Goal: Communication & Community: Answer question/provide support

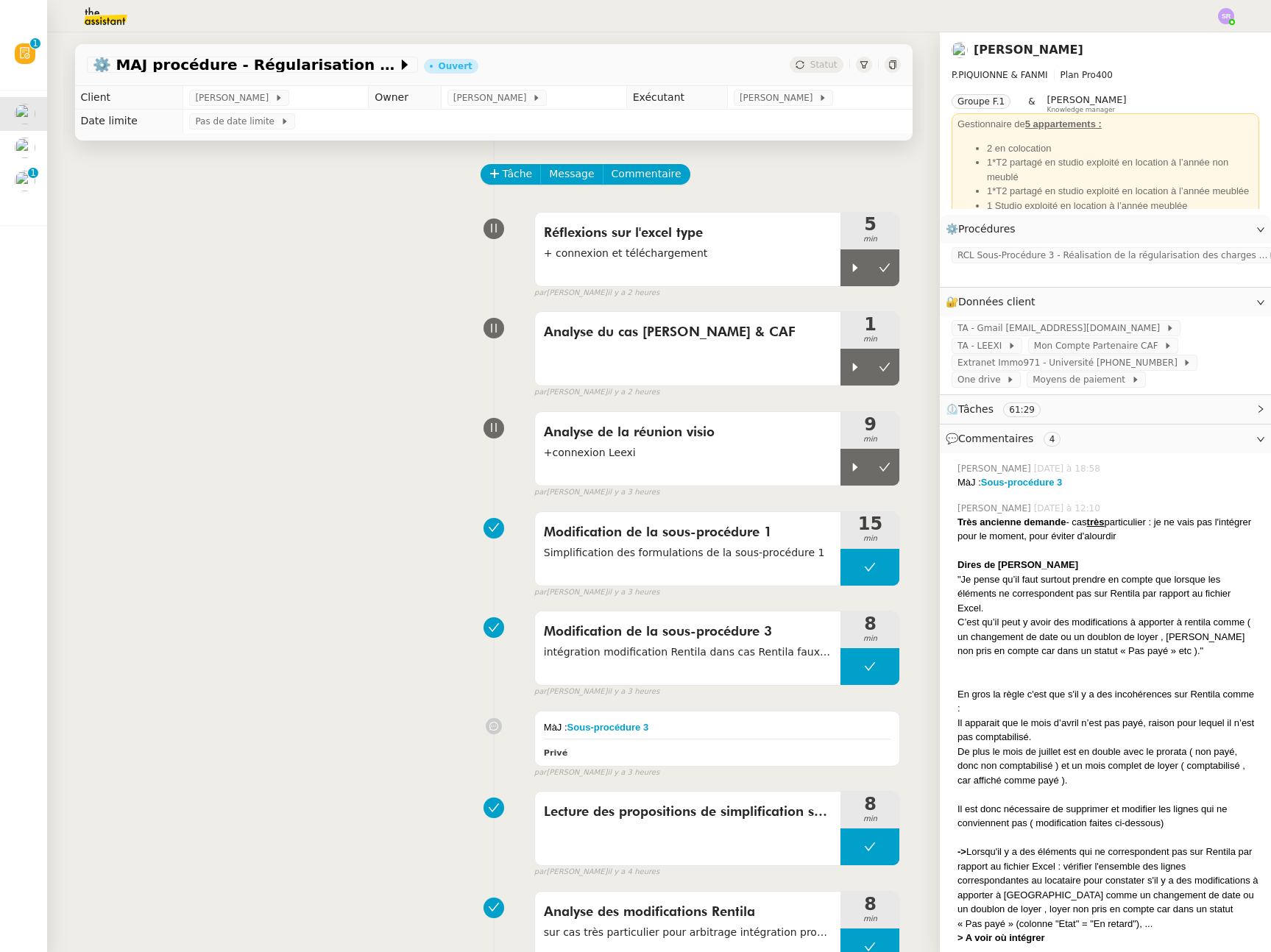
scroll to position [9, 0]
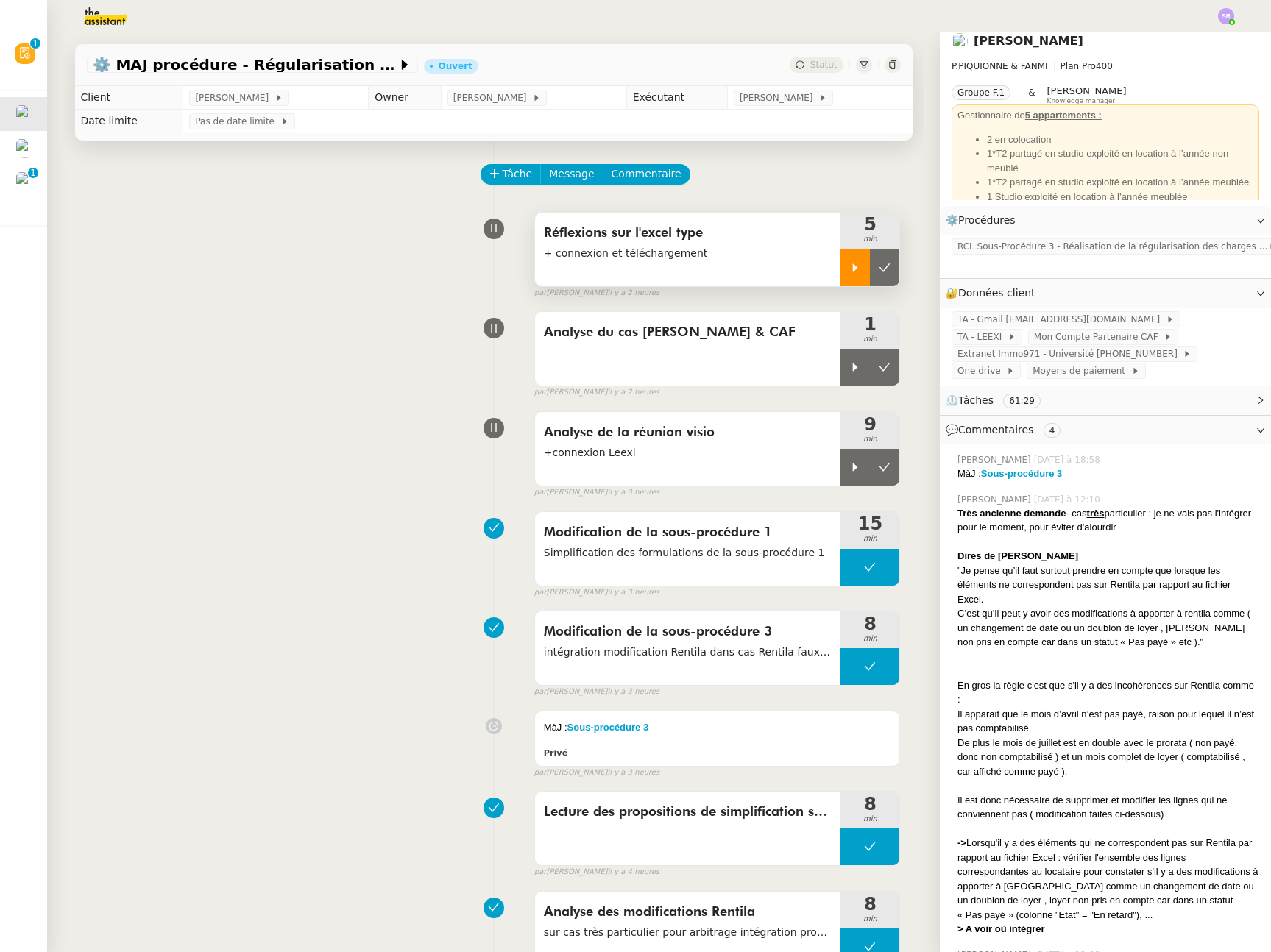
click at [853, 267] on icon at bounding box center [855, 267] width 5 height 8
click at [865, 263] on div at bounding box center [869, 267] width 59 height 37
click at [849, 370] on icon at bounding box center [855, 367] width 12 height 12
click at [864, 371] on icon at bounding box center [869, 367] width 12 height 12
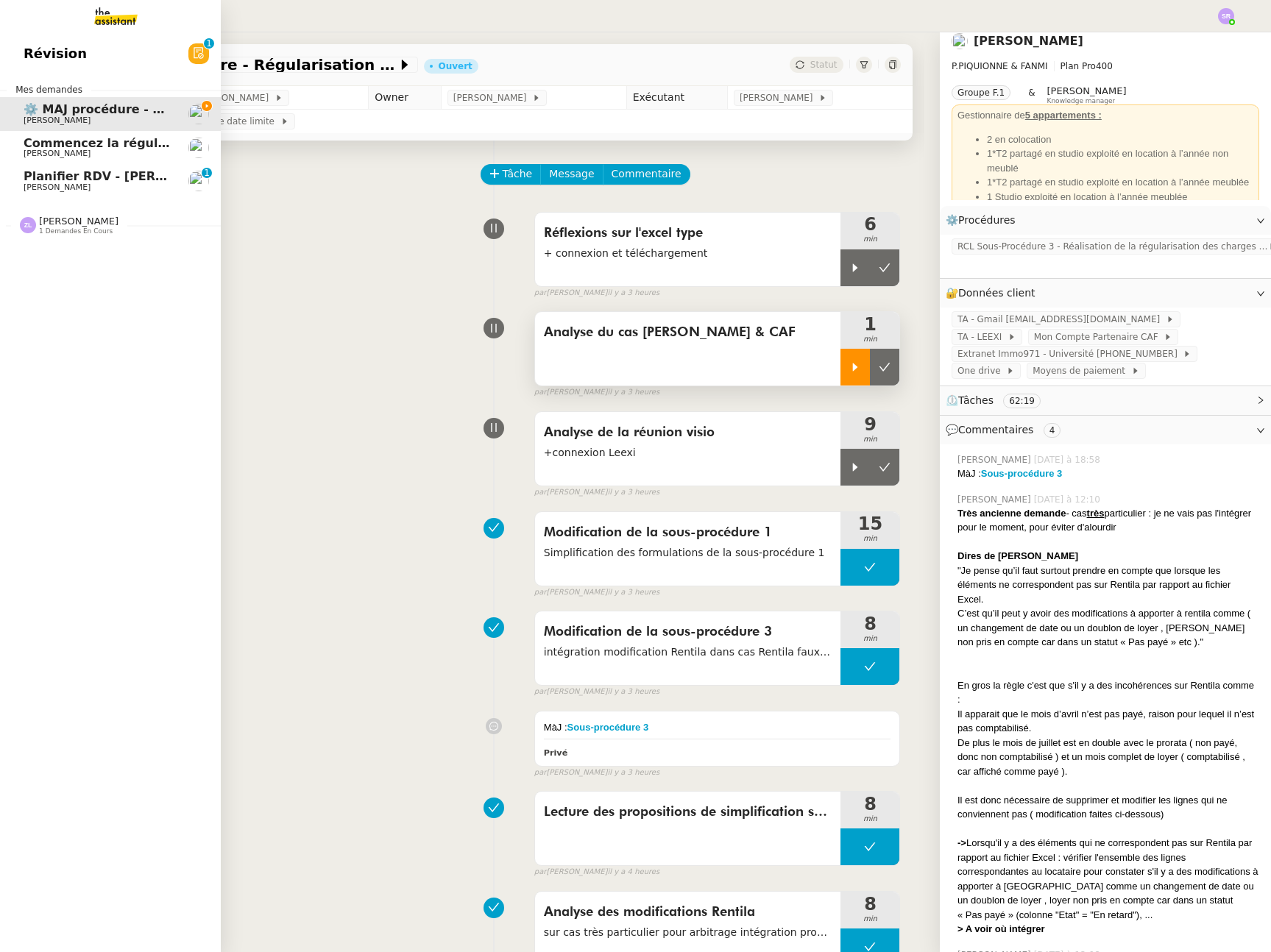
click at [84, 174] on span "Planifier RDV - [PERSON_NAME]" at bounding box center [128, 176] width 210 height 14
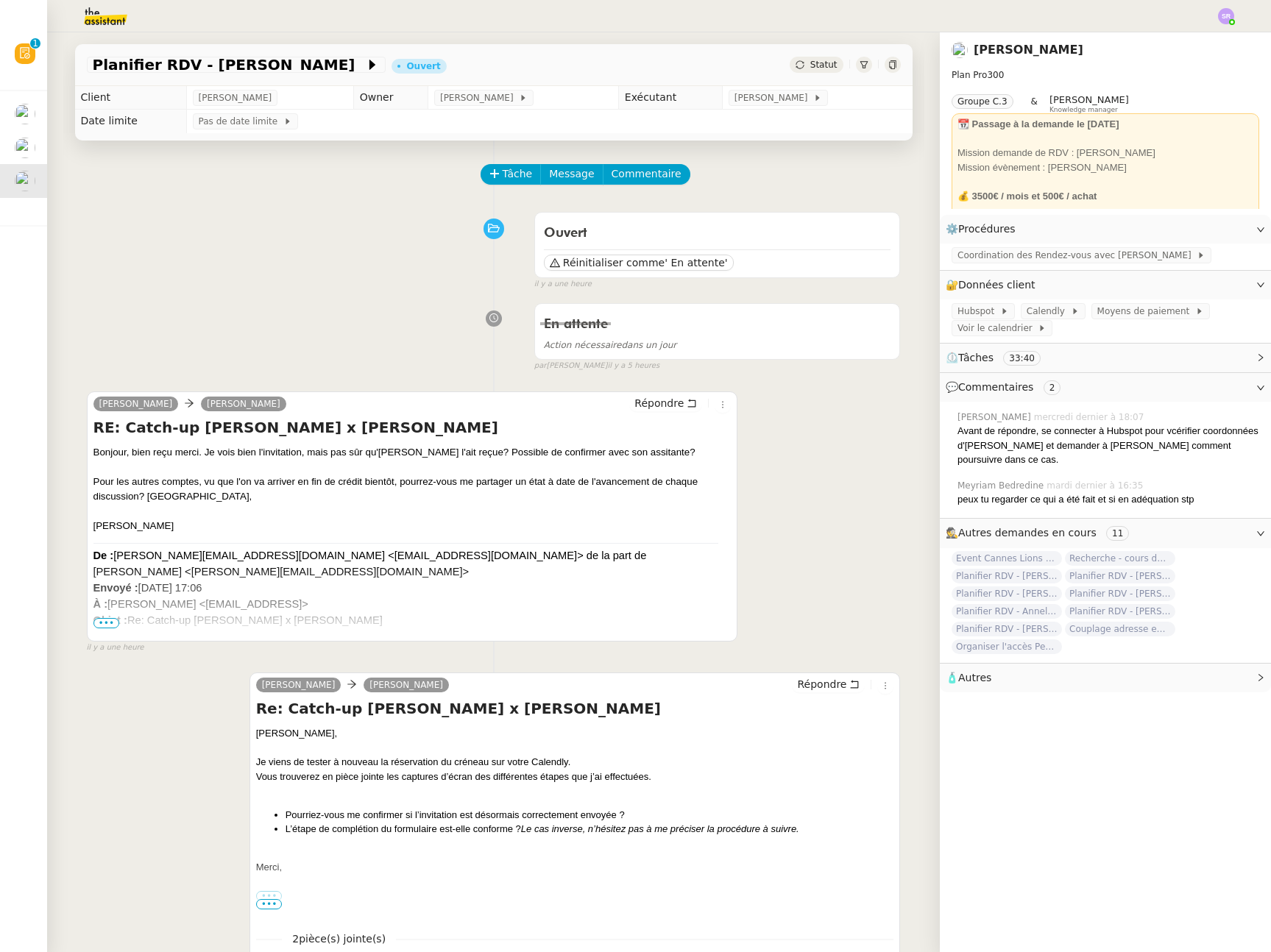
click at [426, 606] on div "De : [PERSON_NAME][EMAIL_ADDRESS][DOMAIN_NAME] <[EMAIL_ADDRESS][DOMAIN_NAME]> d…" at bounding box center [412, 595] width 638 height 95
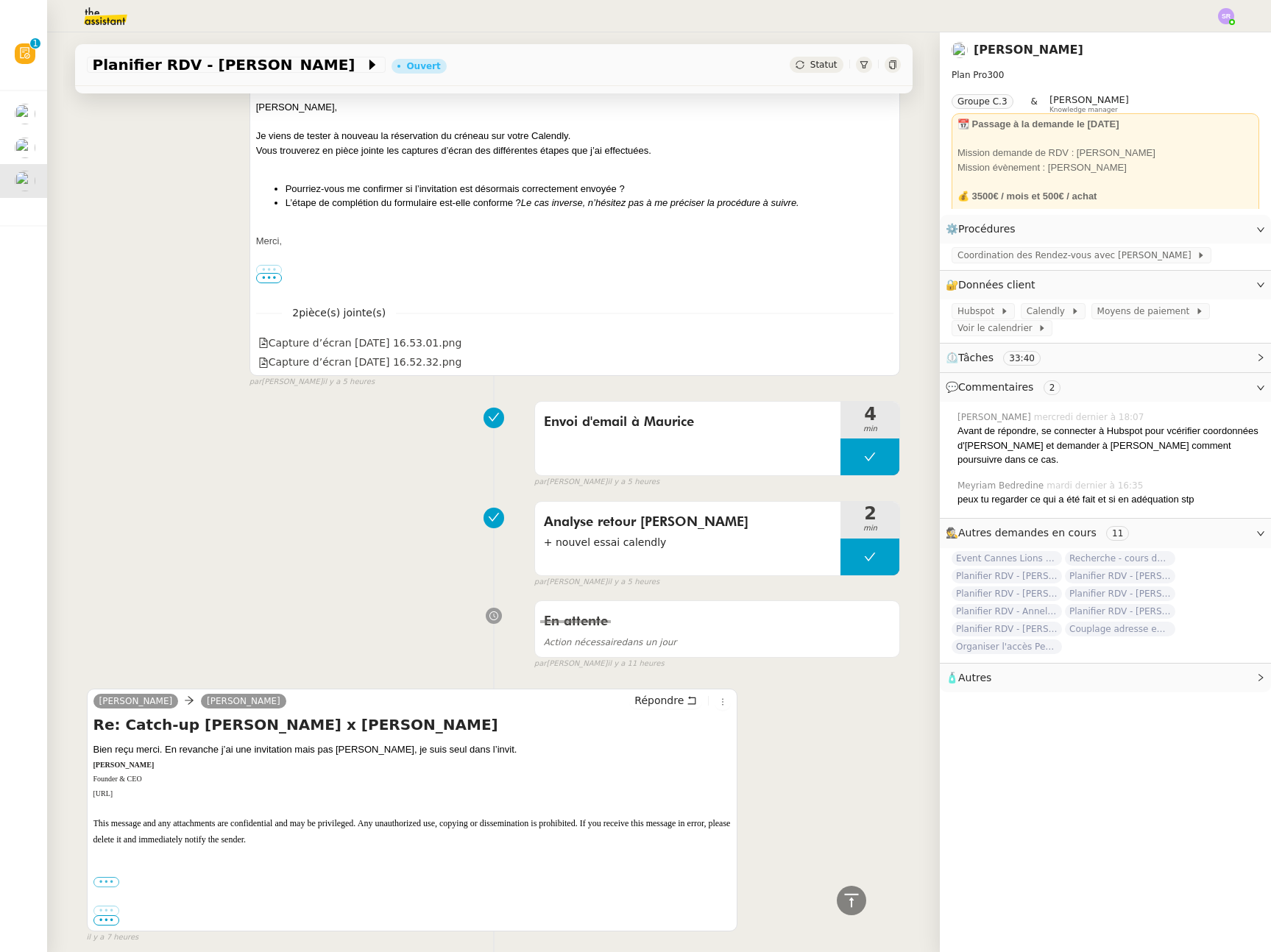
scroll to position [264, 0]
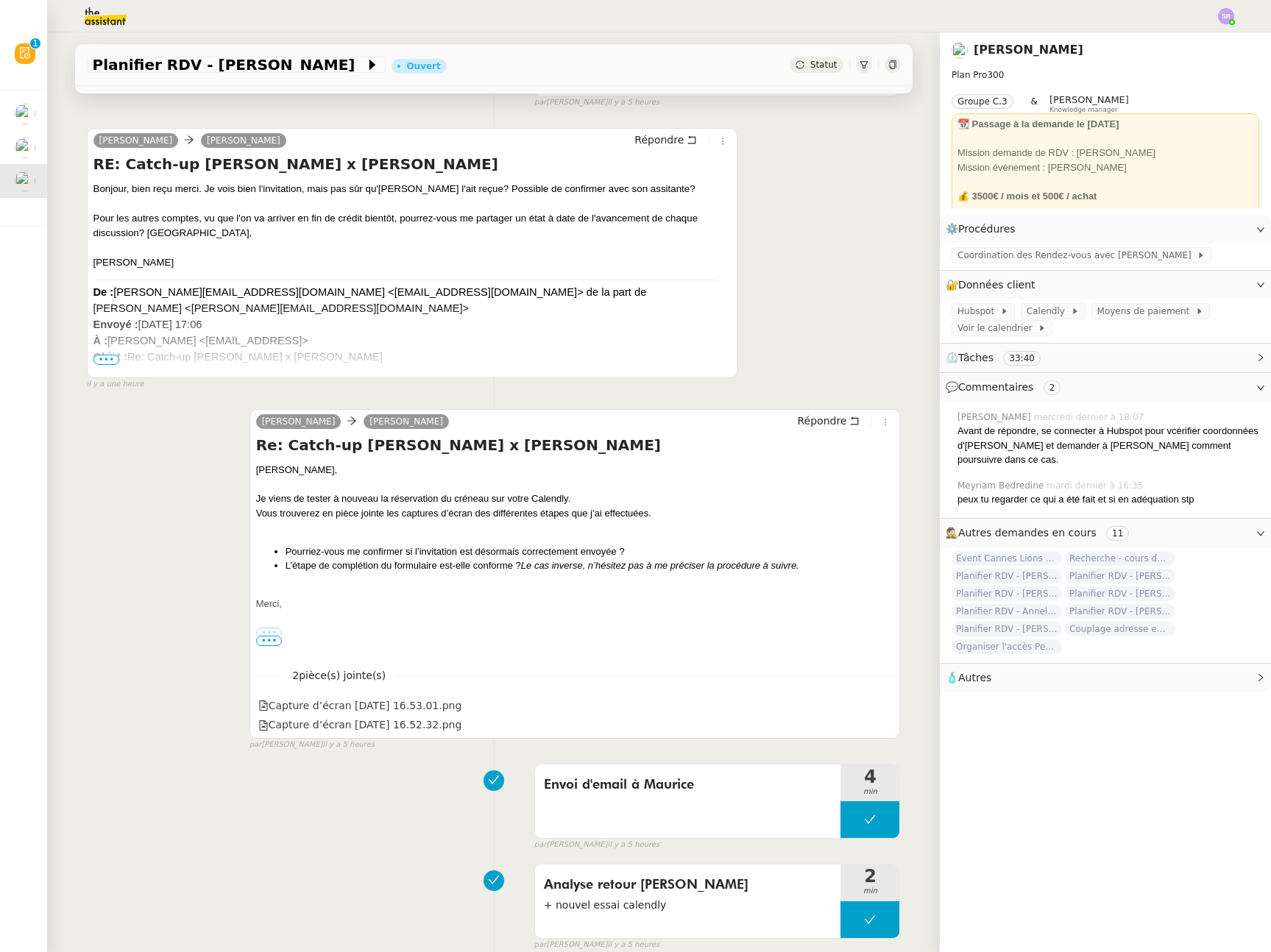
click at [107, 357] on span "•••" at bounding box center [106, 360] width 26 height 11
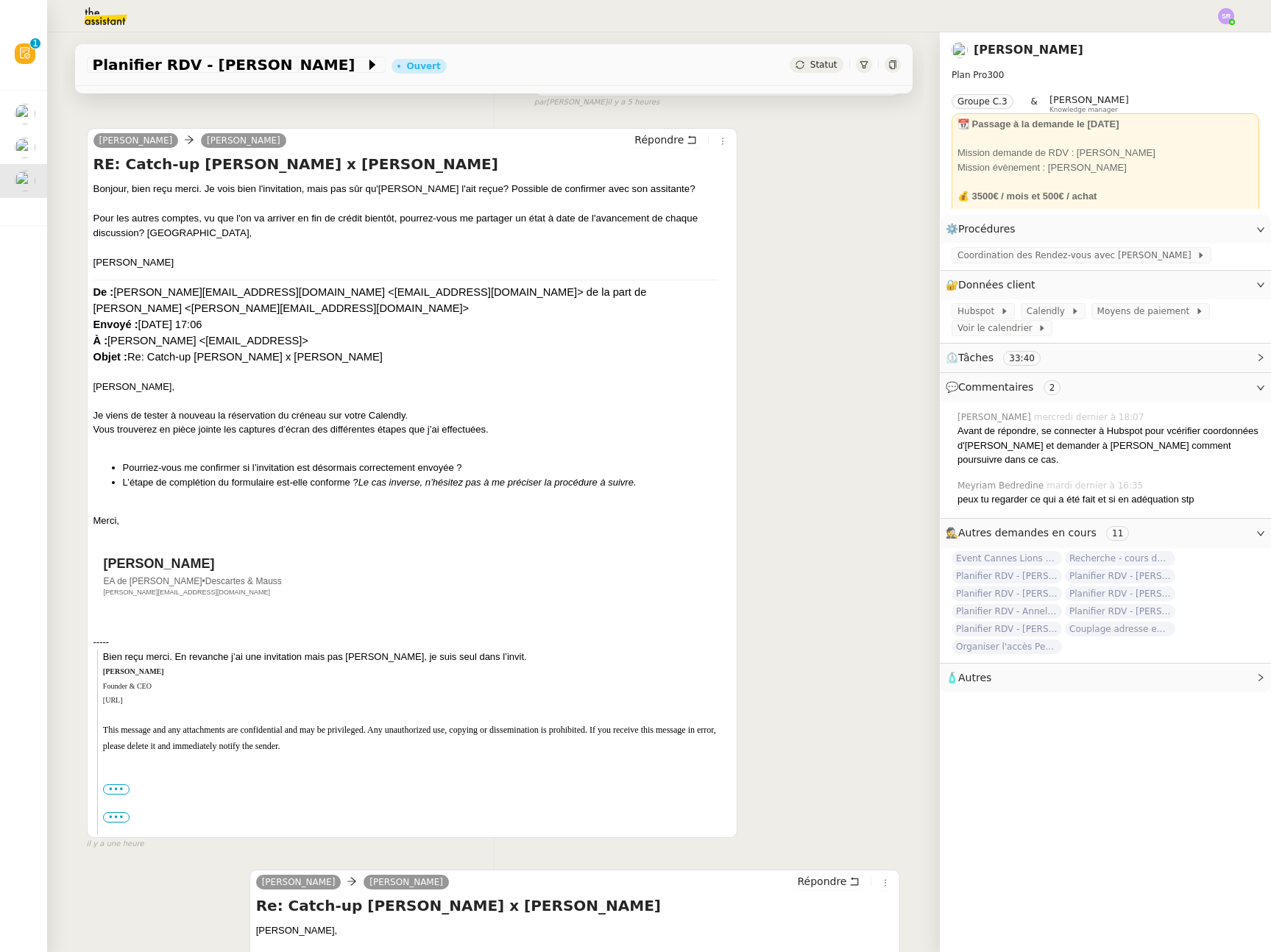
scroll to position [24, 0]
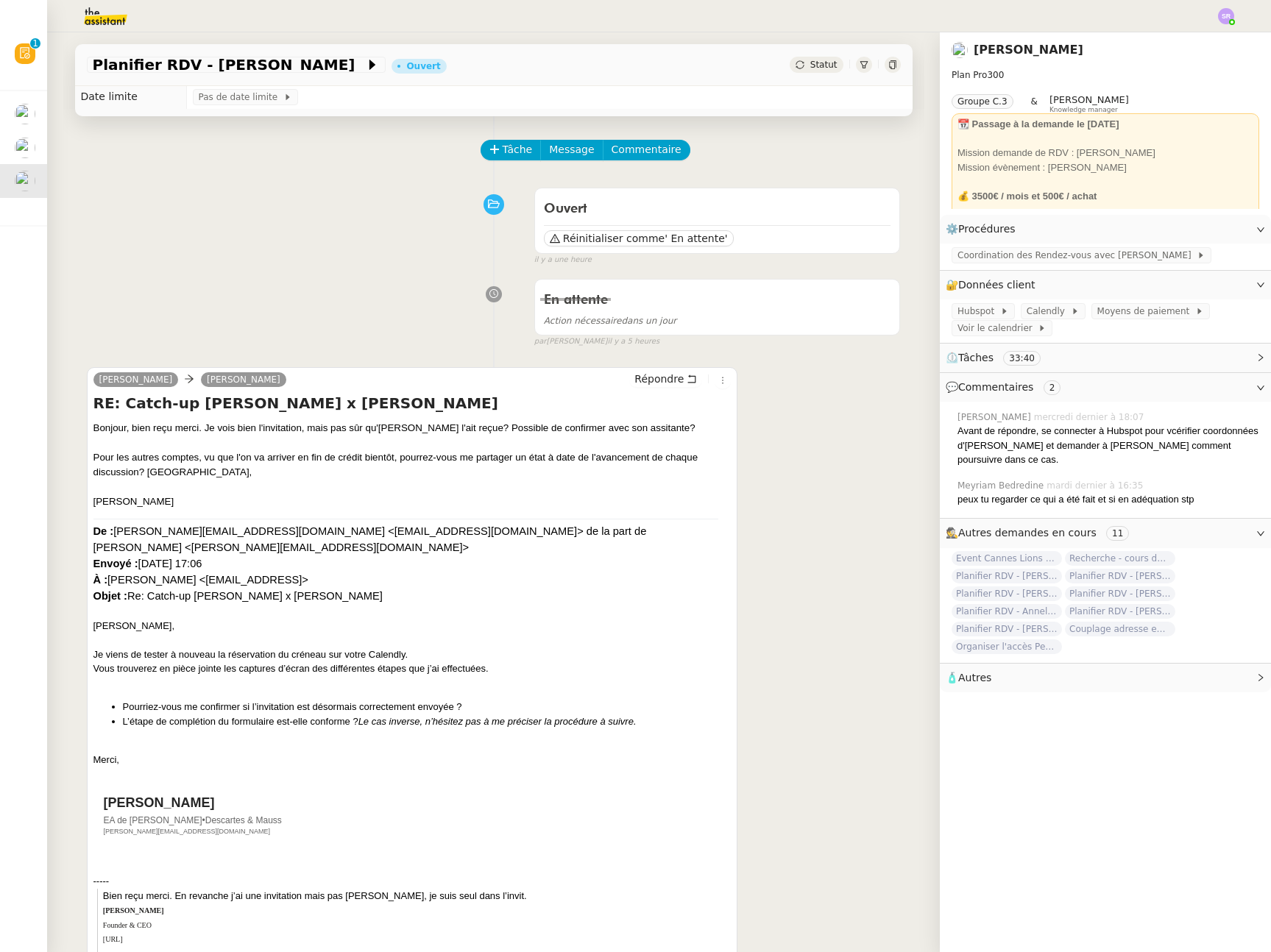
click at [748, 475] on div "[PERSON_NAME] [PERSON_NAME] Répondre RE: Catch-up [PERSON_NAME] x [PERSON_NAME]…" at bounding box center [493, 722] width 814 height 736
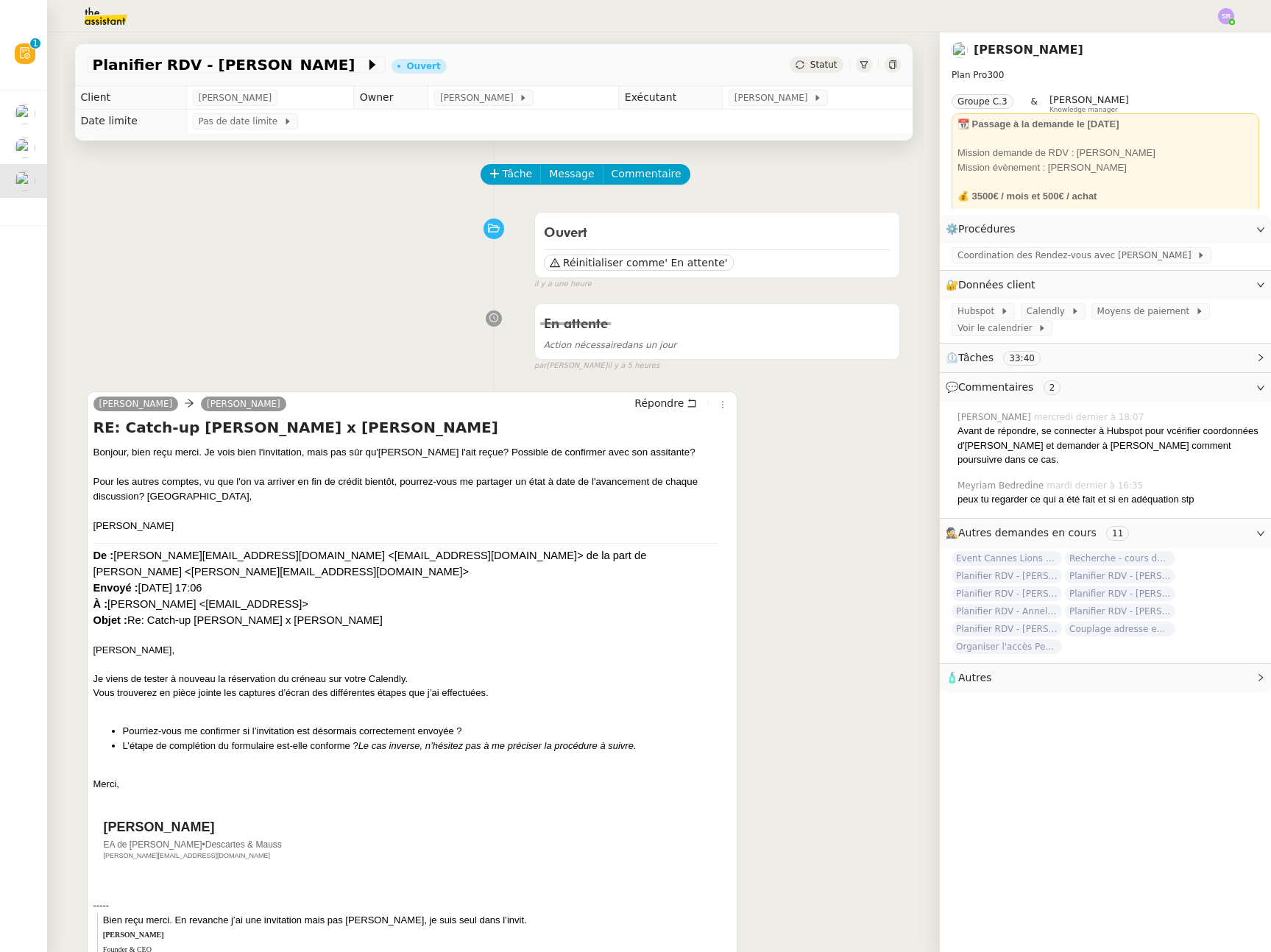
click at [47, 150] on div "Planifier RDV - [PERSON_NAME] Ouvert Statut Client [PERSON_NAME]Diaye Owner [PE…" at bounding box center [493, 492] width 893 height 920
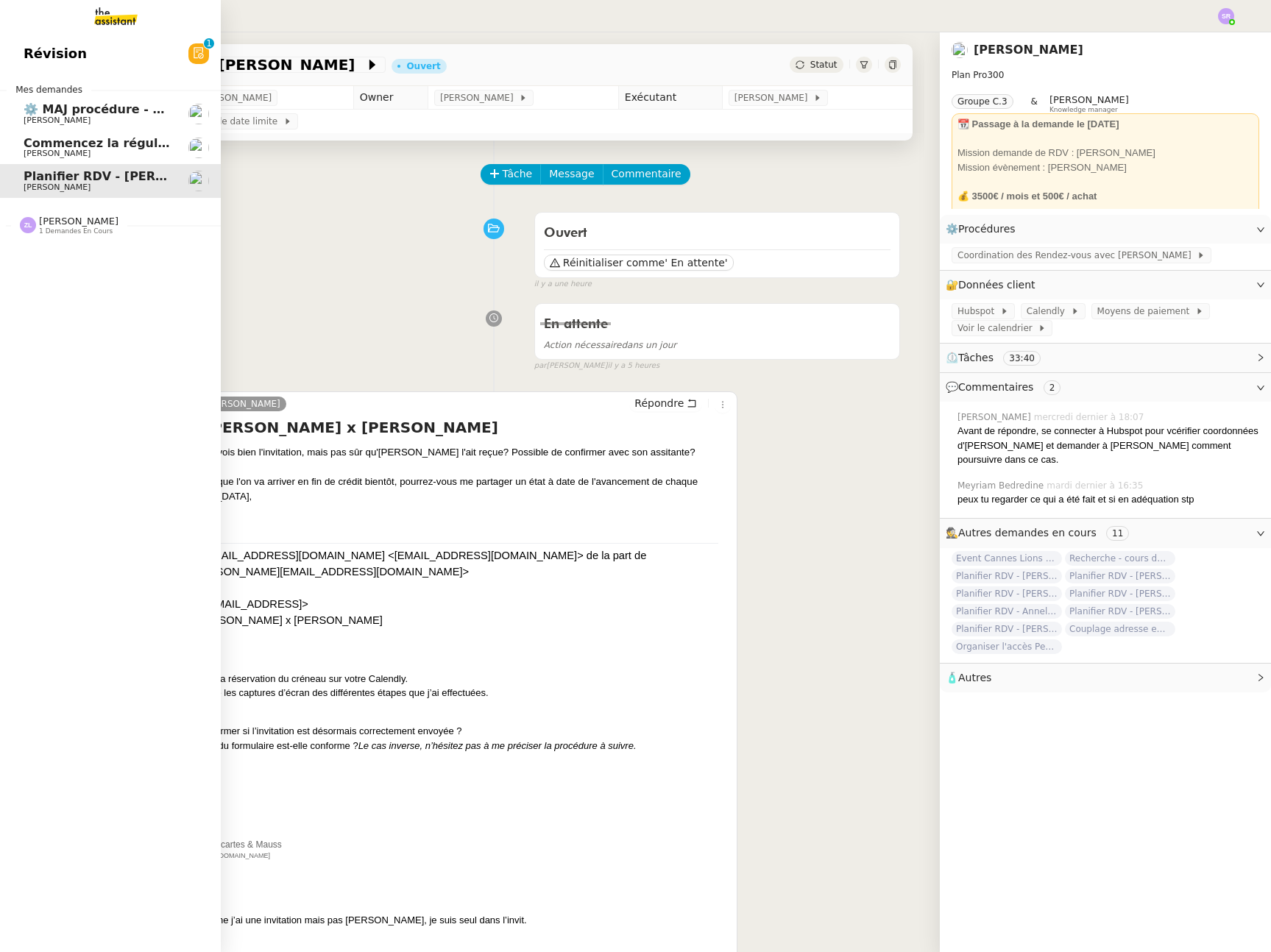
drag, startPoint x: 43, startPoint y: 149, endPoint x: 57, endPoint y: 141, distance: 16.1
click at [43, 149] on span "Commencez la régularisation des charges locatives annuelles" at bounding box center [228, 143] width 409 height 14
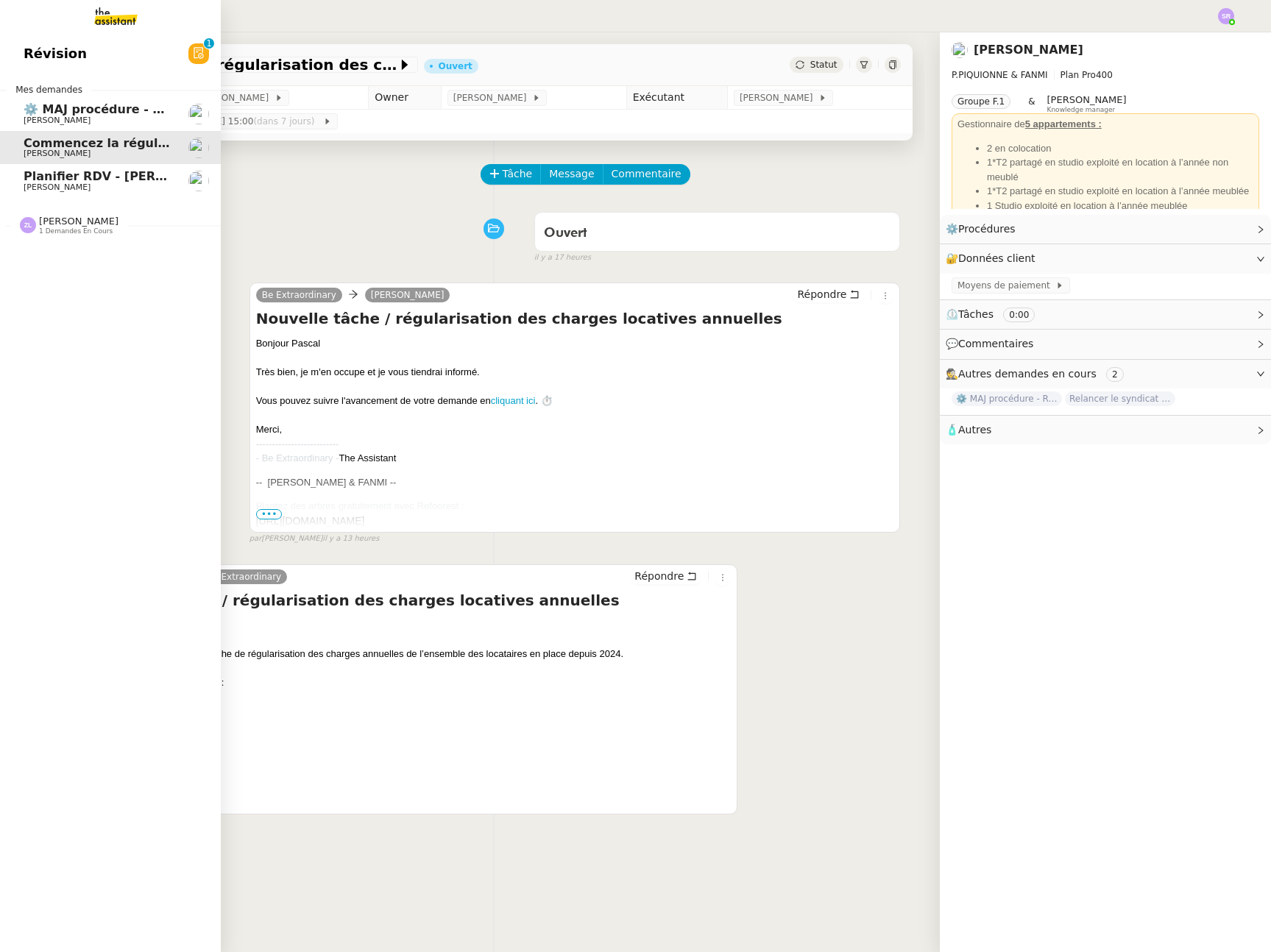
click at [119, 112] on span "⚙️ MAJ procédure - Régularisation des charges locatives" at bounding box center [210, 109] width 373 height 14
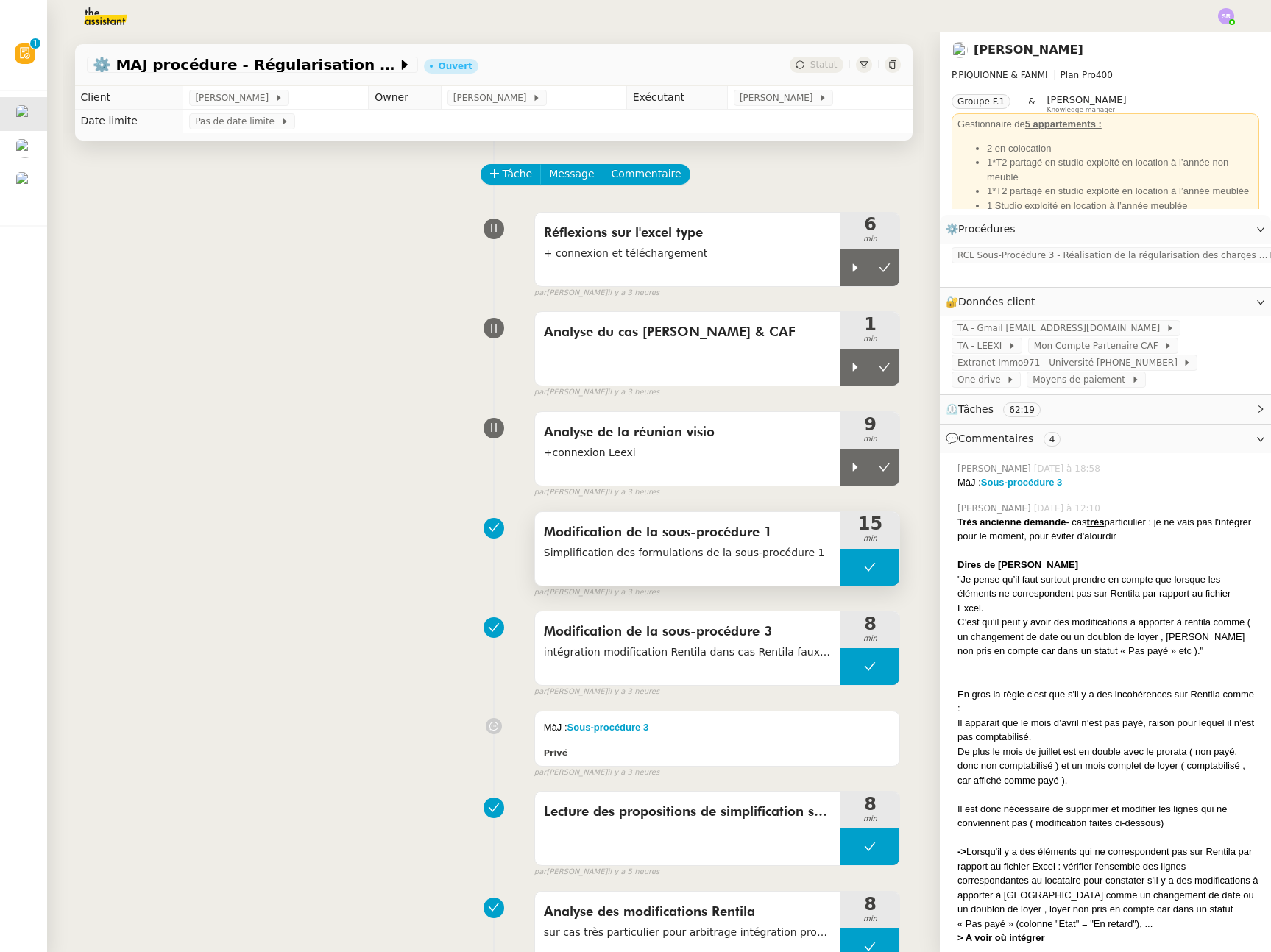
click at [840, 573] on button at bounding box center [869, 567] width 59 height 37
click at [840, 573] on div at bounding box center [855, 567] width 29 height 37
click at [866, 573] on div at bounding box center [869, 567] width 59 height 37
click at [869, 573] on button at bounding box center [884, 567] width 29 height 37
click at [849, 461] on icon at bounding box center [855, 467] width 12 height 12
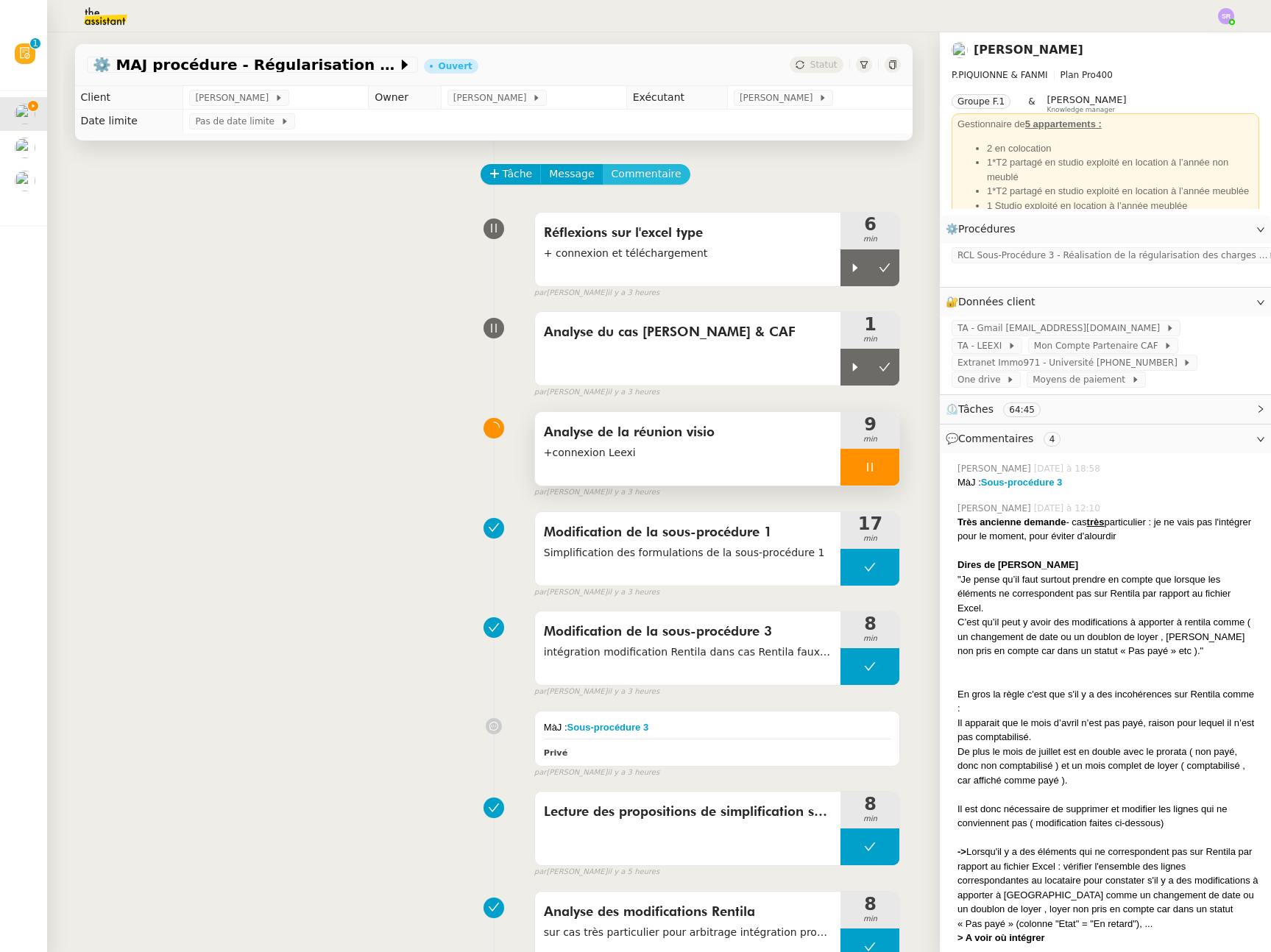
click at [642, 179] on span "Commentaire" at bounding box center [647, 173] width 70 height 17
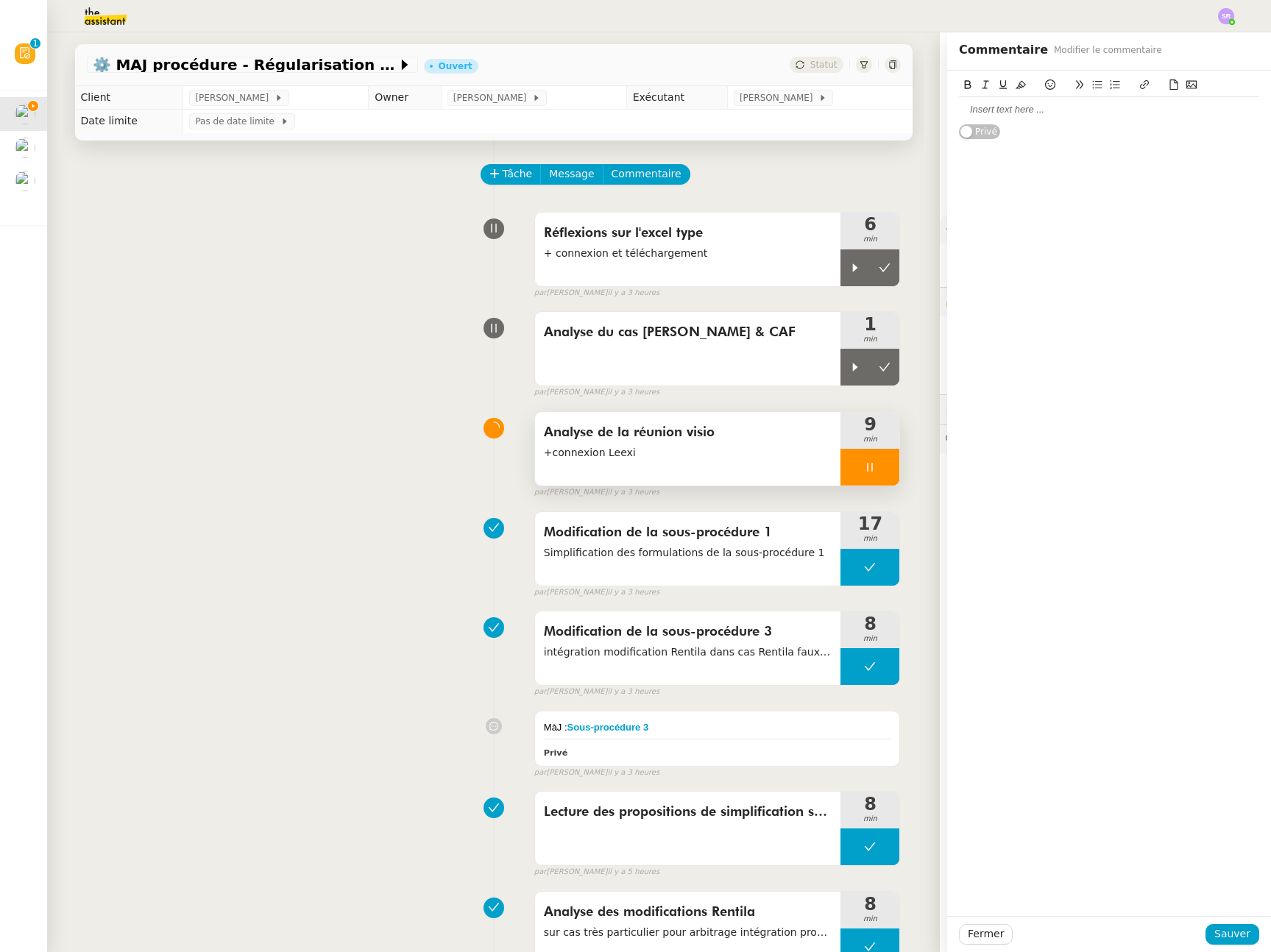
click at [1007, 109] on div at bounding box center [1109, 110] width 300 height 14
click at [1056, 110] on div "Modifications :" at bounding box center [1109, 110] width 300 height 14
click at [1183, 139] on div "Expliciter cas 1 et Cas 2 dan sl'excel directement" at bounding box center [1109, 137] width 300 height 14
click at [1135, 178] on div "Préciser pour chaque cas bleu ce qui a déjà) été divisé par le nb de locataires…" at bounding box center [1109, 185] width 300 height 27
click at [1113, 193] on div "Préciser pour chaque cas bleu ce qui a déjà été divisé par le nb de locataires …" at bounding box center [1109, 185] width 300 height 27
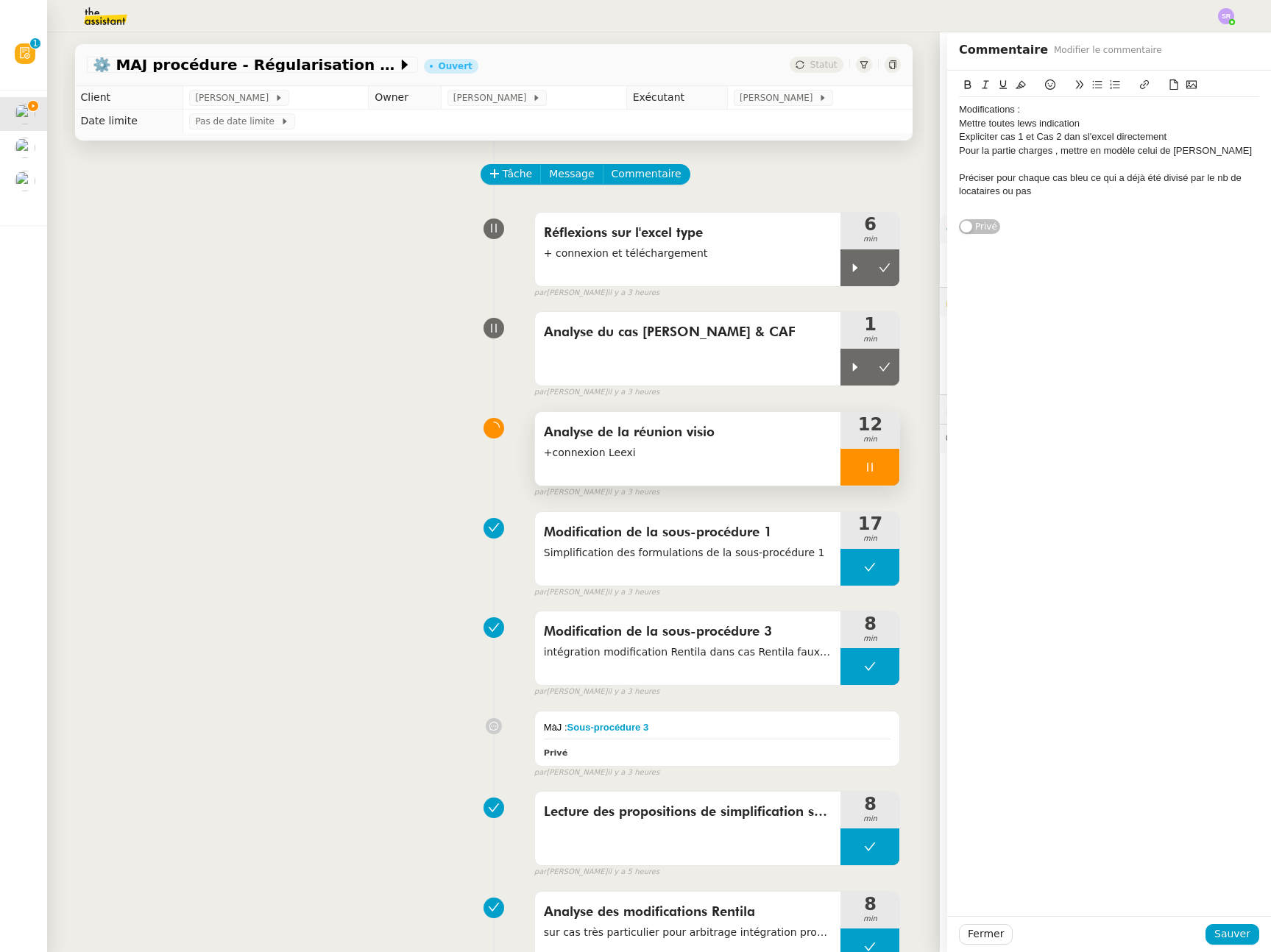
click at [1047, 196] on div "Préciser pour chaque cas bleu ce qui a déjà été divisé par le nb de locataires …" at bounding box center [1109, 185] width 300 height 27
click at [1058, 191] on div "Préciser pour chaque cas bleu ce qui a déjà été divisé par le nb de locataires …" at bounding box center [1109, 185] width 300 height 27
click at [1064, 201] on div "Expliciter dans l'excel" at bounding box center [1109, 205] width 300 height 14
drag, startPoint x: 1010, startPoint y: 205, endPoint x: 929, endPoint y: 206, distance: 81.0
click at [929, 206] on app-ticket "⚙️ MAJ procédure - Régularisation des charges locatives Ouvert Statut Client [P…" at bounding box center [658, 492] width 1223 height 920
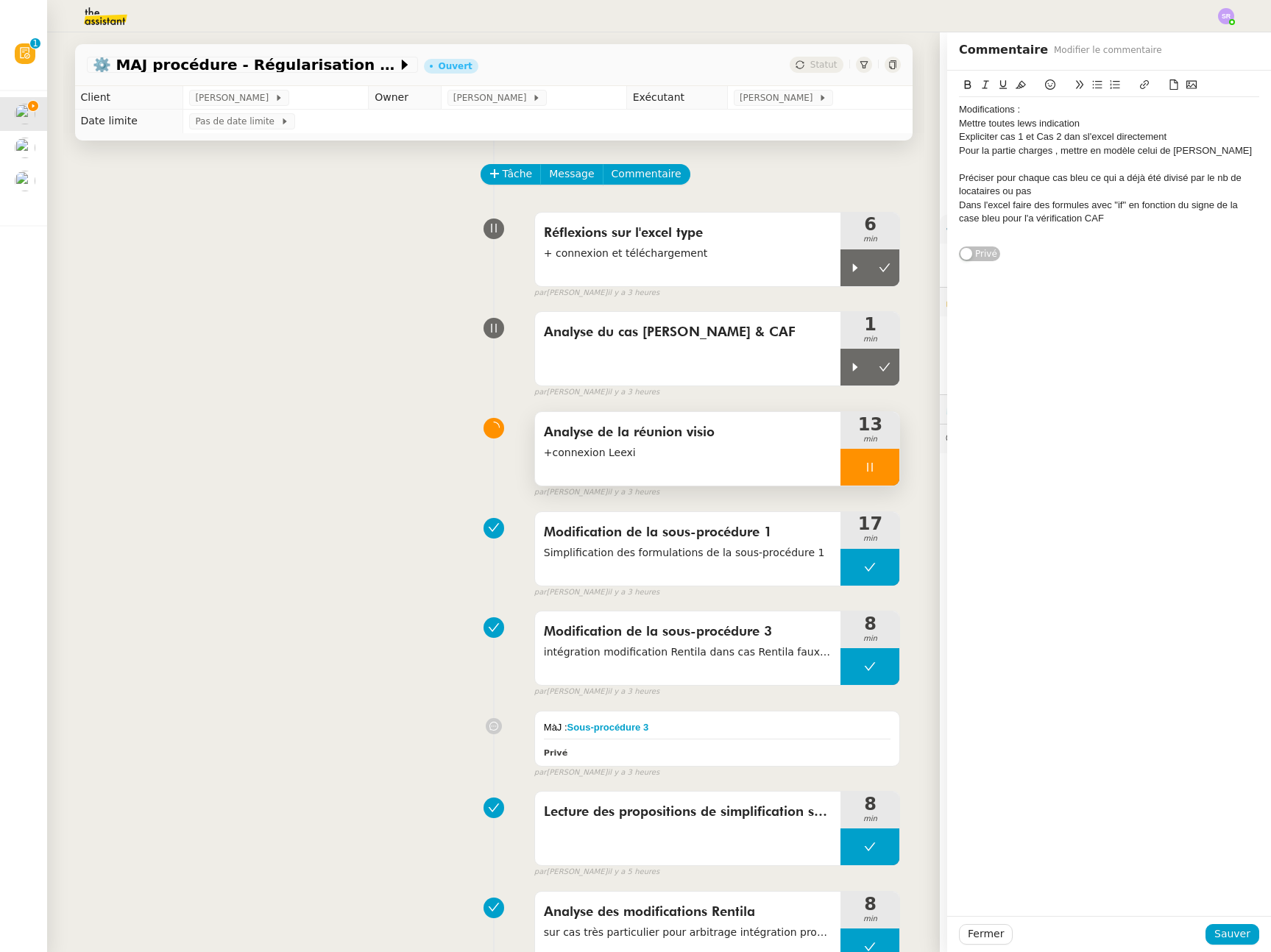
click at [1019, 219] on div "Dans l'excel faire des formules avec "if" en fonction du signe de la case bleu …" at bounding box center [1109, 212] width 300 height 27
click at [1041, 194] on div "Préciser pour chaque cas bleu ce qui a déjà été divisé par le nb de locataires …" at bounding box center [1109, 185] width 300 height 27
click at [1120, 236] on div "Dans l'excel faire des formules avec "if" en fonction du signe de la case bleu …" at bounding box center [1109, 226] width 300 height 27
click at [1176, 234] on div "Dans l'excel faire des formules avec "if" en fonction du signe de la case bleu …" at bounding box center [1109, 226] width 300 height 27
click at [981, 251] on div at bounding box center [1109, 246] width 300 height 14
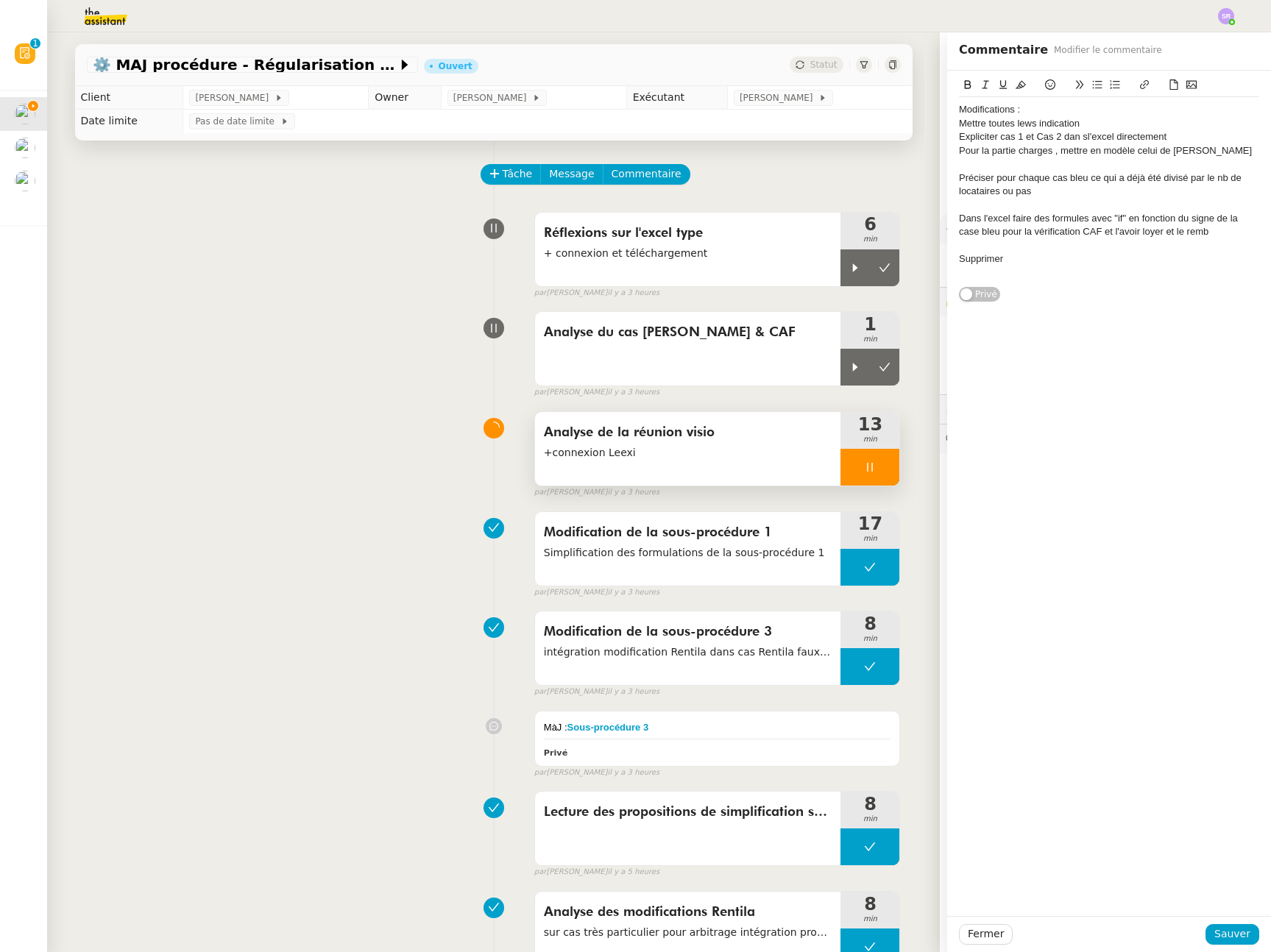
click at [959, 260] on div "Supprimer" at bounding box center [1109, 260] width 300 height 14
click at [1141, 270] on div at bounding box center [1109, 273] width 300 height 14
click at [1138, 259] on div "Dans remb, supprimer" at bounding box center [1109, 260] width 300 height 14
click at [979, 295] on div at bounding box center [1109, 300] width 300 height 14
click at [983, 286] on div at bounding box center [1109, 286] width 300 height 14
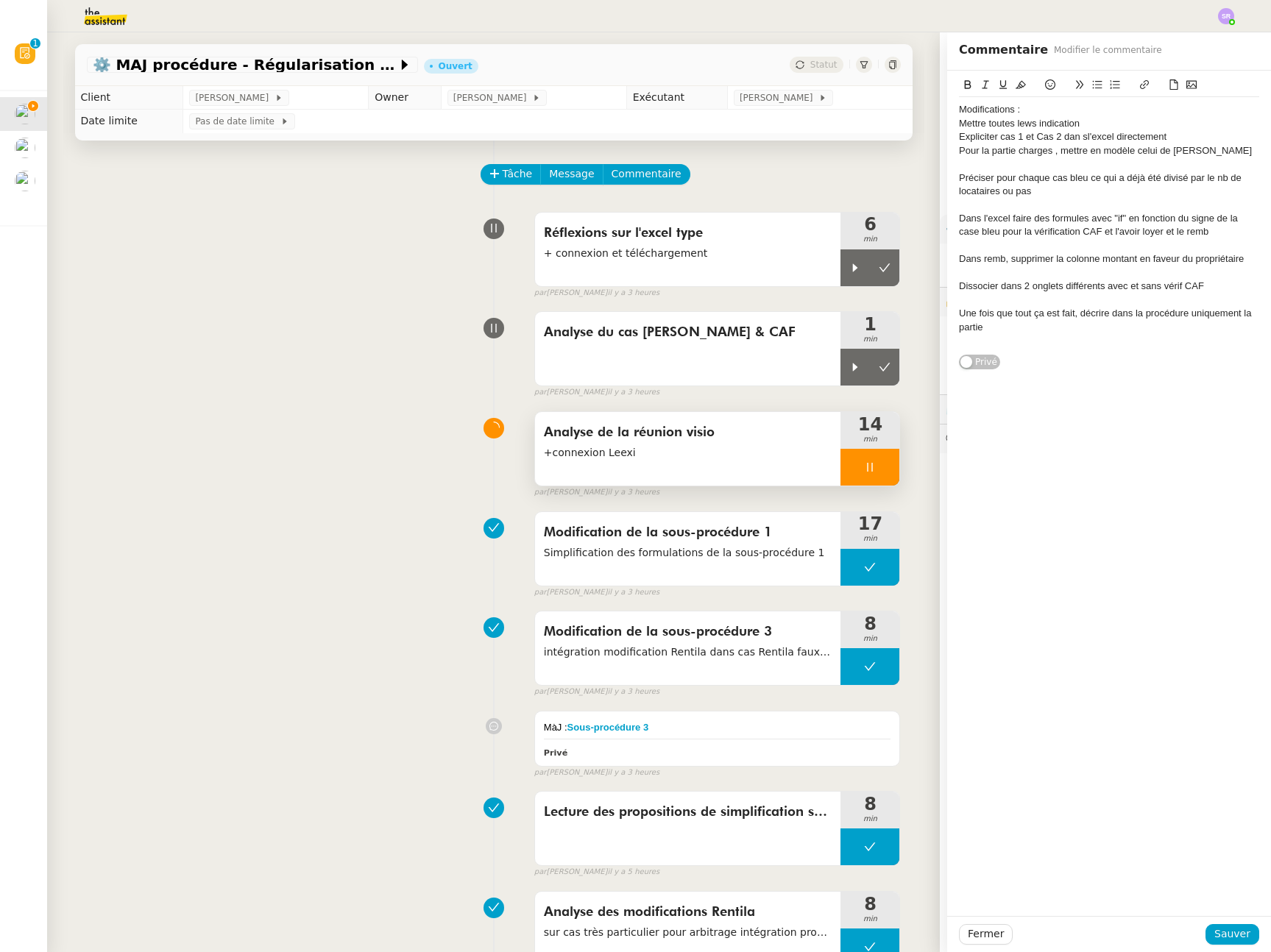
click at [1005, 163] on div at bounding box center [1109, 164] width 300 height 14
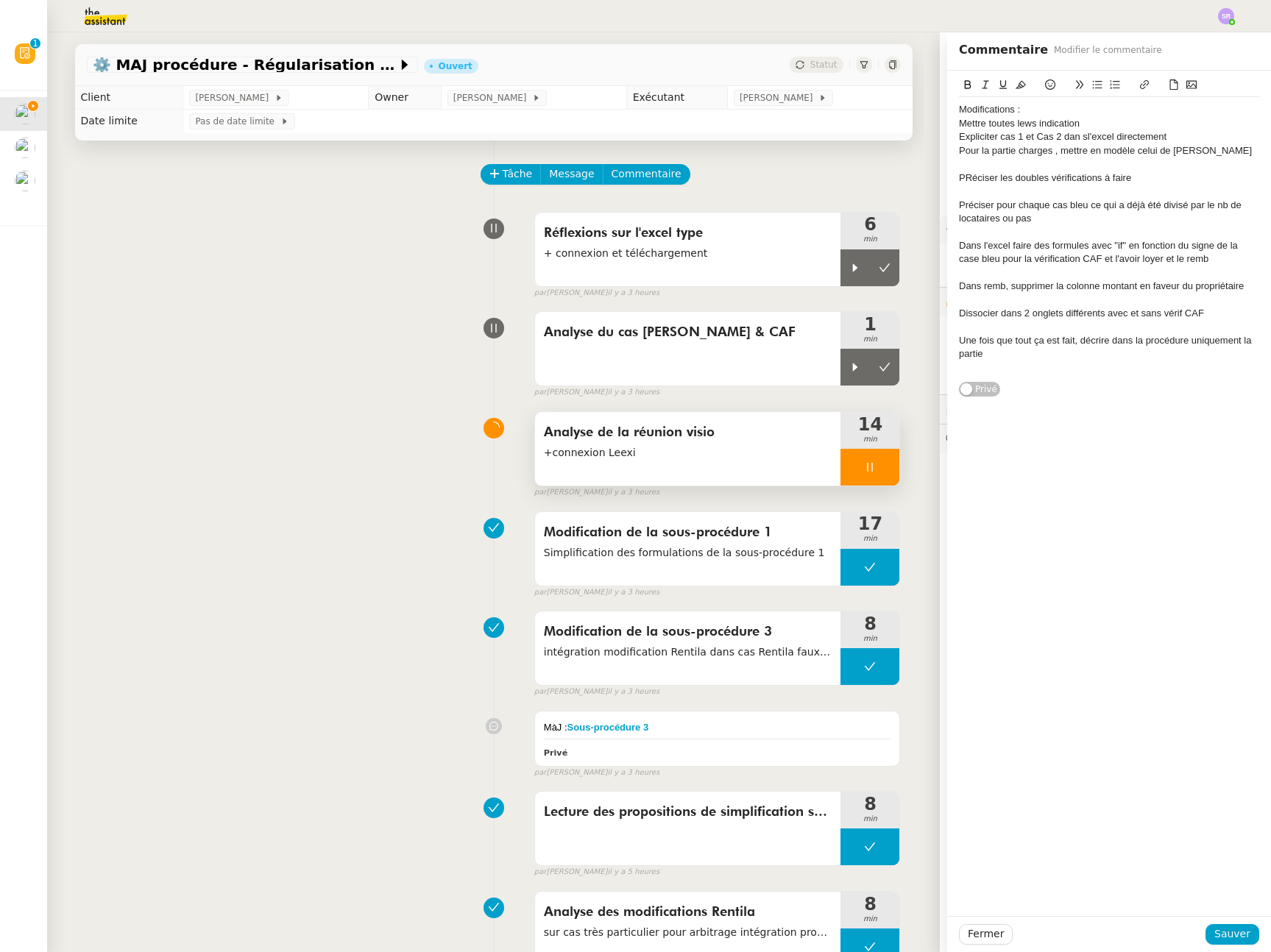
click at [963, 174] on div "PRéciser les doubles vérifications à faire" at bounding box center [1109, 178] width 300 height 14
click at [1148, 178] on div "[PERSON_NAME] les doubles vérifications à faire" at bounding box center [1109, 178] width 300 height 14
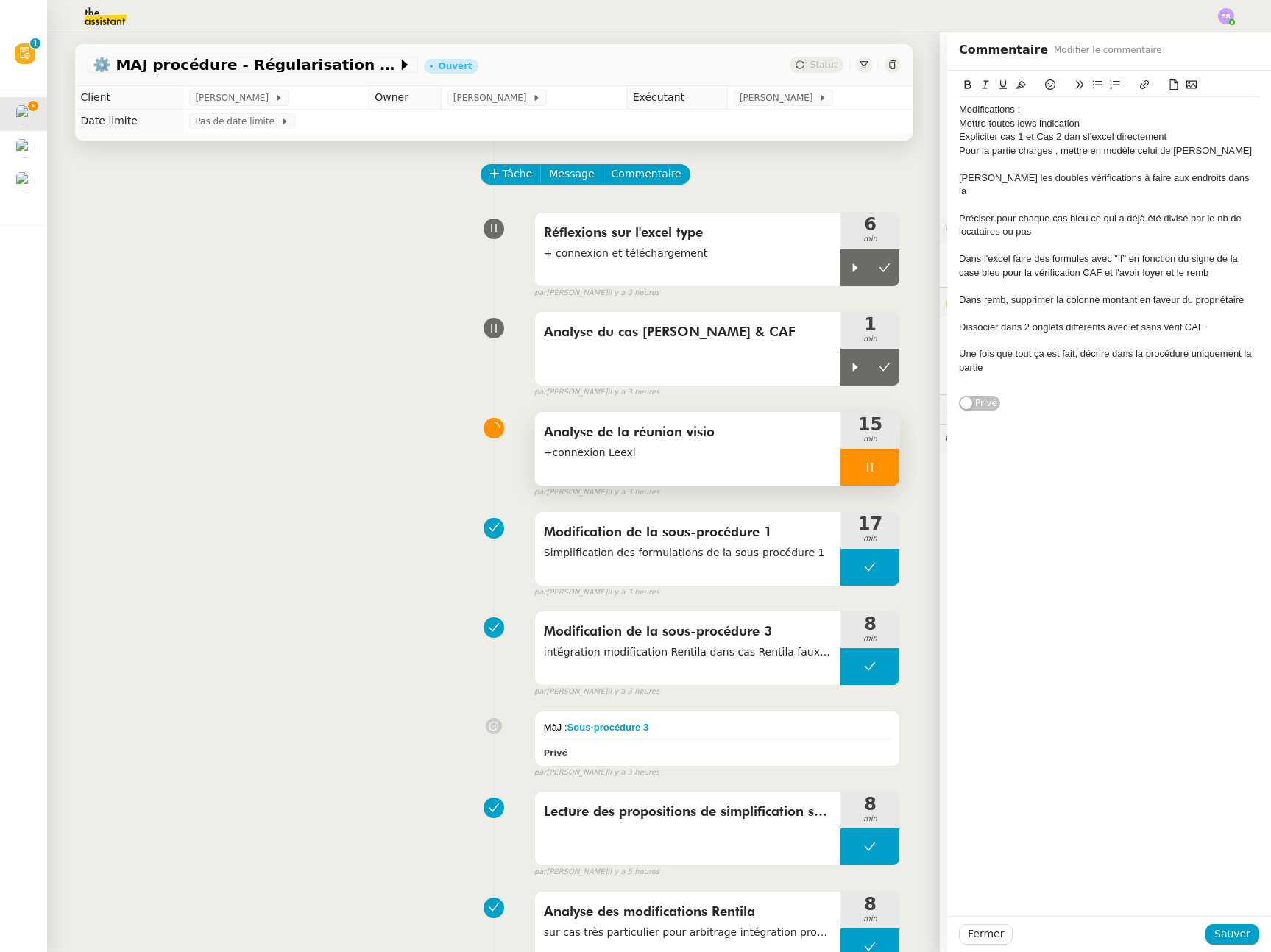
click at [1049, 198] on div at bounding box center [1109, 205] width 300 height 14
click at [1214, 183] on div "[PERSON_NAME] les doubles vérifications à faire aux endroits dans la" at bounding box center [1109, 185] width 300 height 27
click at [960, 189] on div "Préciser les doubles vérifications à faire aux endroits dans la : !Vérifier les…" at bounding box center [1109, 185] width 300 height 27
click at [1053, 183] on div "Préciser les doubles vérifications à faire aux endroits dans la : !Vérifier la …" at bounding box center [1109, 185] width 300 height 27
click at [1058, 189] on div "Préciser les doubles vérifications à faire aux endroits dans la : !Vérifier la …" at bounding box center [1109, 185] width 300 height 27
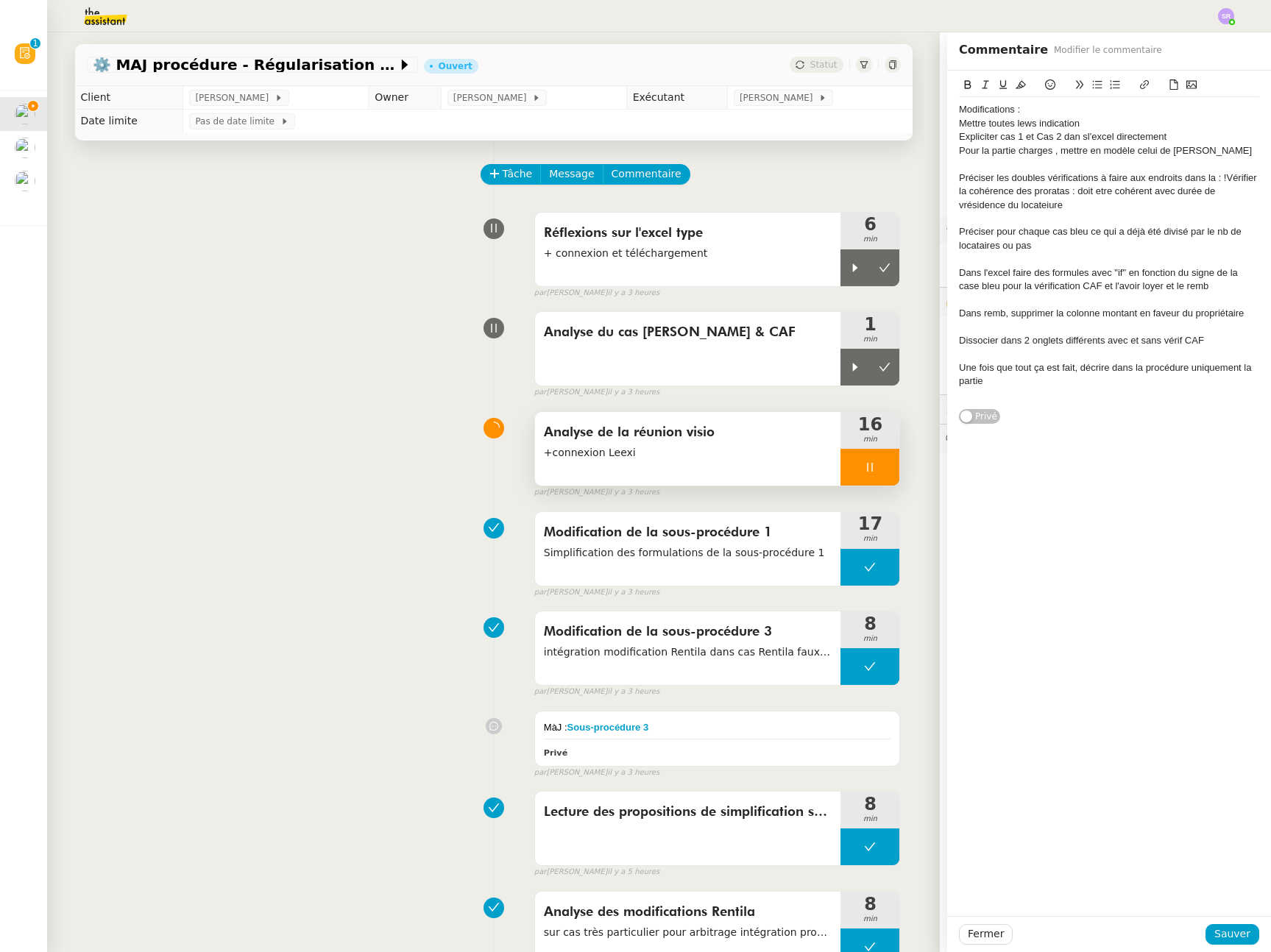
click at [962, 207] on div "Préciser les doubles vérifications à faire aux endroits dans la : !Vérifier la …" at bounding box center [1109, 192] width 300 height 41
click at [0, 0] on lt-span "p résidence" at bounding box center [0, 0] width 0 height 0
click at [965, 205] on div "Préciser les doubles vérifications à faire aux endroits dans la : !Vérifier la …" at bounding box center [1109, 192] width 300 height 41
click at [959, 207] on div "Préciser les doubles vérifications à faire aux endroits dans la : !Vérifier la …" at bounding box center [1109, 192] width 300 height 41
click at [1035, 202] on div "Préciser les doubles vérifications à faire aux endroits dans la : !Vérifier la …" at bounding box center [1109, 192] width 300 height 41
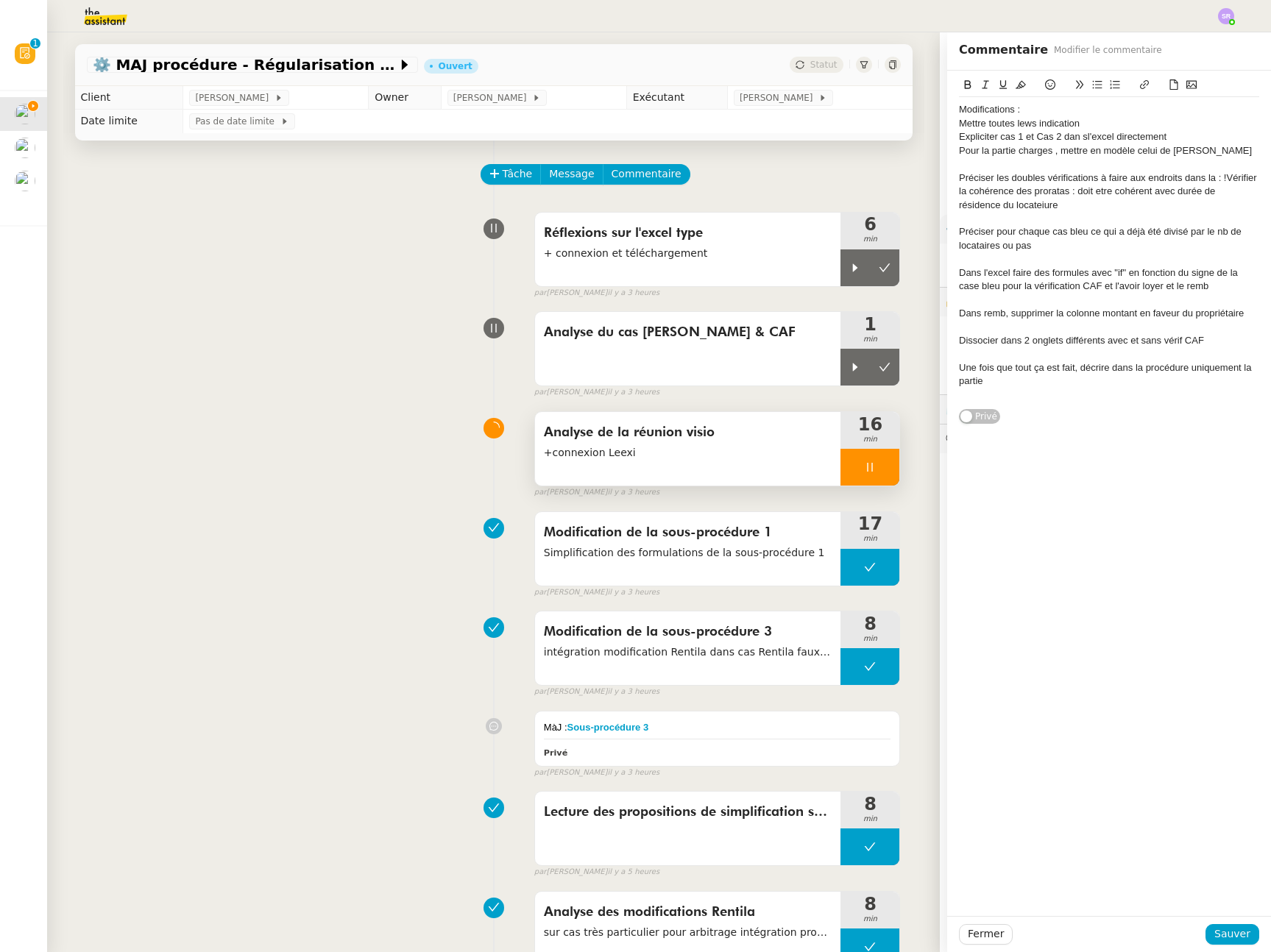
click at [0, 0] on lt-span "locataire" at bounding box center [0, 0] width 0 height 0
click at [1094, 194] on div "Préciser les doubles vérifications à faire aux endroits dans la : !Vérifier la …" at bounding box center [1109, 192] width 300 height 41
click at [0, 0] on lt-span "être" at bounding box center [0, 0] width 0 height 0
click at [986, 269] on div "Dans l'excel faire des formules avec "if" en fonction du signe de la case bleu …" at bounding box center [1109, 280] width 300 height 27
click at [1051, 262] on div at bounding box center [1109, 260] width 300 height 14
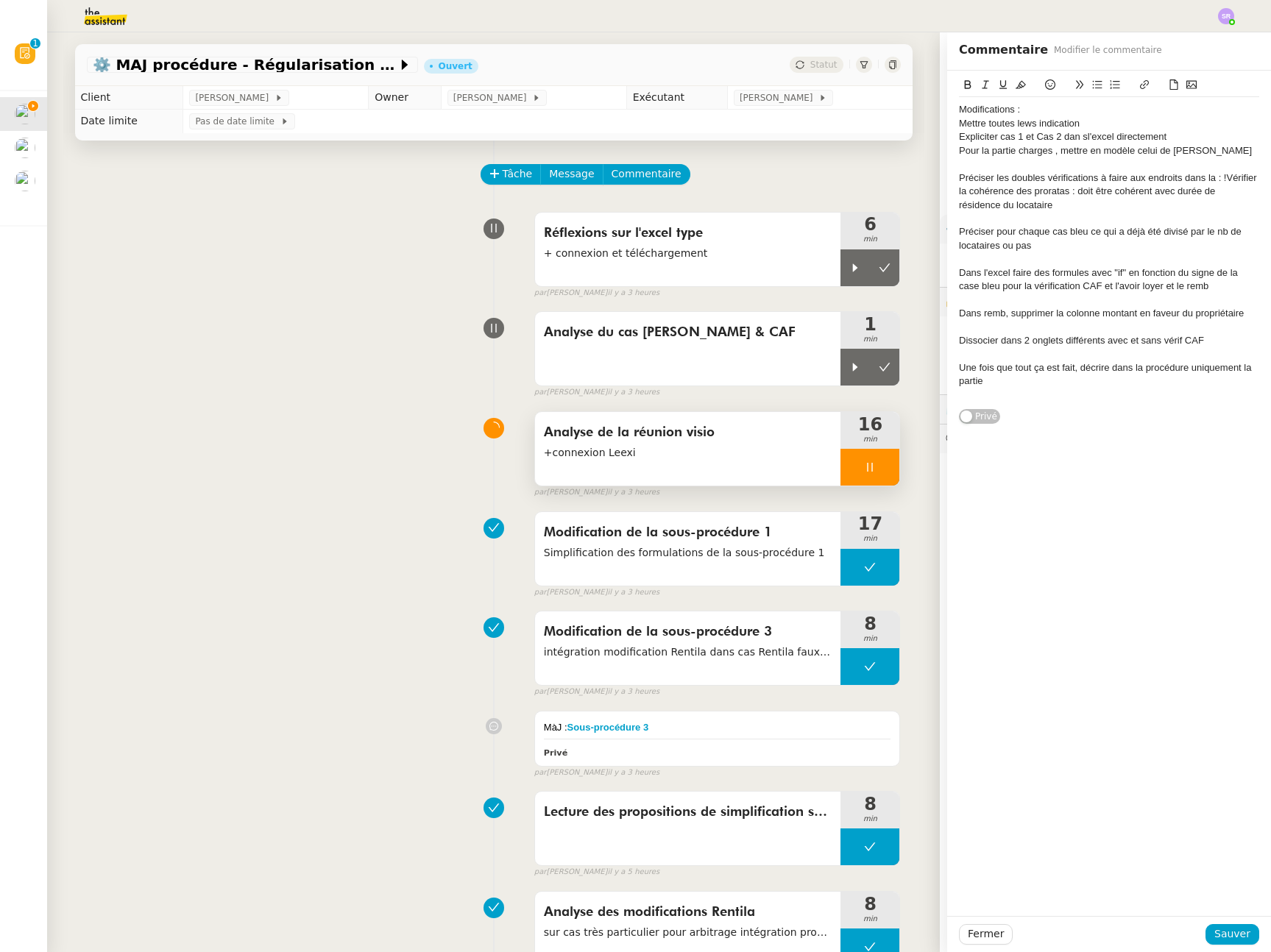
click at [850, 468] on div at bounding box center [869, 468] width 59 height 37
click at [1223, 929] on span "Sauver" at bounding box center [1231, 934] width 36 height 17
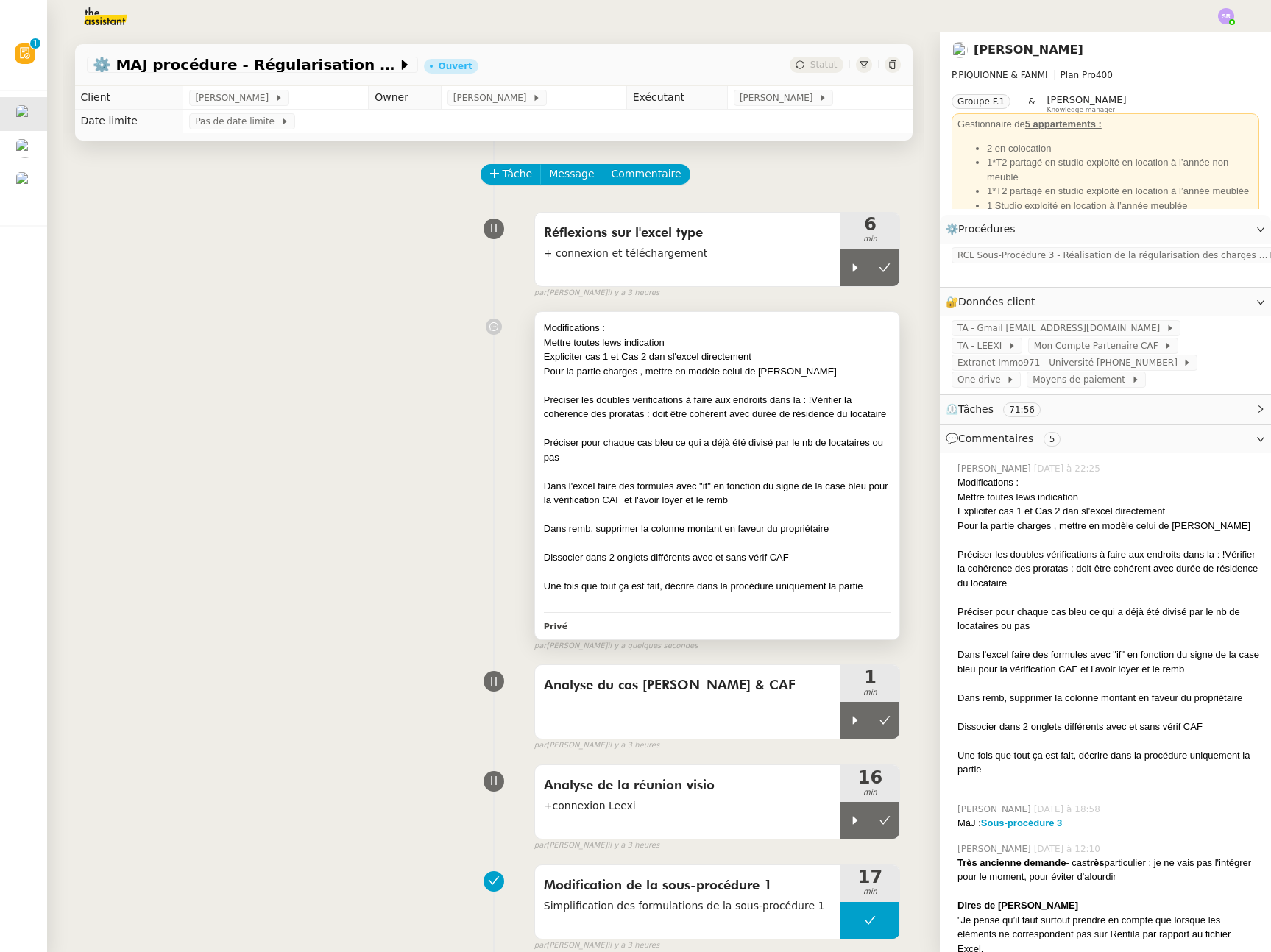
click at [754, 548] on div at bounding box center [717, 544] width 347 height 15
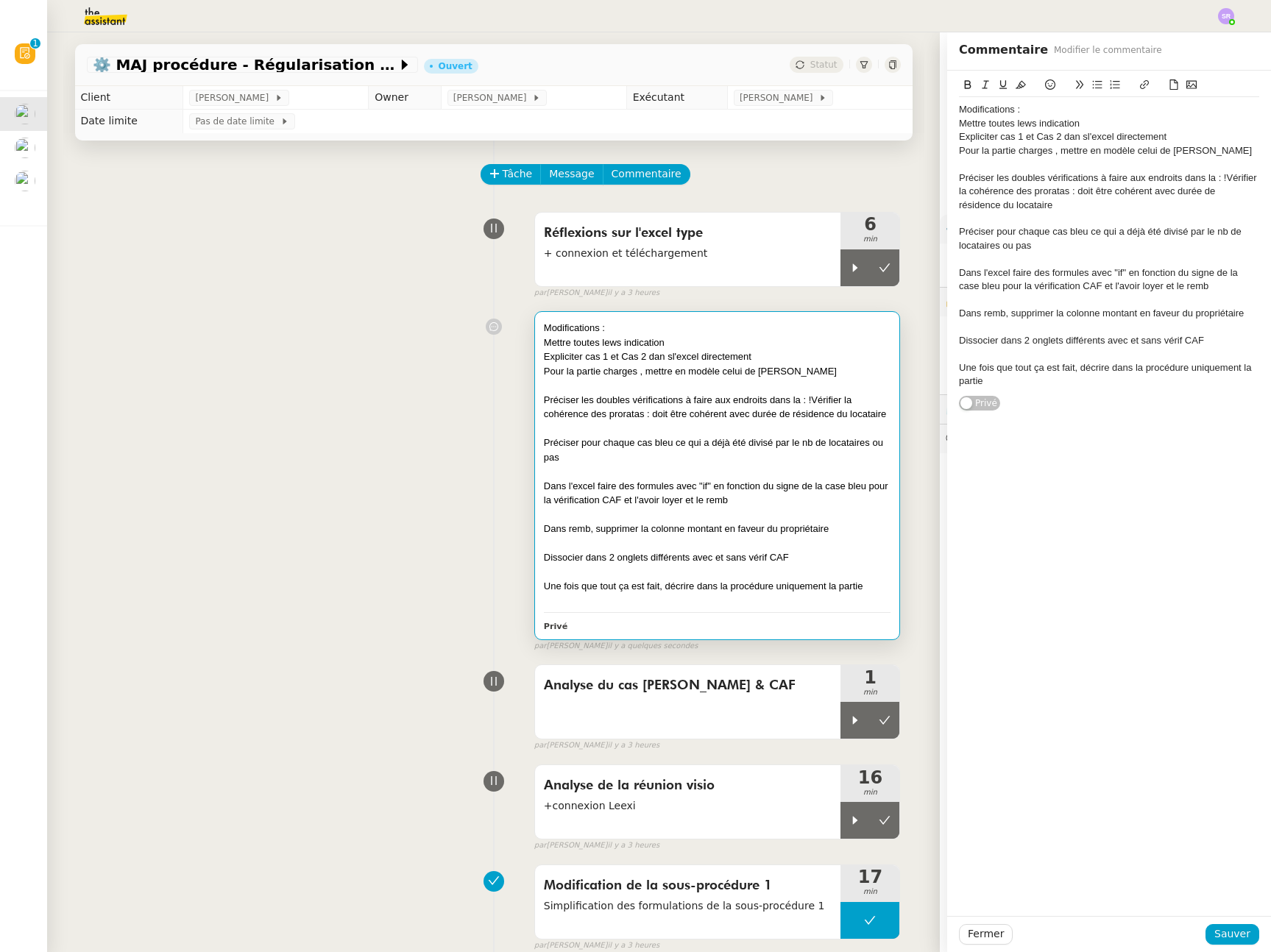
click at [1047, 376] on div "Une fois que tout ça est fait, décrire dans la procédure uniquement la partie" at bounding box center [1109, 374] width 300 height 27
click at [1086, 383] on div "Une fois que tout ça est fait, décrire dans la procédure uniquement la partie" at bounding box center [1109, 374] width 300 height 27
click at [849, 824] on icon at bounding box center [855, 821] width 12 height 12
click at [1157, 373] on div "Une fois que tout ça est fait, décrire dans la procédure uniquement la partie s…" at bounding box center [1109, 374] width 300 height 27
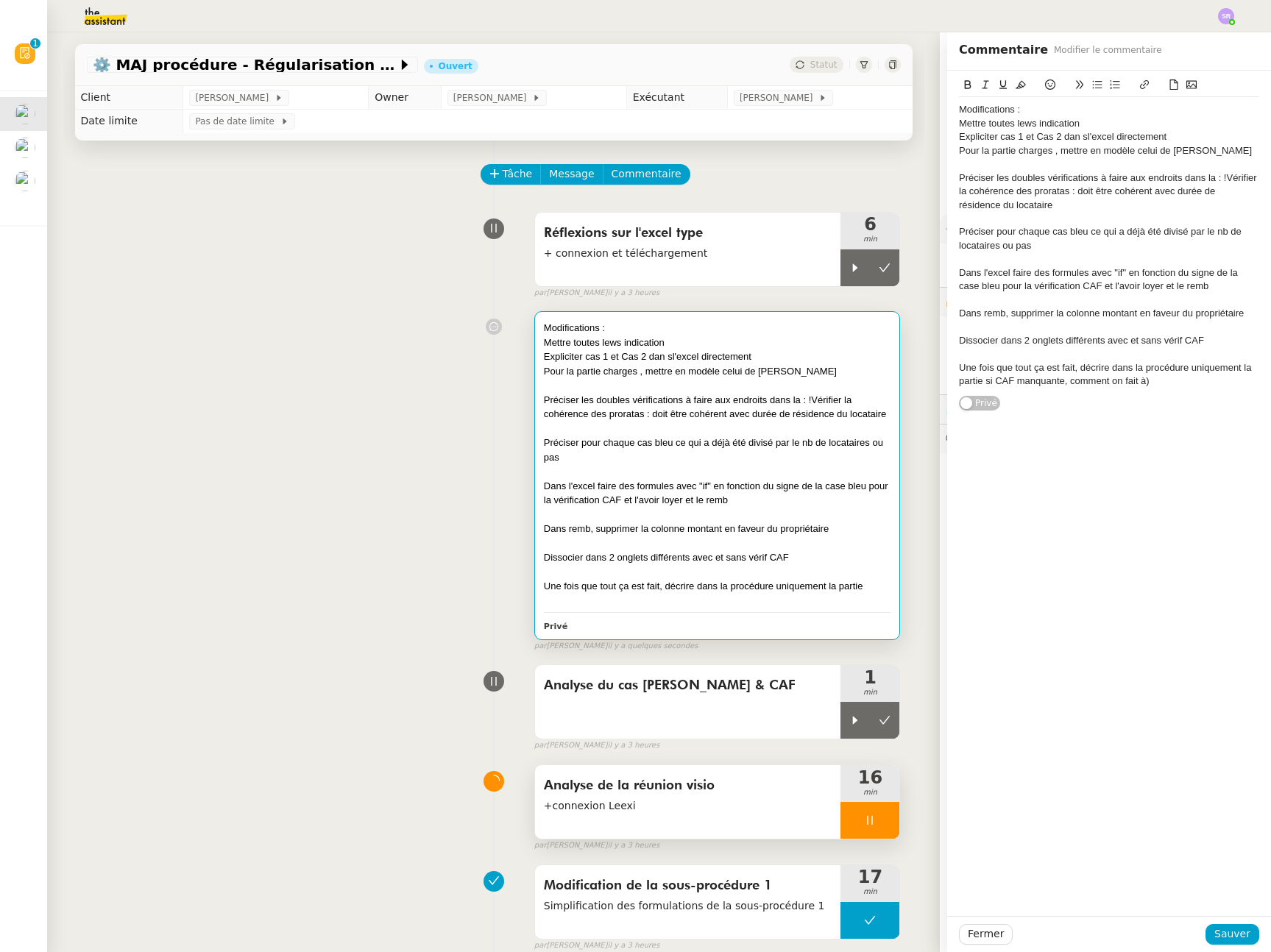
click at [1152, 381] on div "Une fois que tout ça est fait, décrire dans la procédure uniquement la partie s…" at bounding box center [1109, 374] width 300 height 27
click at [1215, 930] on span "Sauver" at bounding box center [1231, 934] width 36 height 17
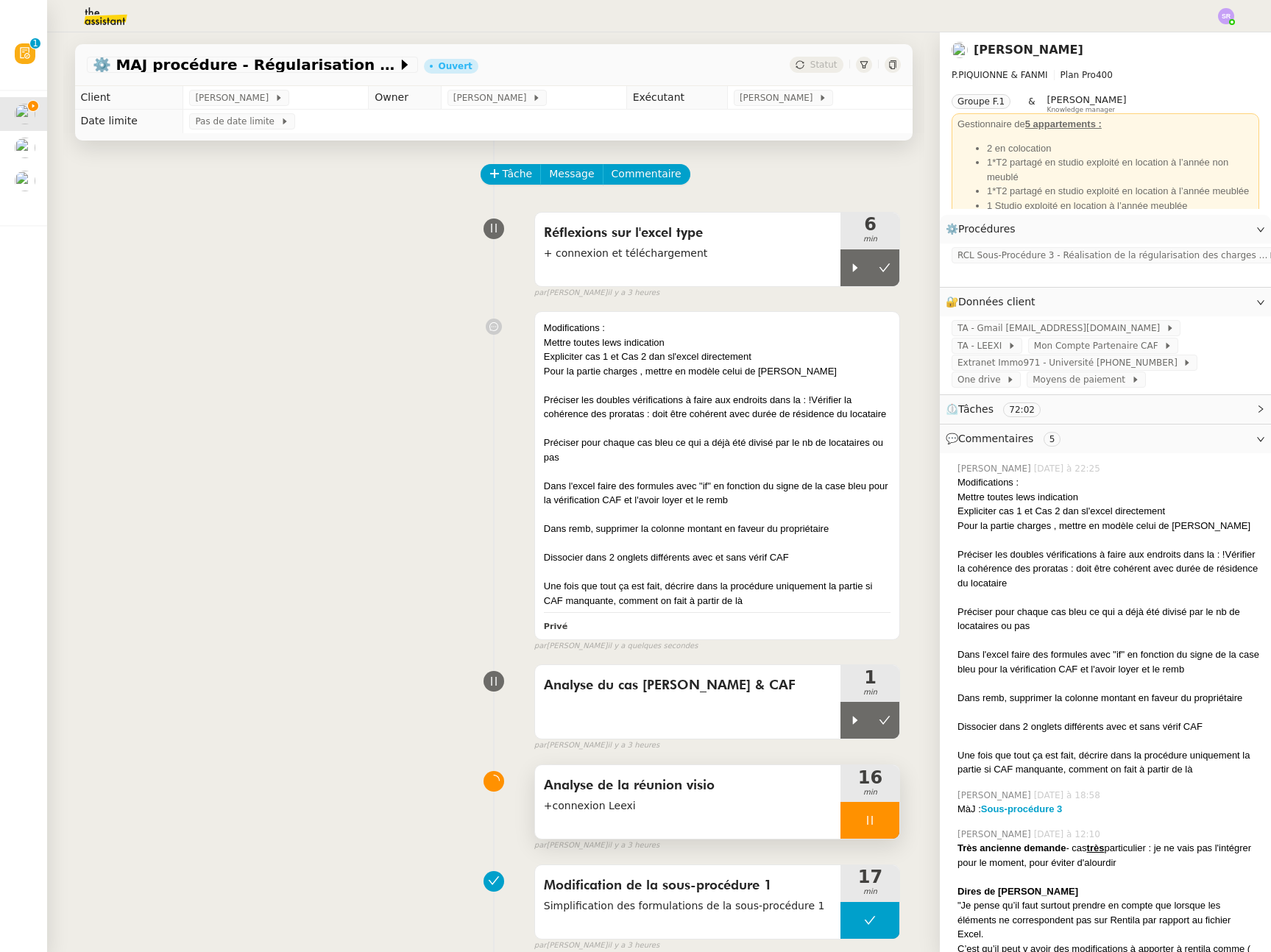
click at [864, 818] on icon at bounding box center [869, 821] width 12 height 12
click at [878, 825] on icon at bounding box center [884, 821] width 12 height 12
click at [718, 265] on div "Réflexions sur l'excel type + connexion et téléchargement" at bounding box center [688, 250] width 306 height 74
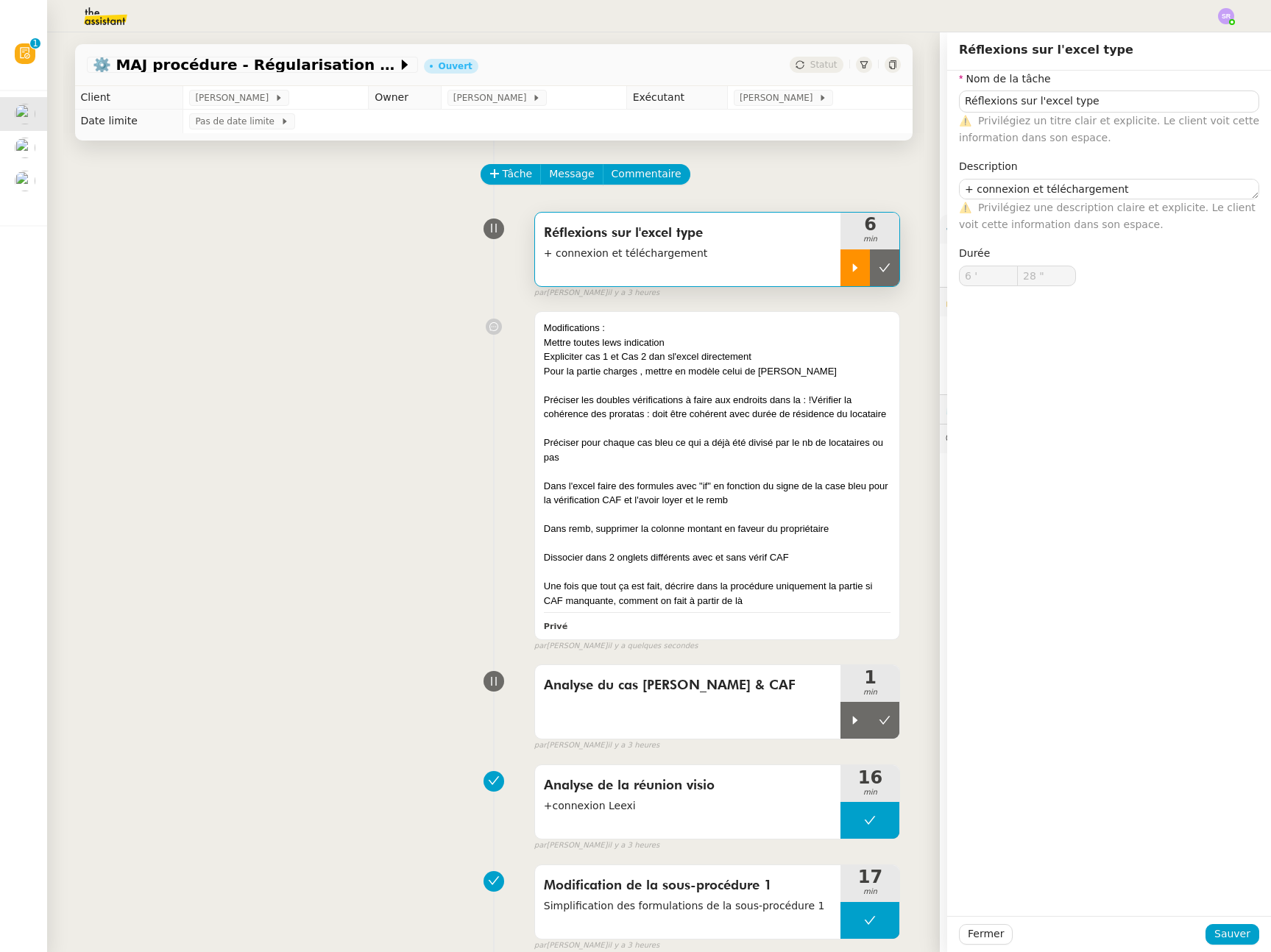
click at [849, 265] on icon at bounding box center [855, 267] width 12 height 12
type input "Réflexions sur l'excel type"
type textarea "+ connexion et téléchargement"
type input "6 '"
type input "28 ""
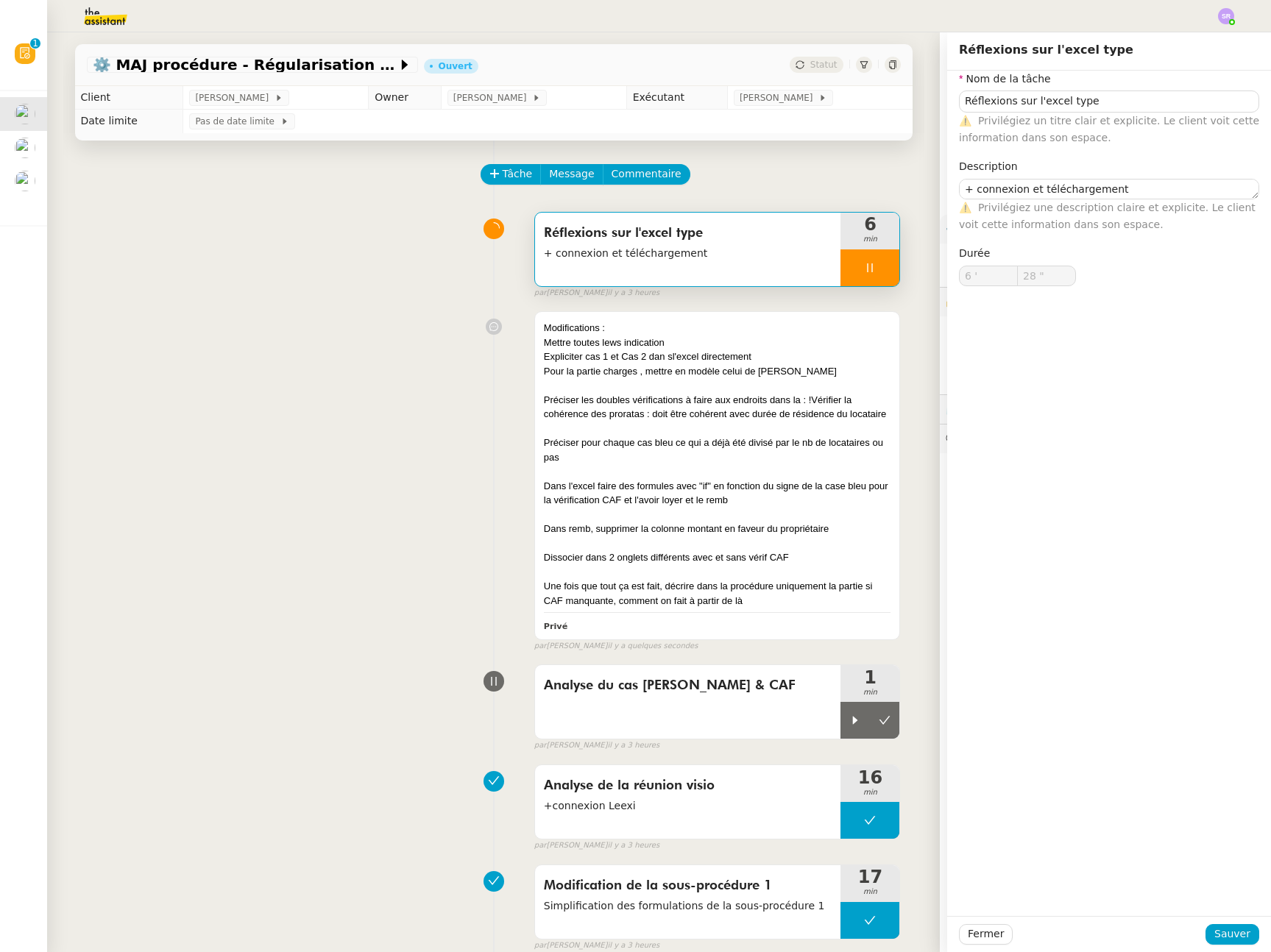
type input "Réflexions sur l'excel type"
type textarea "+ connexion et téléchargement"
type input "6 '"
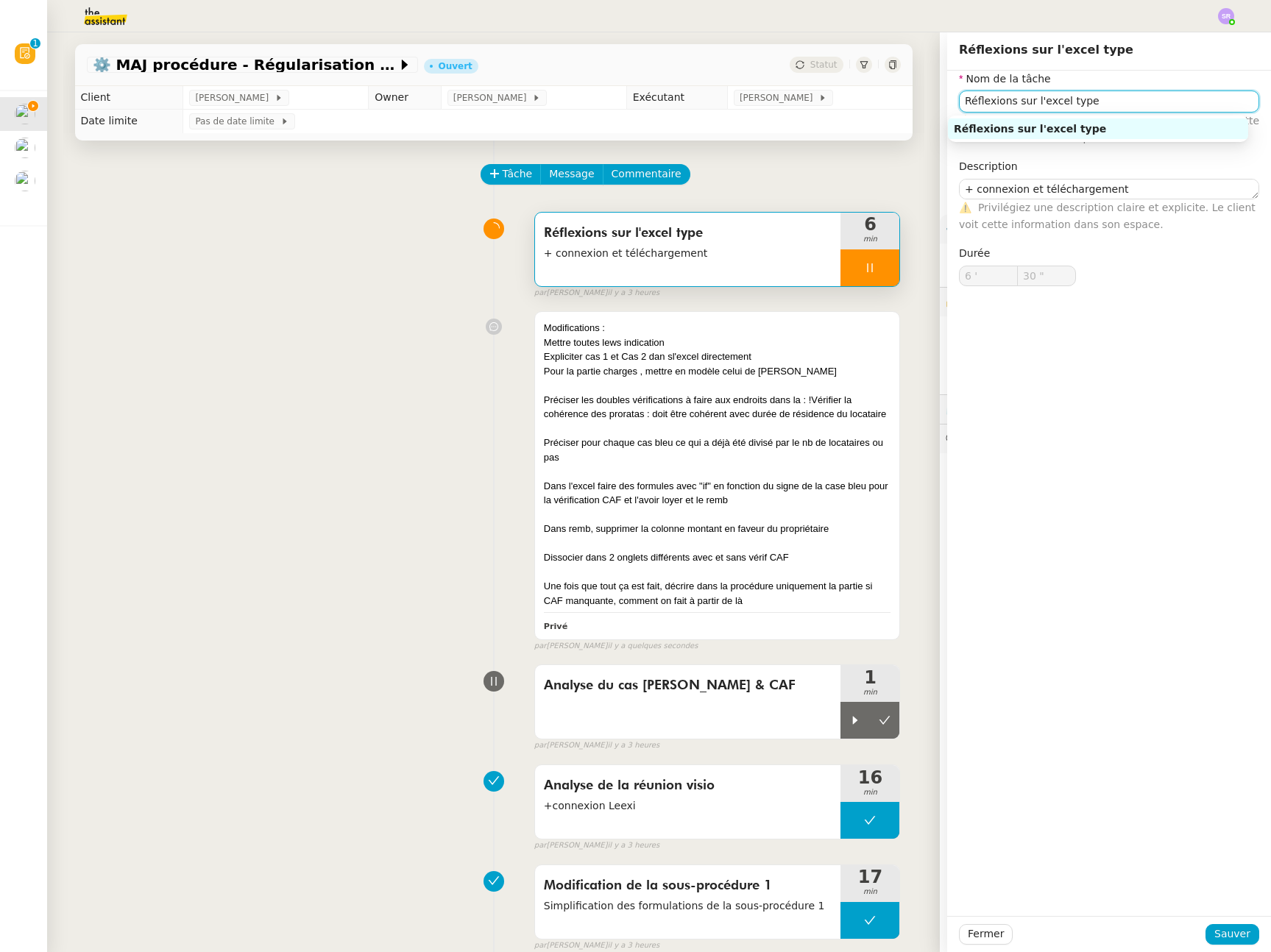
click at [1002, 107] on input "Réflexions sur l'excel type" at bounding box center [1109, 101] width 300 height 21
drag, startPoint x: 1000, startPoint y: 106, endPoint x: 947, endPoint y: 103, distance: 53.1
click at [959, 103] on input "Réflexions sur l'excel type" at bounding box center [1109, 101] width 300 height 21
click at [1006, 101] on input "Réflexions sur l'excel type" at bounding box center [1109, 101] width 300 height 21
type input "34 ""
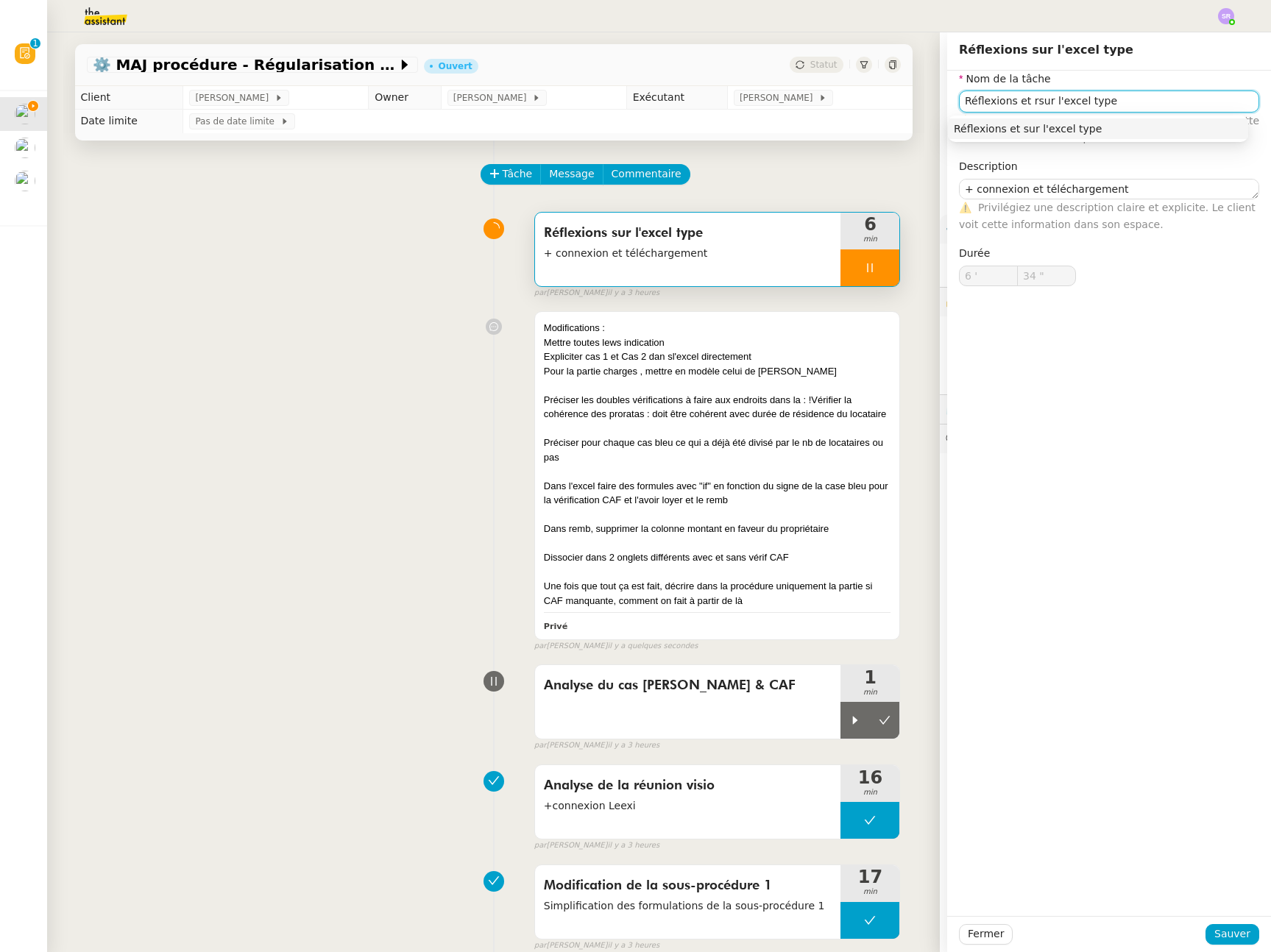
type input "Réflexions et resur l'excel type"
type input "35 ""
type input "Réflexions et reprisessur l'excel type"
type input "36 ""
type input "Réflexions et reprises sur l'excel type"
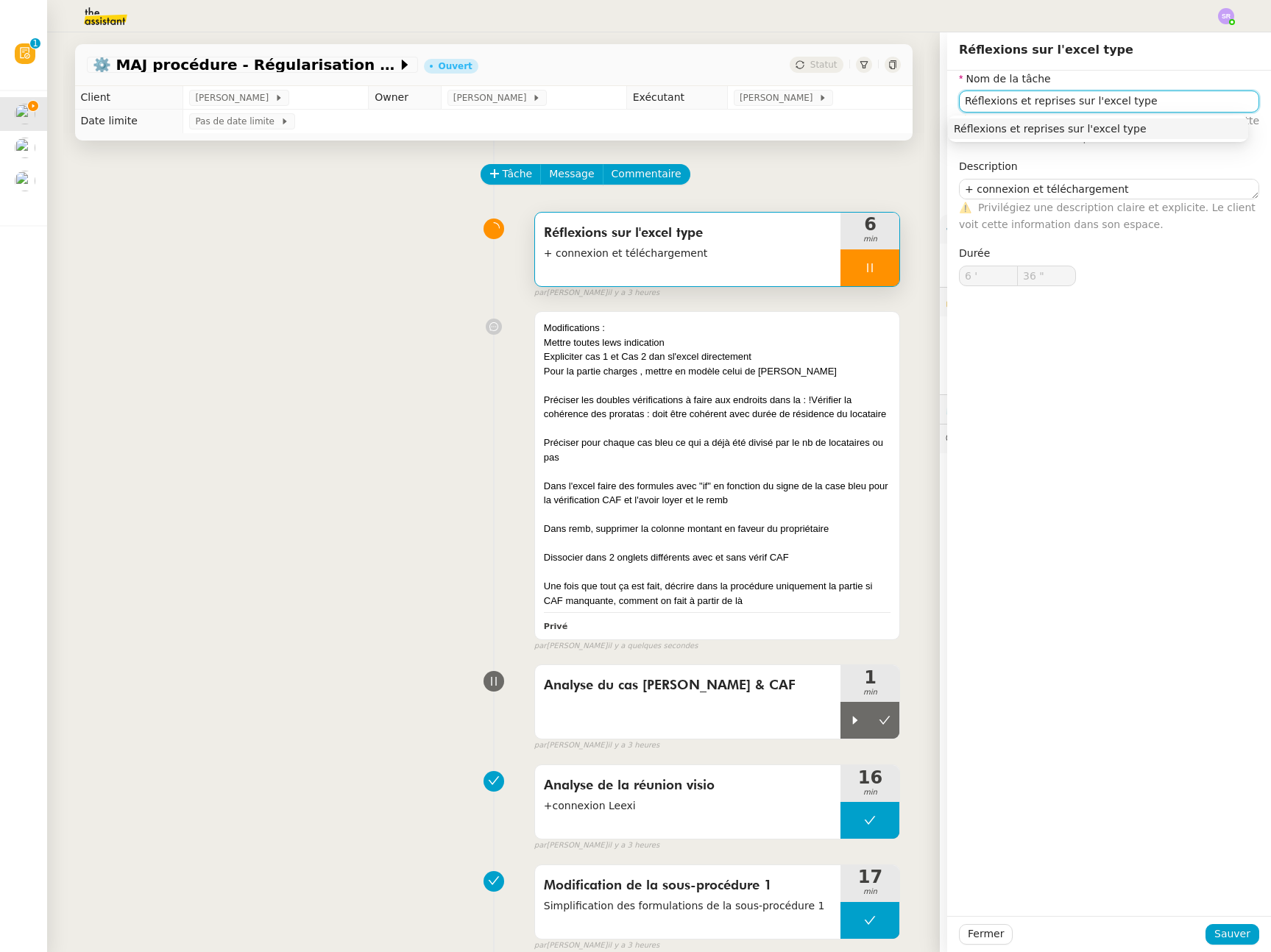
type input "37 ""
click at [1065, 101] on input "Réflexions et reprises sur l'excel type" at bounding box center [1109, 101] width 300 height 21
type input "Réflexions et reprises de l'excel type"
type input "39 ""
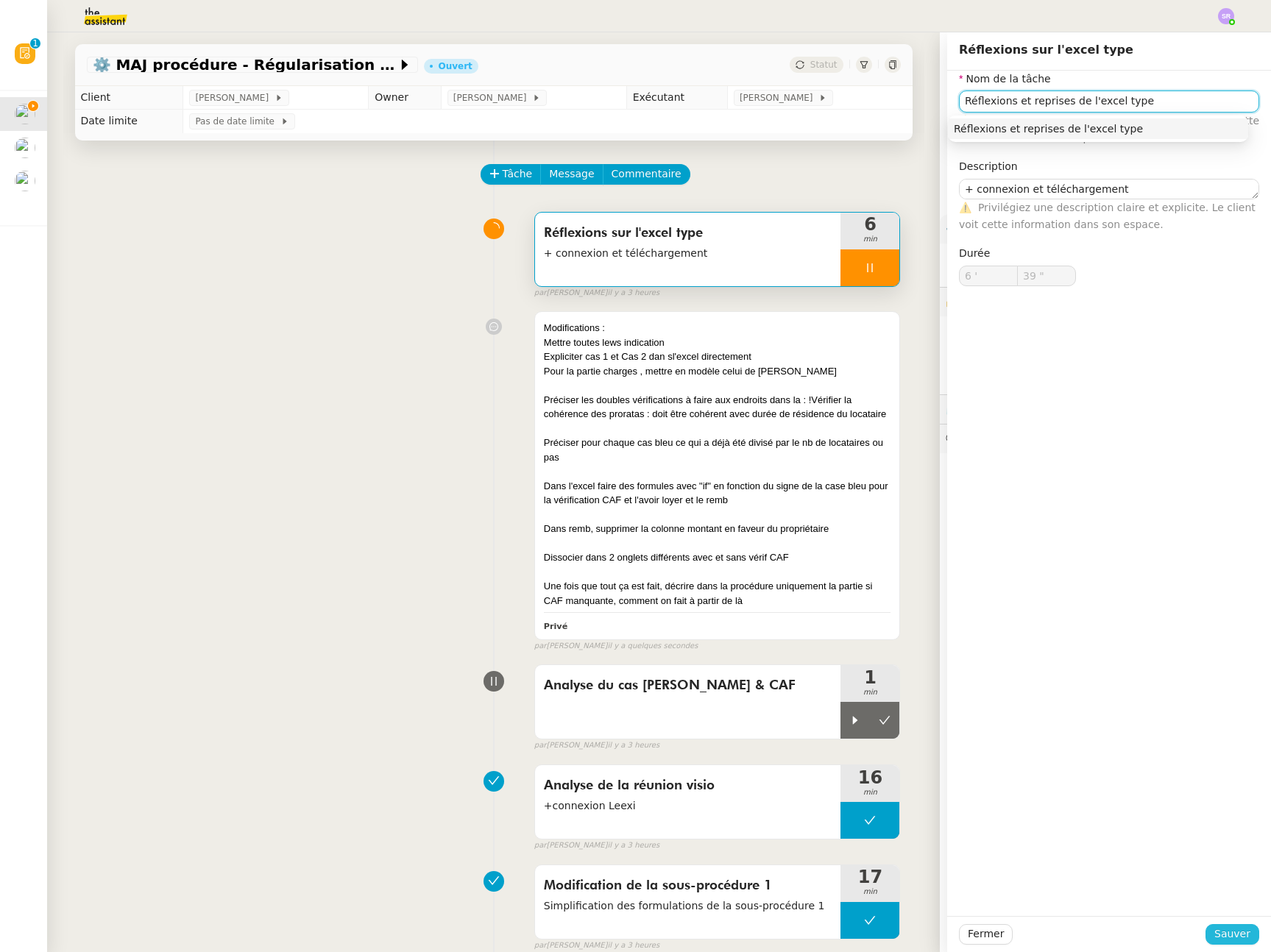
type input "Réflexions et reprises de l'excel type"
click at [1219, 935] on span "Sauver" at bounding box center [1231, 934] width 36 height 17
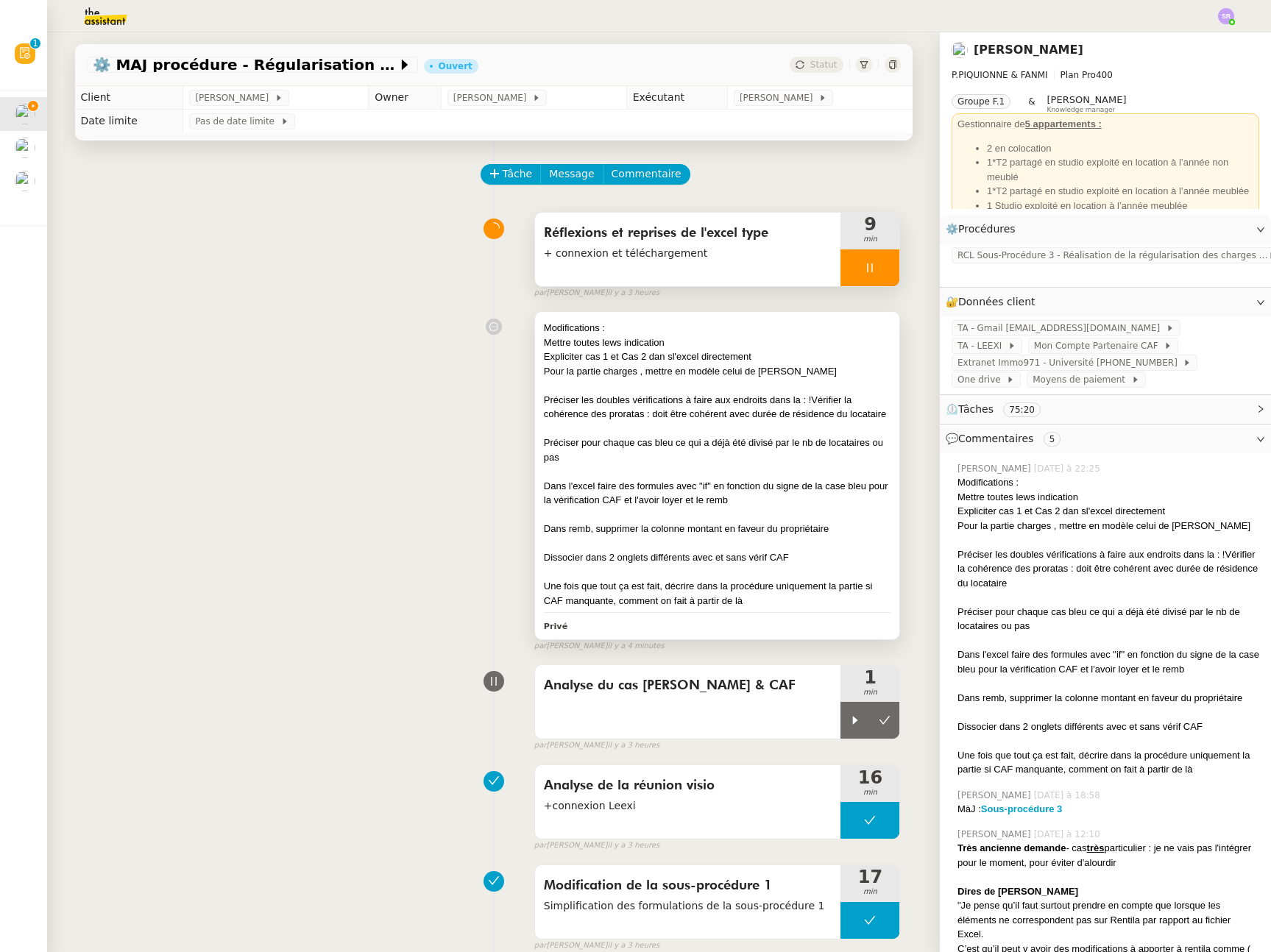
click at [621, 343] on div "Mettre toutes lews indication" at bounding box center [717, 342] width 347 height 15
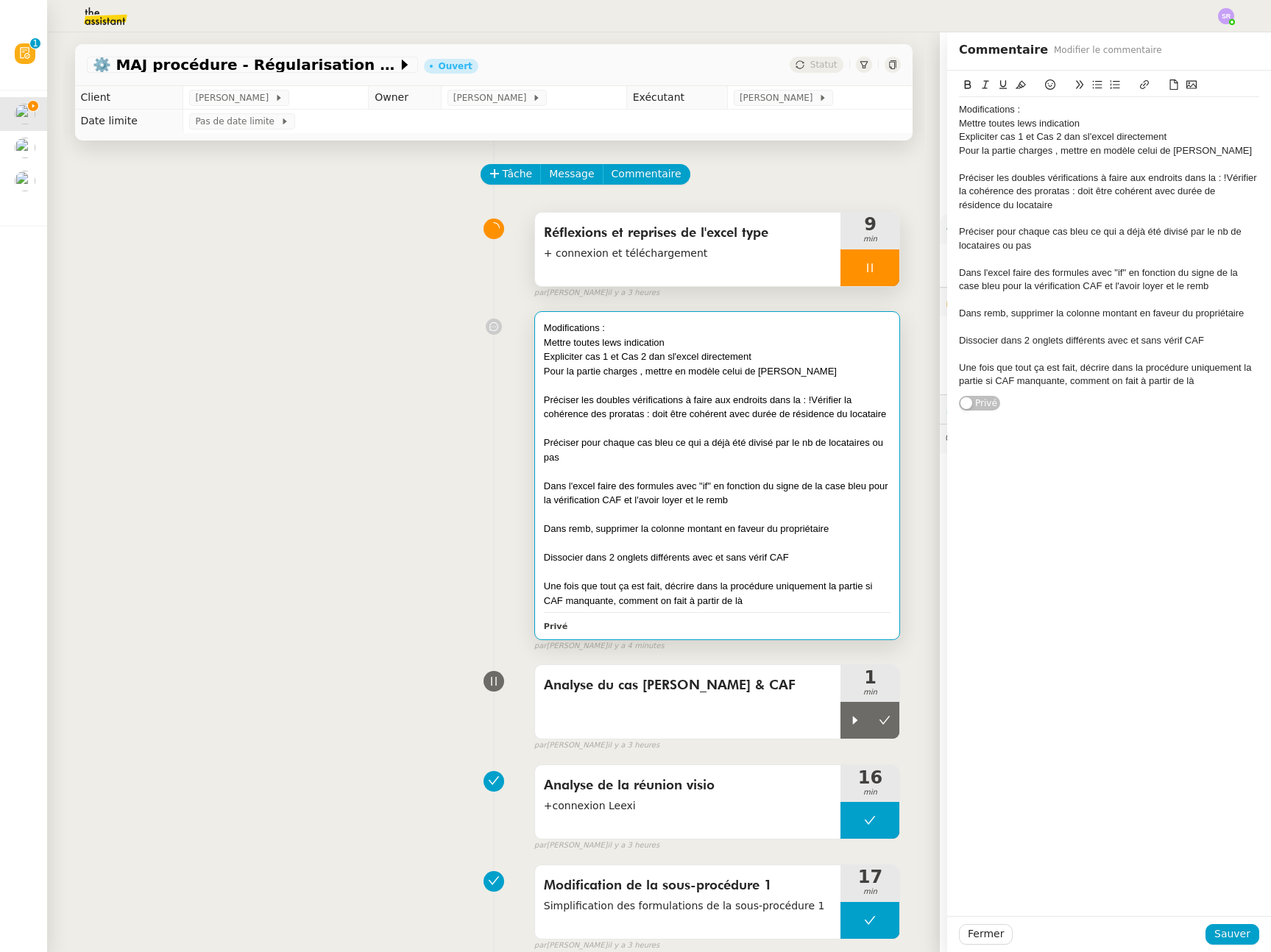
click at [603, 343] on div "Mettre toutes lews indication" at bounding box center [717, 342] width 347 height 15
click at [1018, 122] on div "Mettre toutes lews indication" at bounding box center [1109, 123] width 300 height 14
click at [1070, 125] on div "Mettre toutes les indication" at bounding box center [1109, 123] width 300 height 14
click at [1070, 134] on div "Expliciter cas 1 et Cas 2 dan sl'excel directement" at bounding box center [1109, 137] width 300 height 14
drag, startPoint x: 850, startPoint y: 272, endPoint x: 865, endPoint y: 408, distance: 136.8
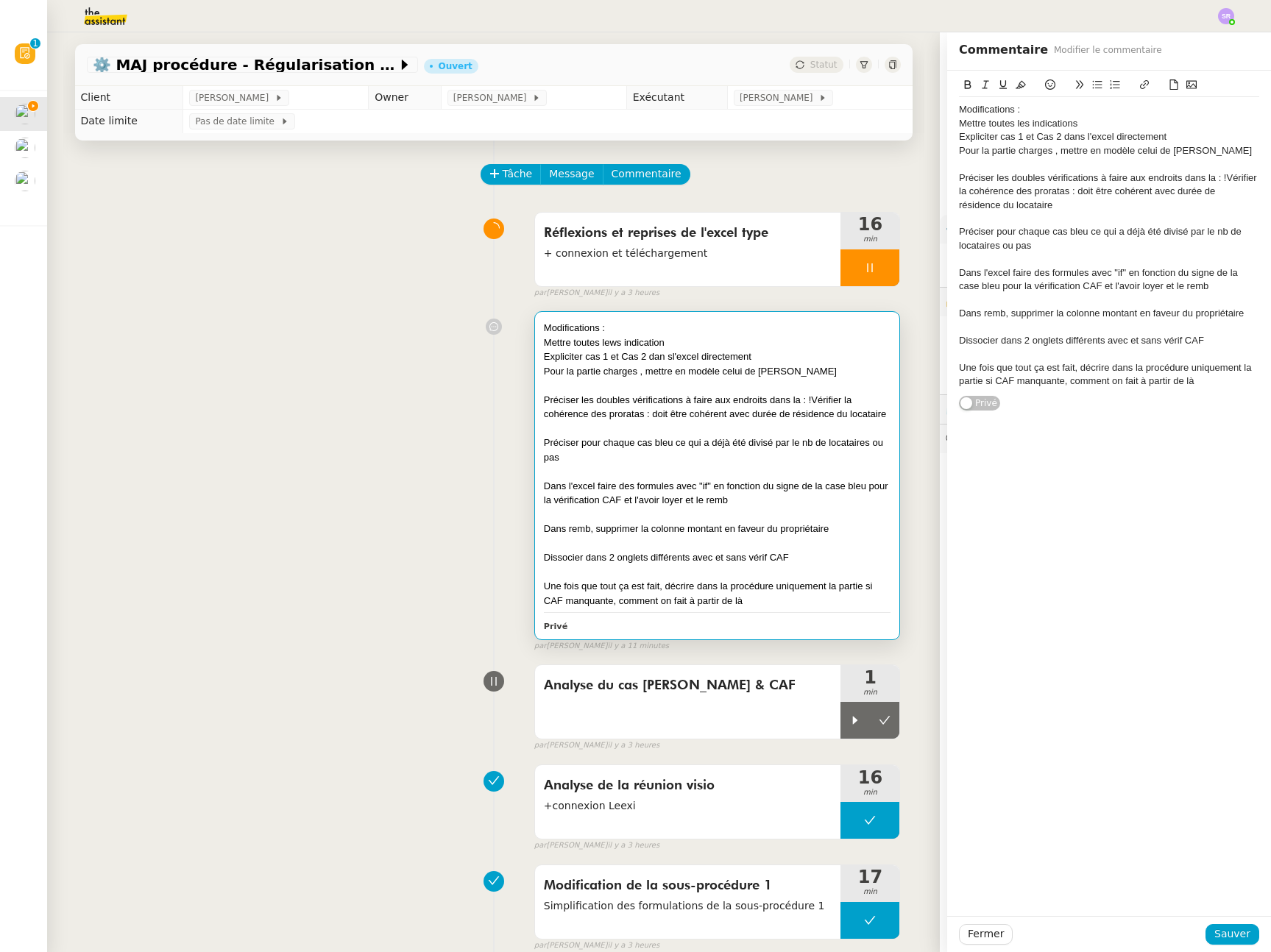
click at [850, 272] on div at bounding box center [869, 267] width 59 height 37
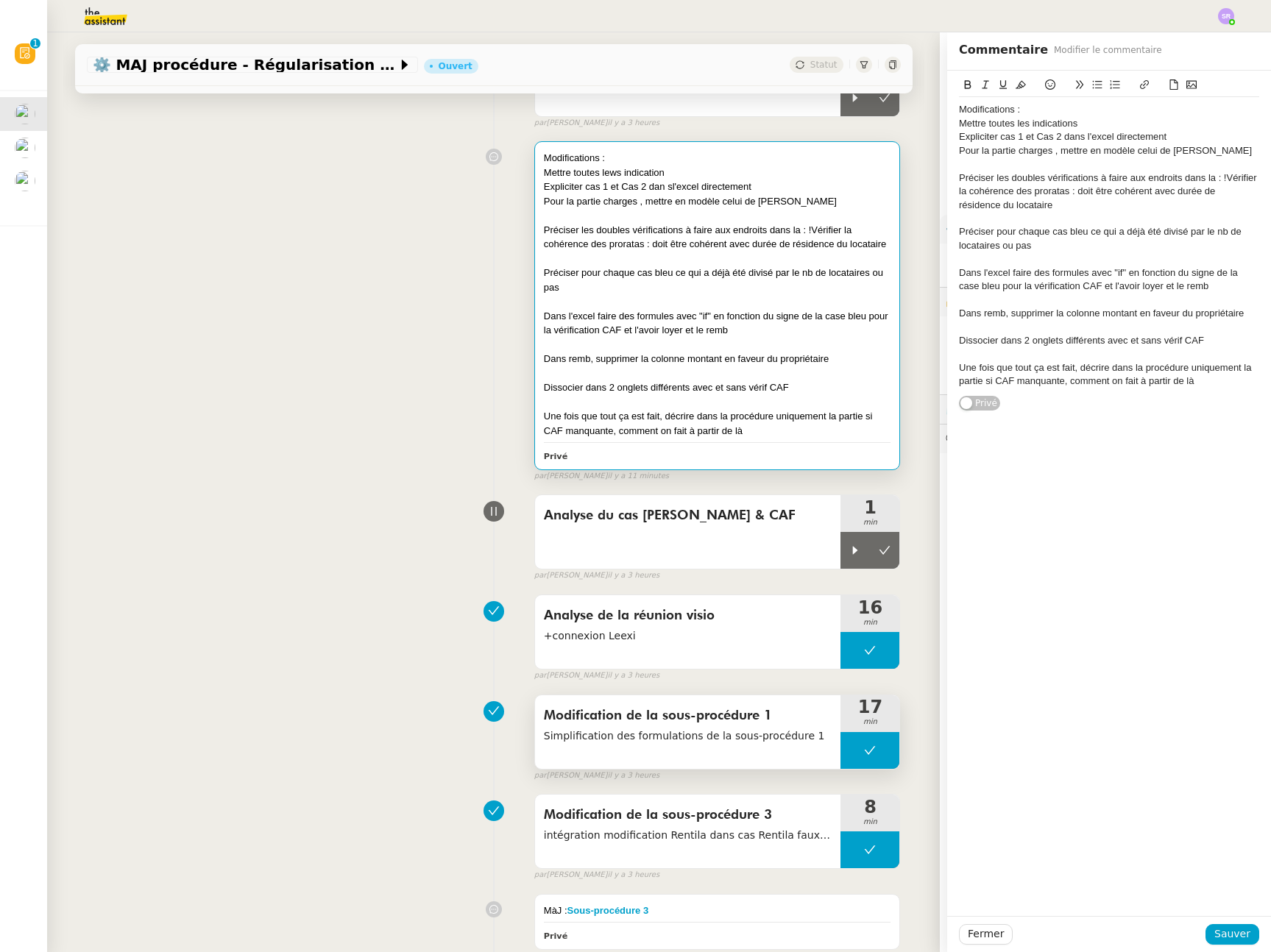
click at [840, 752] on button at bounding box center [869, 751] width 59 height 37
click at [849, 753] on icon at bounding box center [855, 751] width 12 height 12
click at [861, 743] on div at bounding box center [869, 751] width 59 height 37
click at [878, 750] on icon at bounding box center [884, 751] width 12 height 12
click at [1221, 941] on span "Sauver" at bounding box center [1231, 934] width 36 height 17
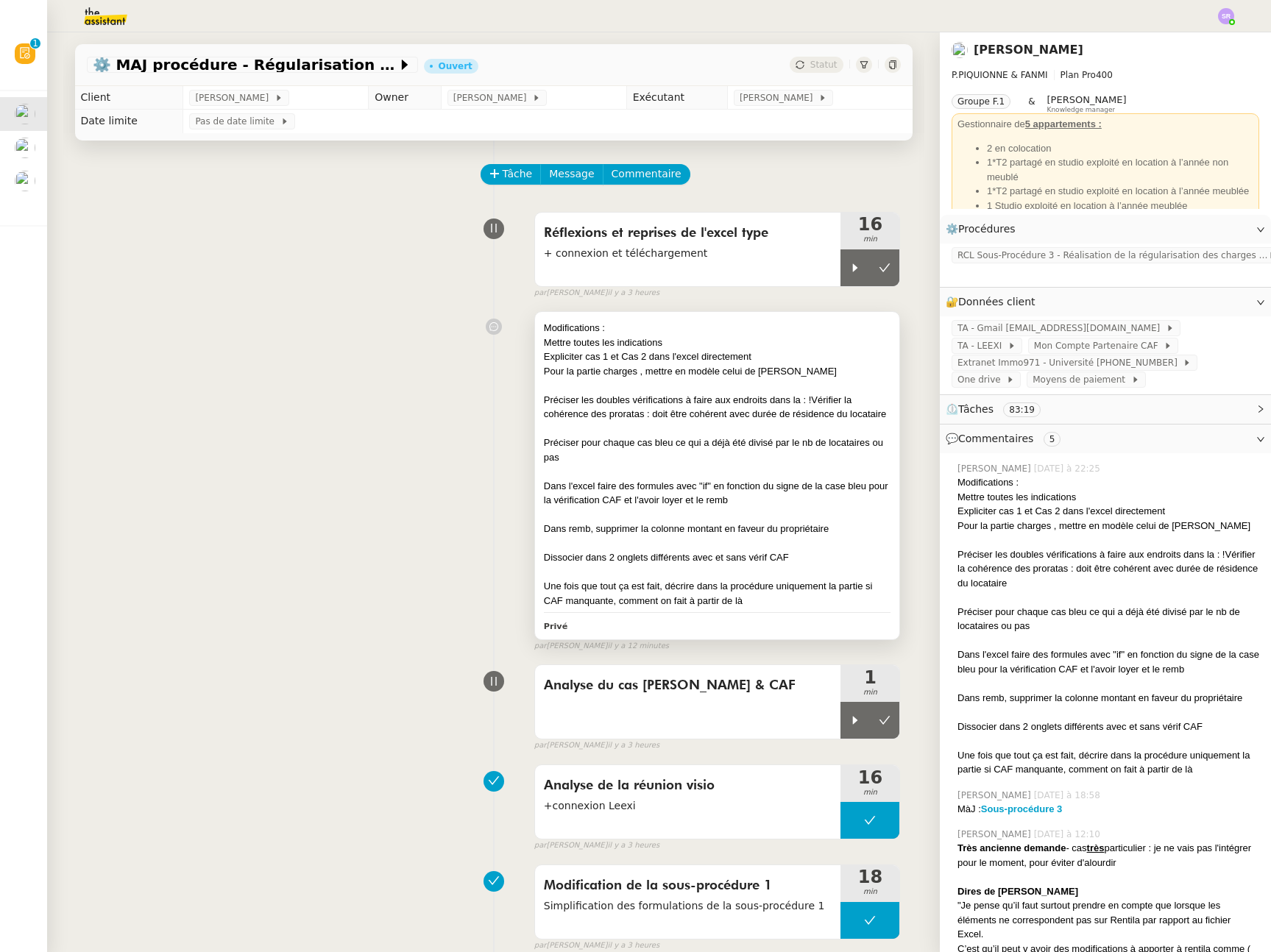
click at [652, 385] on div at bounding box center [717, 385] width 347 height 15
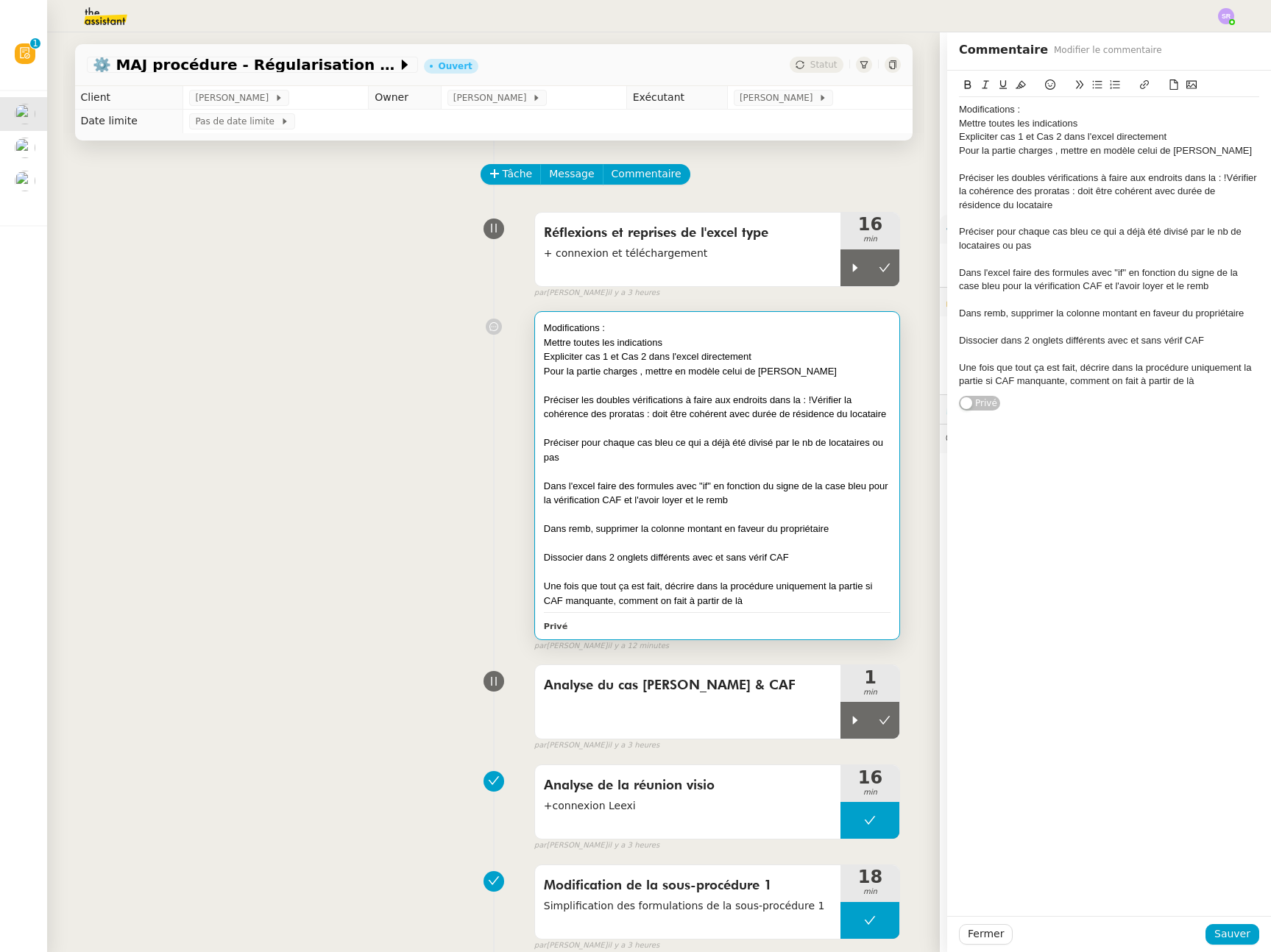
click at [994, 139] on div "Expliciter cas 1 et Cas 2 dans l'excel directement" at bounding box center [1109, 137] width 300 height 14
click at [1194, 134] on div "Expliciter Cas 1 et Cas 2 dans l'excel directement" at bounding box center [1109, 137] width 300 height 14
click at [1044, 152] on div "Pour la partie charges , mettre en modèle celui de [PERSON_NAME]" at bounding box center [1109, 151] width 300 height 14
click at [1209, 151] on div "Pour la partie charges, mettre en modèle celui de [PERSON_NAME]" at bounding box center [1109, 151] width 300 height 14
click at [1228, 933] on span "Sauver" at bounding box center [1231, 934] width 36 height 17
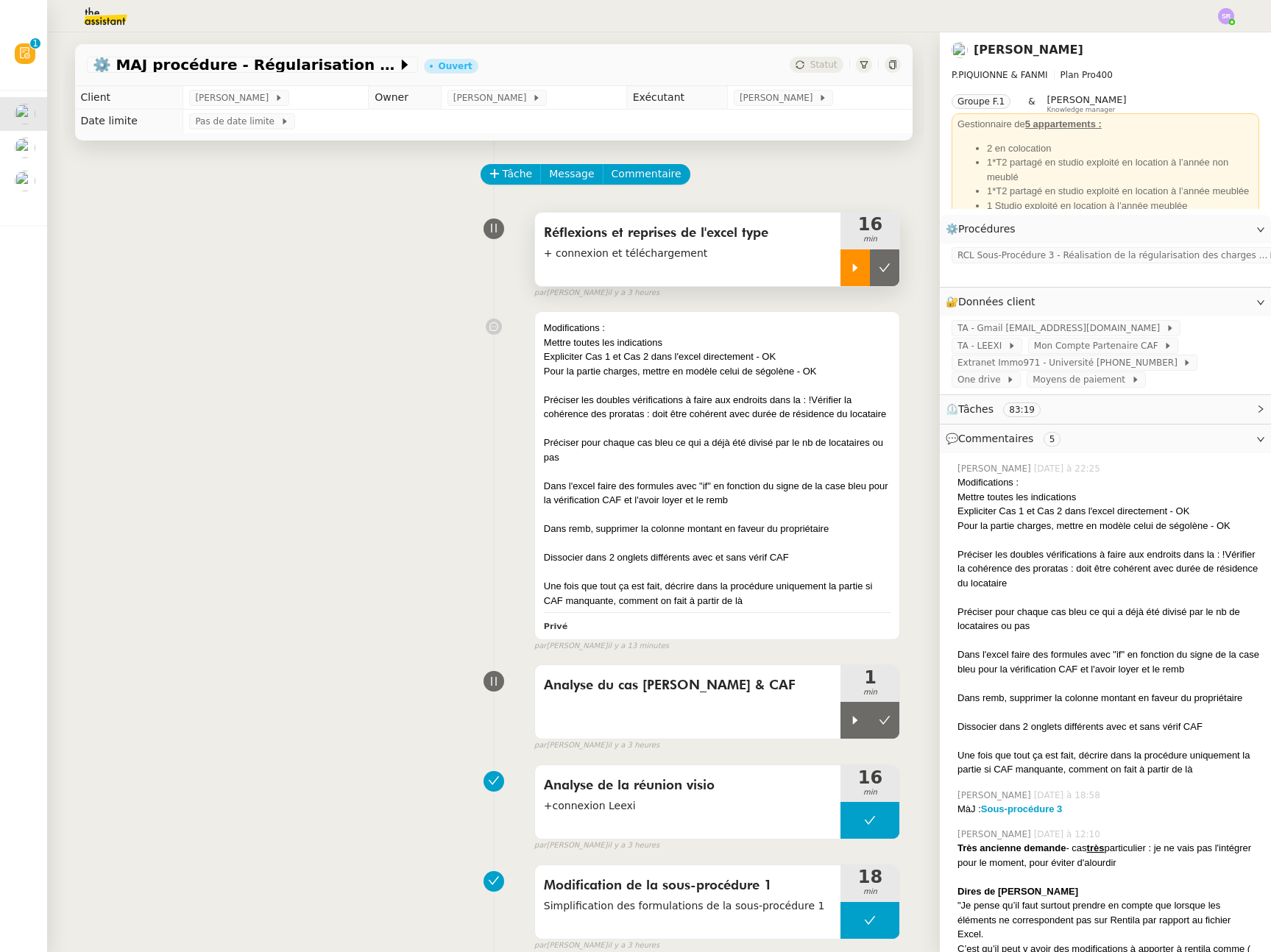
click at [849, 270] on icon at bounding box center [855, 267] width 12 height 12
drag, startPoint x: 796, startPoint y: 402, endPoint x: 903, endPoint y: 416, distance: 107.9
copy div "!Vérifier la cohérence des proratas : doit être cohérent avec durée de résidenc…"
click at [865, 269] on div at bounding box center [869, 267] width 59 height 37
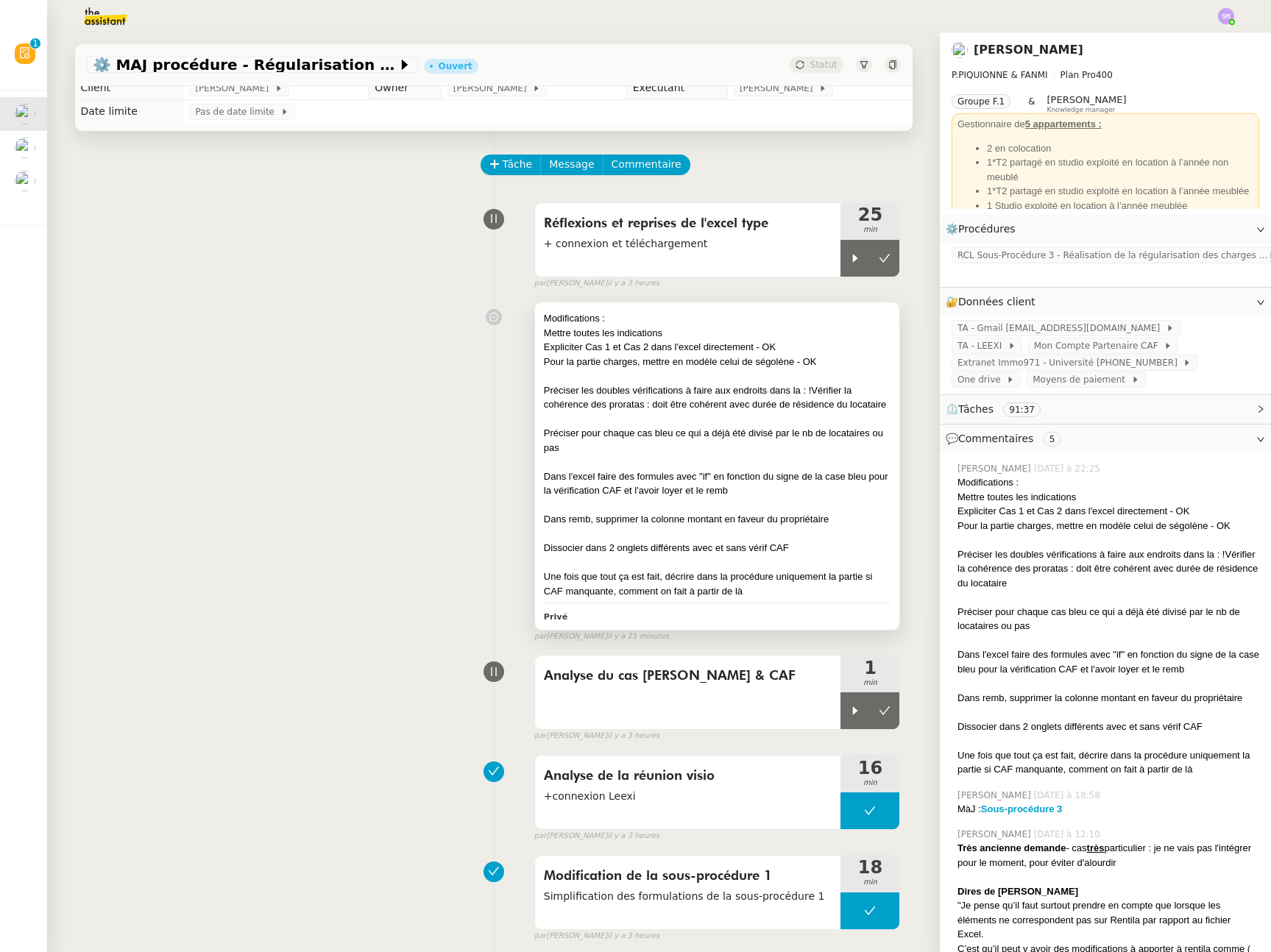
scroll to position [29, 0]
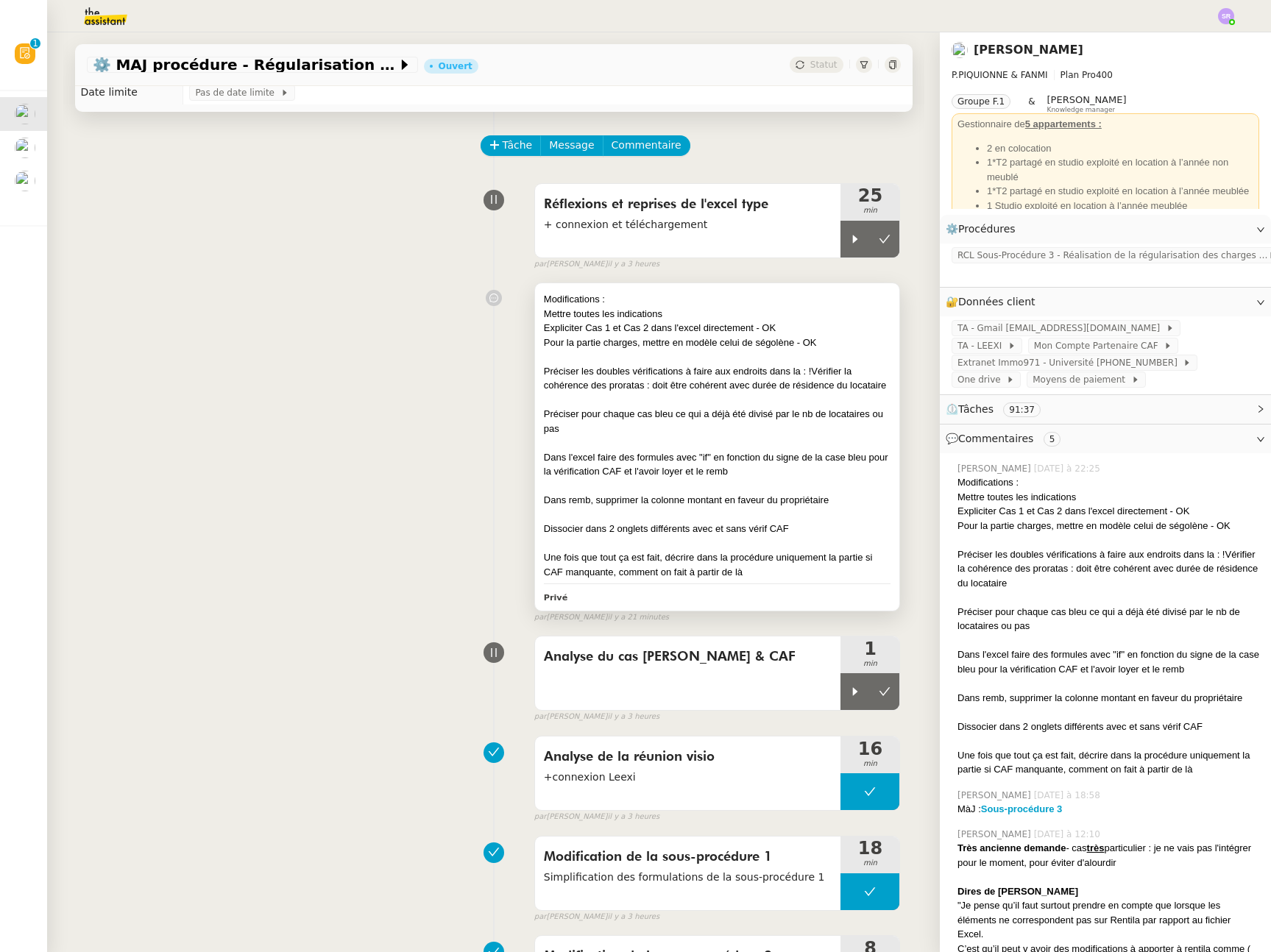
click at [830, 379] on div "Préciser les doubles vérifications à faire aux endroits dans la : !Vérifier la …" at bounding box center [717, 379] width 347 height 29
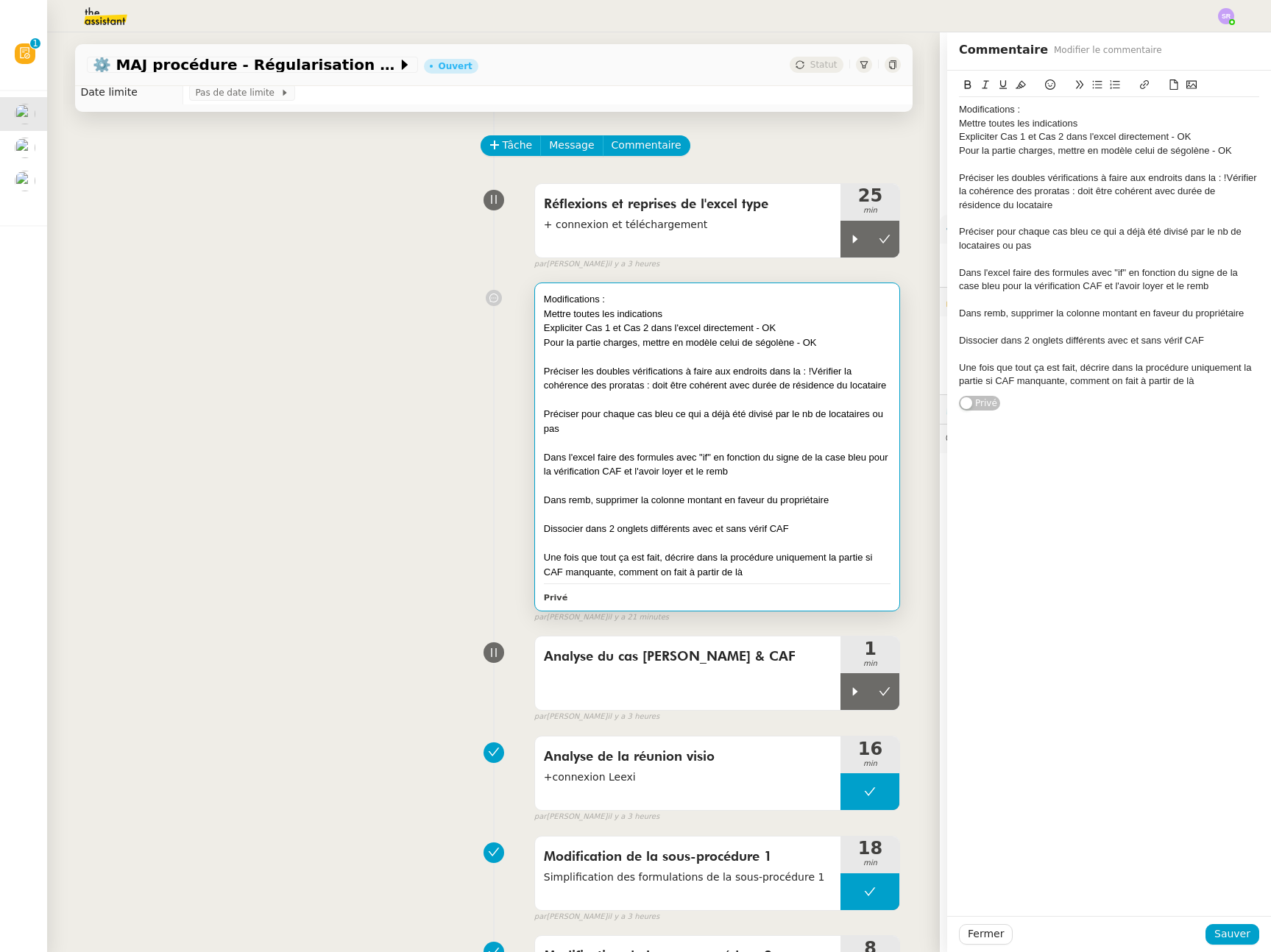
click at [1137, 202] on div "Préciser les doubles vérifications à faire aux endroits dans la : !Vérifier la …" at bounding box center [1109, 192] width 300 height 41
click at [1217, 934] on span "Sauver" at bounding box center [1231, 934] width 36 height 17
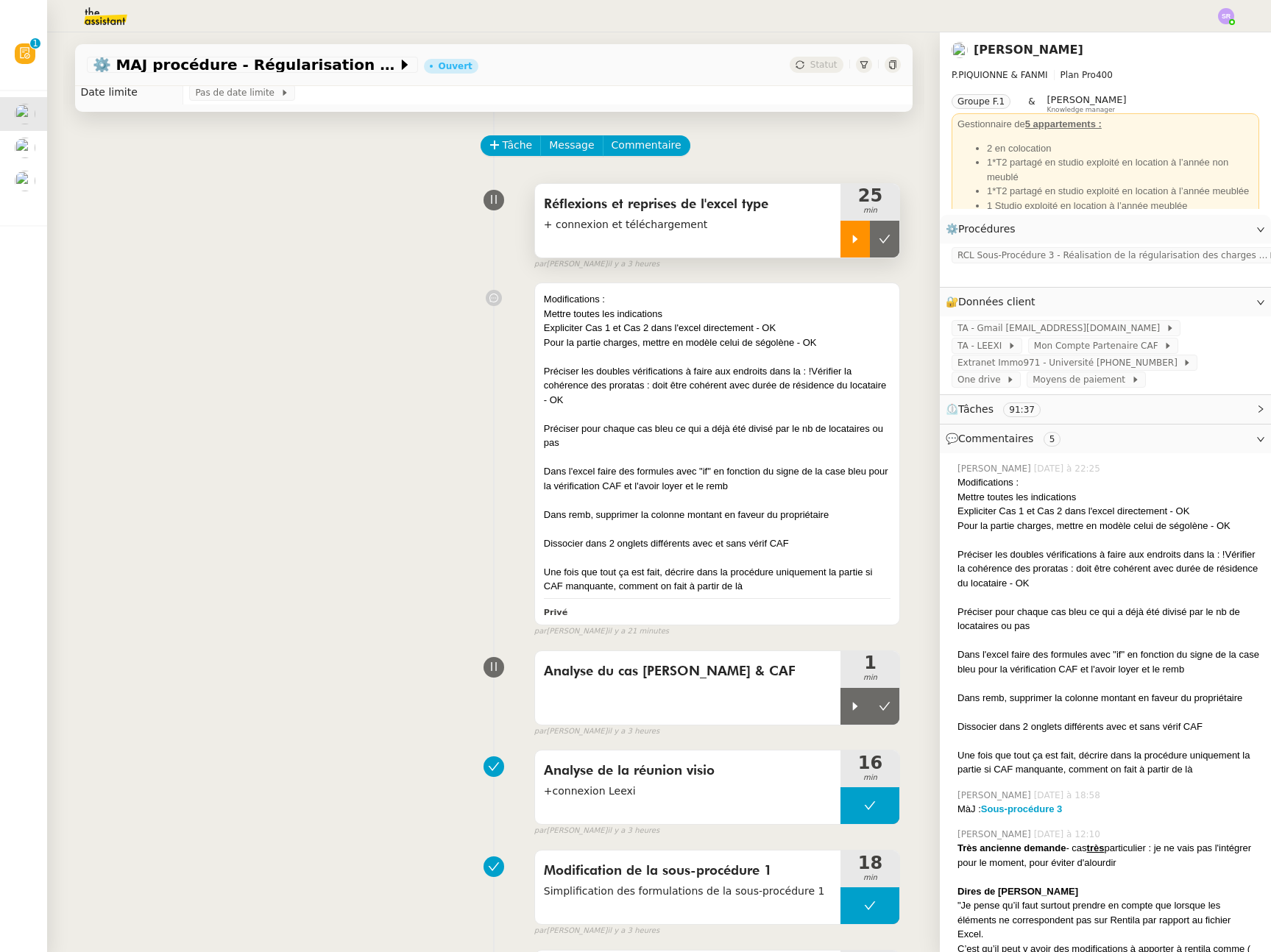
click at [849, 241] on icon at bounding box center [855, 239] width 12 height 12
click at [567, 435] on div "Préciser pour chaque cas bleu ce qui a déjà été divisé par le nb de locataires …" at bounding box center [717, 437] width 347 height 29
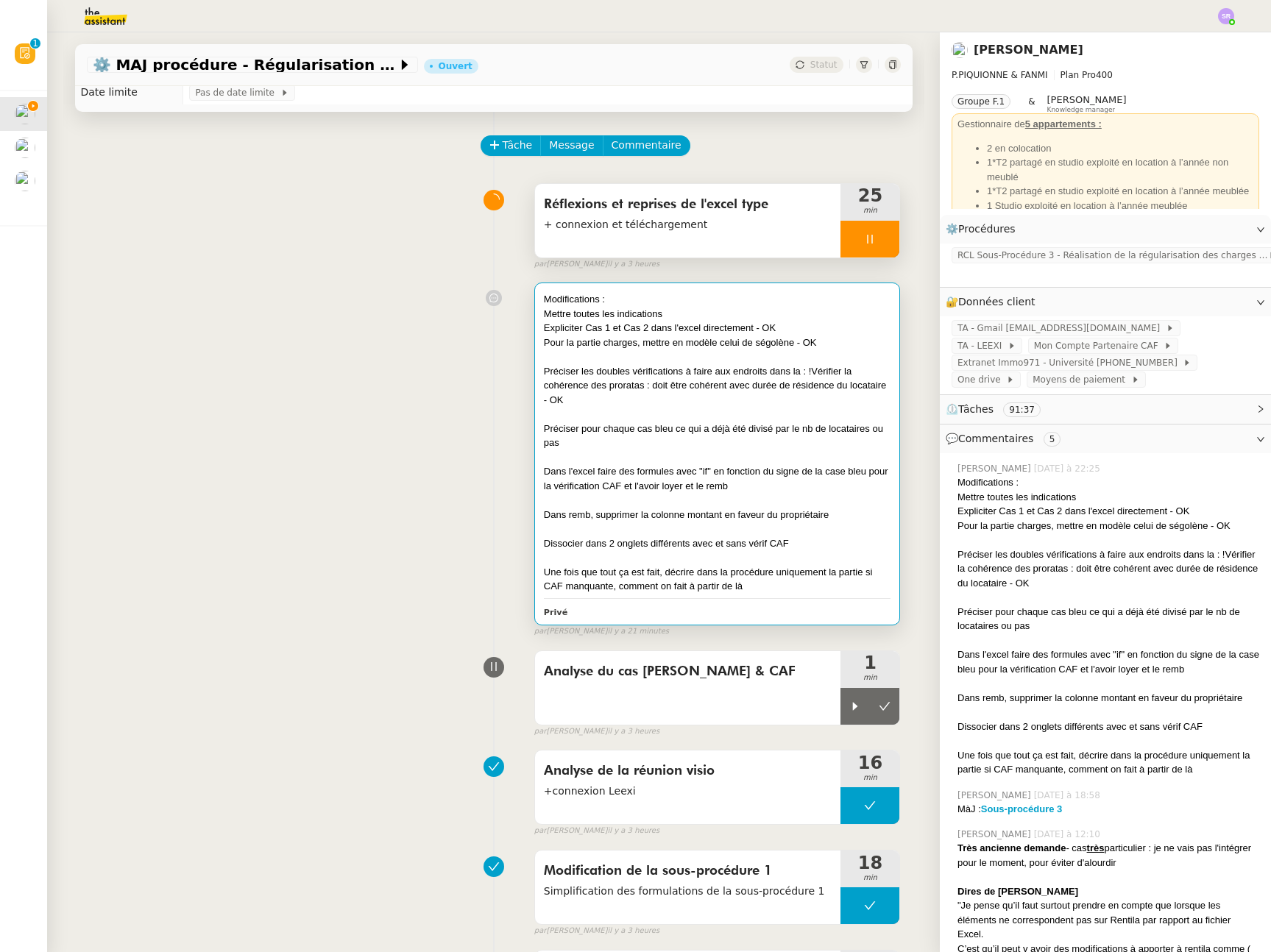
click at [564, 441] on div "Préciser pour chaque cas bleu ce qui a déjà été divisé par le nb de locataires …" at bounding box center [717, 437] width 347 height 29
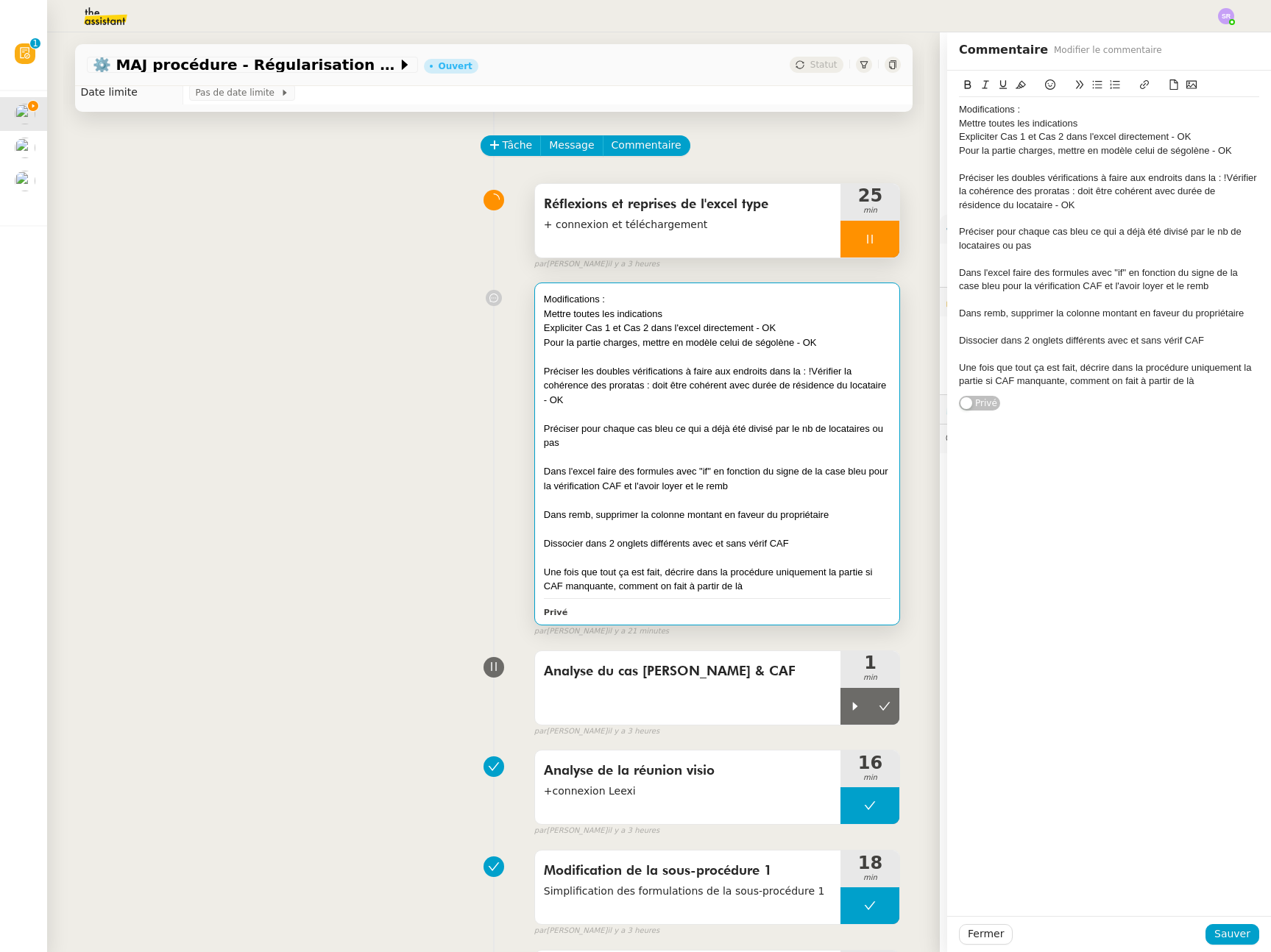
click at [1216, 289] on div "Dans l'excel faire des formules avec "if" en fonction du signe de la case bleu …" at bounding box center [1109, 280] width 300 height 27
drag, startPoint x: 1116, startPoint y: 253, endPoint x: 1120, endPoint y: 245, distance: 8.9
click at [1116, 253] on div at bounding box center [1109, 260] width 300 height 14
click at [1130, 234] on div "Préciser pour chaque cas bleu ce qui a déjà été divisé par le nb de locataires …" at bounding box center [1109, 239] width 300 height 27
click at [1131, 246] on div "Préciser pour chaque cas bleu ce qui a déjà été divisé par le nb de locataires …" at bounding box center [1109, 239] width 300 height 27
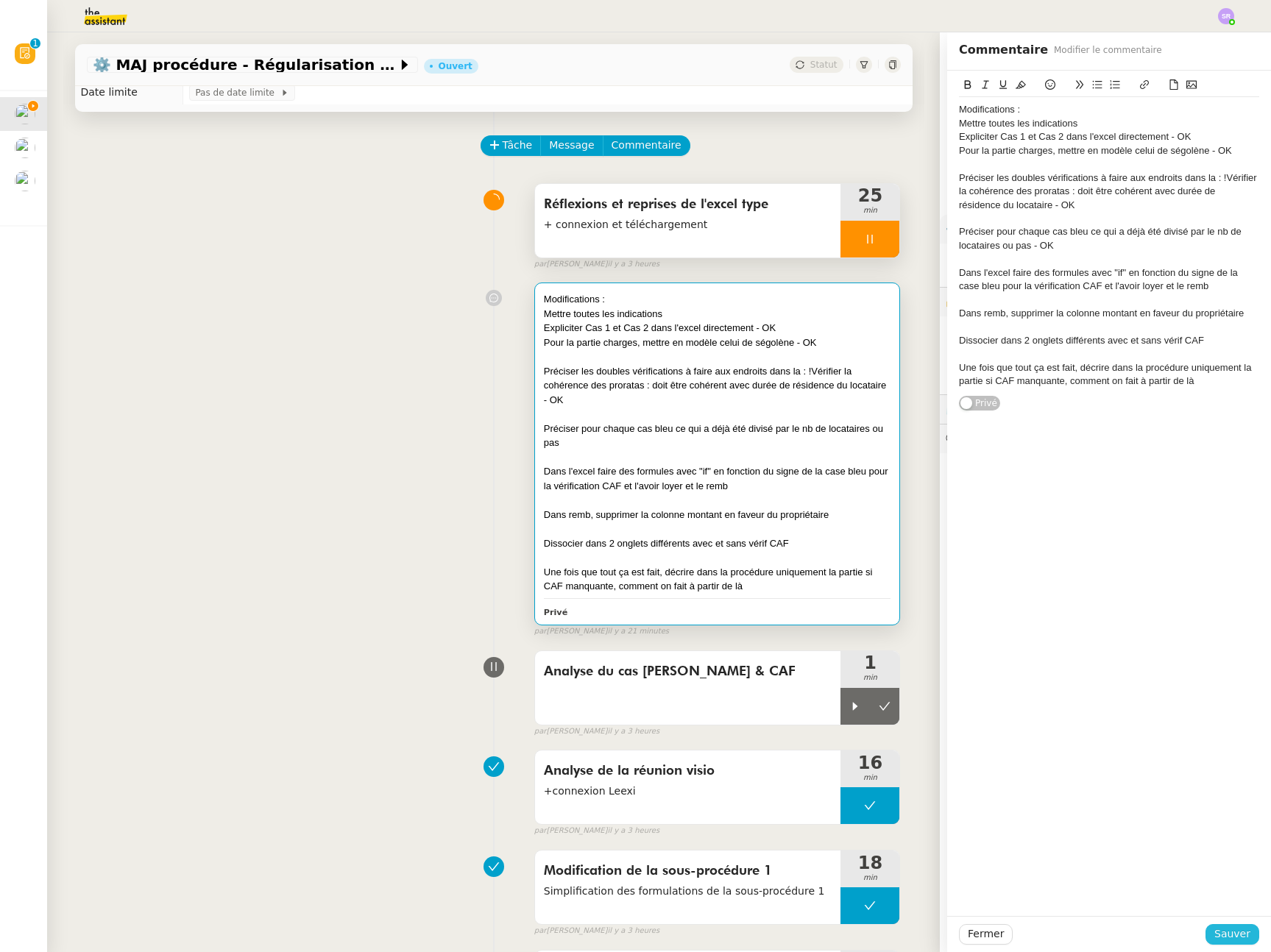
click at [1218, 934] on span "Sauver" at bounding box center [1231, 934] width 36 height 17
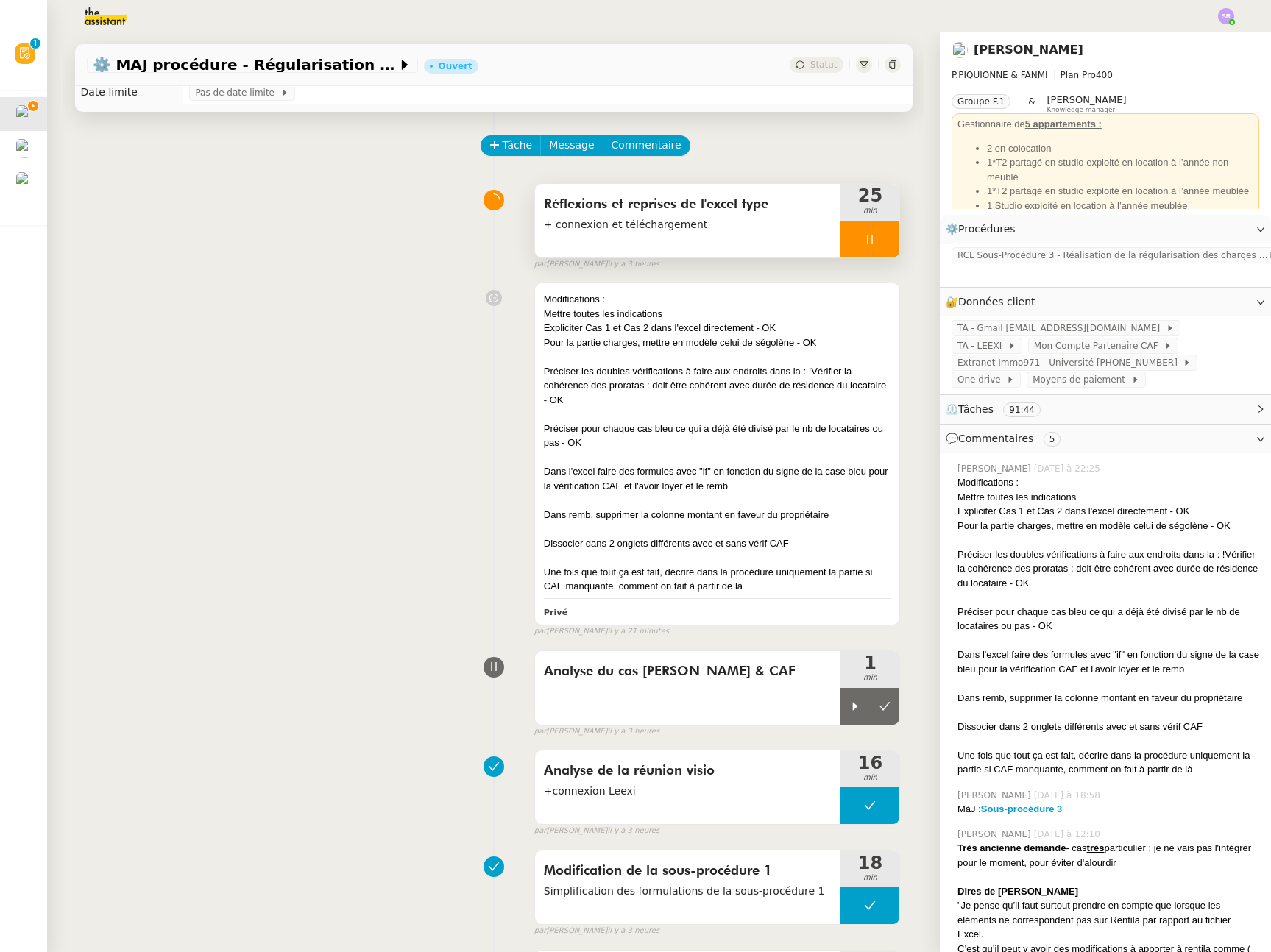
click at [865, 249] on div at bounding box center [869, 239] width 59 height 37
click at [853, 706] on icon at bounding box center [855, 706] width 5 height 8
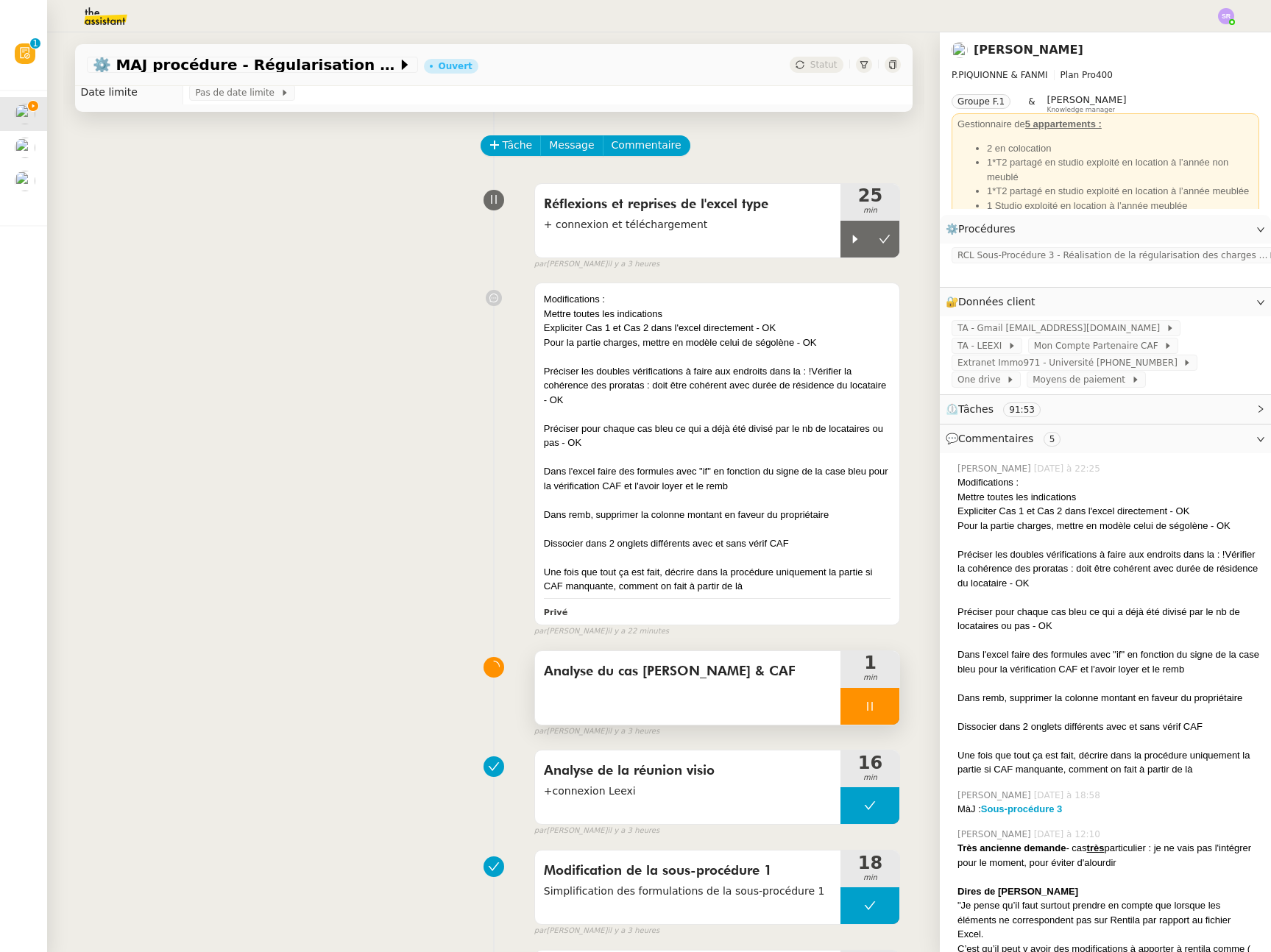
click at [865, 702] on div at bounding box center [869, 706] width 59 height 37
click at [878, 703] on icon at bounding box center [884, 706] width 12 height 12
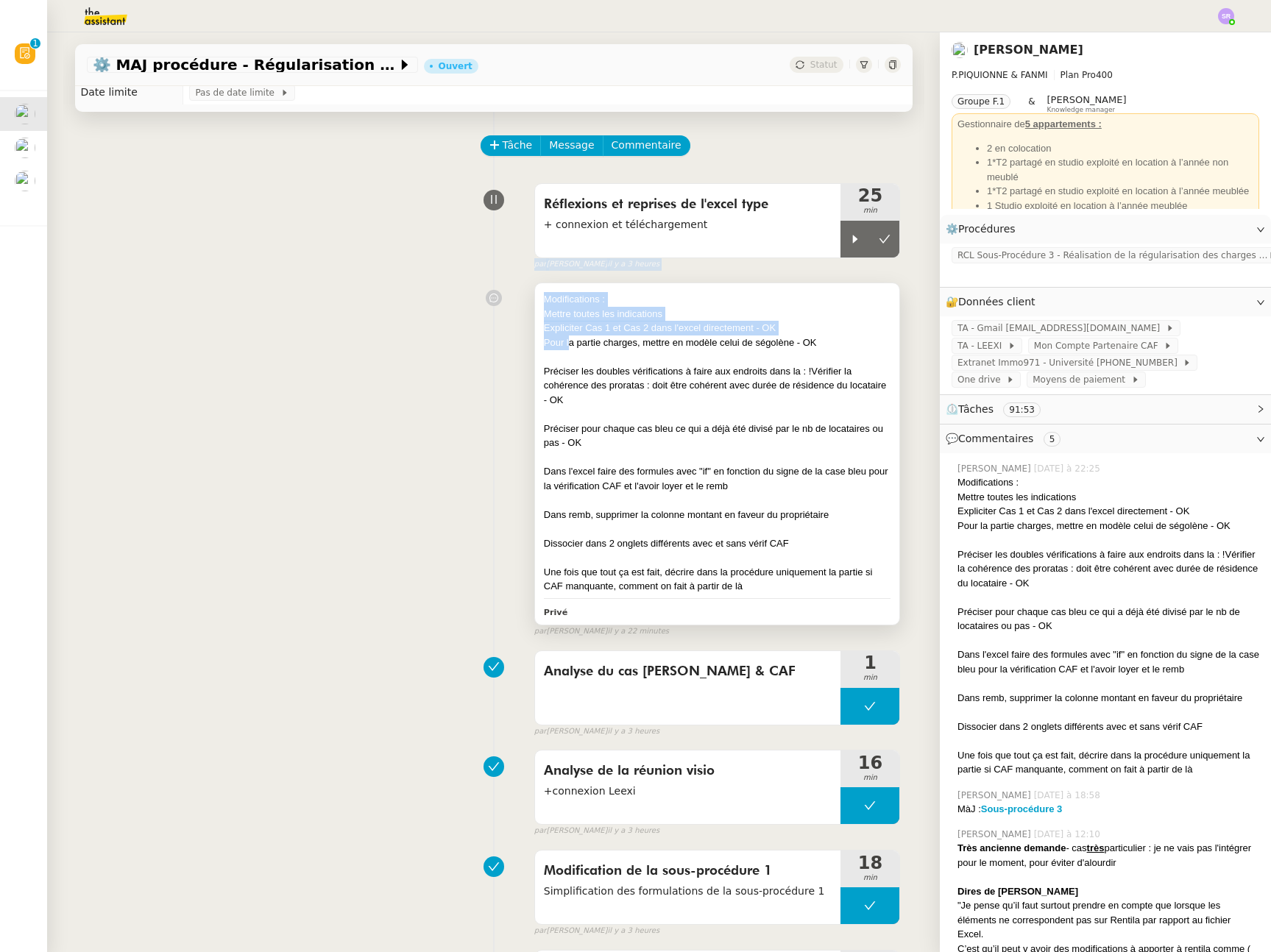
drag, startPoint x: 840, startPoint y: 242, endPoint x: 557, endPoint y: 338, distance: 298.8
click at [447, 319] on div "Modifications : Mettre toutes les indications Expliciter Cas 1 et Cas 2 dans l'…" at bounding box center [493, 456] width 814 height 361
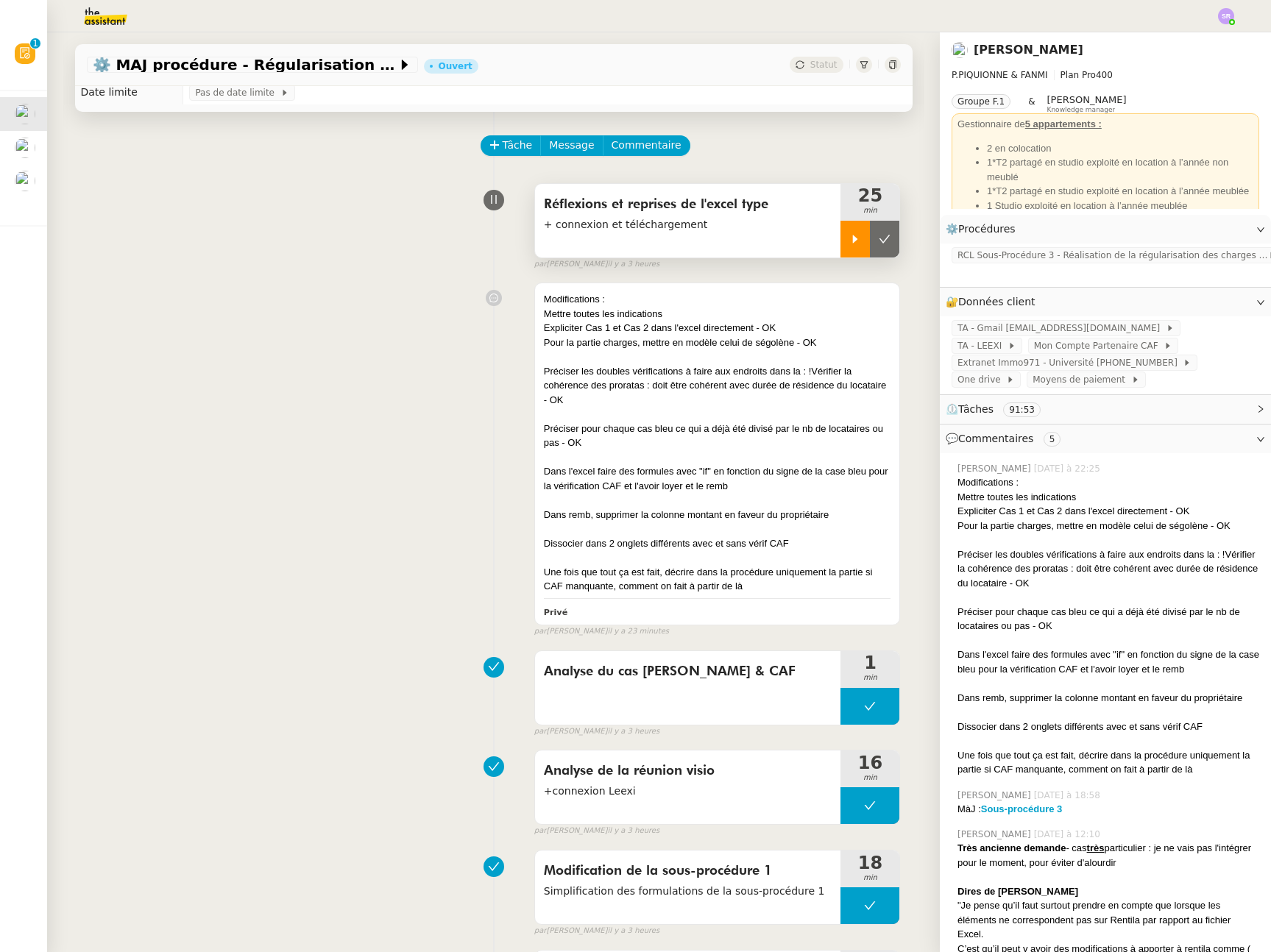
click at [853, 241] on icon at bounding box center [855, 238] width 5 height 8
click at [864, 242] on icon at bounding box center [869, 239] width 12 height 12
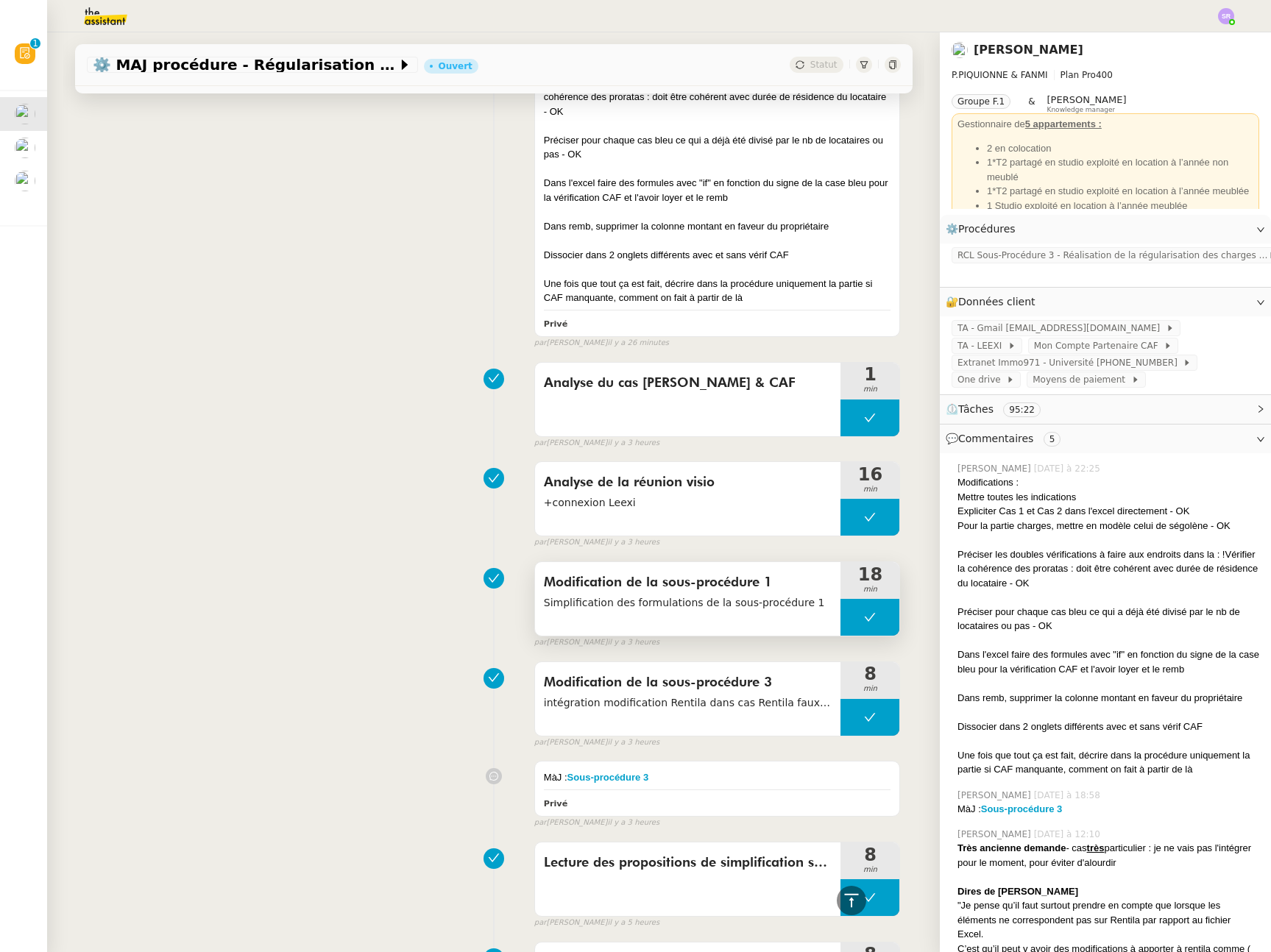
scroll to position [308, 0]
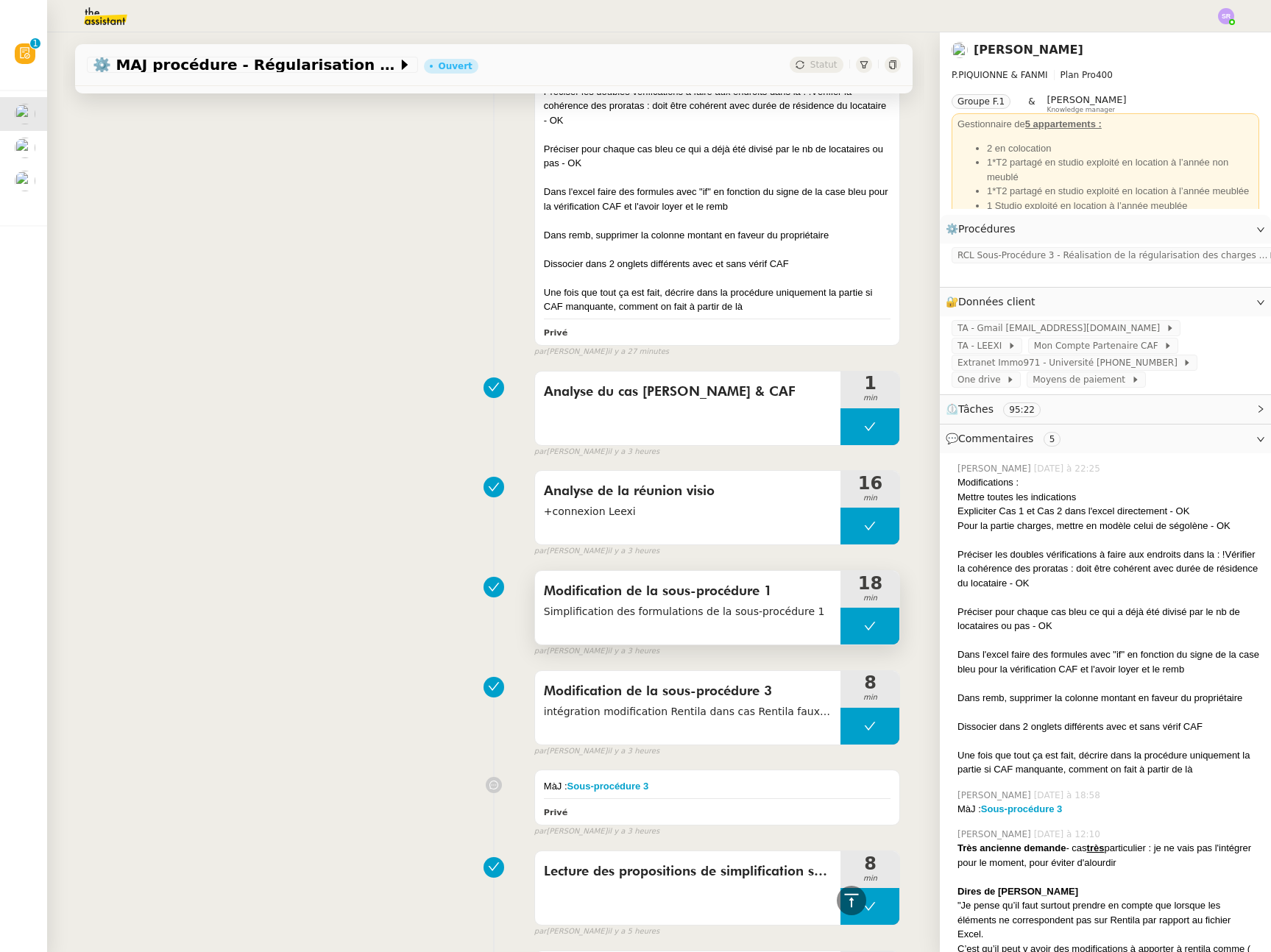
click at [844, 627] on button at bounding box center [869, 626] width 59 height 37
click at [840, 626] on div at bounding box center [855, 626] width 29 height 37
click at [767, 618] on span "Simplification des formulations de la sous-procédure 1" at bounding box center [688, 611] width 289 height 17
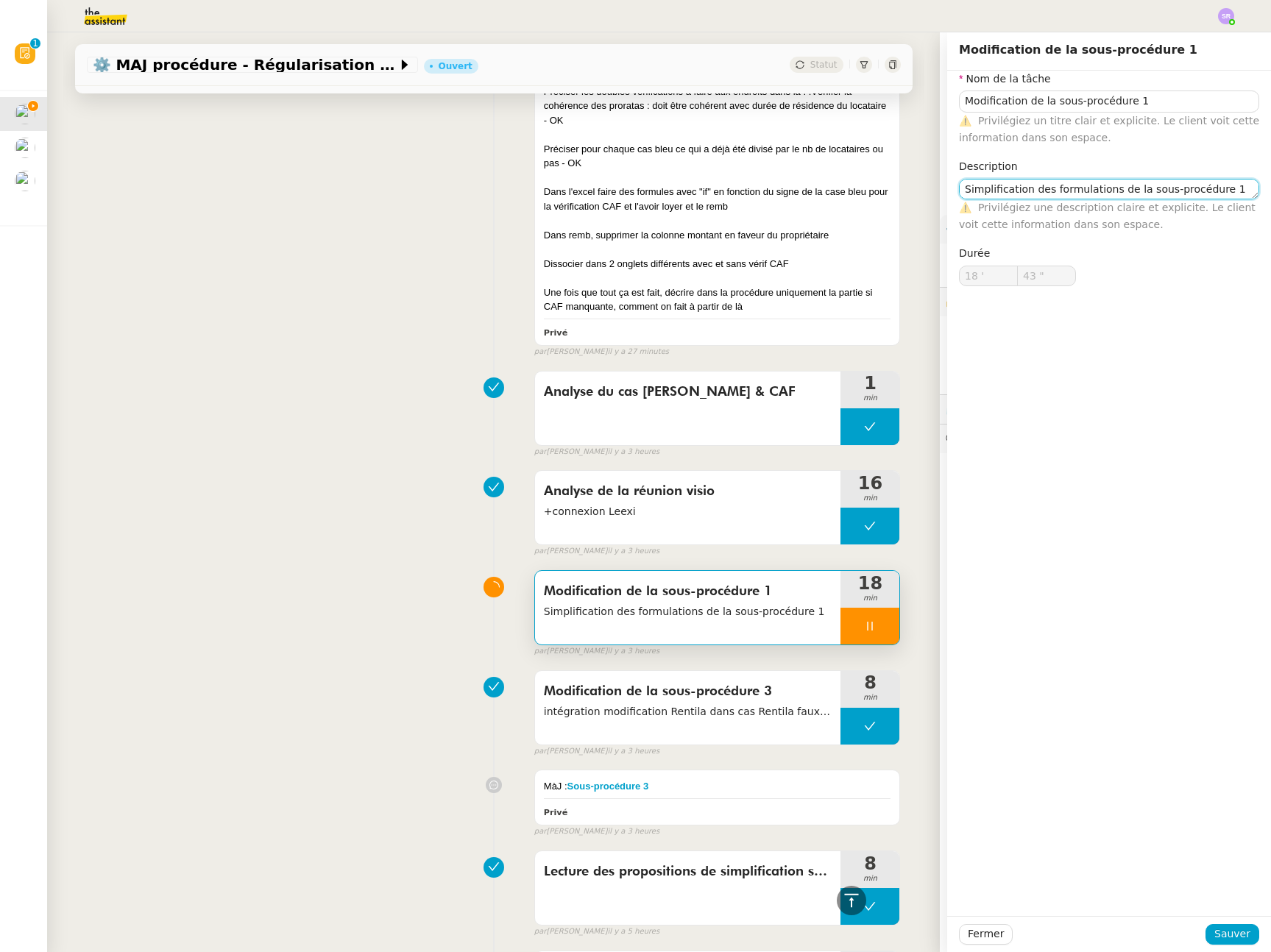
click at [1034, 186] on textarea "Simplification des formulations de la sous-procédure 1" at bounding box center [1109, 189] width 300 height 20
click at [1032, 189] on textarea "Simplification des formulations de la sous-procédure 1" at bounding box center [1109, 189] width 300 height 20
type input "44 ""
type textarea "Simplification formulations de la sous-procédure 1"
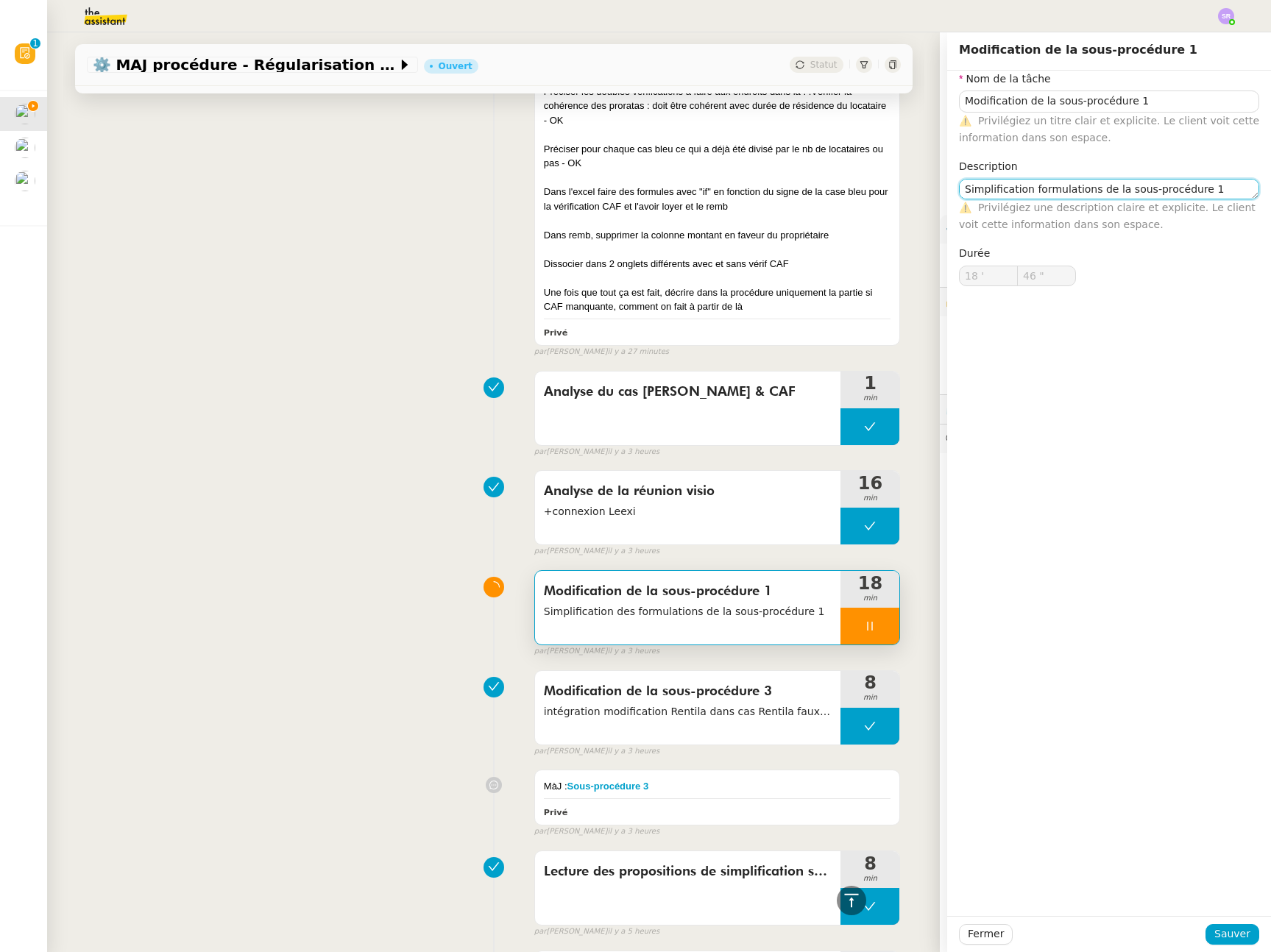
drag, startPoint x: 1083, startPoint y: 189, endPoint x: 1232, endPoint y: 186, distance: 149.0
click at [1232, 186] on body "Révision 0 1 2 3 4 5 6 7 8 9 Mes demandes ⚙️ MAJ procédure - Régularisation des…" at bounding box center [635, 476] width 1271 height 952
type input "47 ""
type textarea "Simplification formulations + a"
type input "48 ""
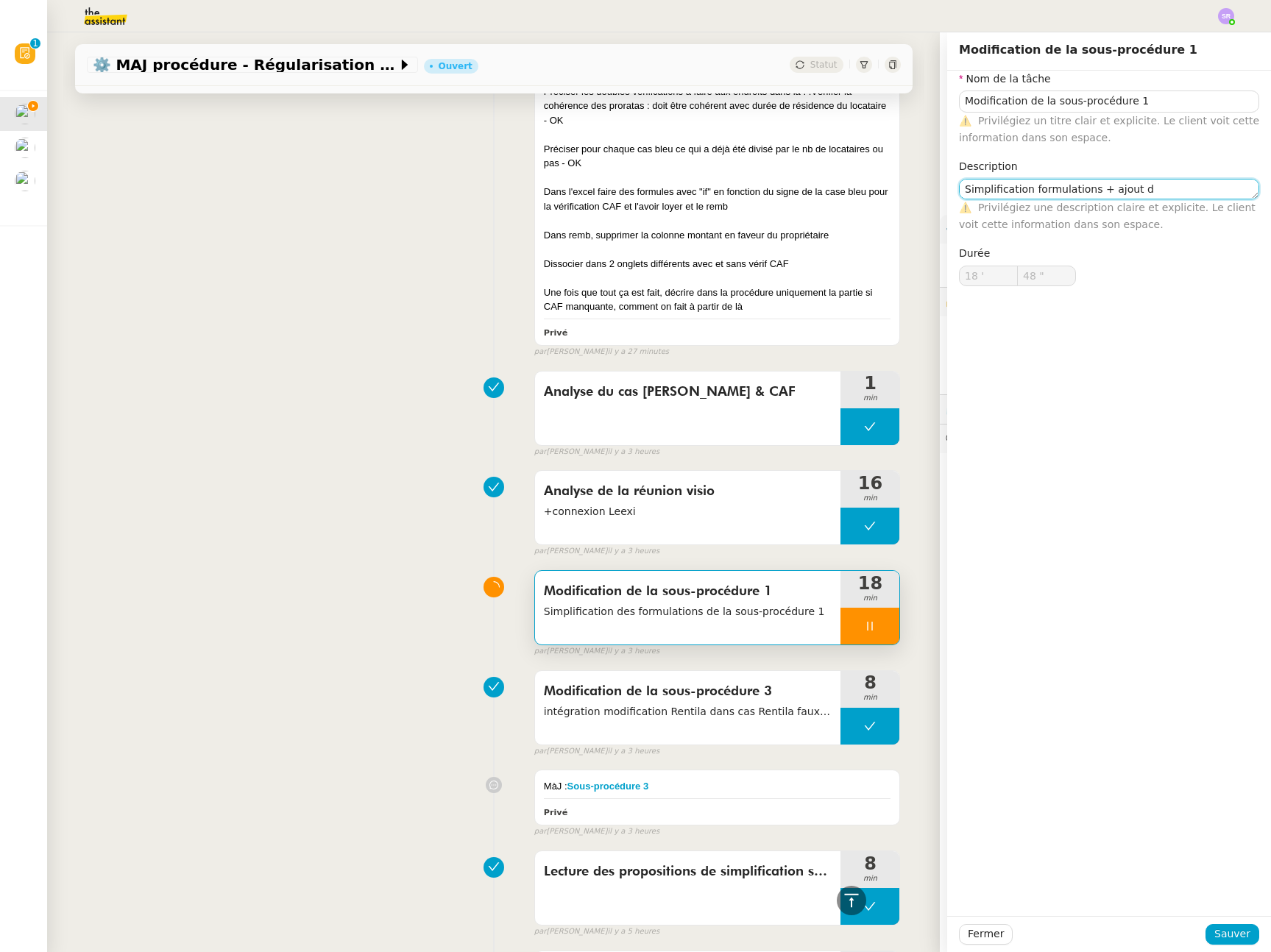
type textarea "Simplification formulations + ajout de"
type input "49 ""
type textarea "Simplification formulations + ajout desc"
type input "50 ""
type textarea "Simplification formulations + ajout desc"
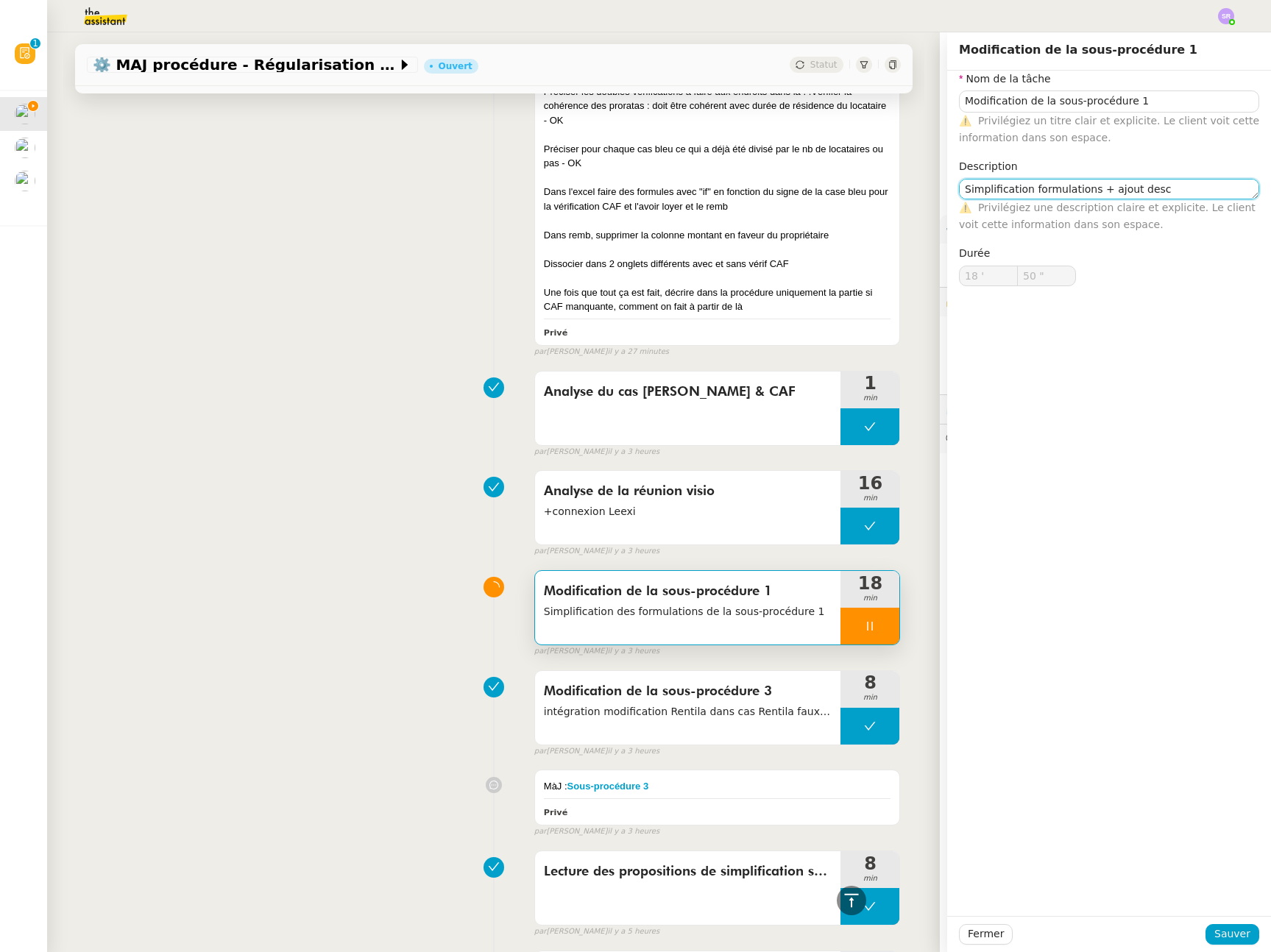
type input "51 ""
type textarea "Simplification formulations + ajout d"
type input "52 ""
type textarea "Simplification formulations +"
type input "53 ""
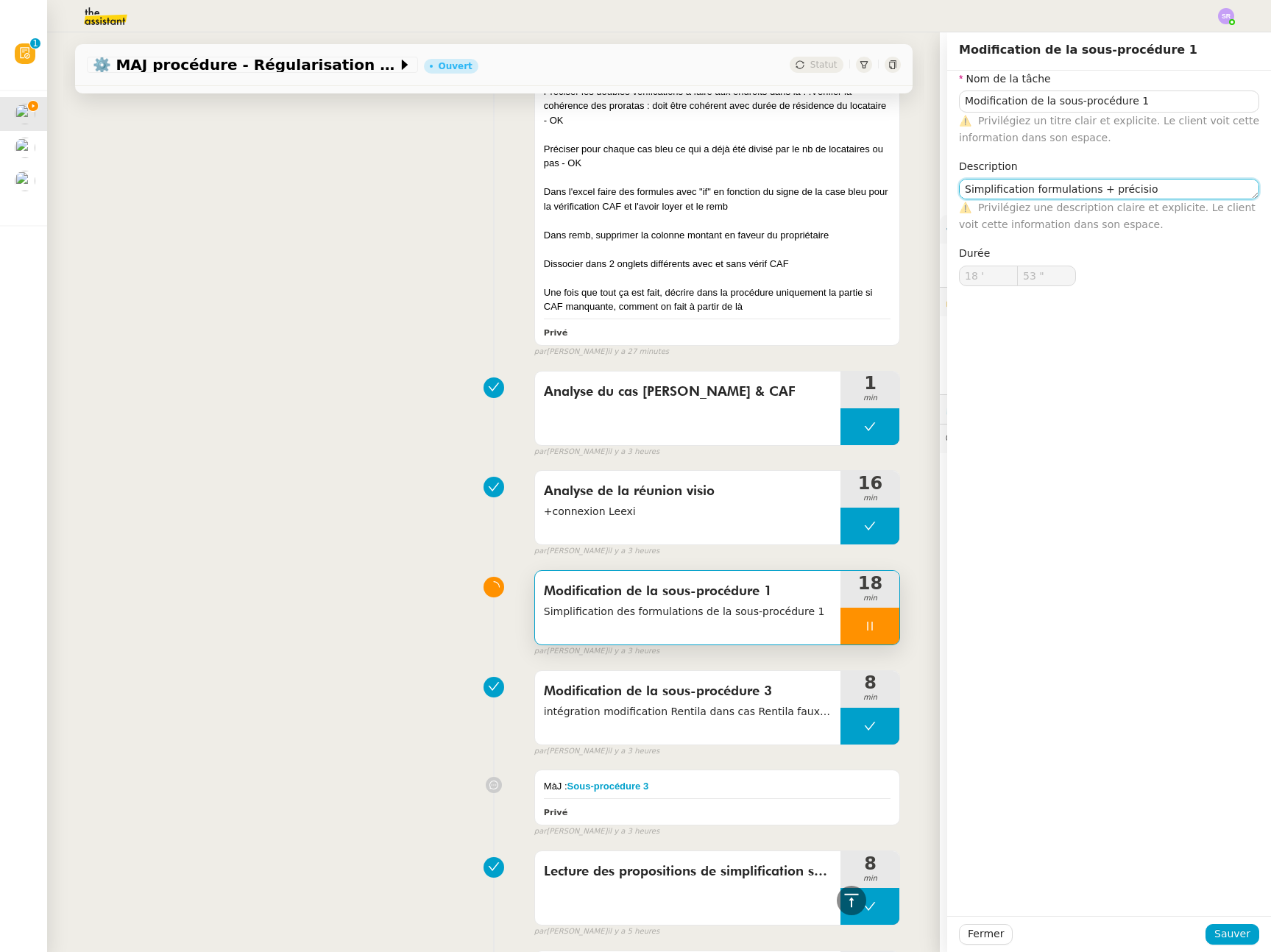
type textarea "Simplification formulations + précision"
type input "54 ""
type textarea "Simplification formulations + précisions"
type input "55 ""
type textarea "Simplification formulations + précisions"
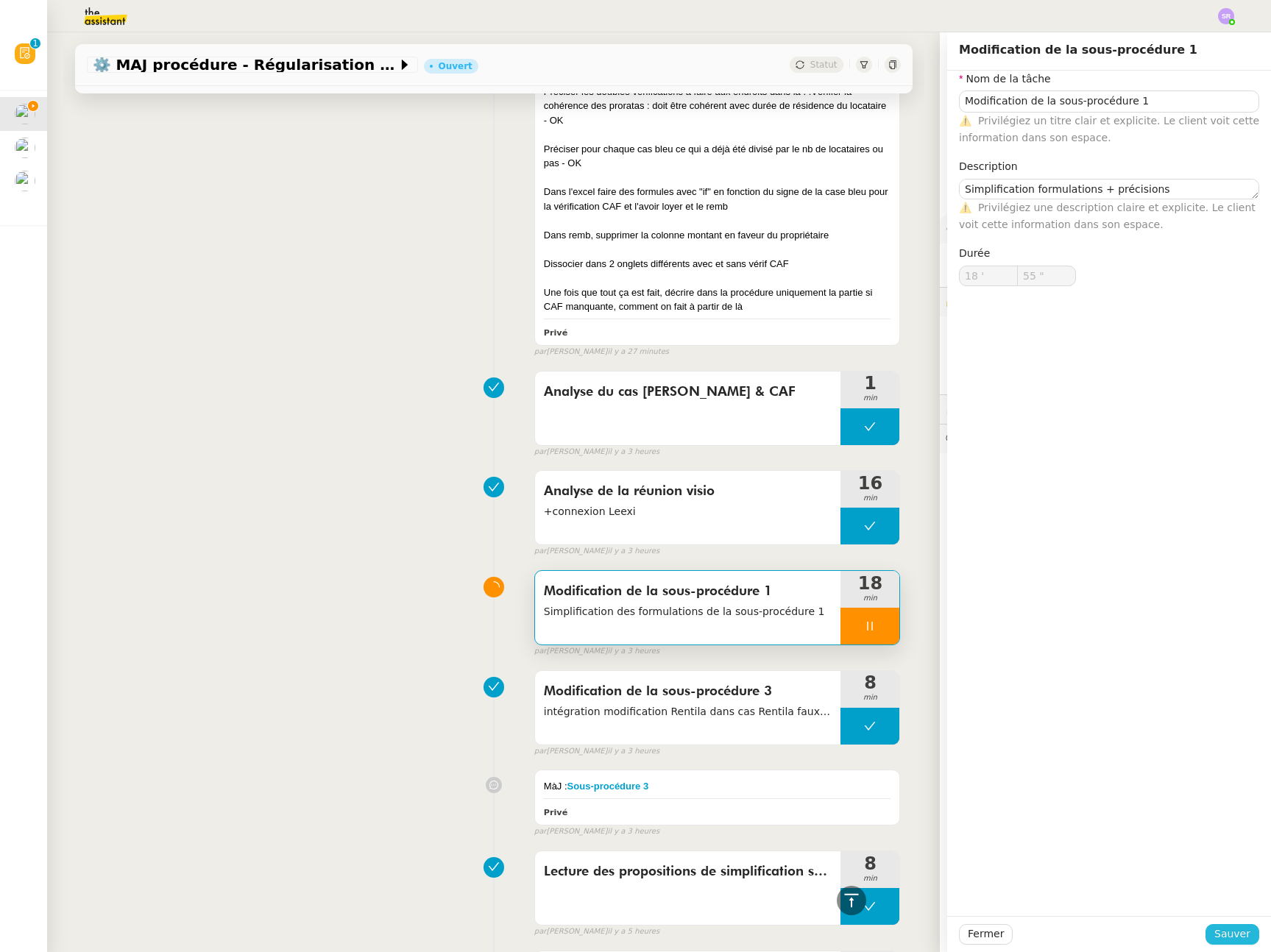
click at [1222, 933] on span "Sauver" at bounding box center [1231, 934] width 36 height 17
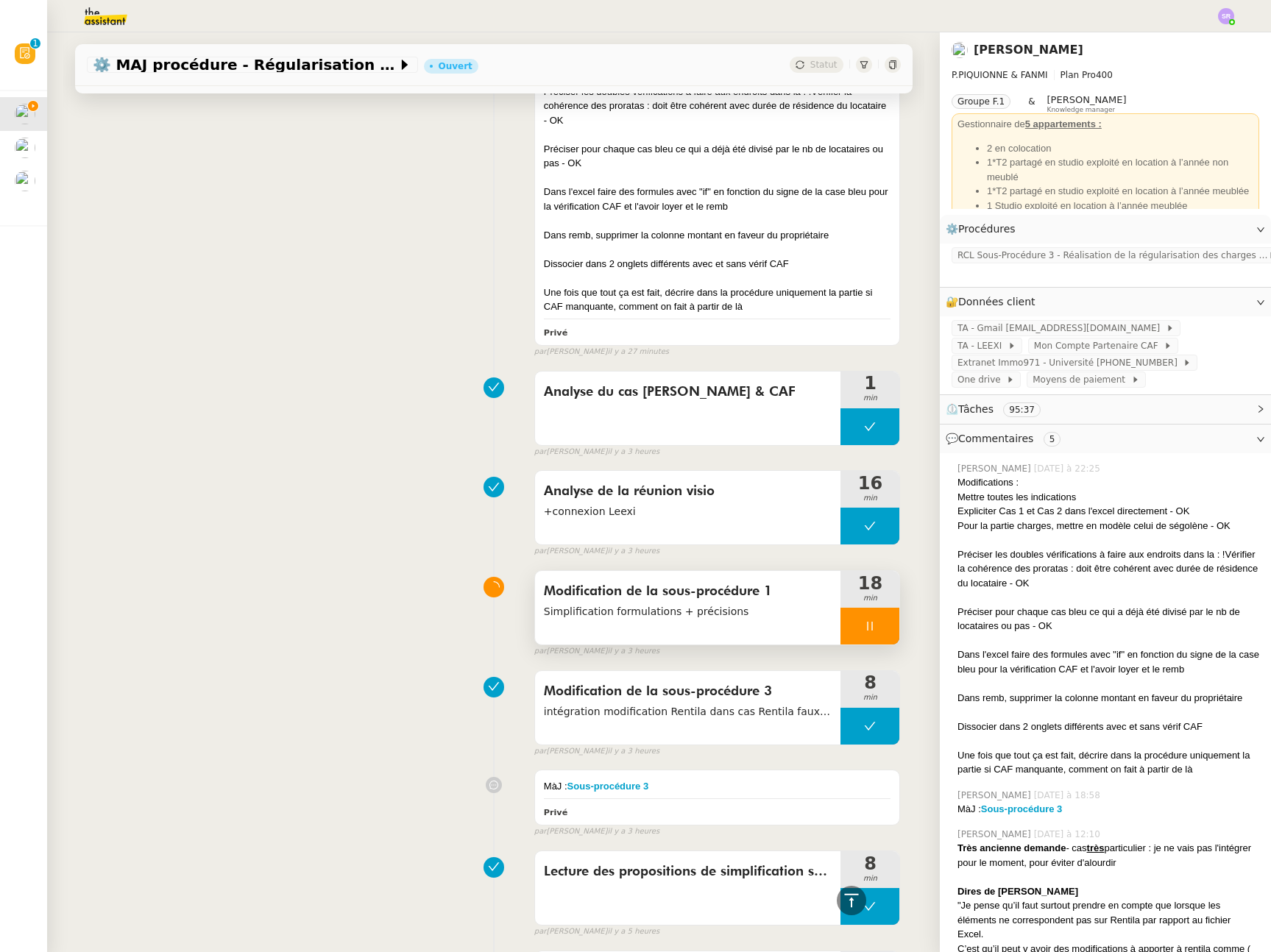
click at [864, 625] on icon at bounding box center [869, 626] width 12 height 12
click at [878, 625] on icon at bounding box center [884, 626] width 12 height 12
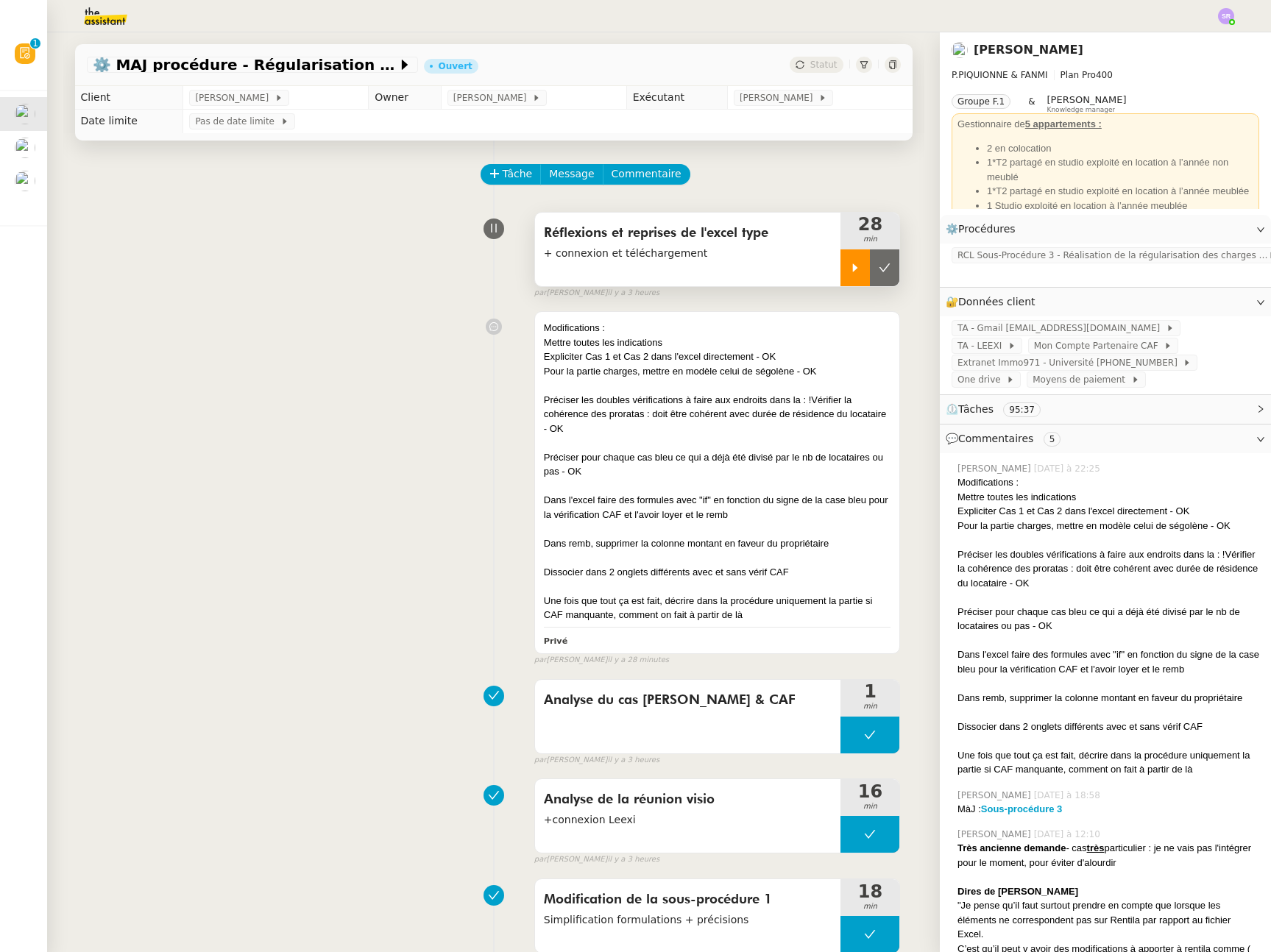
click at [849, 267] on icon at bounding box center [855, 267] width 12 height 12
click at [867, 267] on icon at bounding box center [869, 267] width 5 height 9
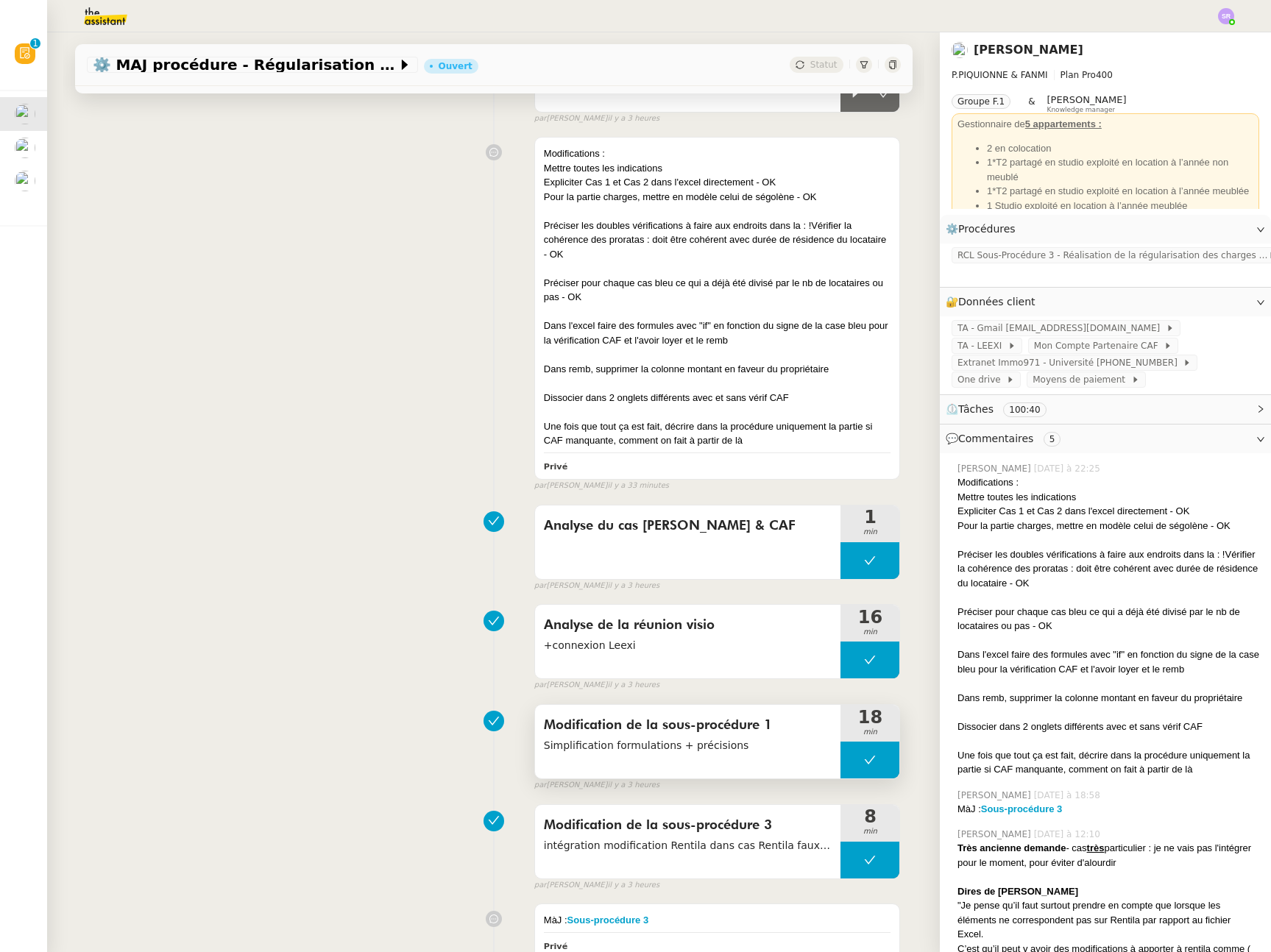
click at [845, 754] on button at bounding box center [869, 760] width 59 height 37
click at [853, 760] on icon at bounding box center [855, 760] width 5 height 8
click at [840, 760] on div at bounding box center [869, 760] width 59 height 37
click at [878, 763] on icon at bounding box center [884, 759] width 12 height 12
click at [840, 864] on button at bounding box center [869, 861] width 59 height 37
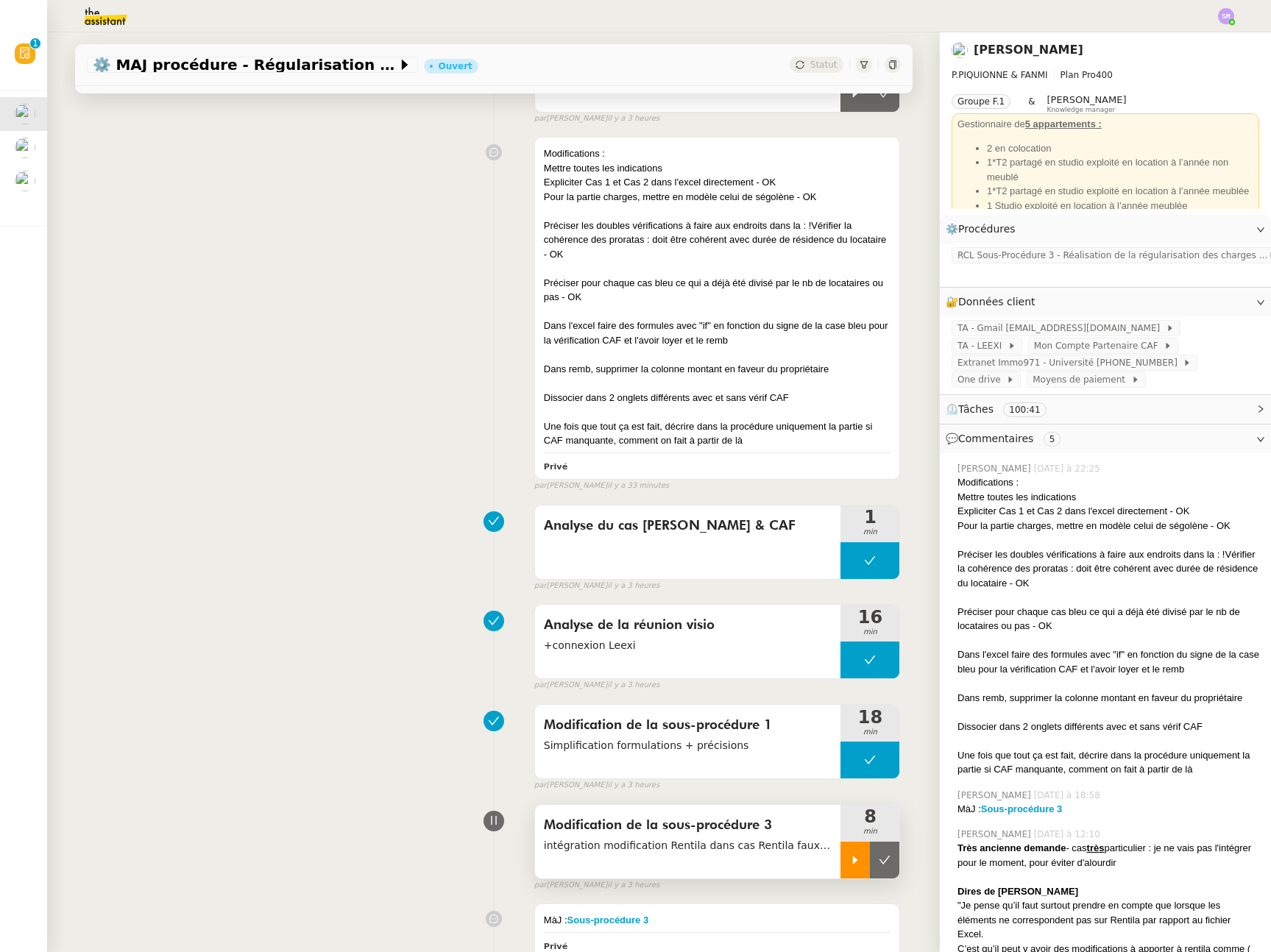
click at [849, 864] on icon at bounding box center [855, 860] width 12 height 12
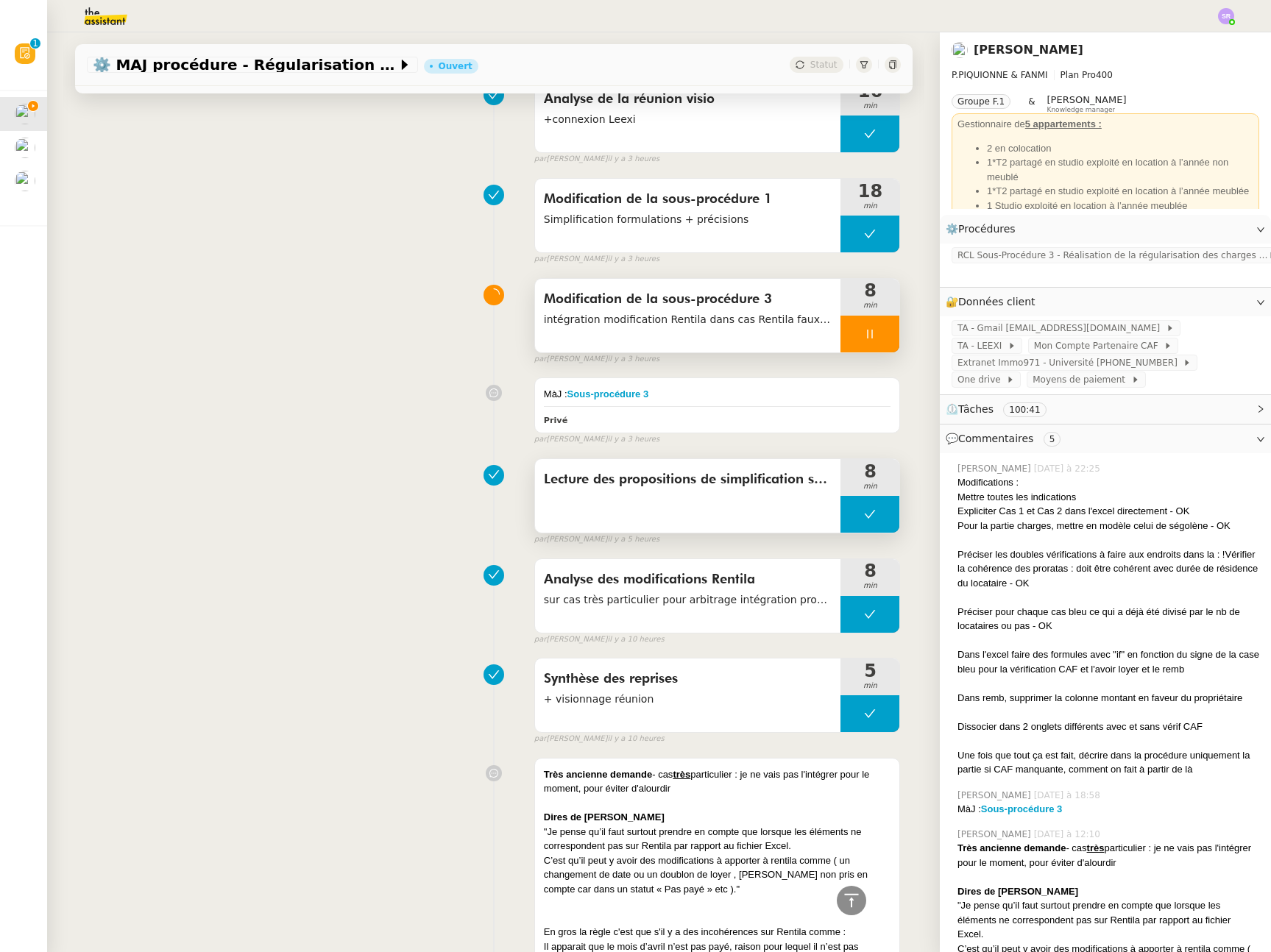
scroll to position [535, 0]
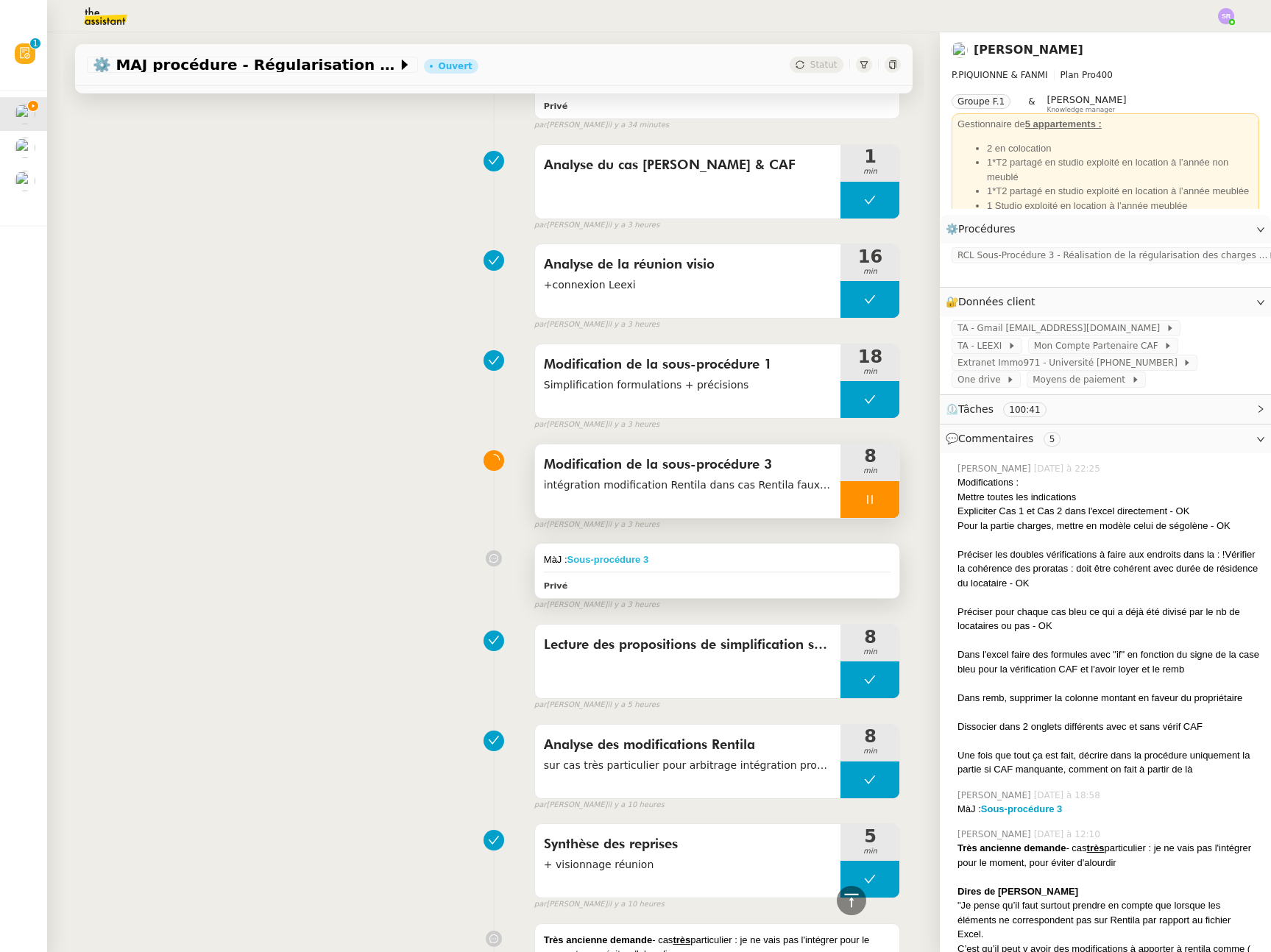
click at [629, 556] on strong "Sous-procédure 3" at bounding box center [608, 559] width 82 height 11
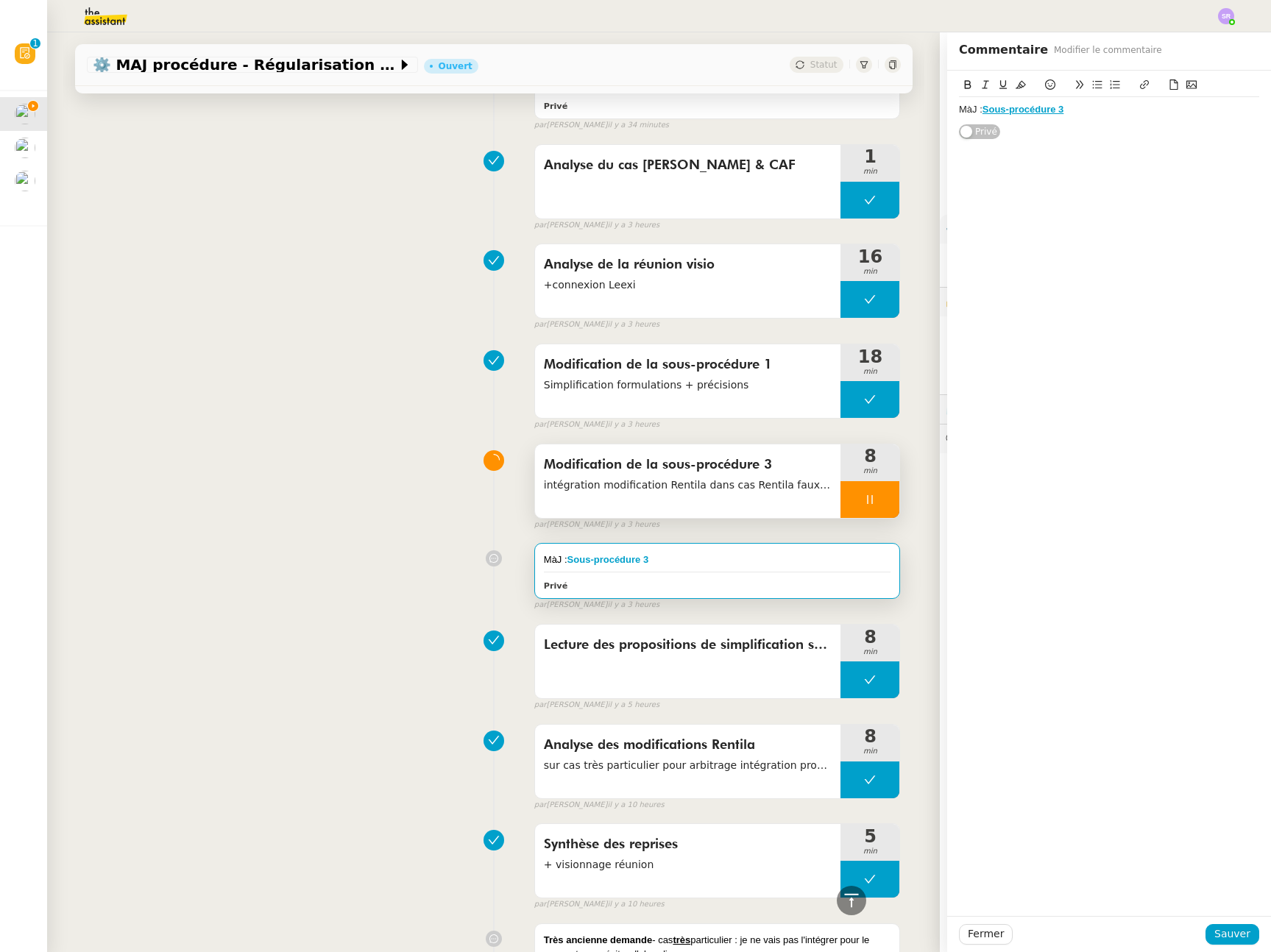
click at [866, 494] on div at bounding box center [869, 500] width 59 height 37
click at [988, 936] on span "Fermer" at bounding box center [985, 934] width 36 height 17
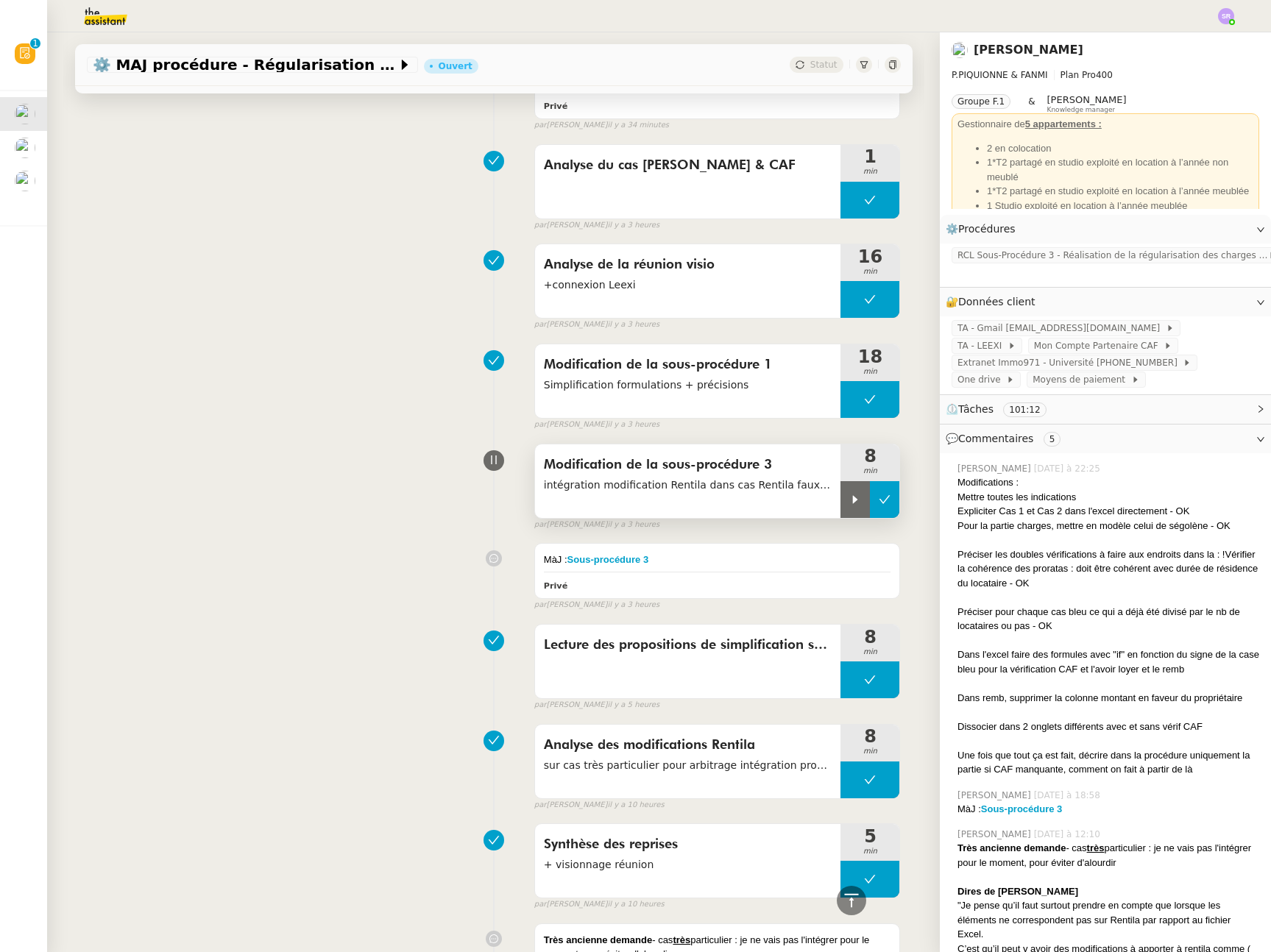
click at [870, 506] on button at bounding box center [884, 500] width 29 height 37
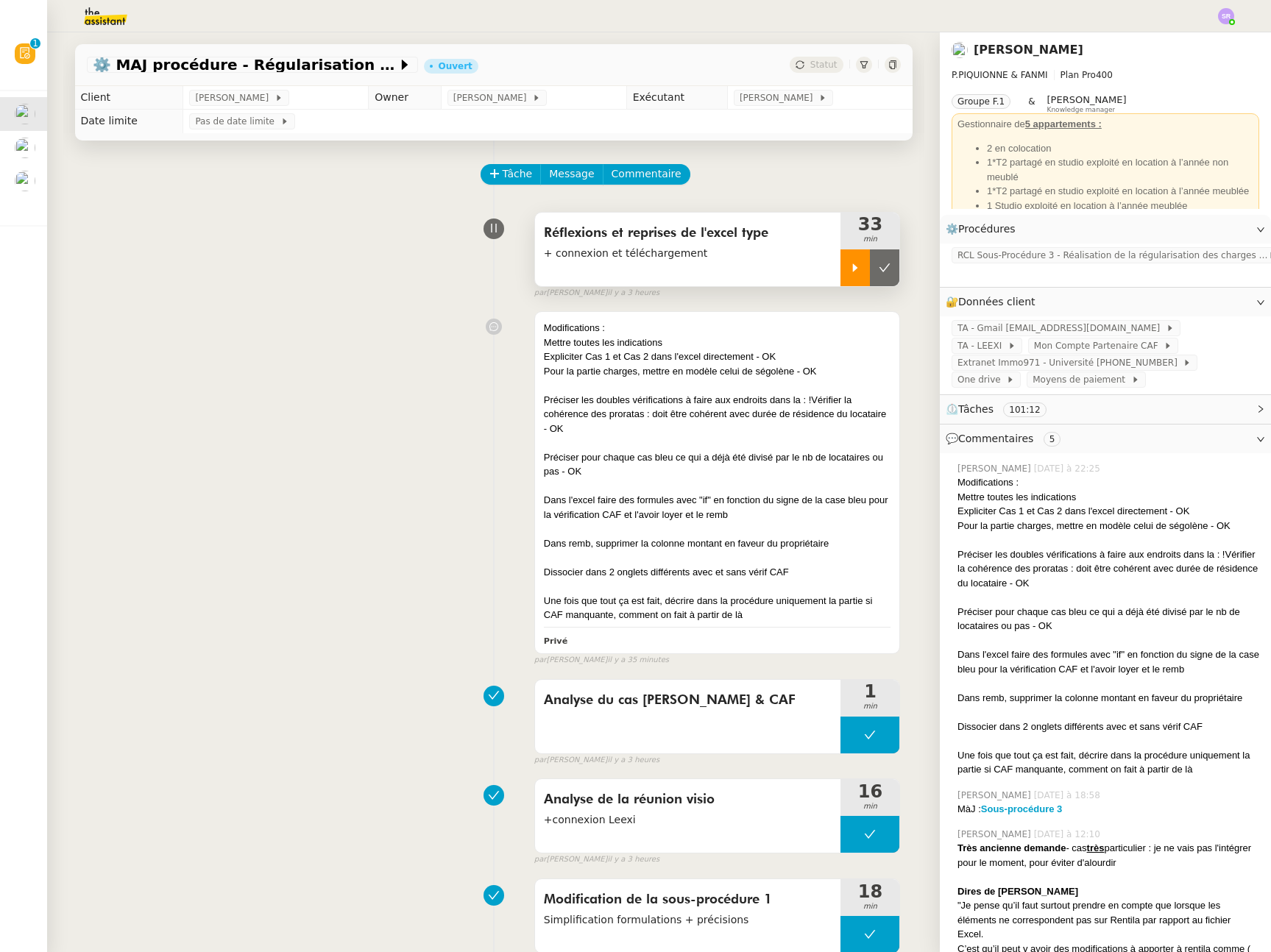
click at [853, 269] on icon at bounding box center [855, 267] width 5 height 8
click at [869, 270] on div at bounding box center [869, 267] width 59 height 37
click at [849, 273] on icon at bounding box center [855, 267] width 12 height 12
click at [840, 267] on div at bounding box center [869, 267] width 59 height 37
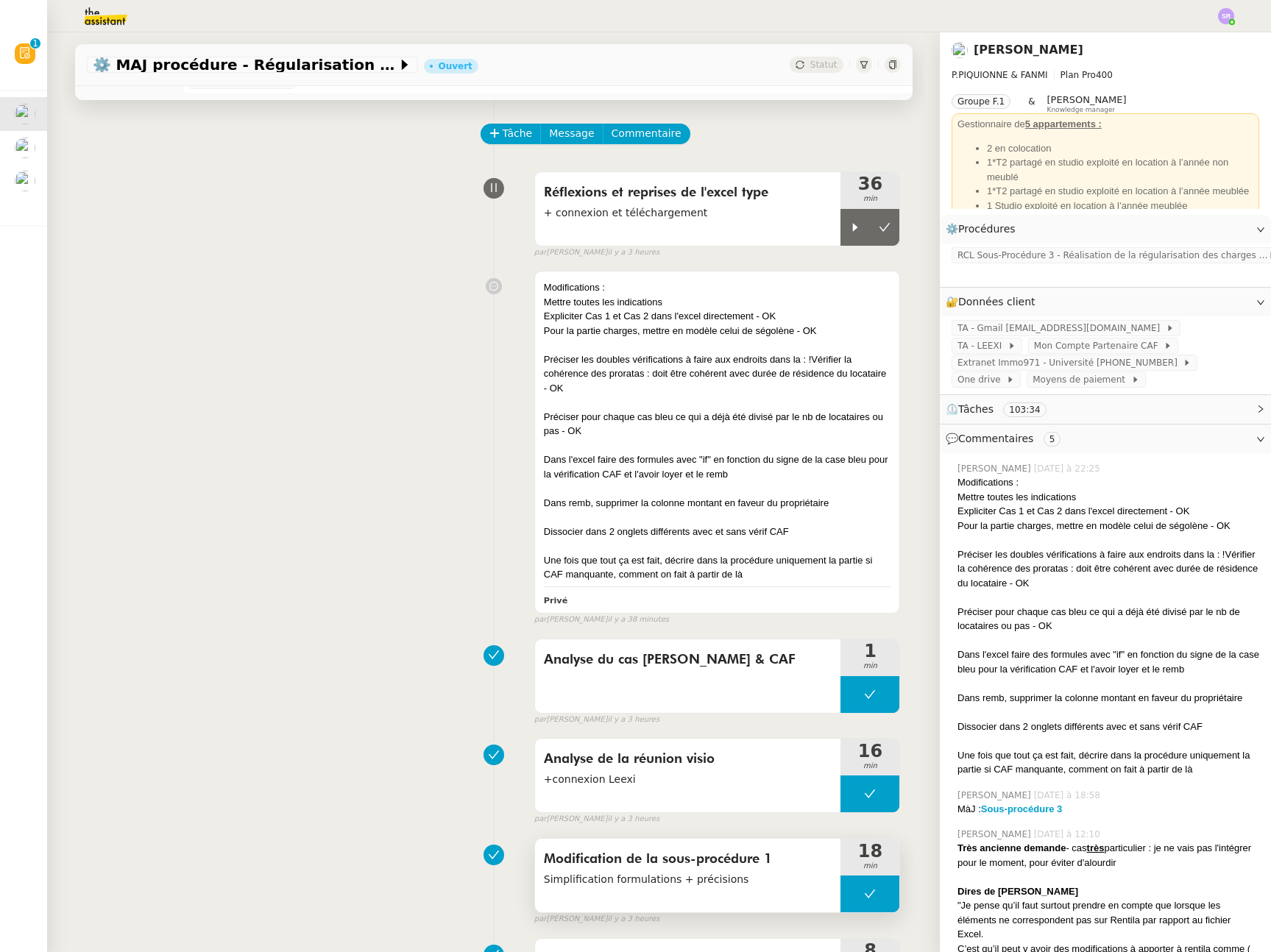
scroll to position [85, 0]
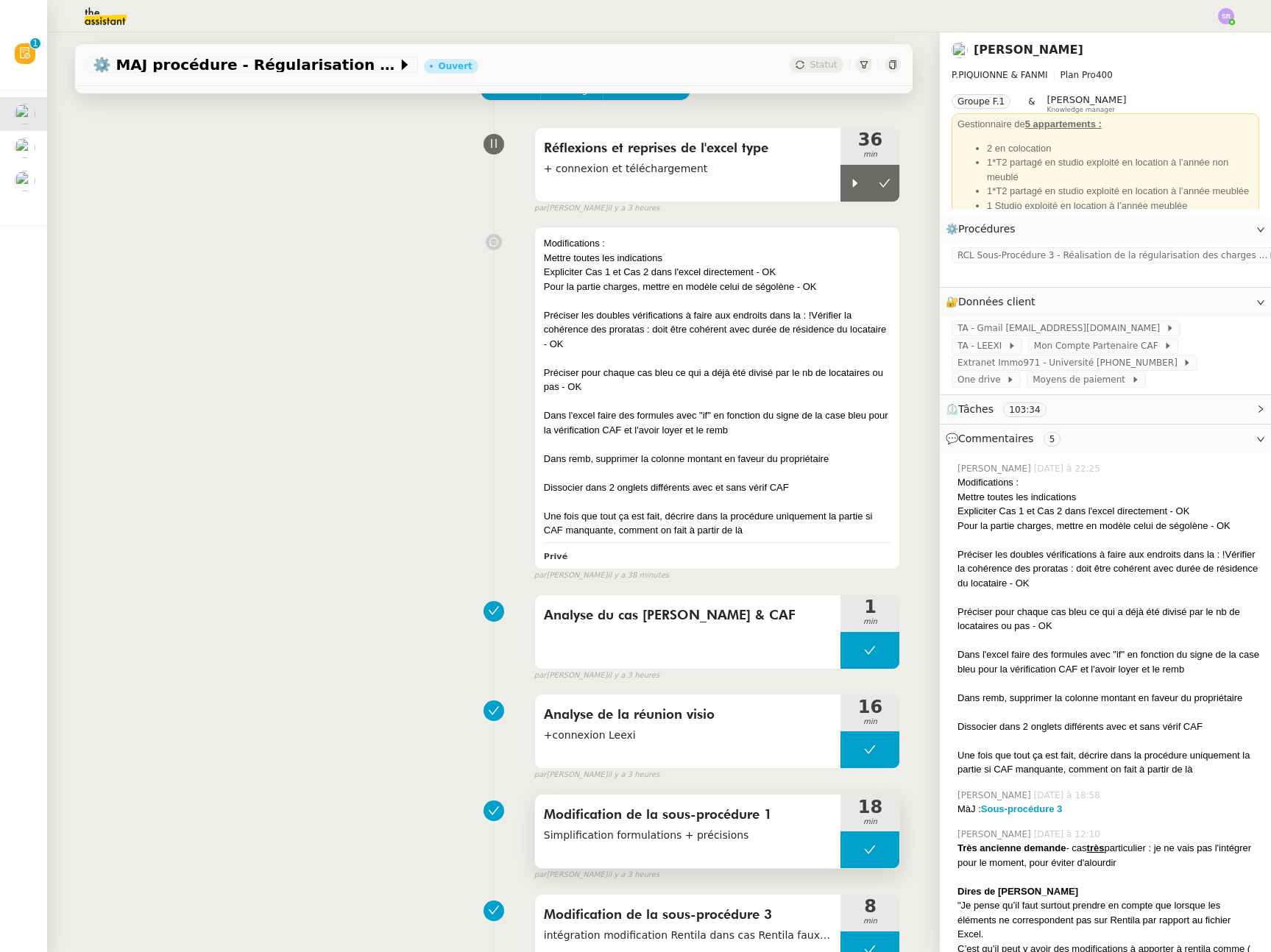
click at [840, 844] on button at bounding box center [869, 850] width 59 height 37
click at [849, 854] on icon at bounding box center [855, 850] width 12 height 12
click at [864, 848] on icon at bounding box center [869, 850] width 12 height 12
click at [878, 850] on icon at bounding box center [884, 850] width 12 height 12
click at [849, 185] on icon at bounding box center [855, 183] width 12 height 12
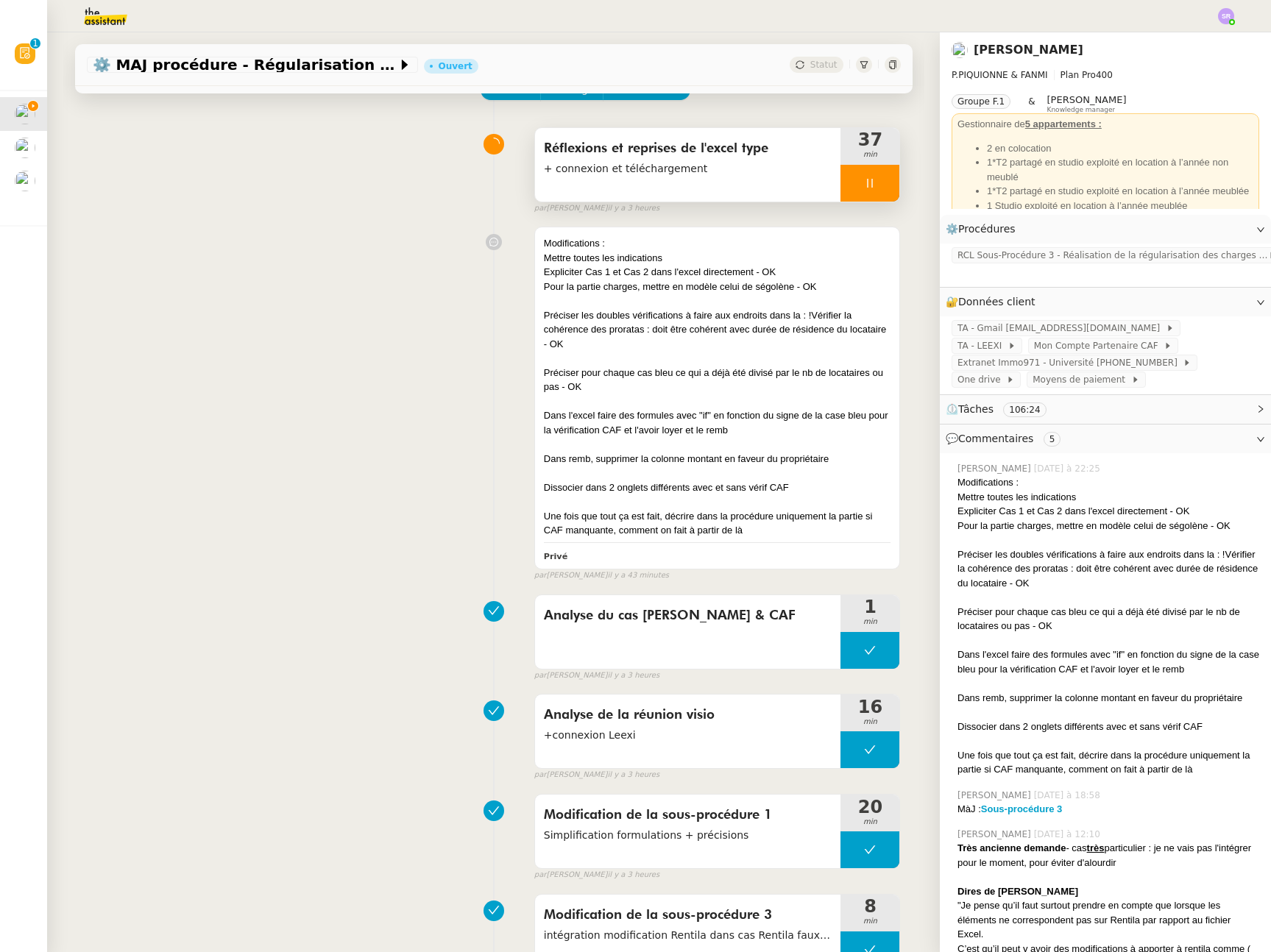
click at [864, 182] on icon at bounding box center [869, 183] width 12 height 12
click at [848, 183] on div at bounding box center [855, 183] width 29 height 37
click at [864, 183] on icon at bounding box center [869, 183] width 12 height 12
drag, startPoint x: 873, startPoint y: 184, endPoint x: 848, endPoint y: 128, distance: 61.3
click at [878, 184] on icon at bounding box center [884, 183] width 12 height 12
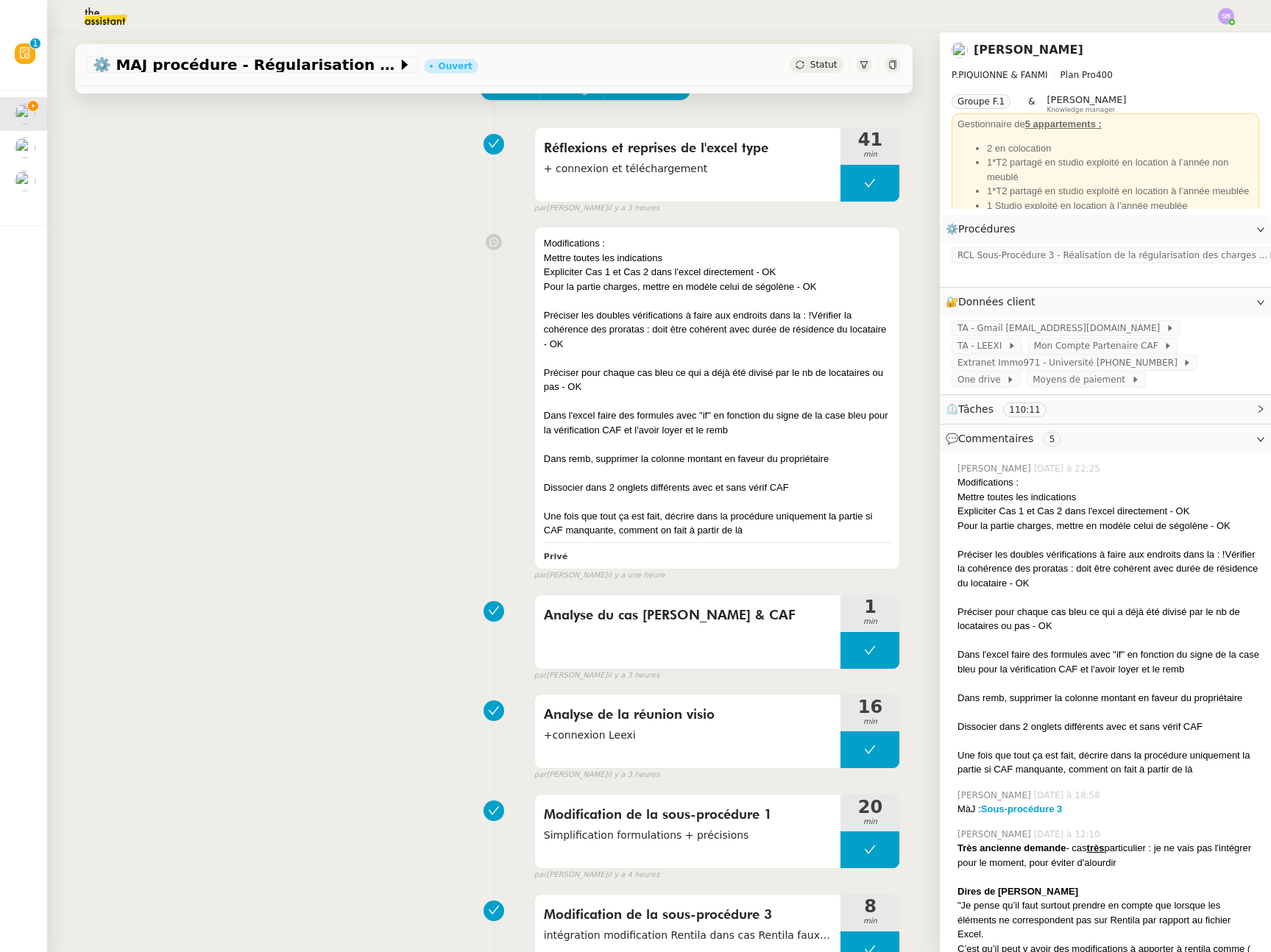
scroll to position [0, 0]
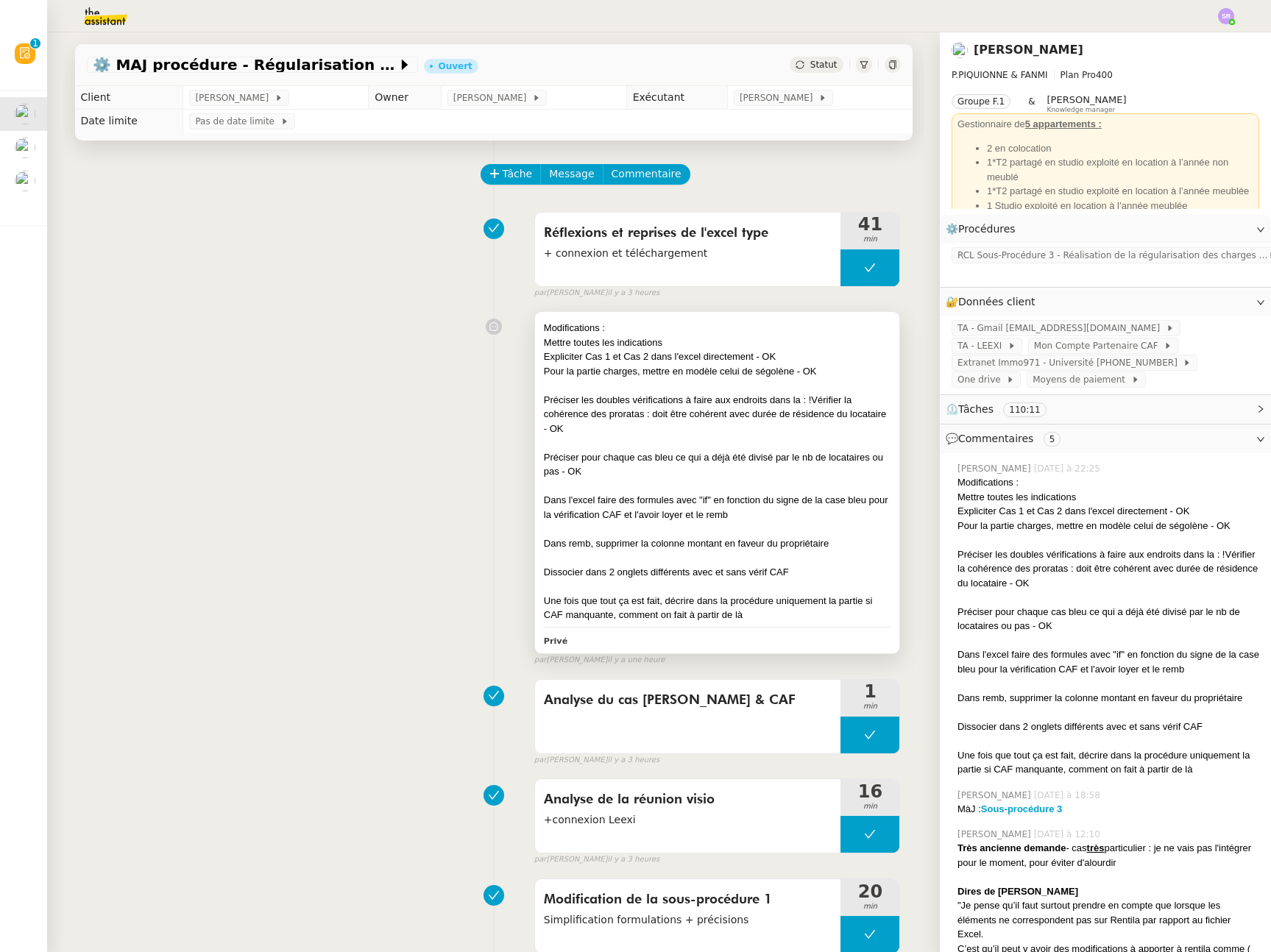
click at [709, 508] on div "Dans l'excel faire des formules avec "if" en fonction du signe de la case bleu …" at bounding box center [717, 508] width 347 height 29
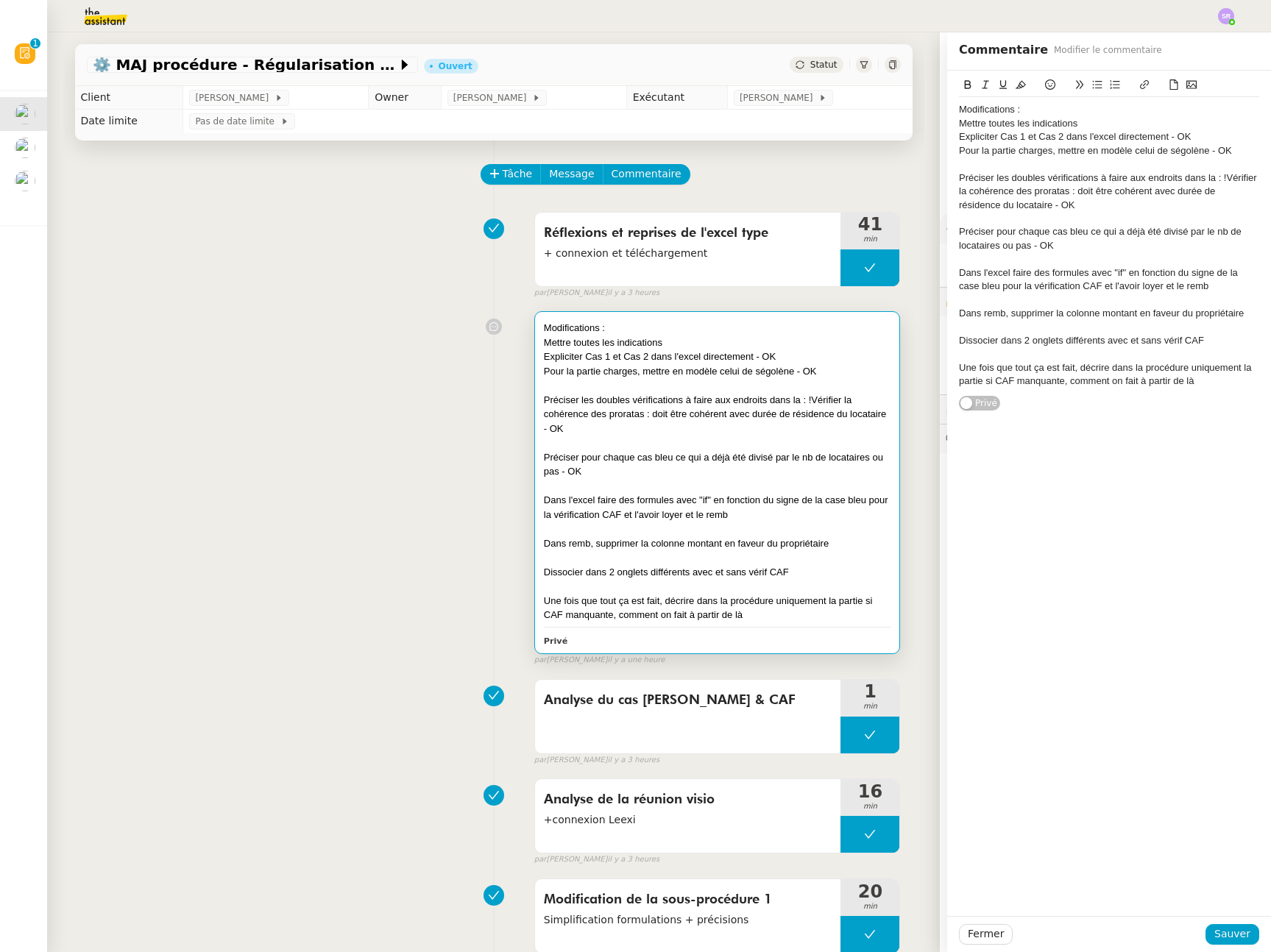
click at [1210, 286] on div "Dans l'excel faire des formules avec "if" en fonction du signe de la case bleu …" at bounding box center [1109, 280] width 300 height 27
click at [1202, 317] on div "Dans remb, supprimer la colonne montant en faveur du propriétaire" at bounding box center [1109, 313] width 300 height 14
click at [1232, 315] on div "Dans remb, supprimer la colonne montant en faveur du propriétaire" at bounding box center [1109, 313] width 300 height 14
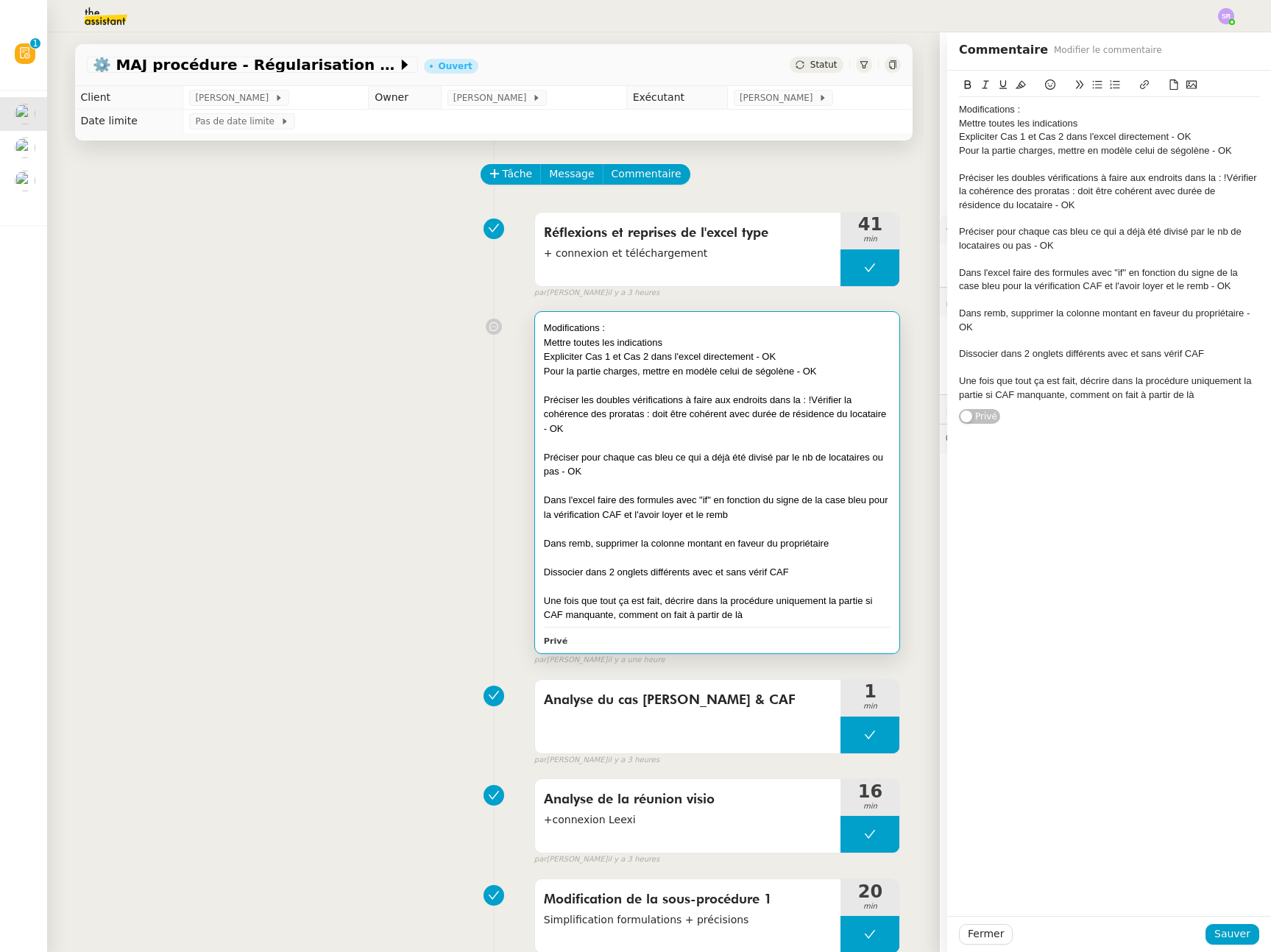
click at [1198, 352] on div "Dissocier dans 2 onglets différents avec et sans vérif CAF" at bounding box center [1109, 354] width 300 height 14
click at [1202, 409] on div "Une fois que tout ça est fait, décrire dans la procédure uniquement la partie s…" at bounding box center [1109, 402] width 300 height 27
click at [1201, 355] on div "Dissocier dans 2 onglets différents avec et sans vérif CAF : pas fait, prend tr…" at bounding box center [1109, 361] width 300 height 27
click at [1186, 370] on div "Dissocier dans 2 onglets différents avec et sans vérif CAF : NOK - plus le temp…" at bounding box center [1109, 361] width 300 height 27
click at [1227, 937] on span "Sauver" at bounding box center [1231, 934] width 36 height 17
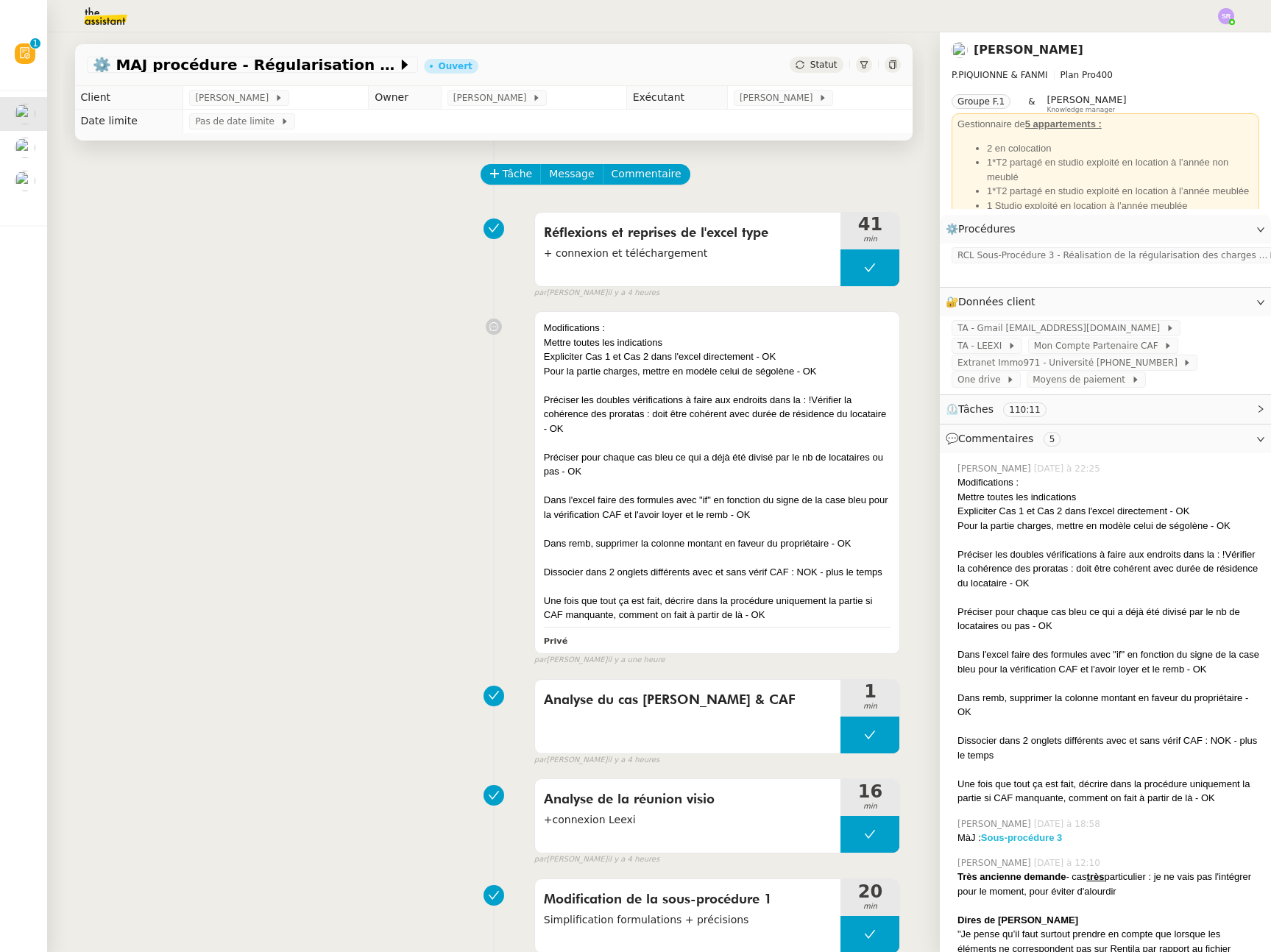
click at [1040, 836] on strong "Sous-procédure 3" at bounding box center [1022, 837] width 82 height 11
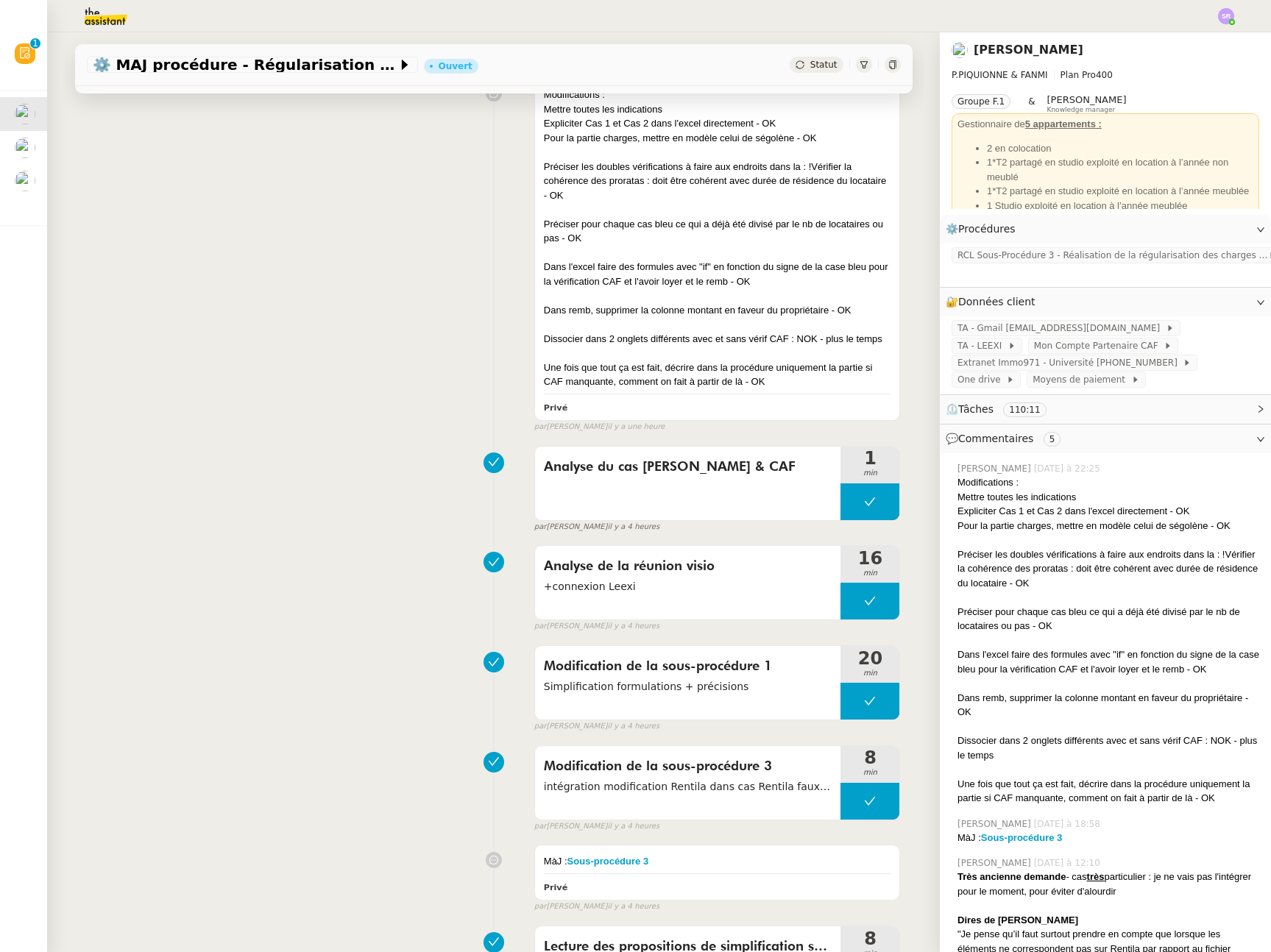
scroll to position [309, 0]
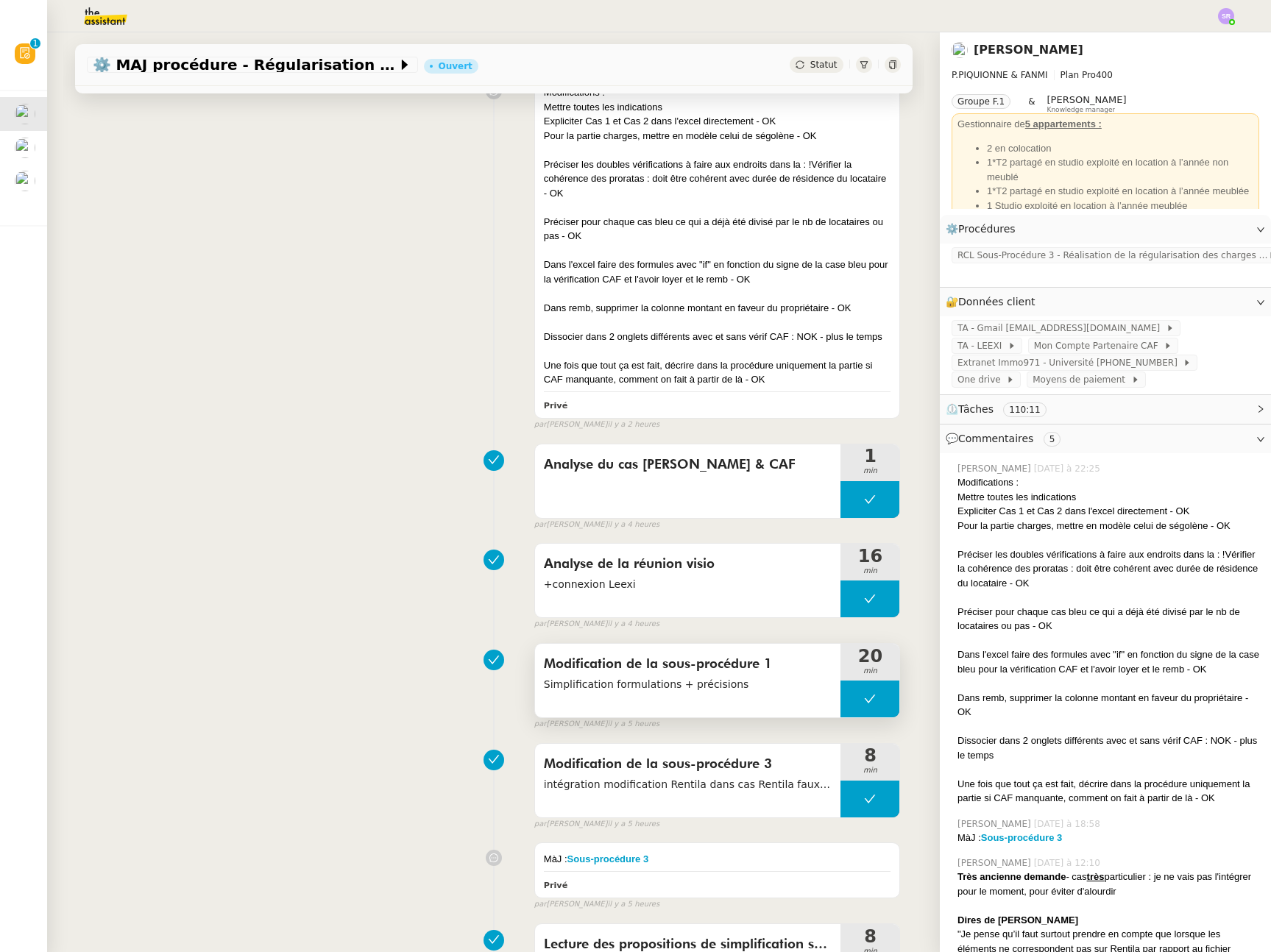
scroll to position [449, 0]
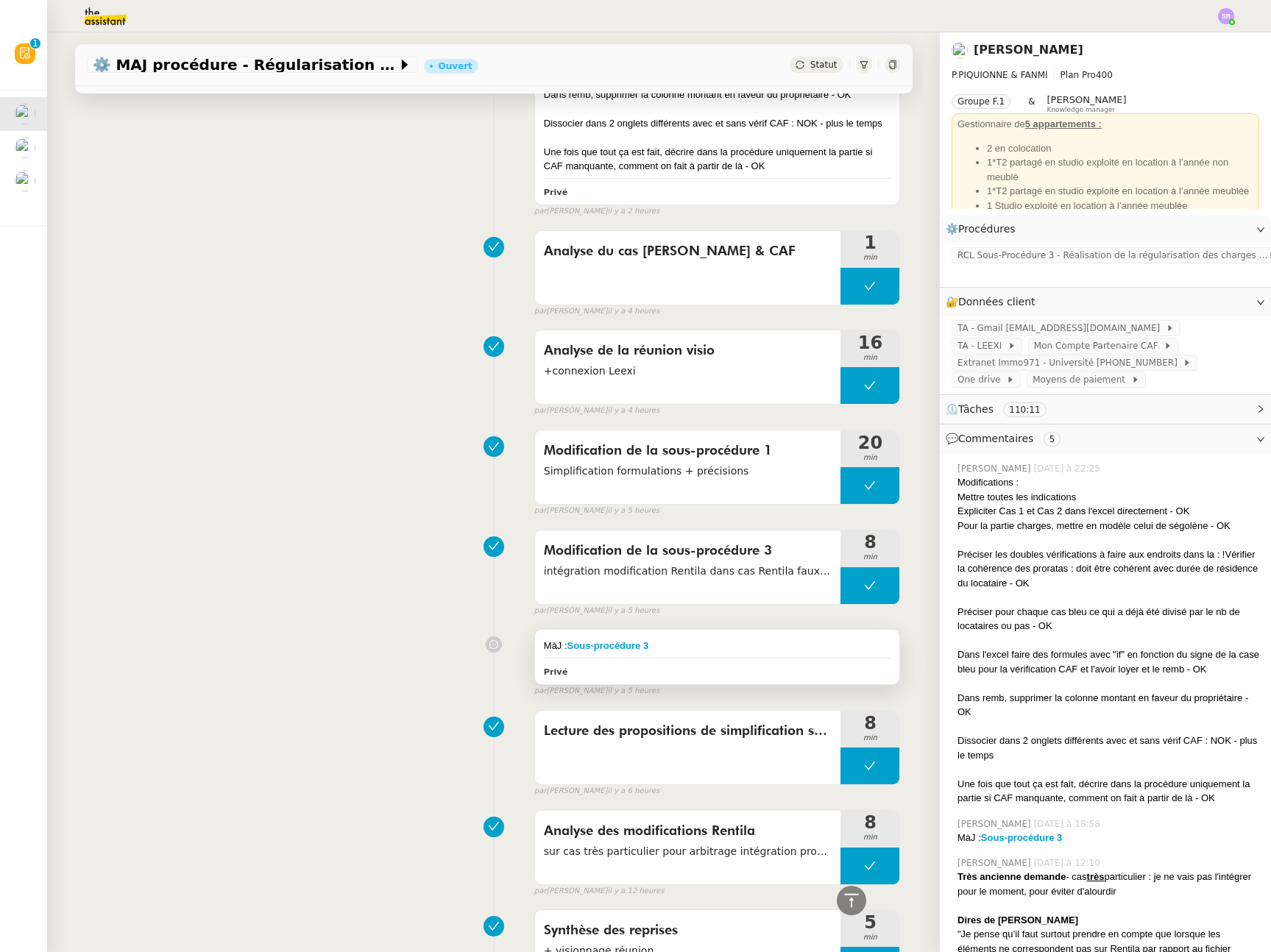
click at [713, 654] on div "MàJ : Sous-procédure 3 Privé" at bounding box center [717, 657] width 365 height 54
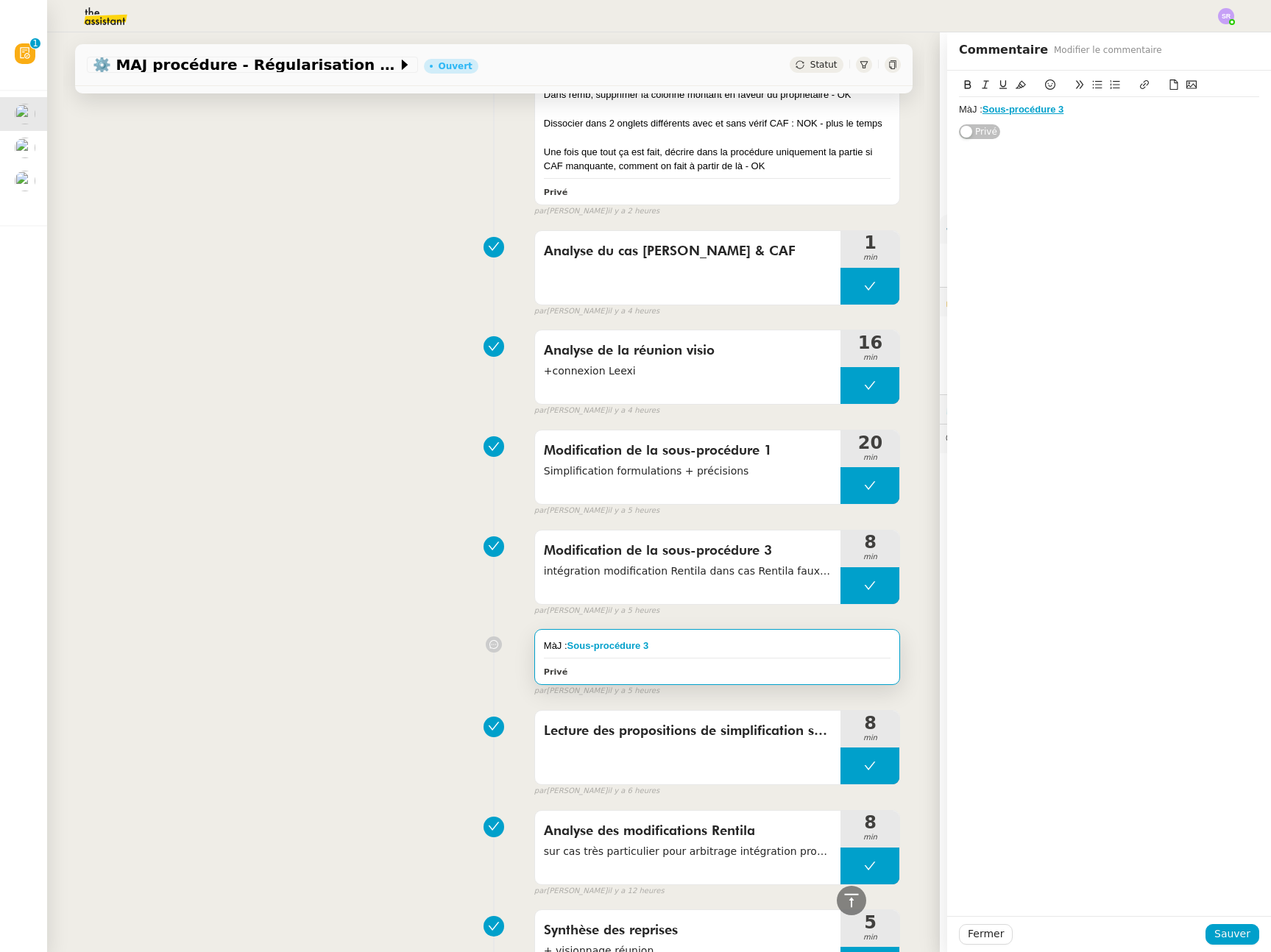
click at [1141, 100] on div "MàJ : Sous-procédure 3" at bounding box center [1109, 110] width 300 height 25
click at [1141, 114] on div "MàJ : Sous-procédure 3" at bounding box center [1109, 110] width 300 height 14
click at [971, 124] on strong "MàJ Sous-procédure 1" at bounding box center [1009, 123] width 102 height 11
drag, startPoint x: 973, startPoint y: 126, endPoint x: 916, endPoint y: 126, distance: 57.0
click at [916, 126] on app-ticket "⚙️ MAJ procédure - Régularisation des charges locatives Ouvert Statut Client Pa…" at bounding box center [658, 492] width 1223 height 920
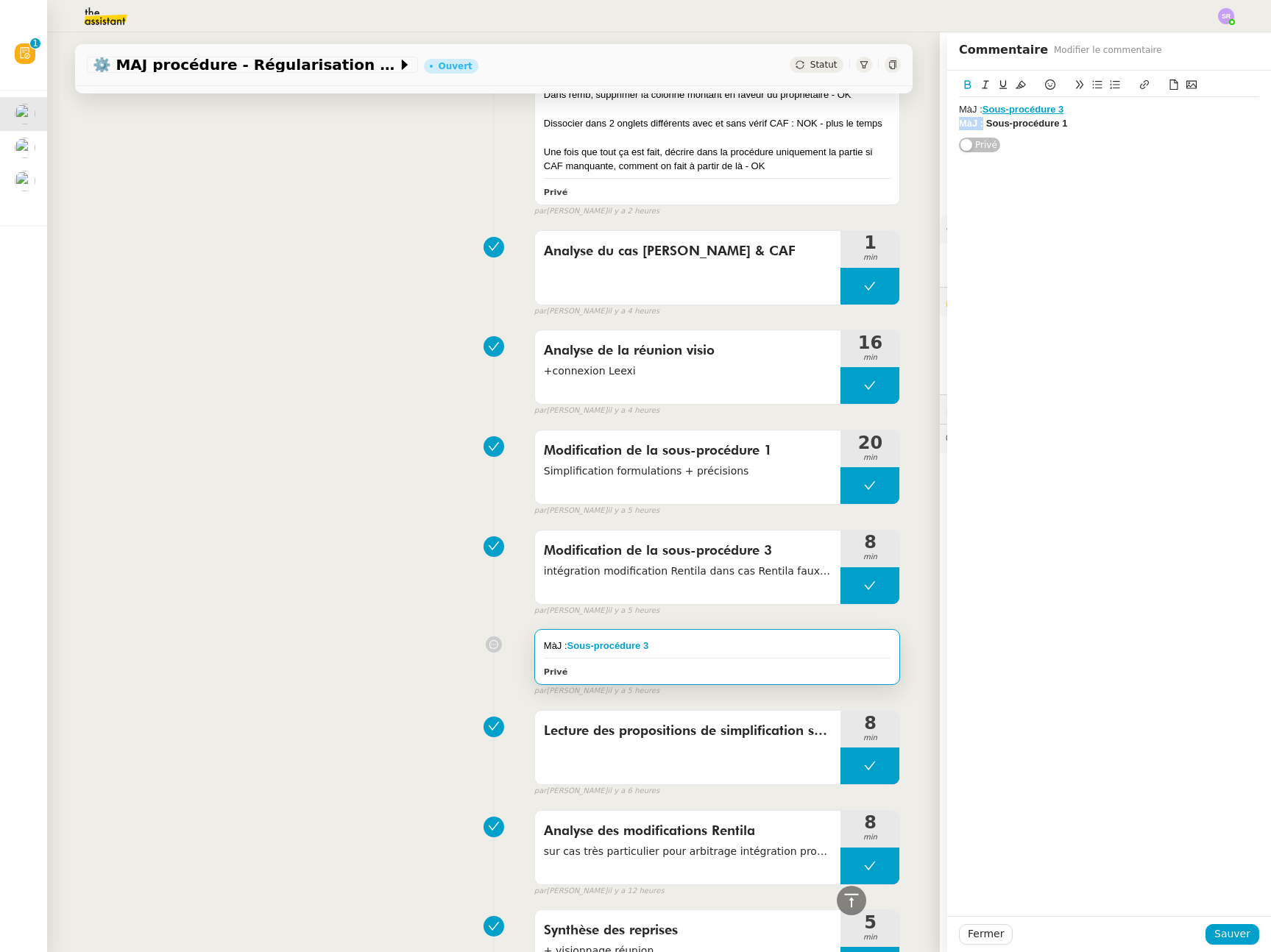
click at [965, 85] on icon at bounding box center [968, 84] width 7 height 9
drag, startPoint x: 1029, startPoint y: 128, endPoint x: 1046, endPoint y: 125, distance: 17.3
click at [1029, 128] on strong "Sous-procédure 1" at bounding box center [1023, 123] width 82 height 11
drag, startPoint x: 1032, startPoint y: 125, endPoint x: 1039, endPoint y: 131, distance: 9.2
click at [974, 126] on div "MàJ : Sous-procédure 1" at bounding box center [1109, 123] width 300 height 14
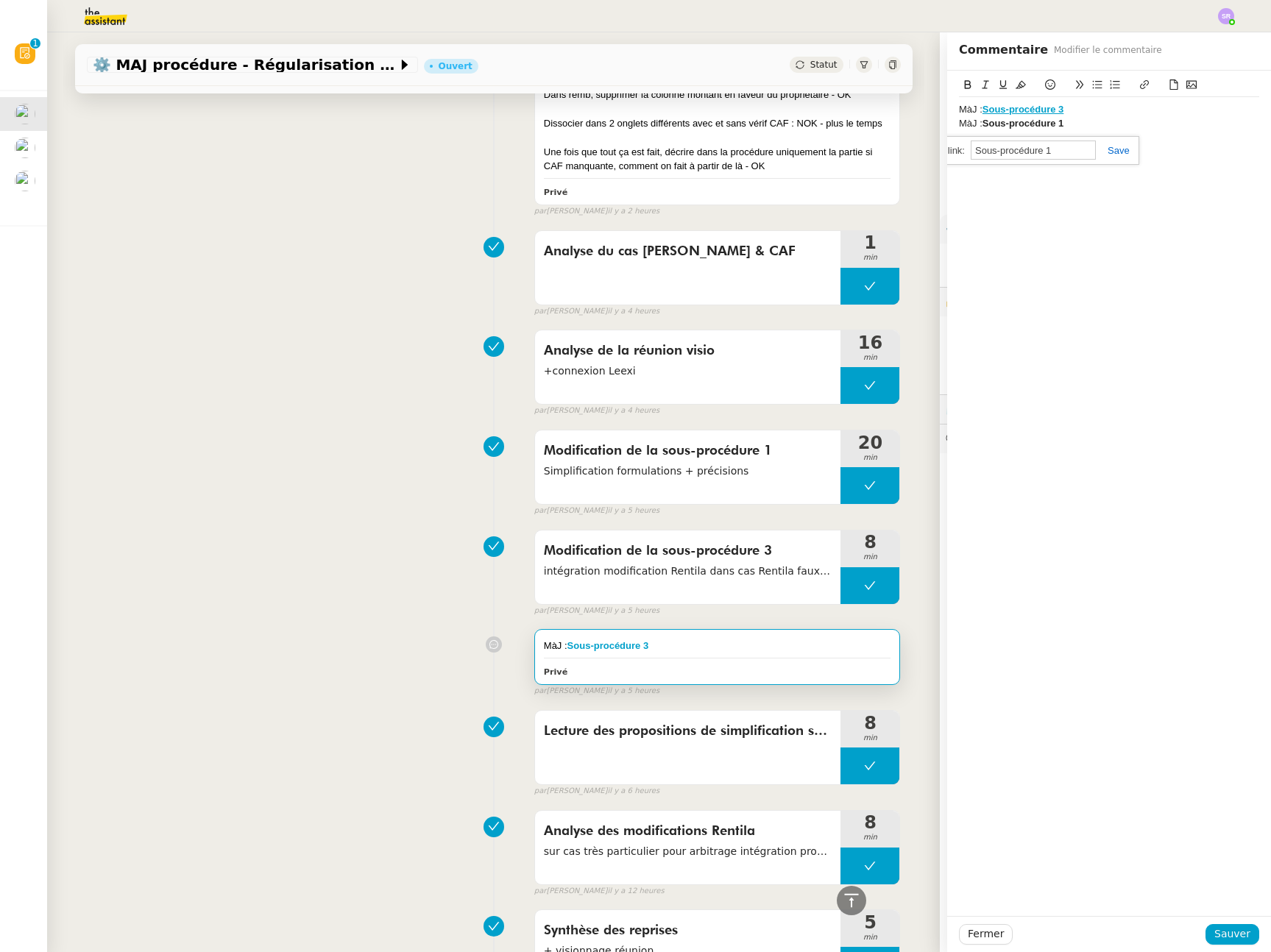
paste input "https://docs.google.com/document/d/1Mh2E4e2ps5YvAStioCgtilkd6GDf89PGsI--Jmt0sV0…"
type input "https://docs.google.com/document/d/1Mh2E4e2ps5YvAStioCgtilkd6GDf89PGsI--Jmt0sV0…"
click at [1111, 198] on div "MàJ : Sous-procédure 3 MàJ : Sous-procédure 1 Privé" at bounding box center [1109, 493] width 324 height 845
click at [1232, 935] on span "Sauver" at bounding box center [1231, 934] width 36 height 17
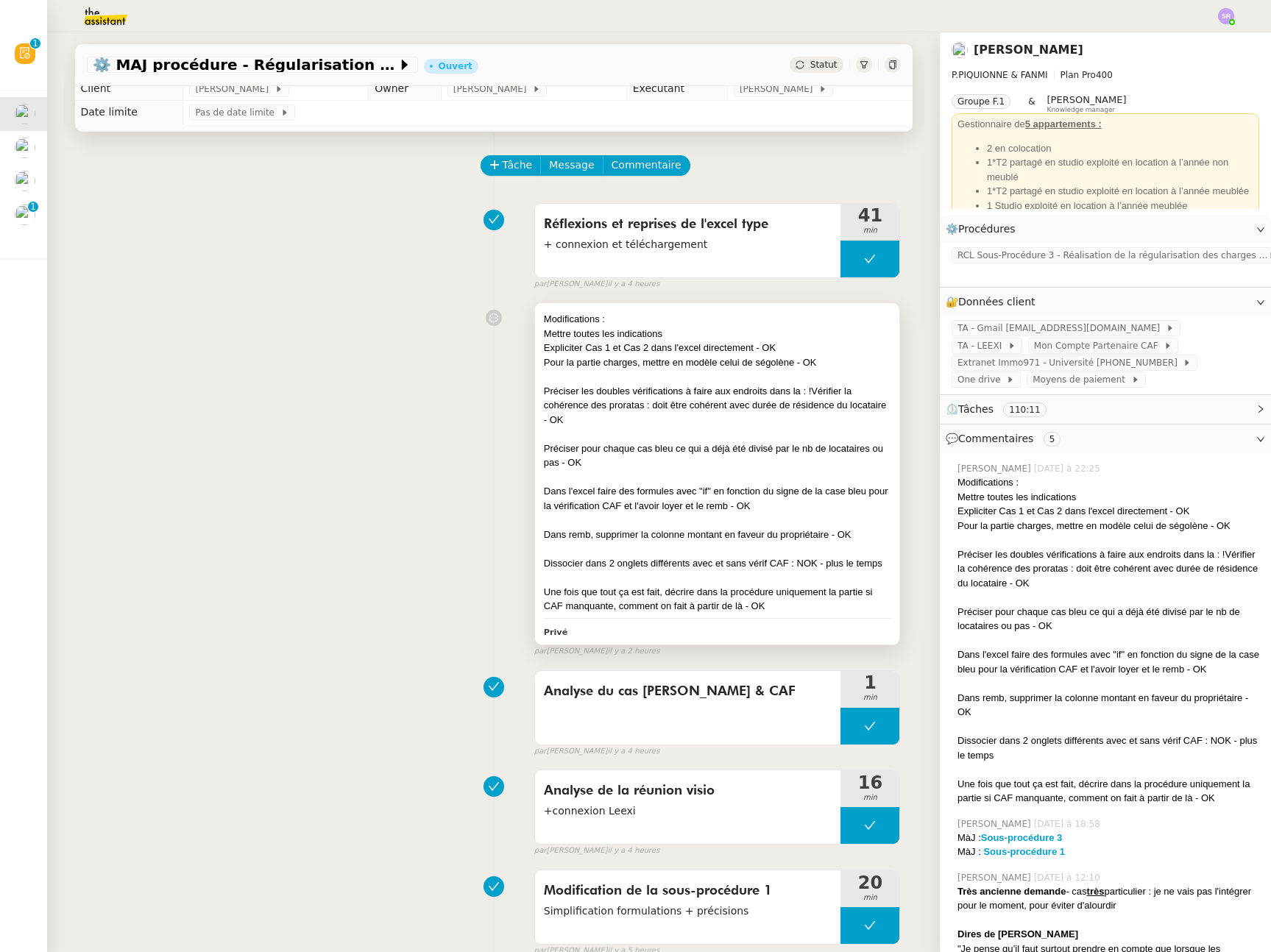
scroll to position [18, 0]
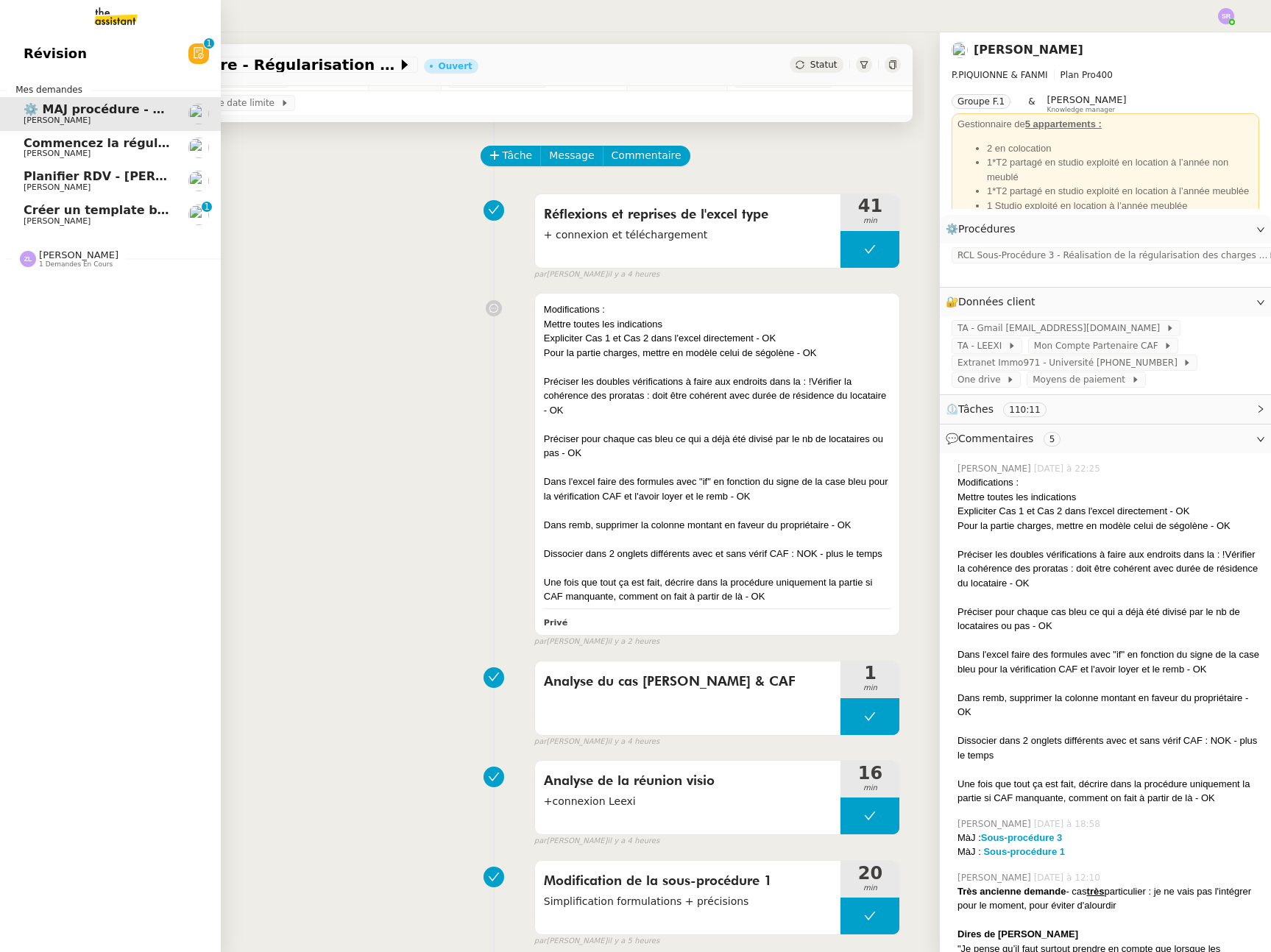
click at [88, 218] on span "Aymeric Pichegrain" at bounding box center [56, 221] width 67 height 10
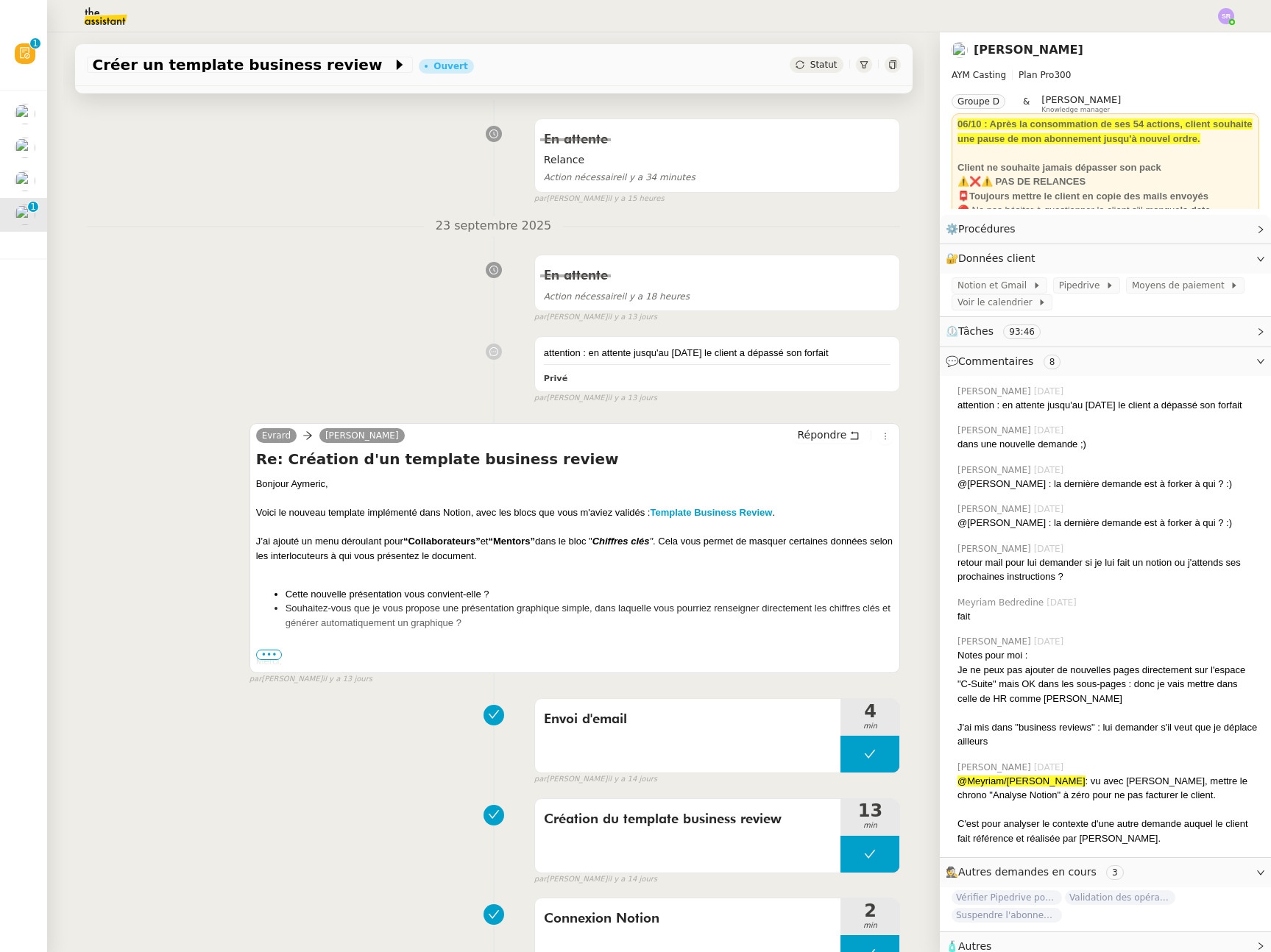
scroll to position [18, 0]
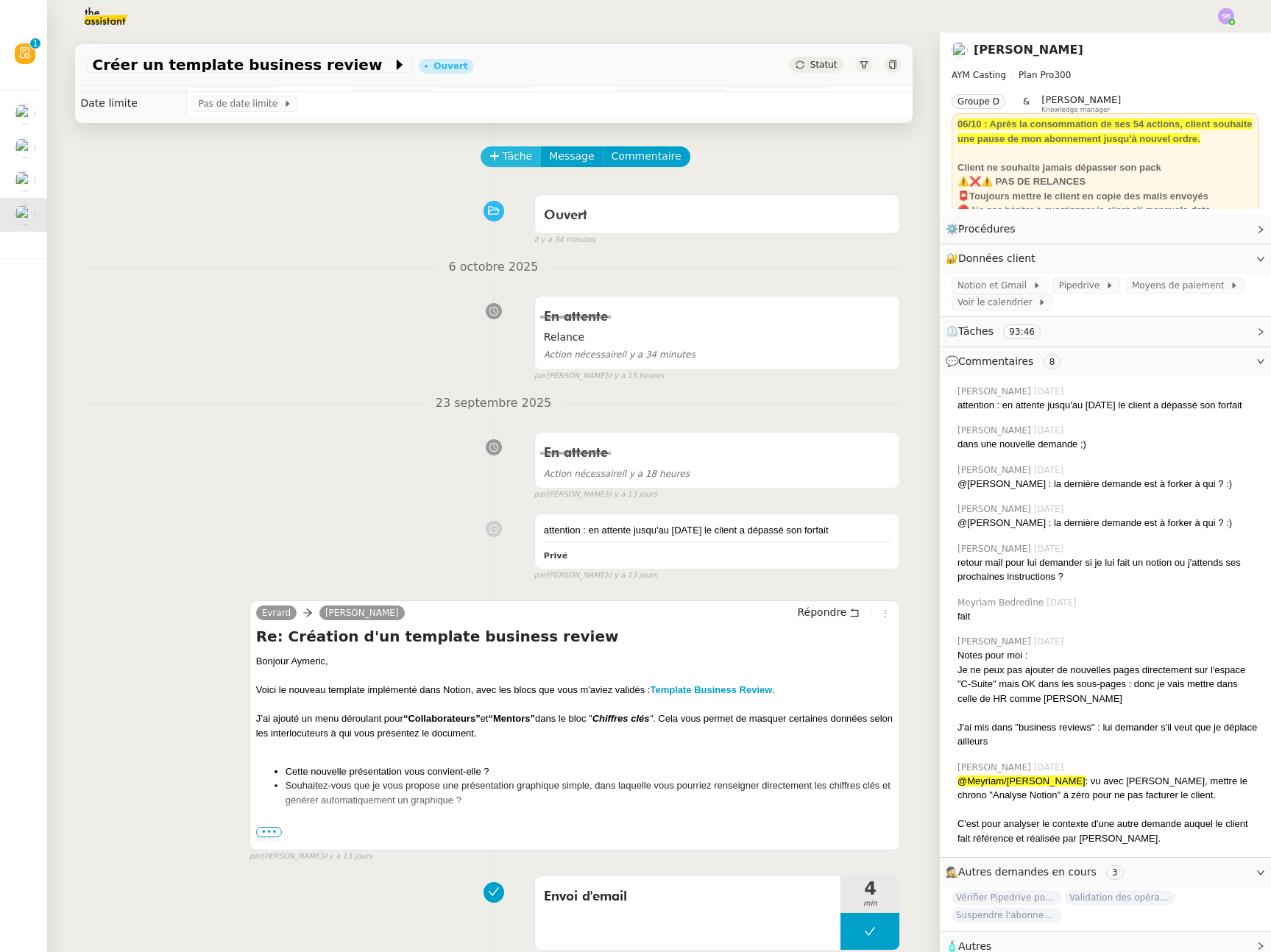
click at [503, 161] on span "Tâche" at bounding box center [517, 156] width 30 height 17
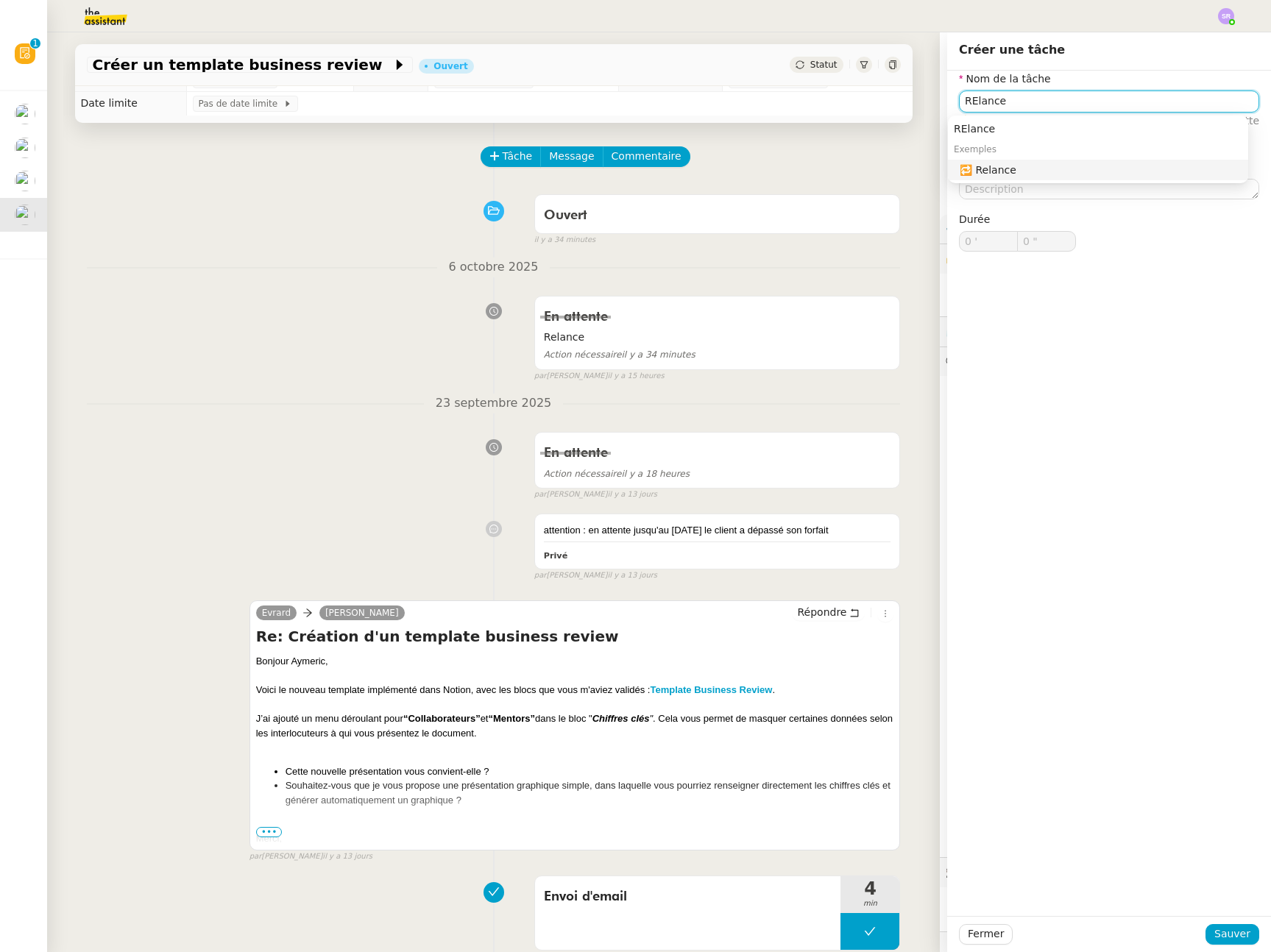
click at [1017, 169] on div "🔁 Relance" at bounding box center [1101, 170] width 283 height 14
type input "Relance"
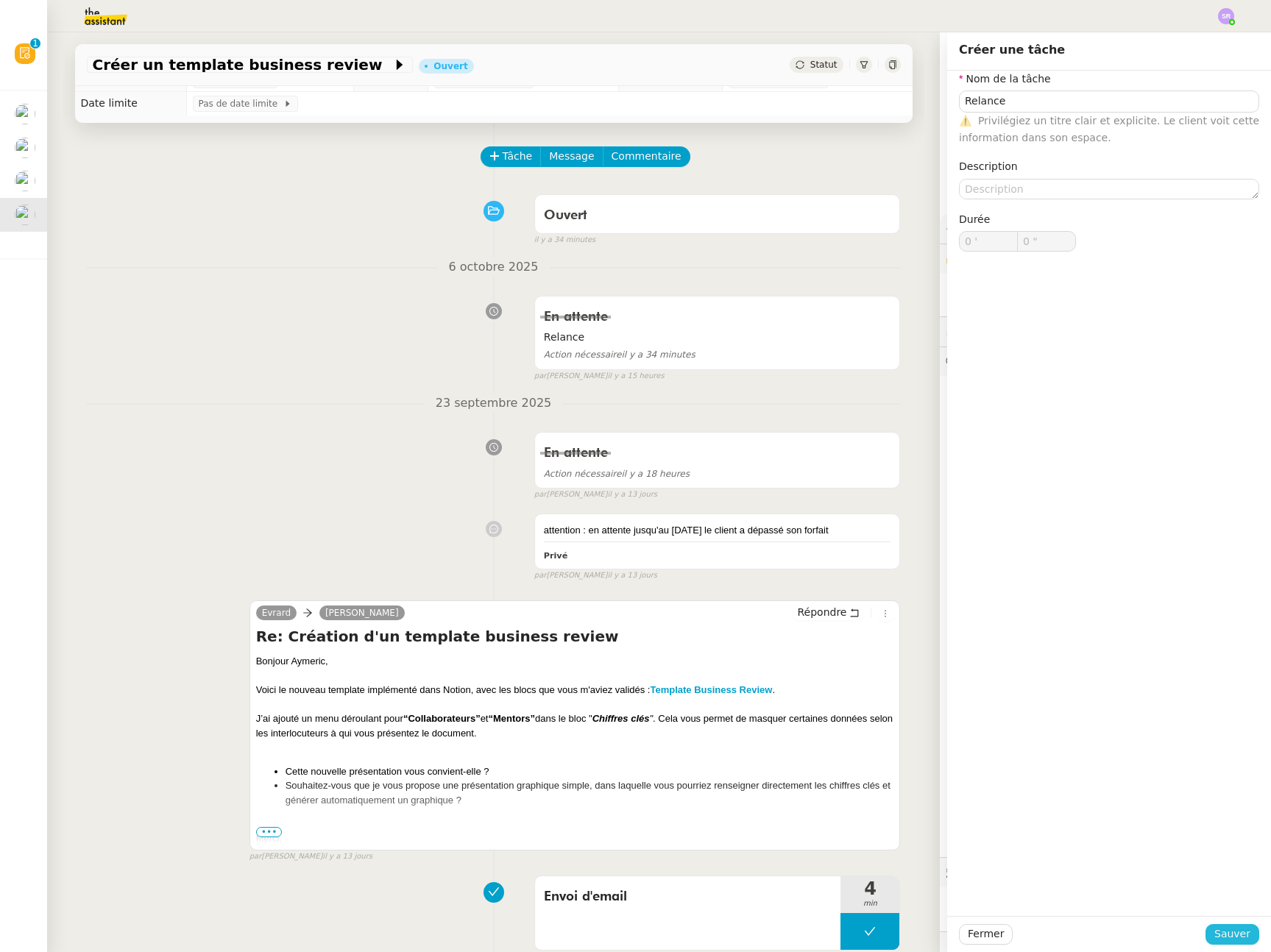
click at [1217, 941] on span "Sauver" at bounding box center [1231, 934] width 36 height 17
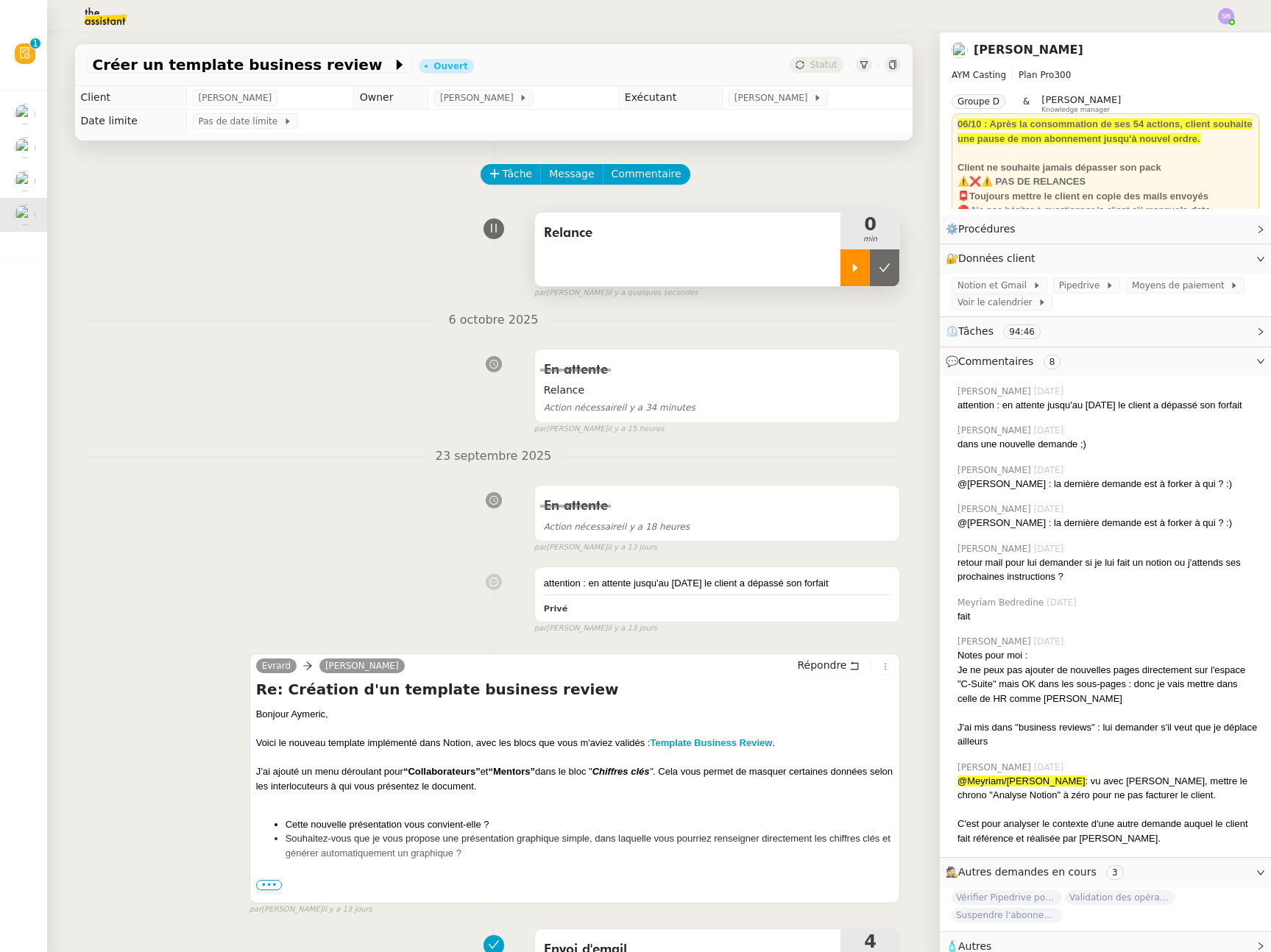
click at [840, 257] on div at bounding box center [855, 267] width 29 height 37
click at [849, 661] on icon at bounding box center [854, 665] width 11 height 11
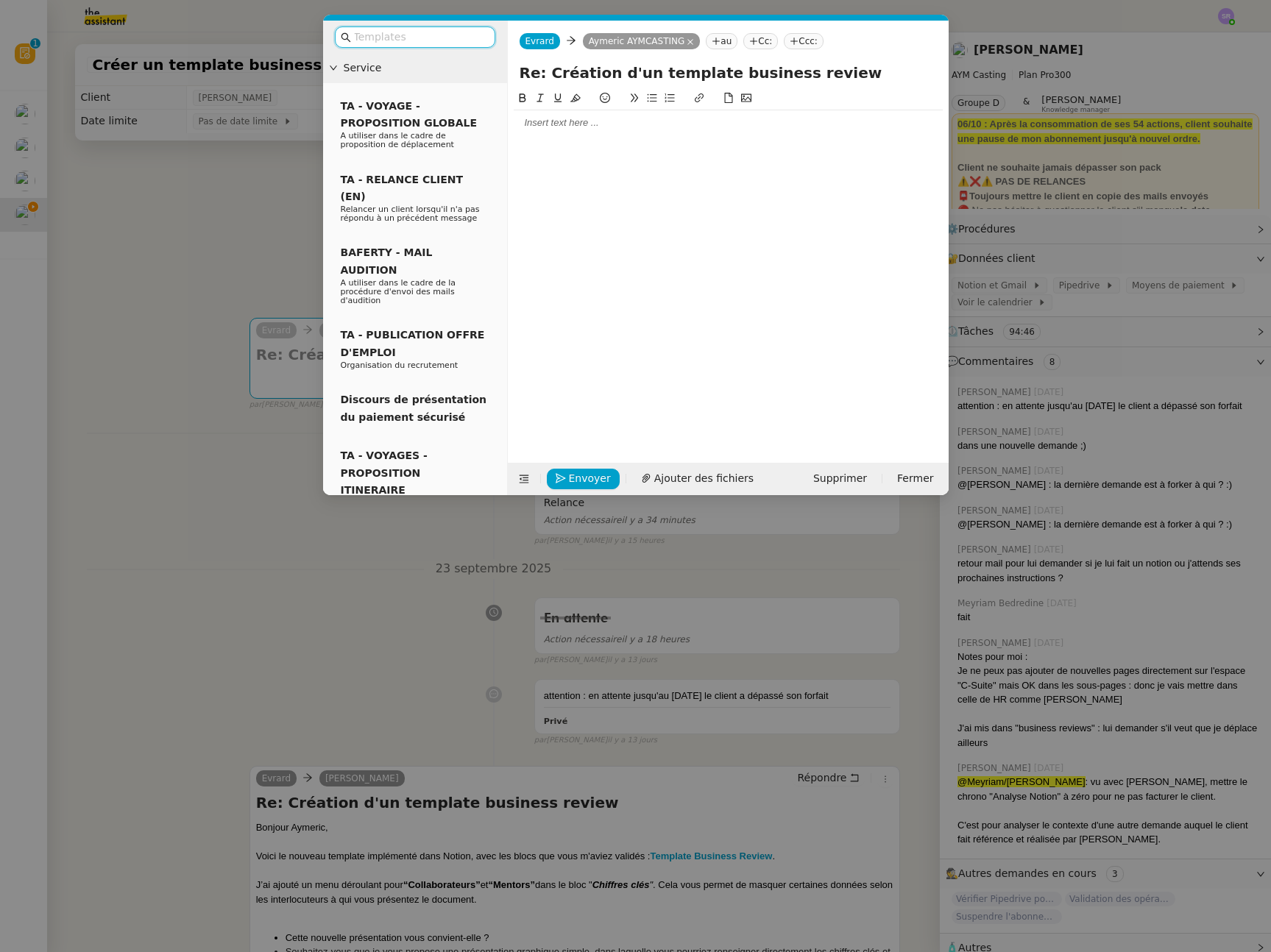
click at [329, 703] on nz-modal-container "Service TA - VOYAGE - PROPOSITION GLOBALE A utiliser dans le cadre de propositi…" at bounding box center [635, 476] width 1271 height 952
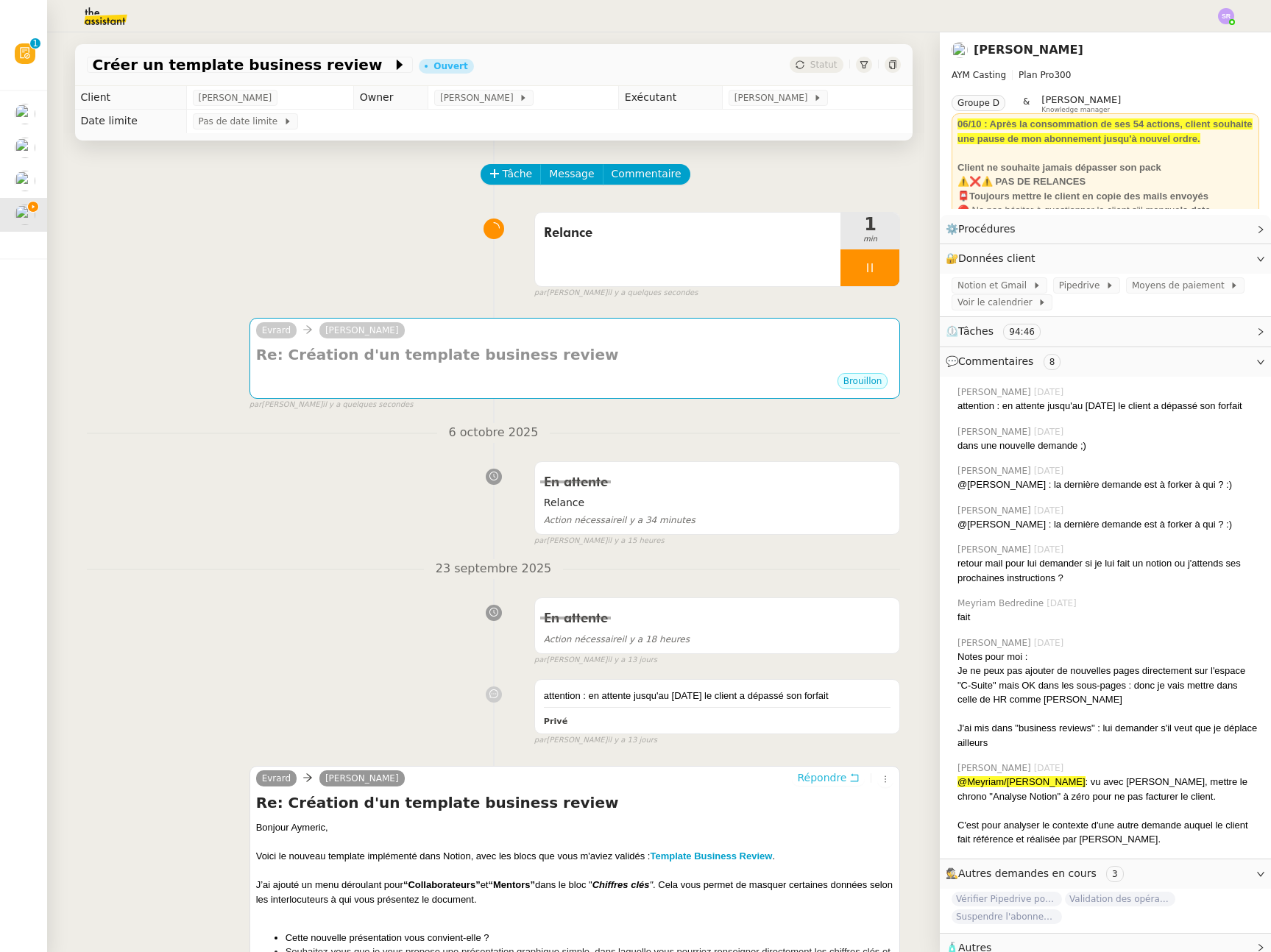
scroll to position [259, 0]
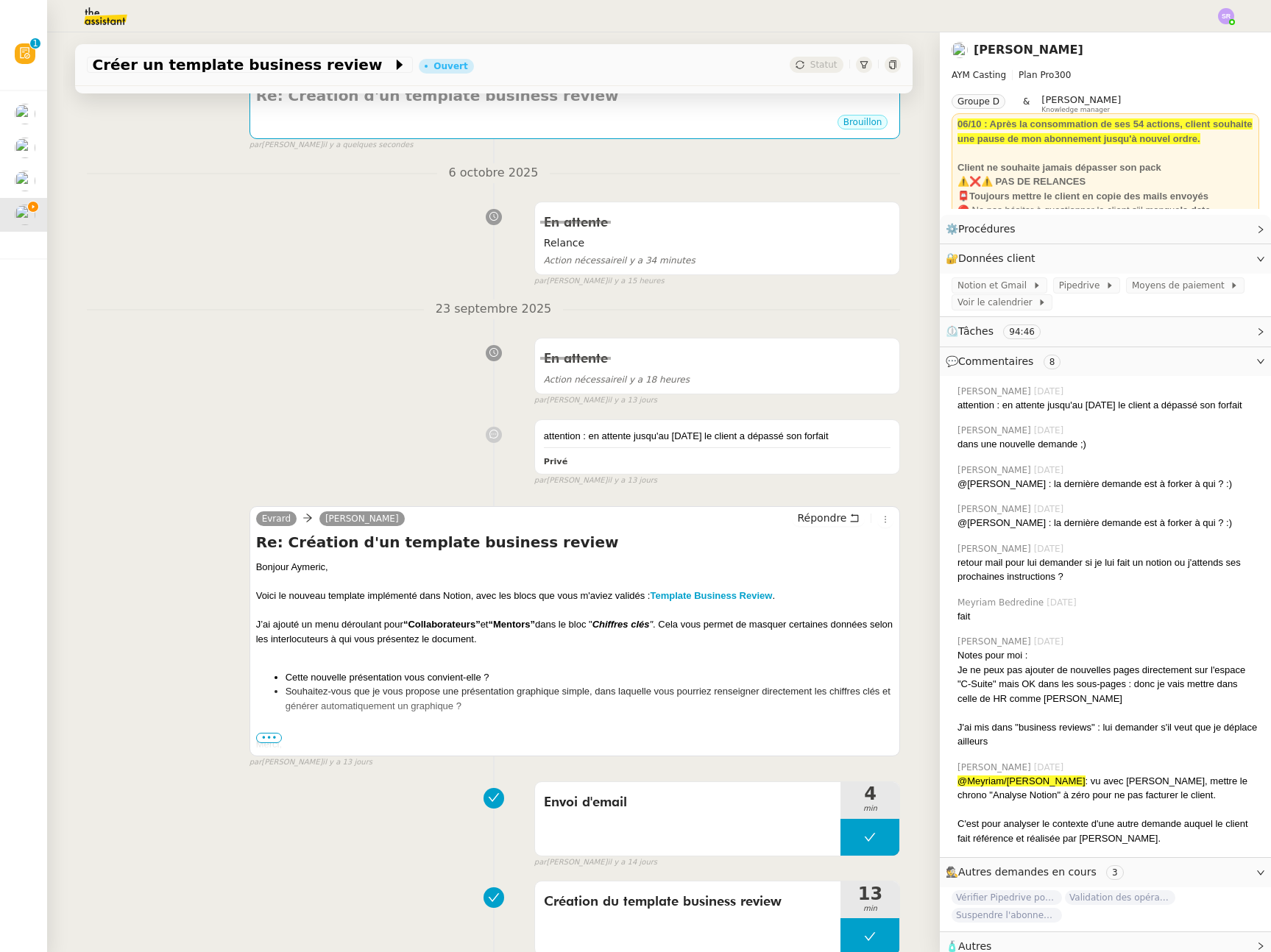
click at [263, 735] on span "•••" at bounding box center [268, 738] width 26 height 11
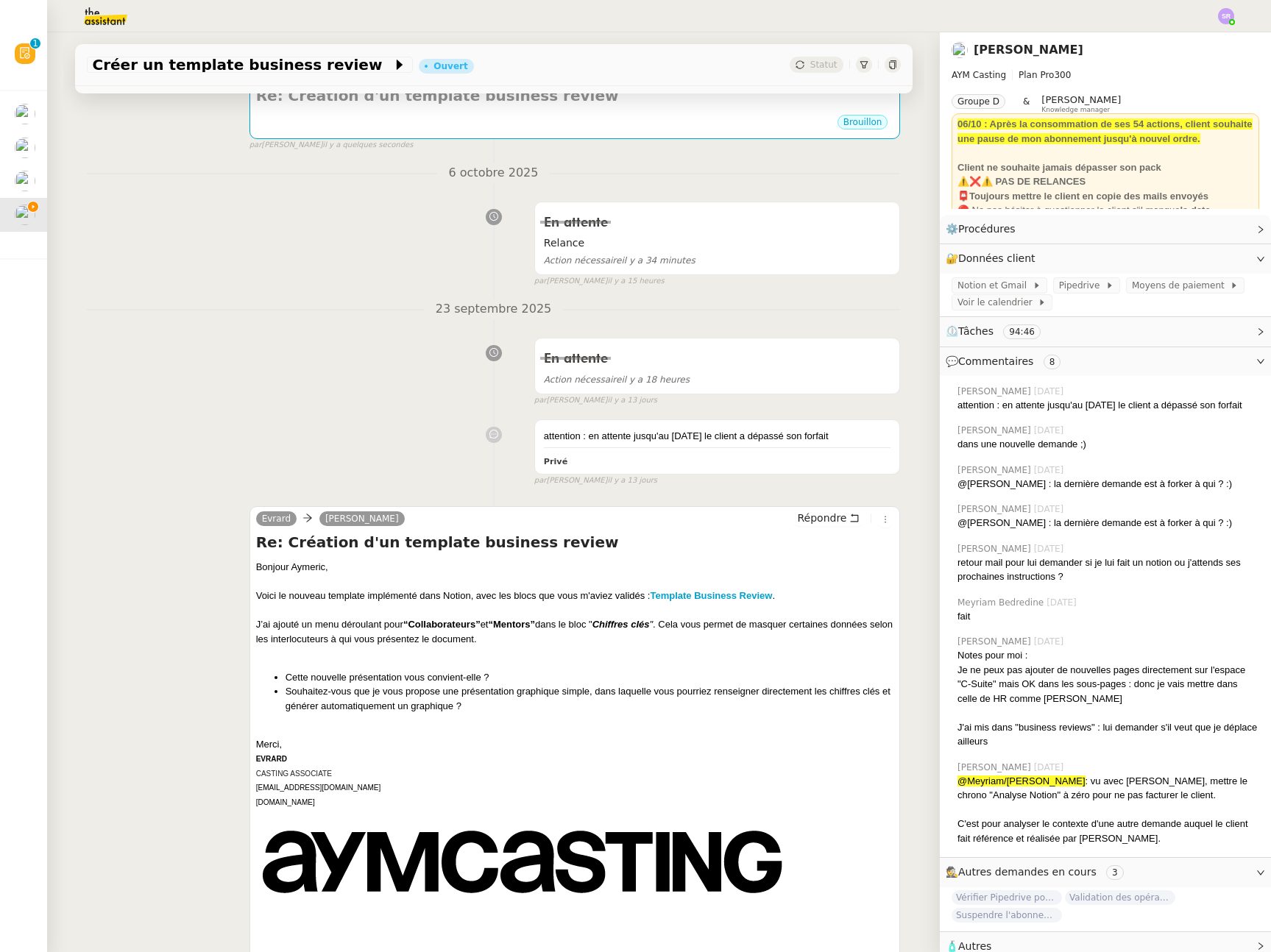
scroll to position [267, 0]
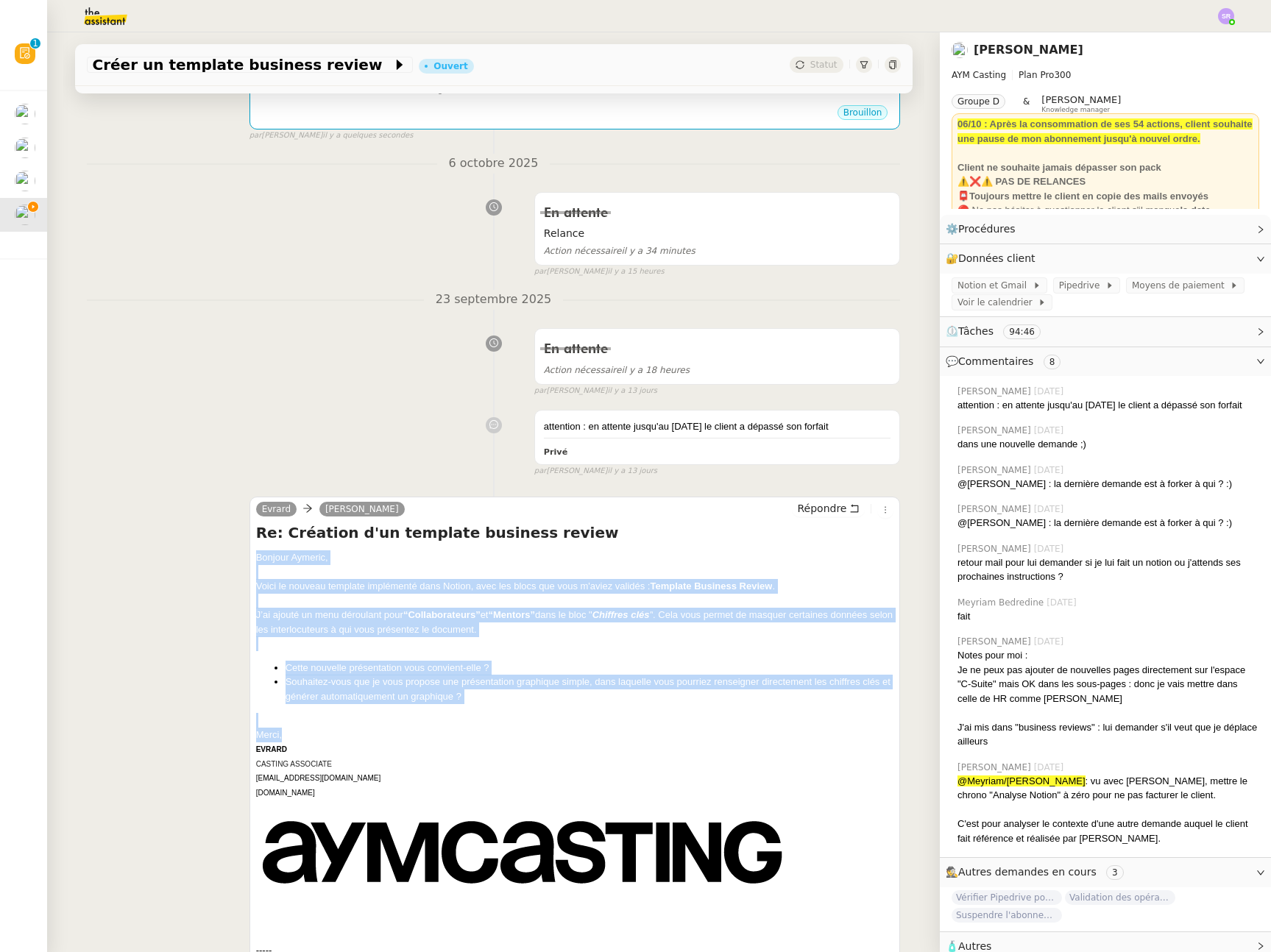
drag, startPoint x: 276, startPoint y: 736, endPoint x: 237, endPoint y: 559, distance: 181.2
click at [237, 559] on div "Evrard Aymeric Pichegrain Répondre Re: Création d'un template business review B…" at bounding box center [493, 916] width 814 height 865
copy div "Bonjour Aymeric, Voici le nouveau template implémenté dans Notion, avec les blo…"
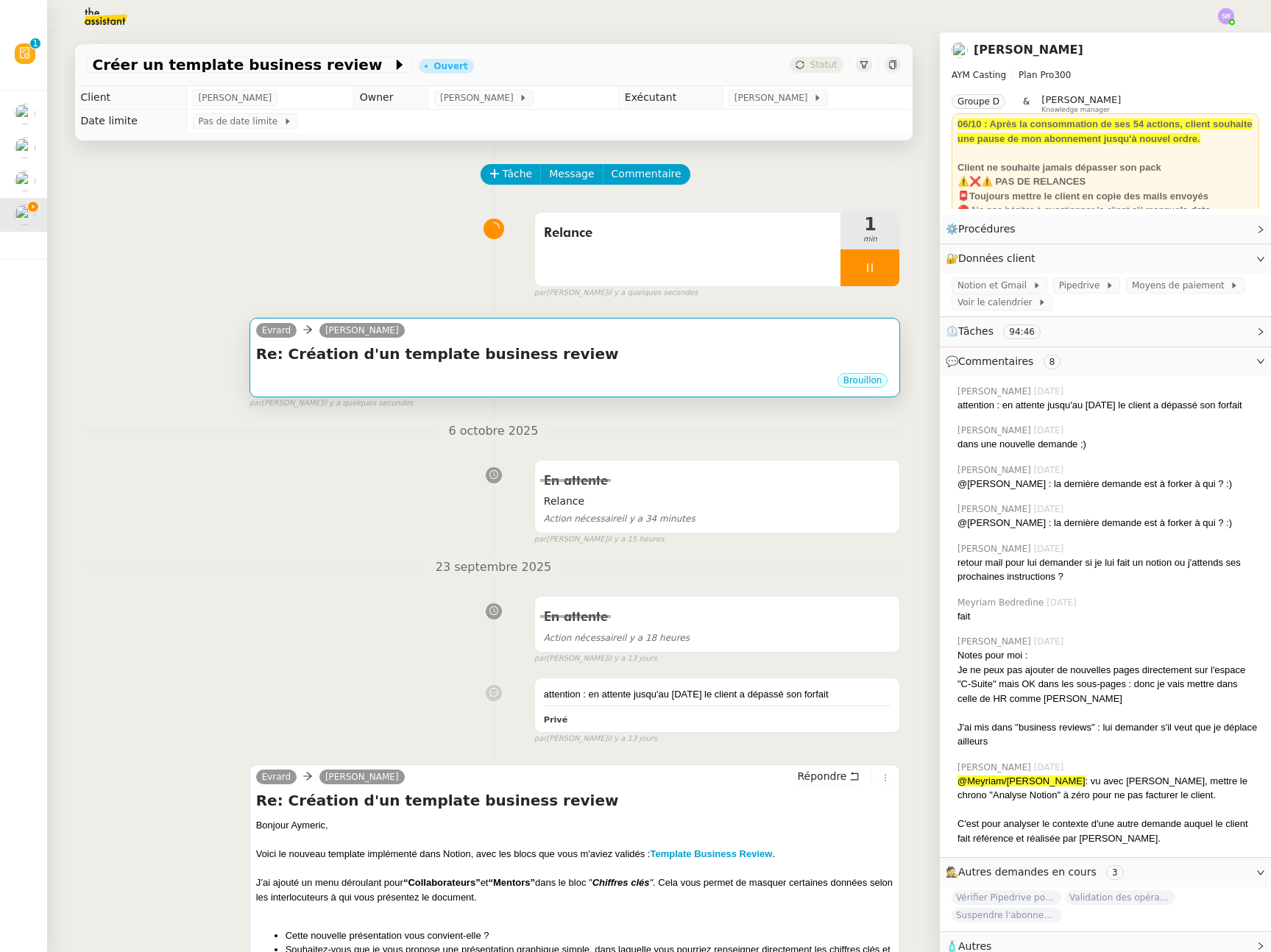
click at [498, 379] on div "Brouillon" at bounding box center [575, 382] width 638 height 22
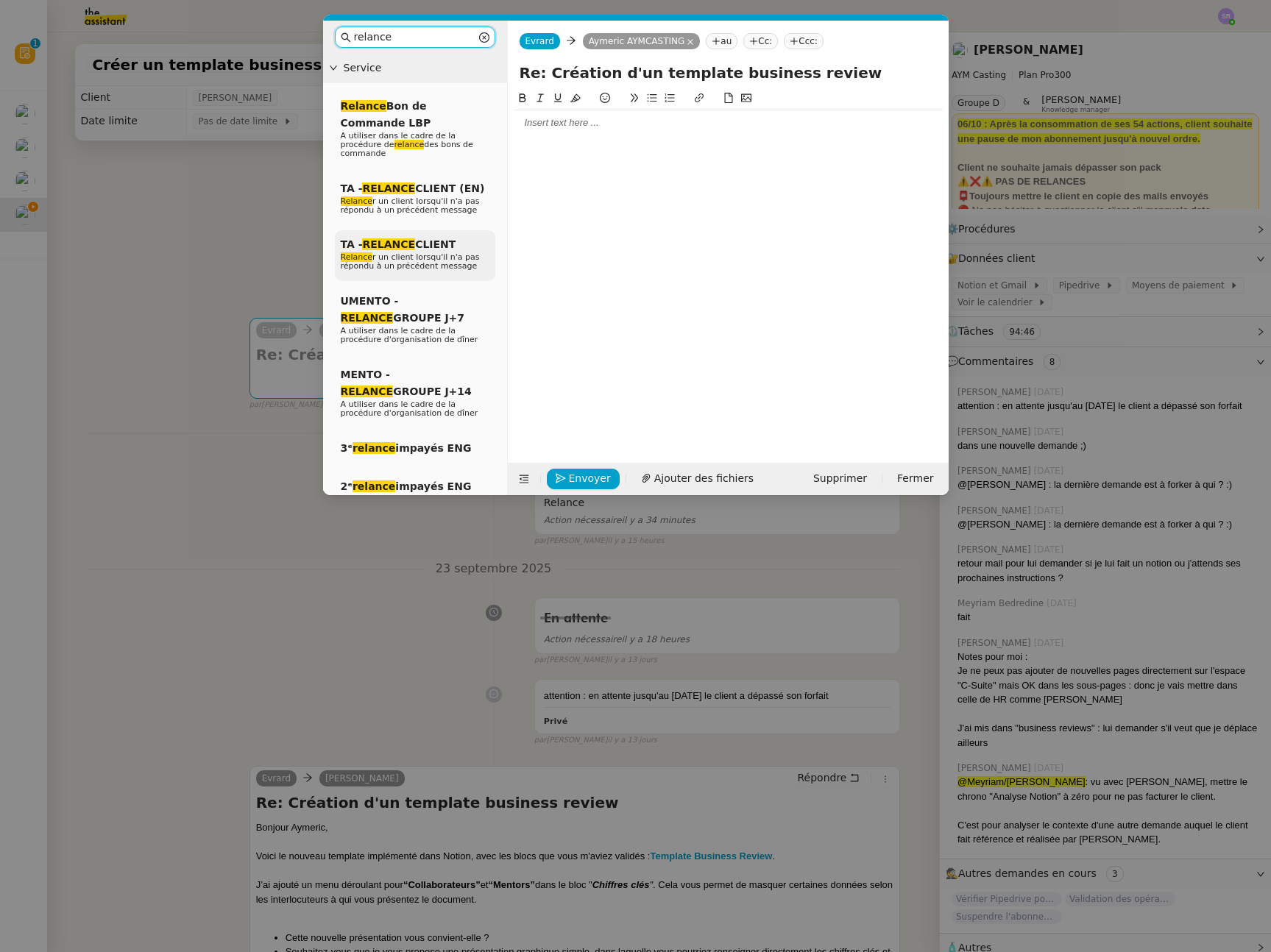
type input "relance"
click at [449, 260] on span "Relance r un client lorsqu'il n'a pas répondu à un précédent message" at bounding box center [409, 262] width 139 height 18
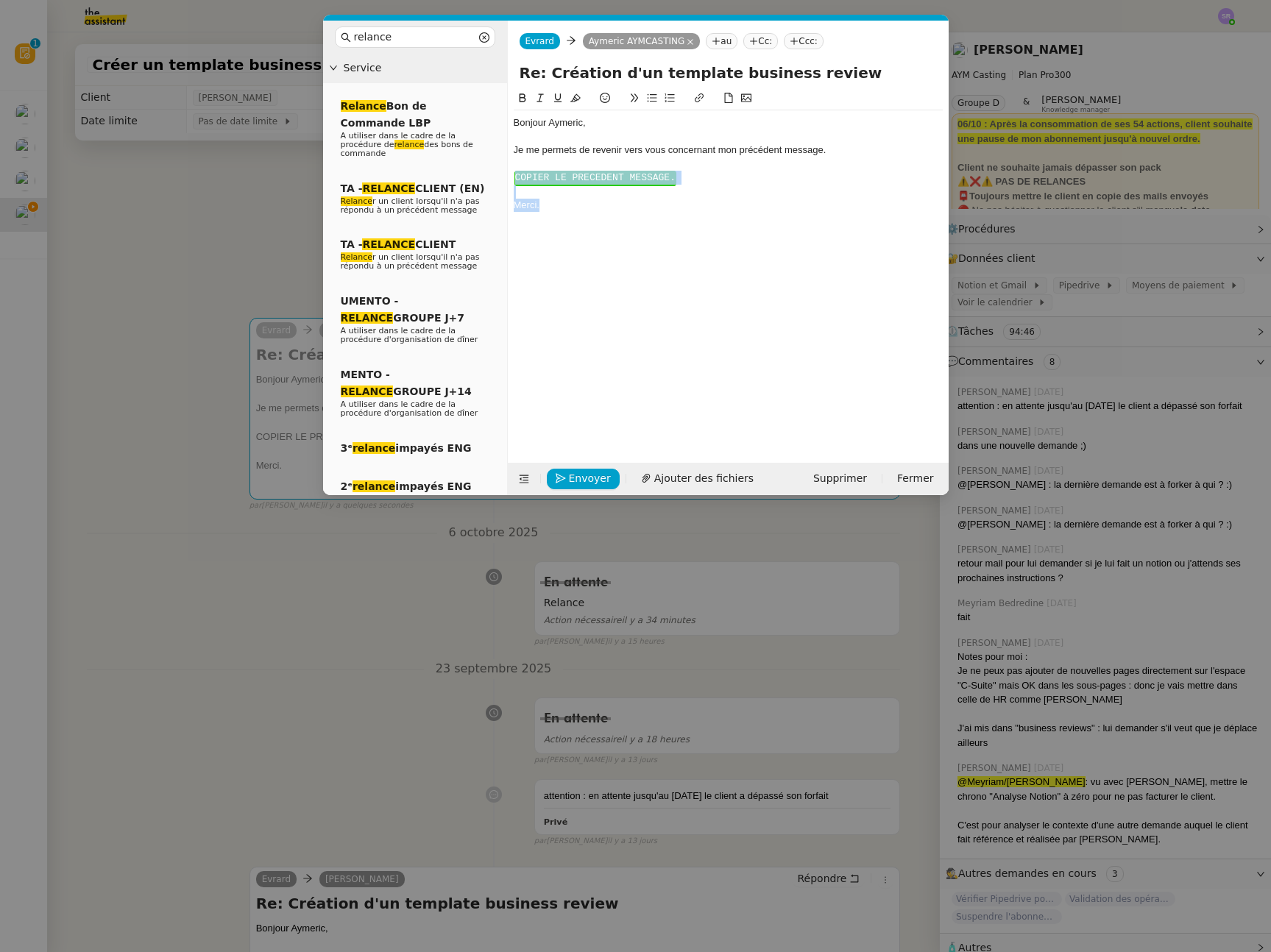
drag, startPoint x: 560, startPoint y: 229, endPoint x: 508, endPoint y: 174, distance: 75.7
click at [508, 174] on nz-spin "Bonjour ﻿Aymeric﻿, Je me permets de revenir vers vous concernant mon précédent …" at bounding box center [727, 267] width 441 height 356
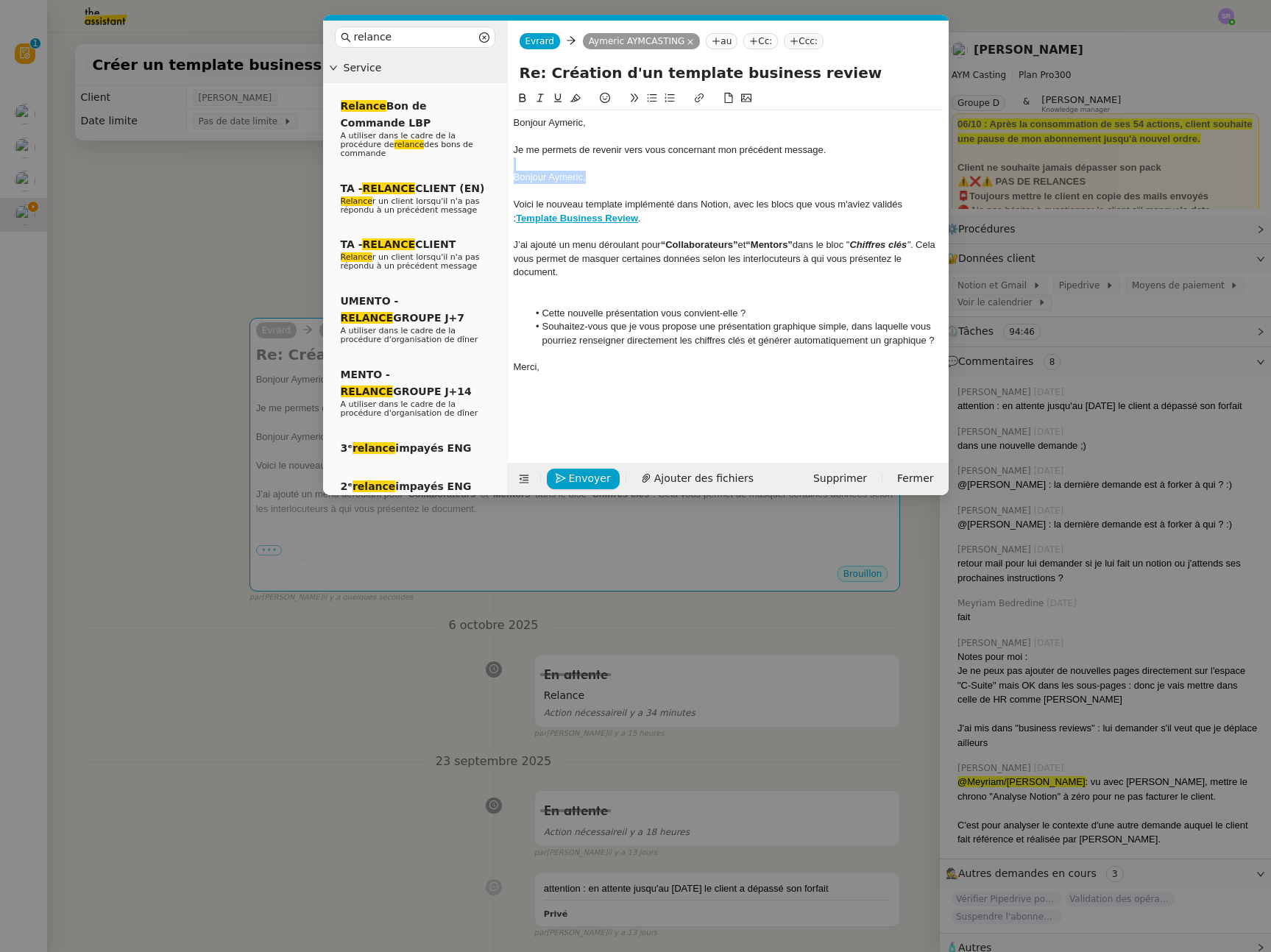
drag, startPoint x: 618, startPoint y: 183, endPoint x: 506, endPoint y: 162, distance: 114.0
click at [506, 162] on nz-layout "relance Service Relance Bon de Commande LBP A utiliser dans le cadre de la proc…" at bounding box center [635, 258] width 625 height 475
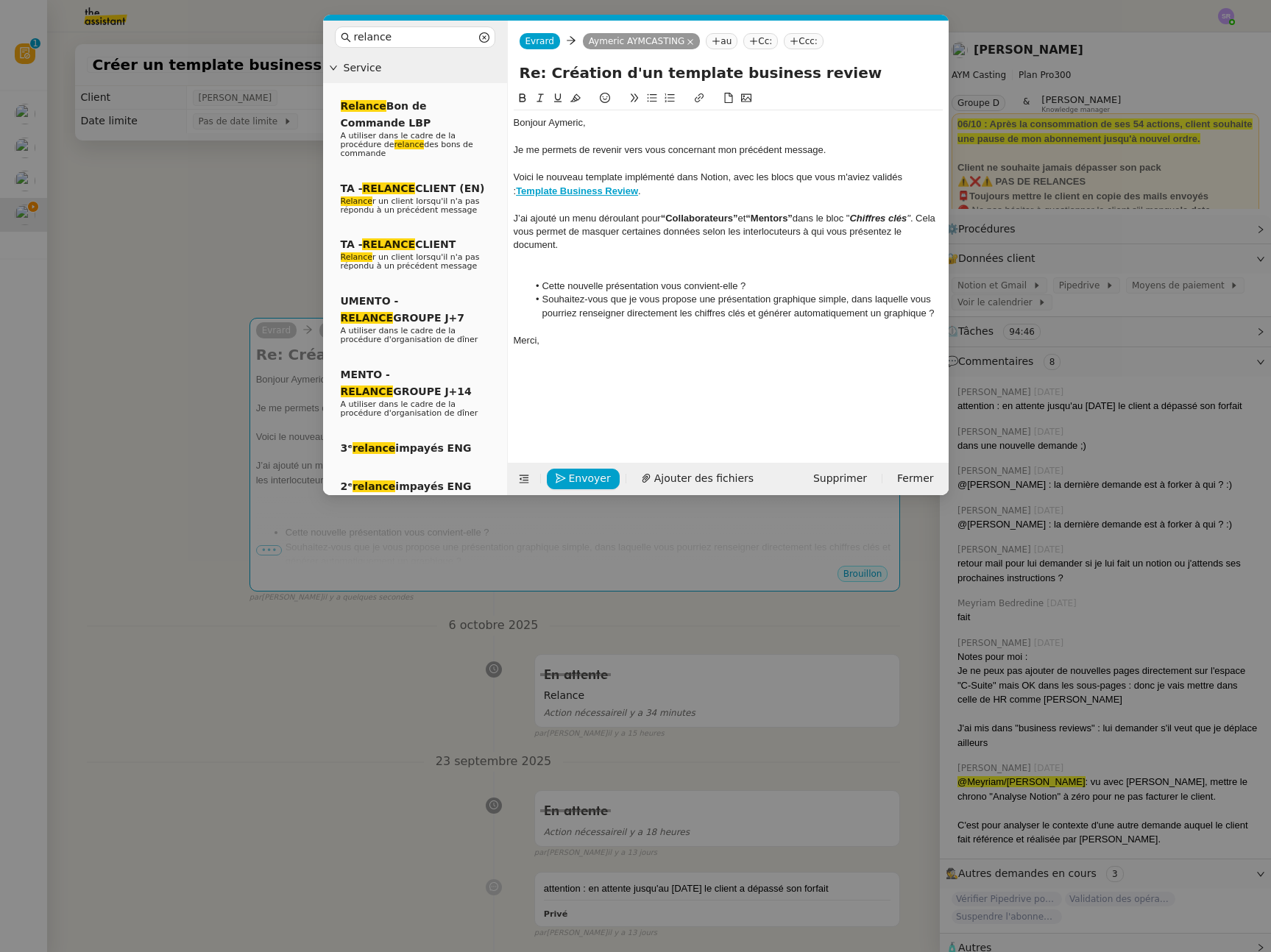
click at [577, 266] on div at bounding box center [727, 272] width 429 height 14
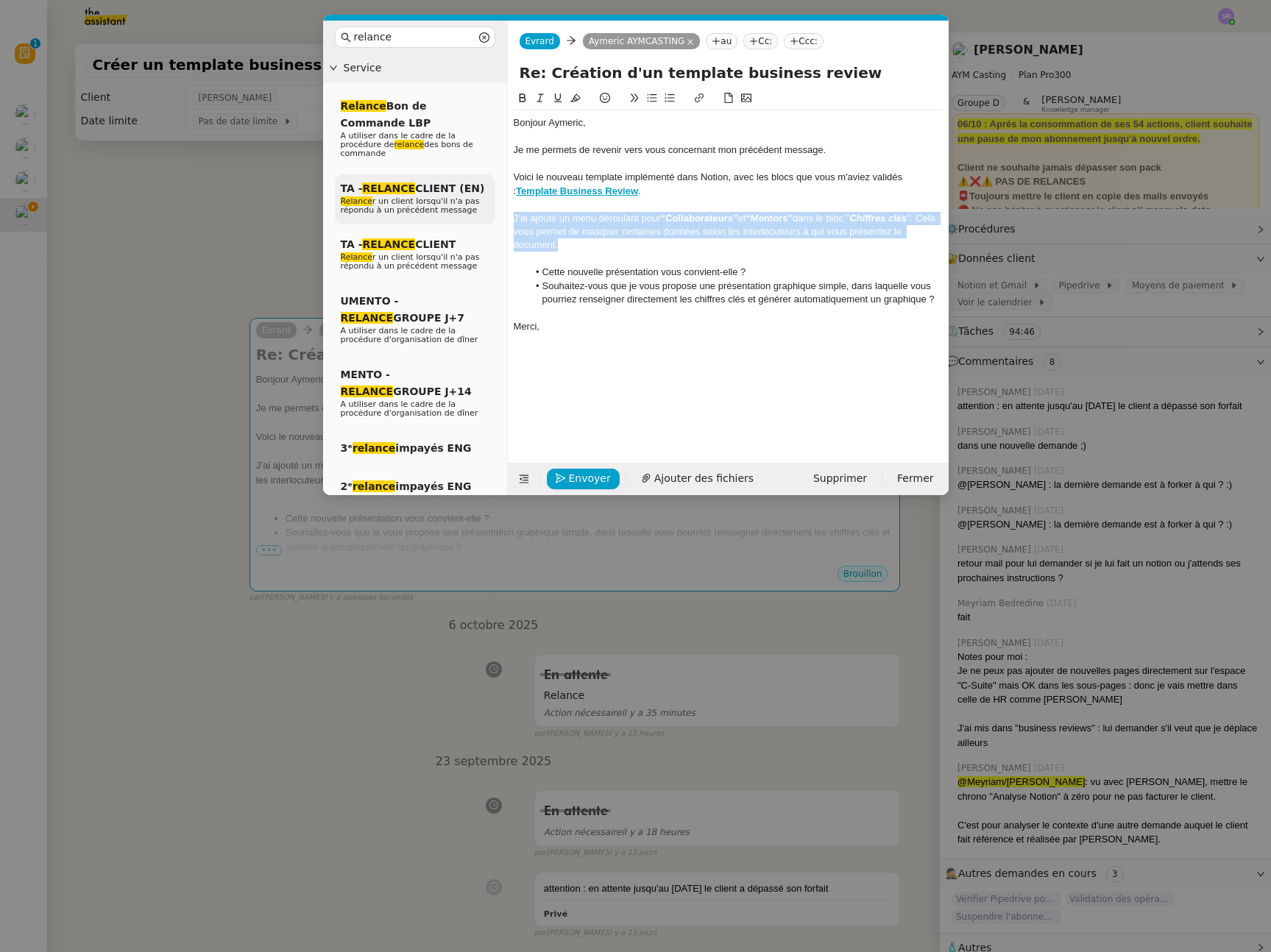
drag, startPoint x: 591, startPoint y: 248, endPoint x: 457, endPoint y: 215, distance: 138.0
click at [457, 215] on nz-layout "relance Service Relance Bon de Commande LBP A utiliser dans le cadre de la proc…" at bounding box center [635, 258] width 625 height 475
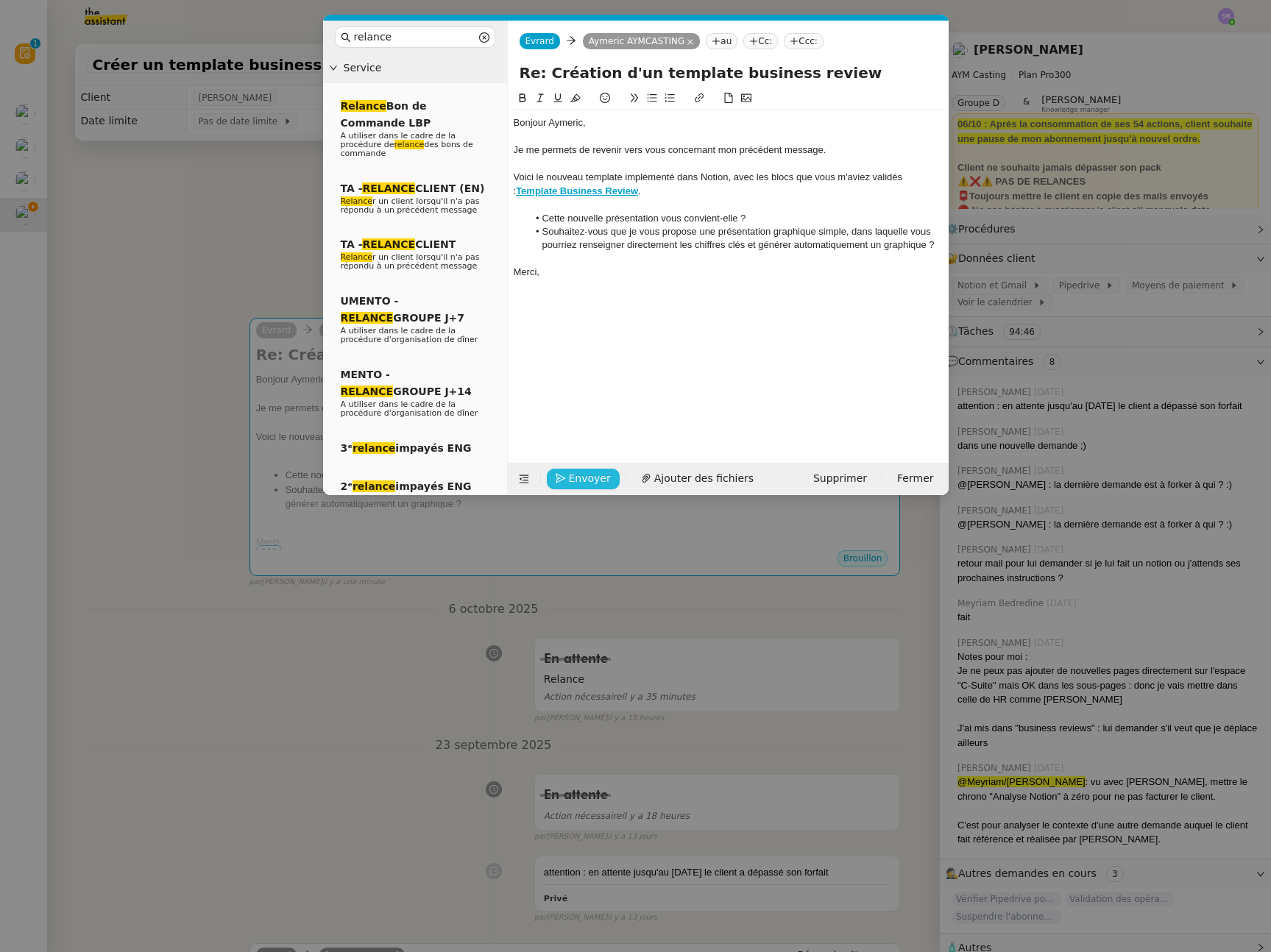
click at [586, 479] on span "Envoyer" at bounding box center [589, 477] width 42 height 17
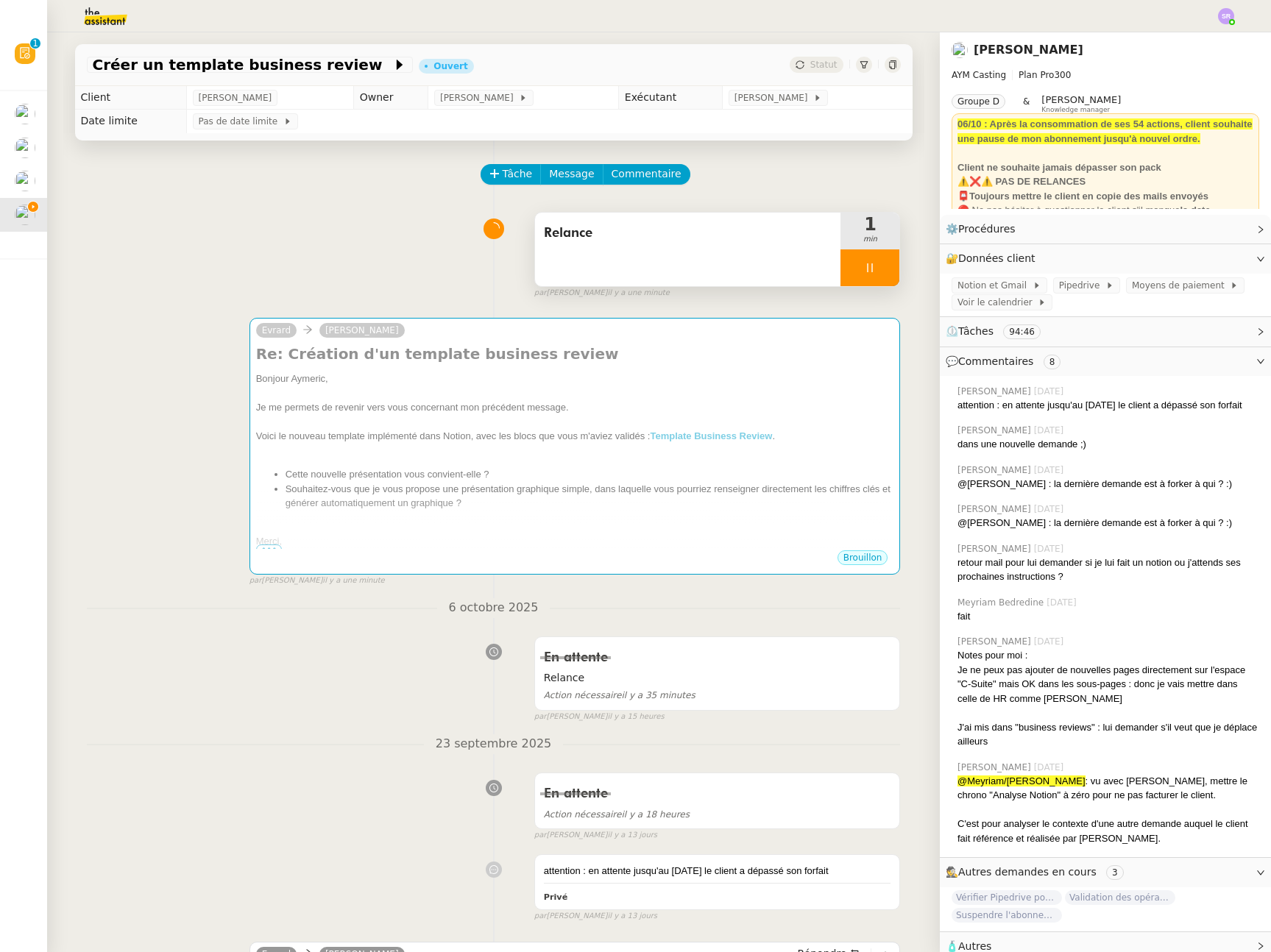
click at [613, 237] on span "Relance" at bounding box center [688, 232] width 289 height 22
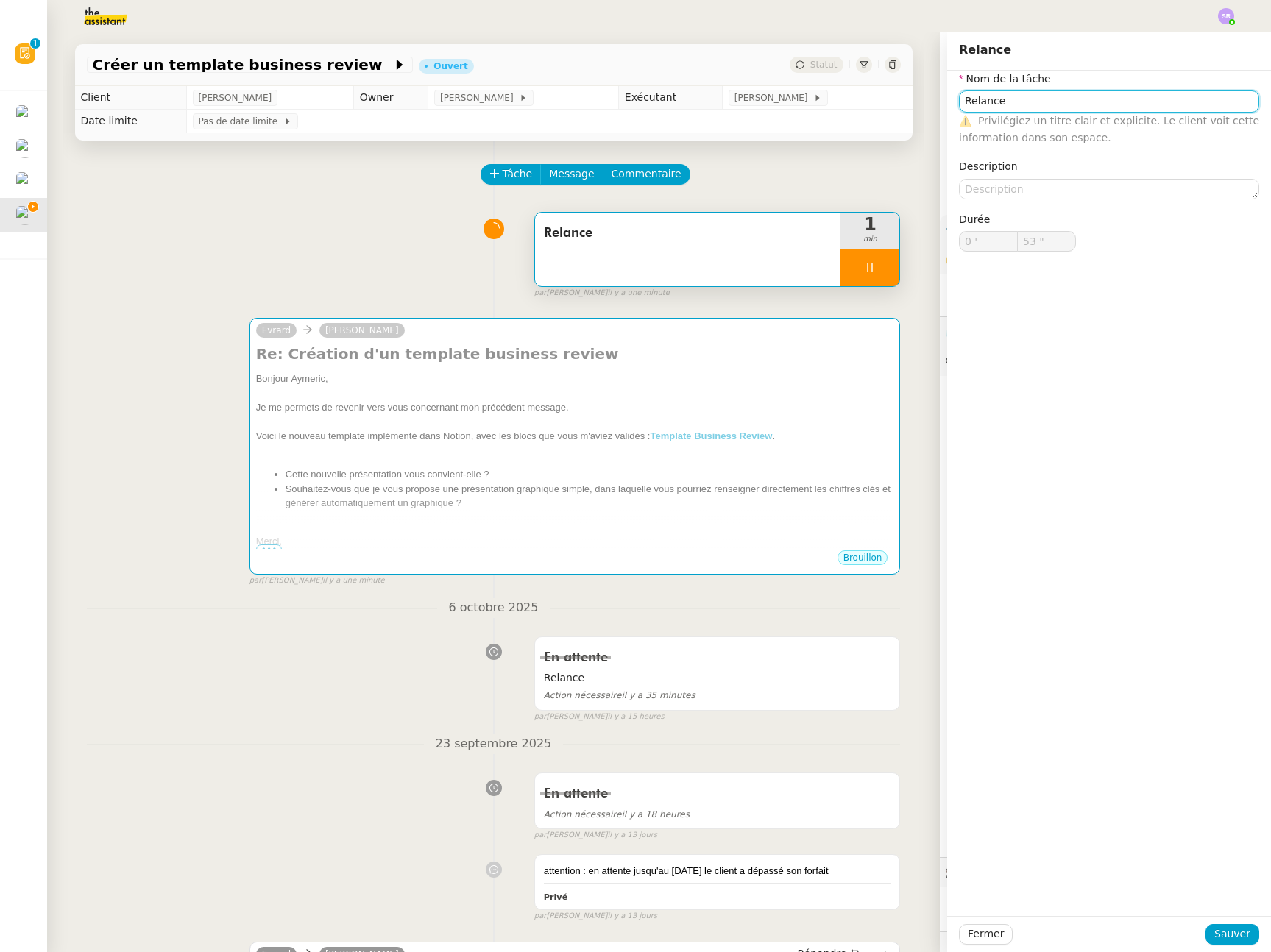
click at [1062, 102] on input "Relance" at bounding box center [1109, 101] width 300 height 21
type input "54 ""
type input "Relance 1"
type input "56 ""
type input "Relance 1"
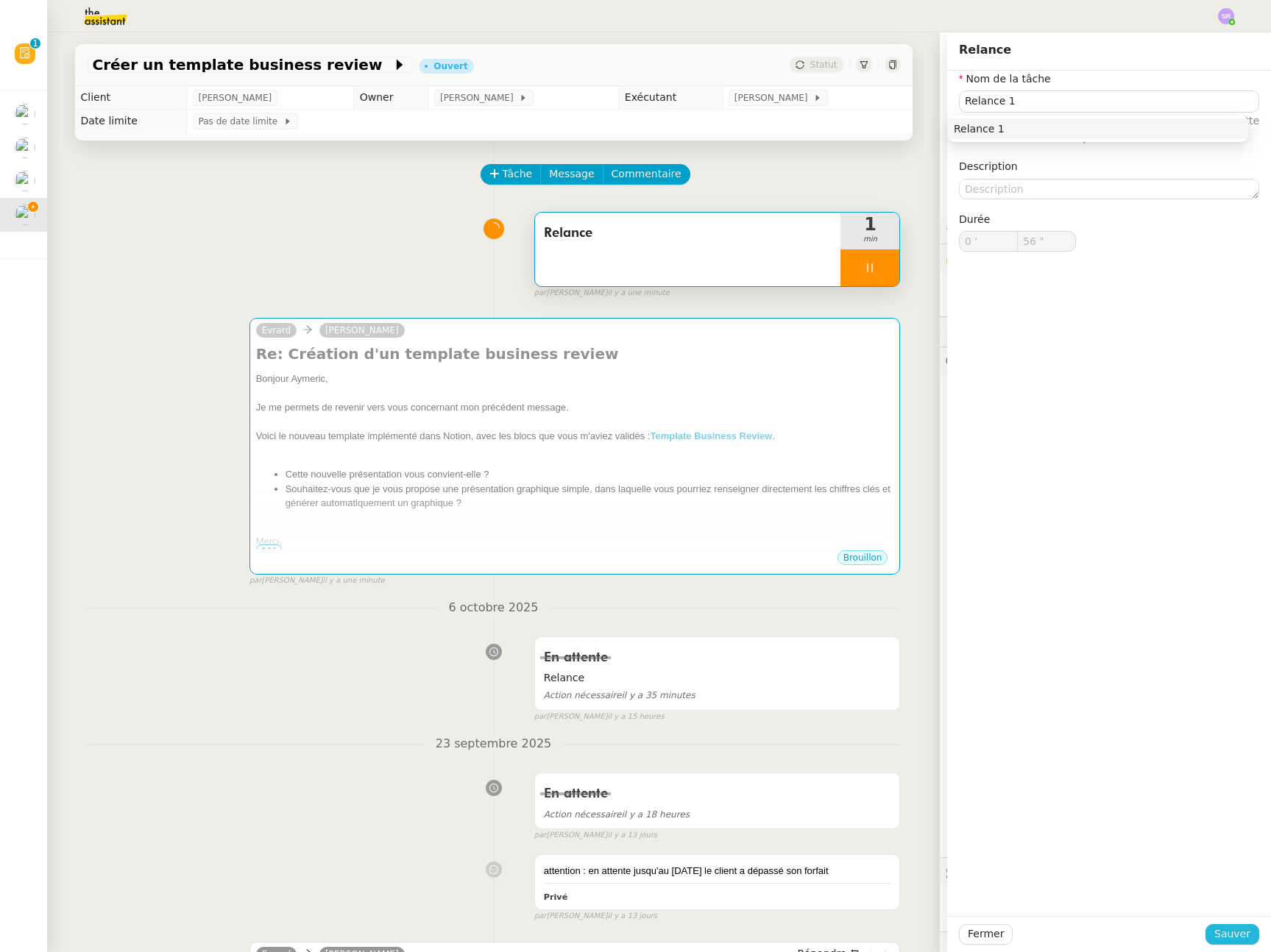
click at [1232, 929] on span "Sauver" at bounding box center [1231, 934] width 36 height 17
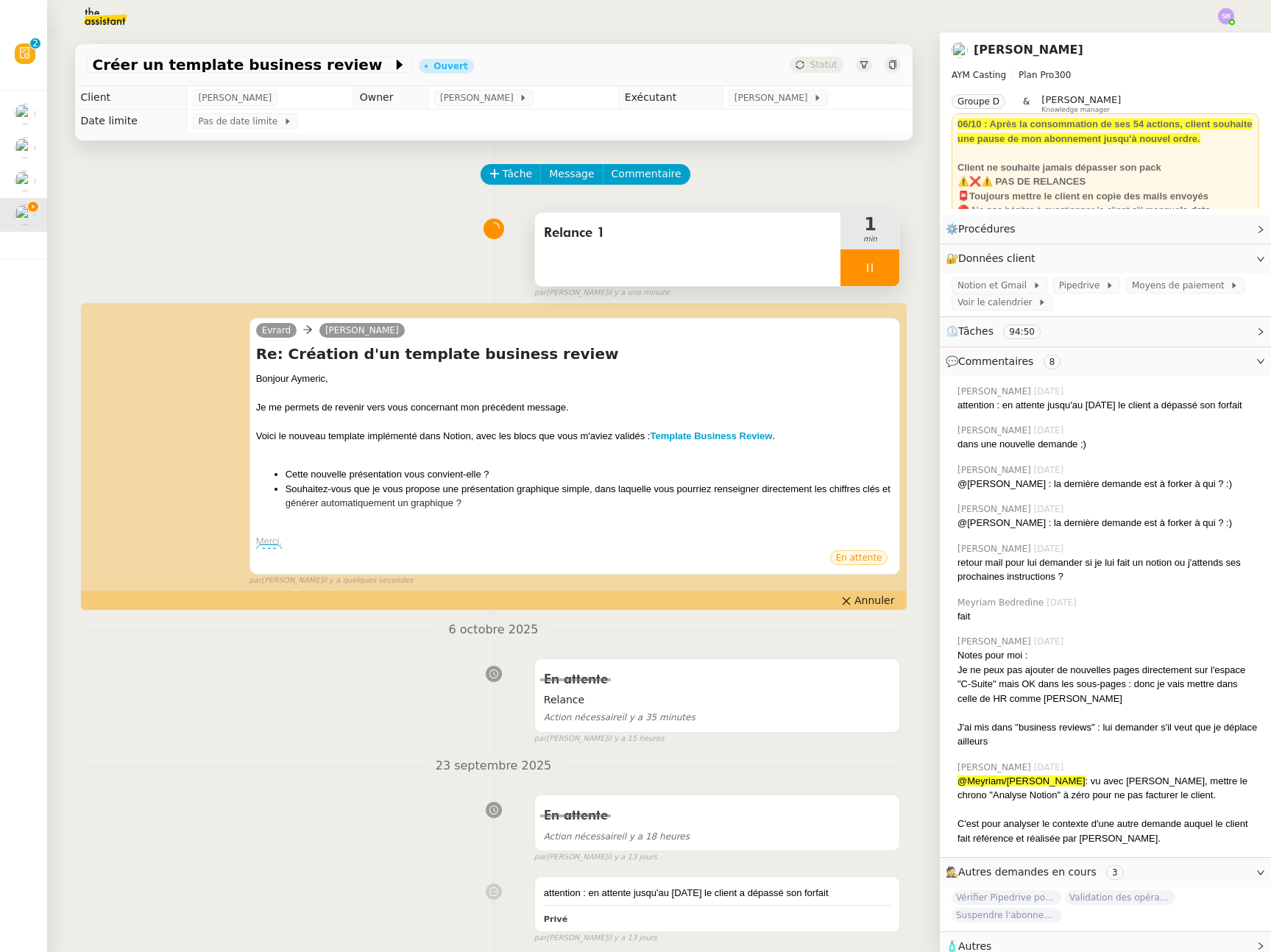
click at [864, 262] on icon at bounding box center [869, 267] width 12 height 12
click at [873, 260] on button at bounding box center [884, 267] width 29 height 37
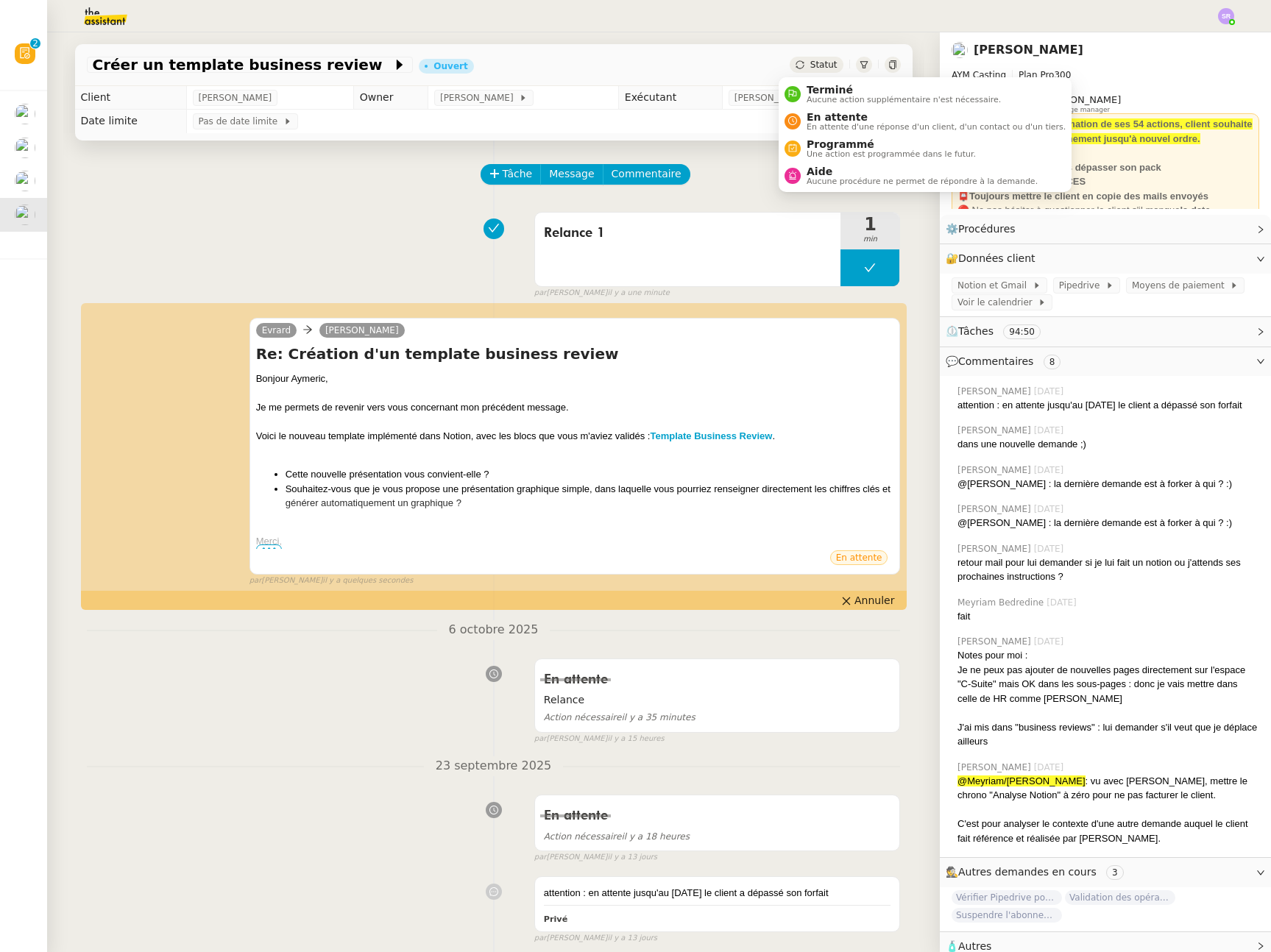
click at [794, 62] on div "Statut" at bounding box center [816, 64] width 53 height 17
click at [871, 120] on span "En attente" at bounding box center [936, 117] width 259 height 12
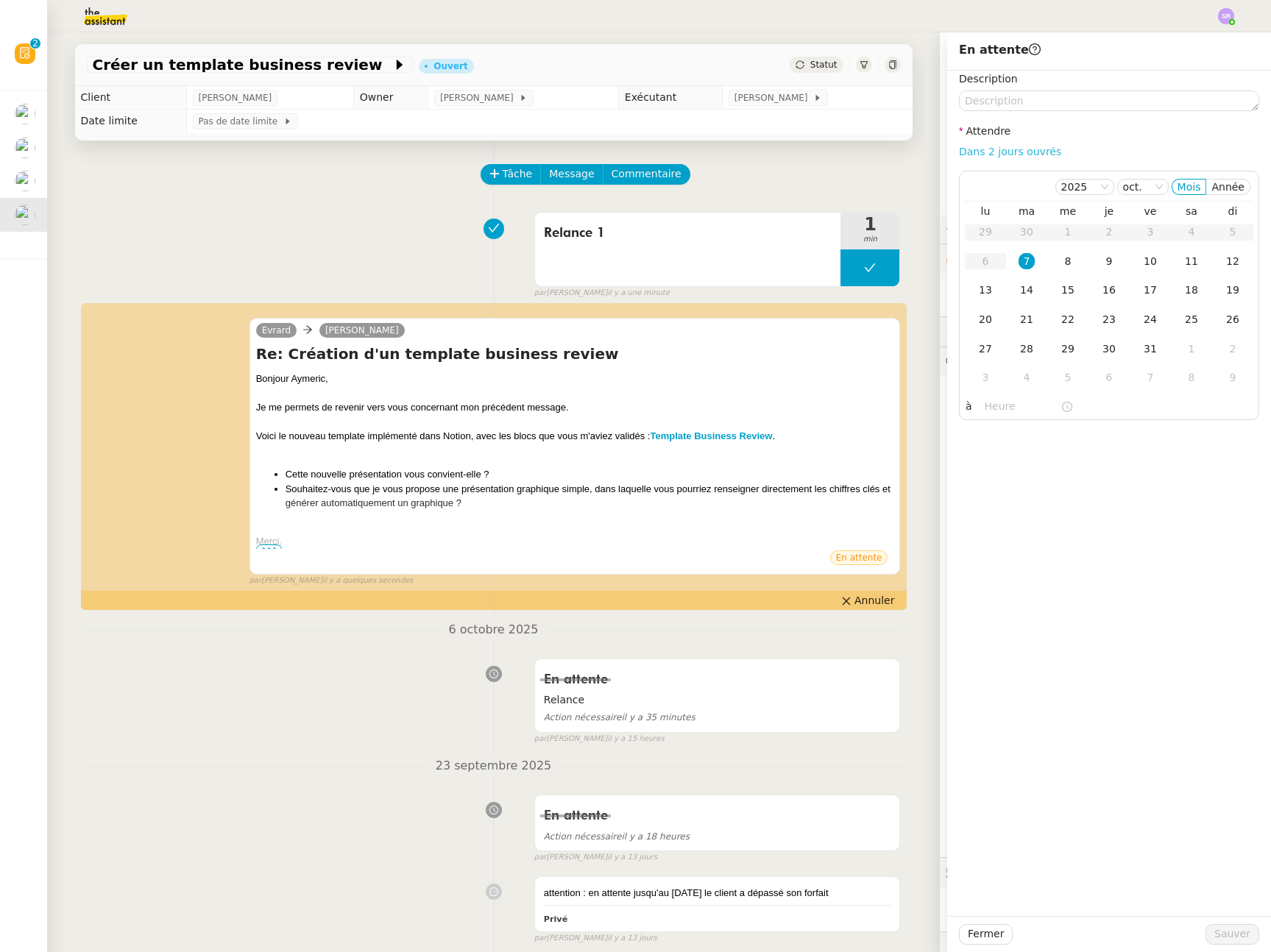
click at [1003, 149] on link "Dans 2 jours ouvrés" at bounding box center [1009, 152] width 102 height 12
type input "07:00"
click at [1219, 938] on span "Sauver" at bounding box center [1231, 934] width 36 height 17
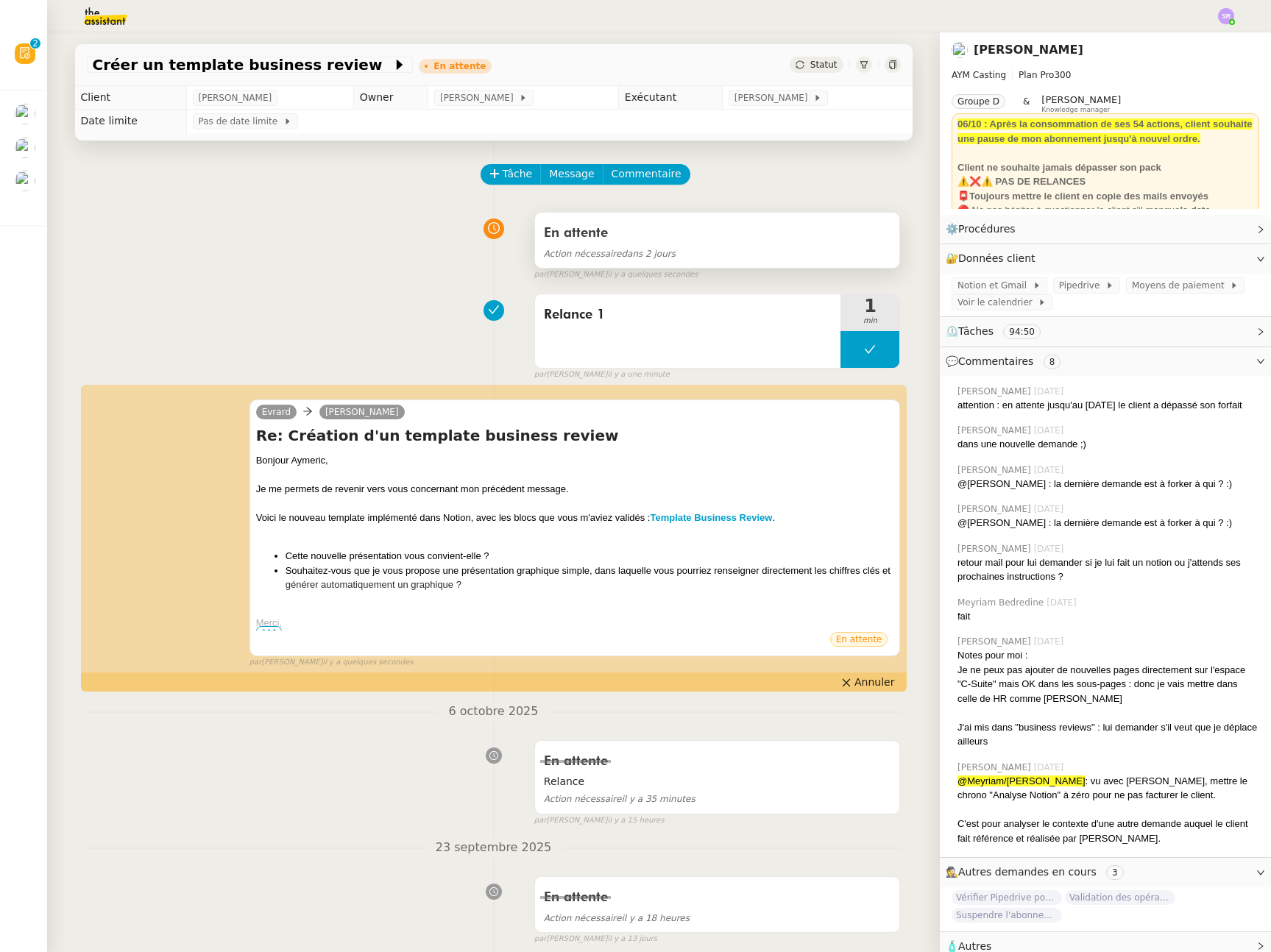
click at [767, 240] on div "En attente" at bounding box center [717, 233] width 347 height 23
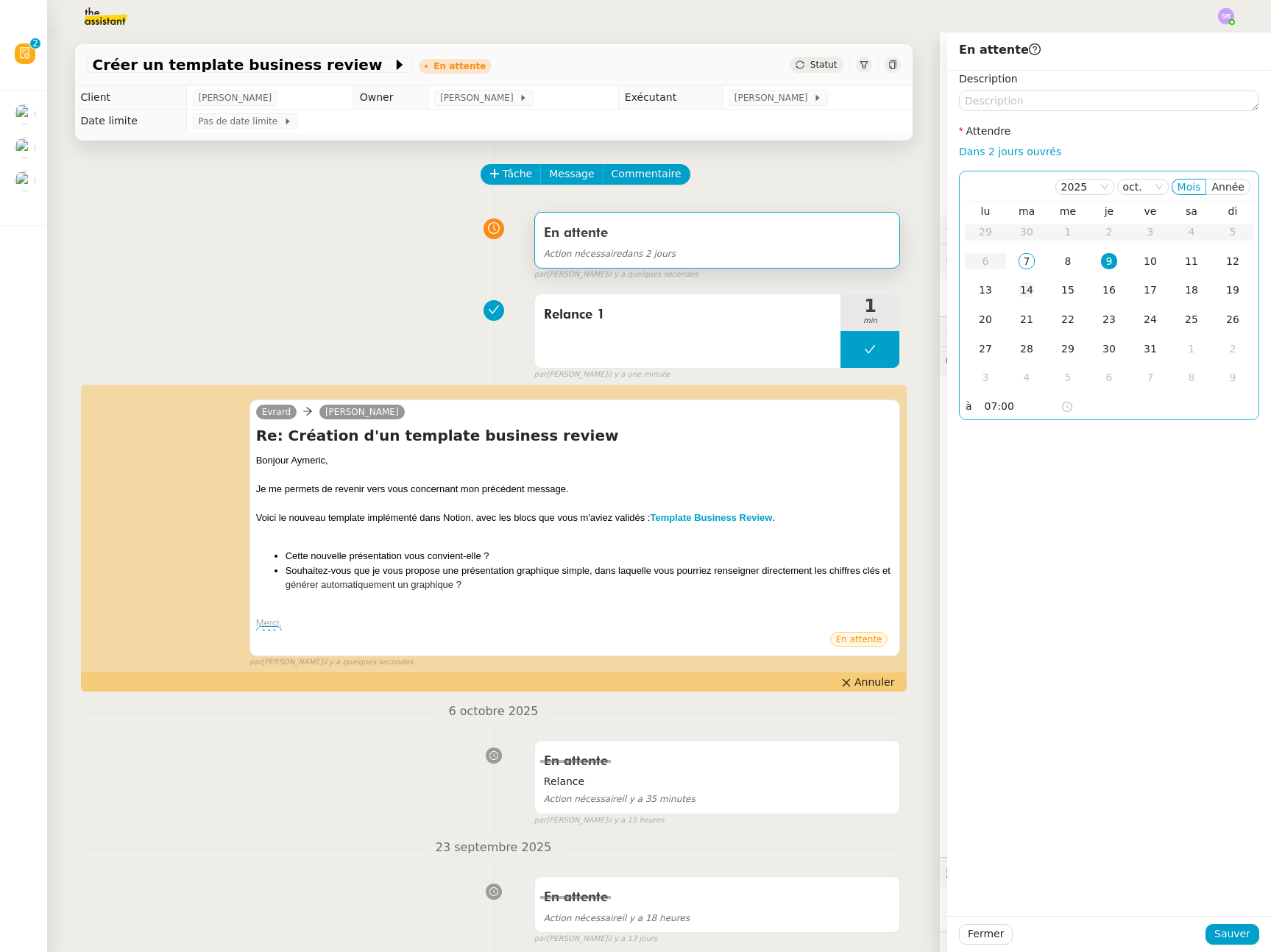
click at [1020, 295] on div "14" at bounding box center [1026, 290] width 17 height 17
click at [1102, 264] on div "9" at bounding box center [1109, 261] width 17 height 17
click at [1228, 944] on div "Fermer Sauver" at bounding box center [1109, 934] width 324 height 36
click at [1226, 935] on span "Sauver" at bounding box center [1231, 934] width 36 height 17
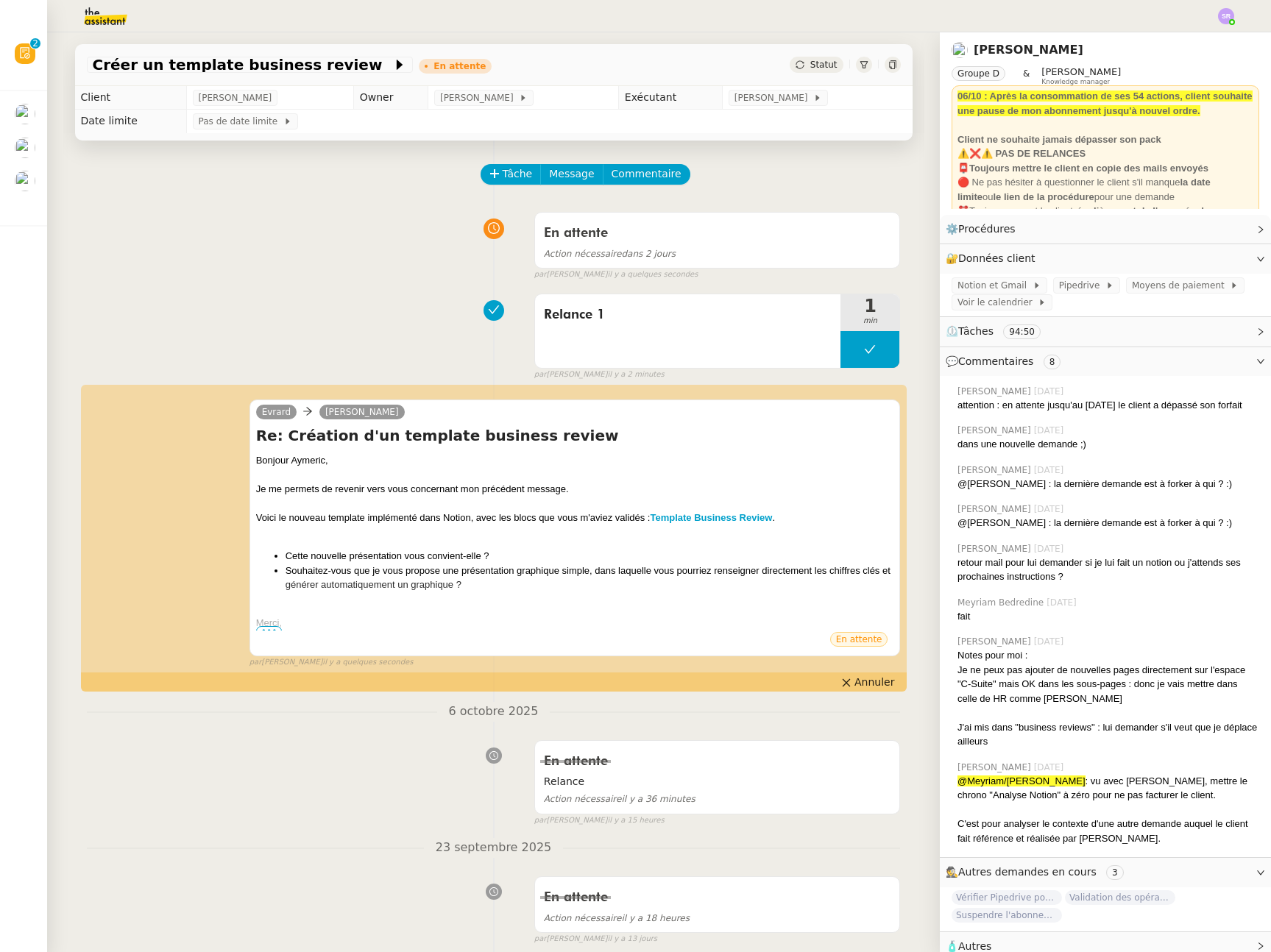
scroll to position [70, 0]
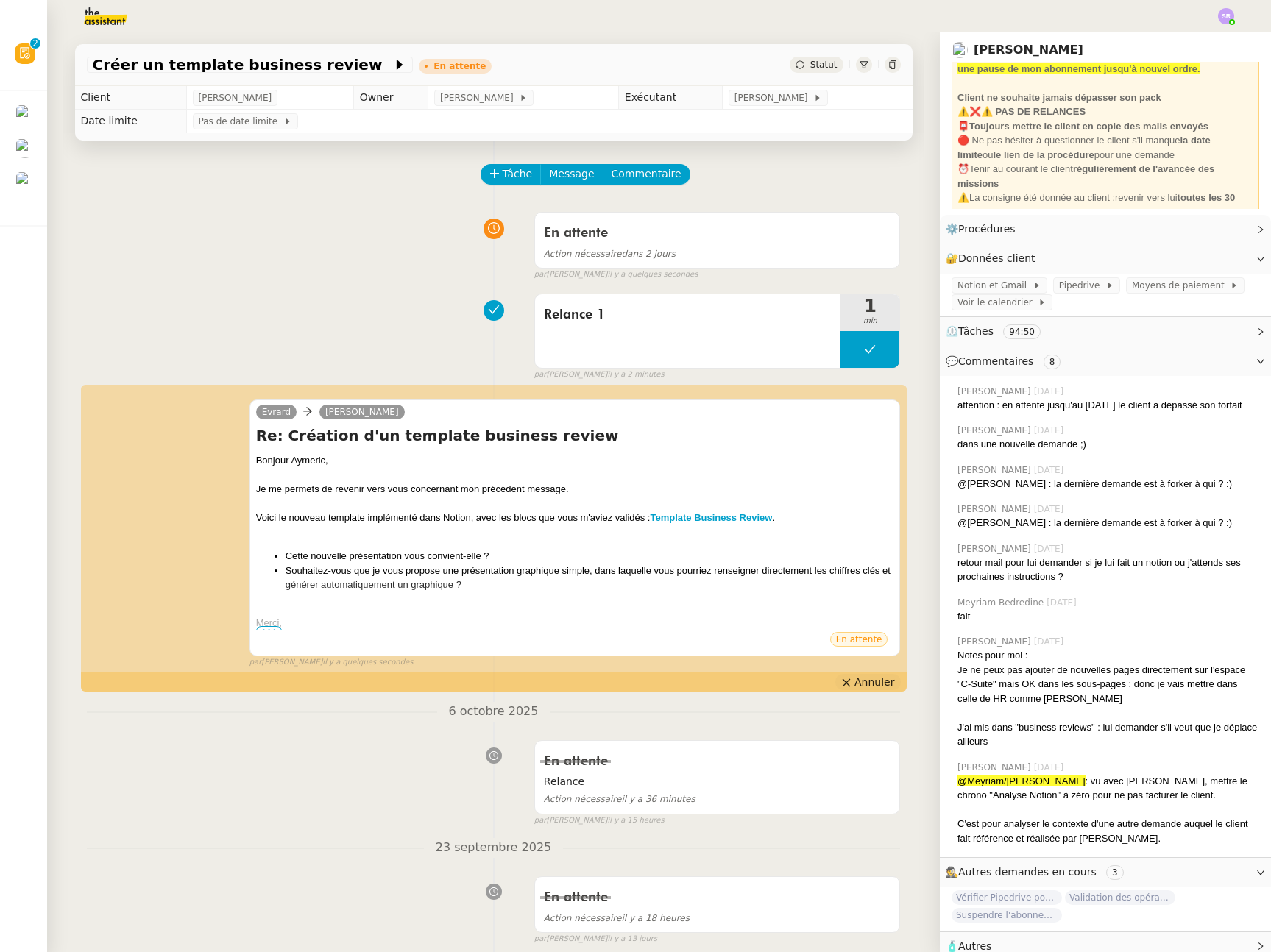
click at [854, 682] on span "Annuler" at bounding box center [873, 682] width 40 height 15
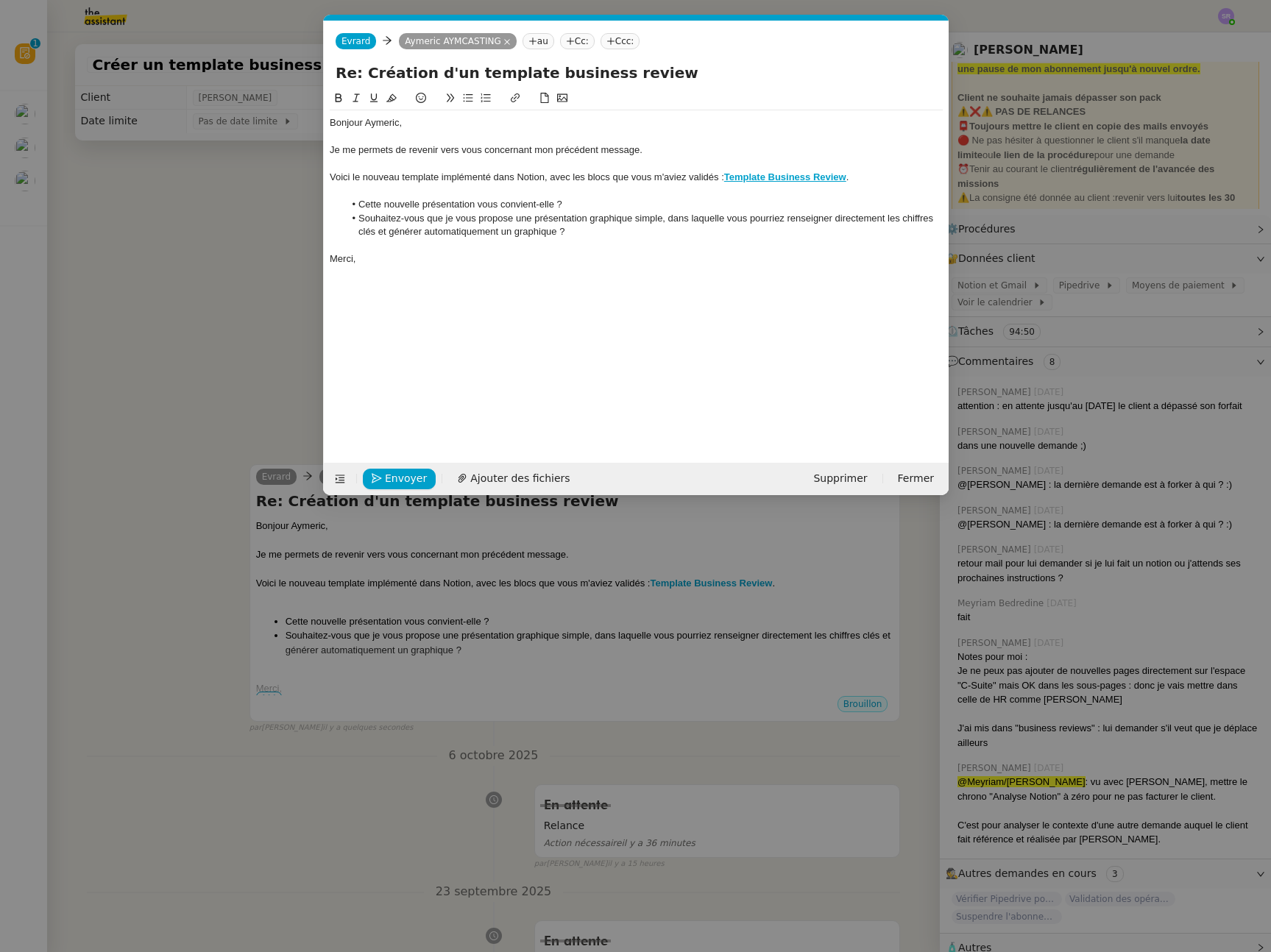
scroll to position [0, 31]
click at [273, 276] on nz-modal-container "Service TA - VOYAGE - PROPOSITION GLOBALE A utiliser dans le cadre de propositi…" at bounding box center [635, 476] width 1271 height 952
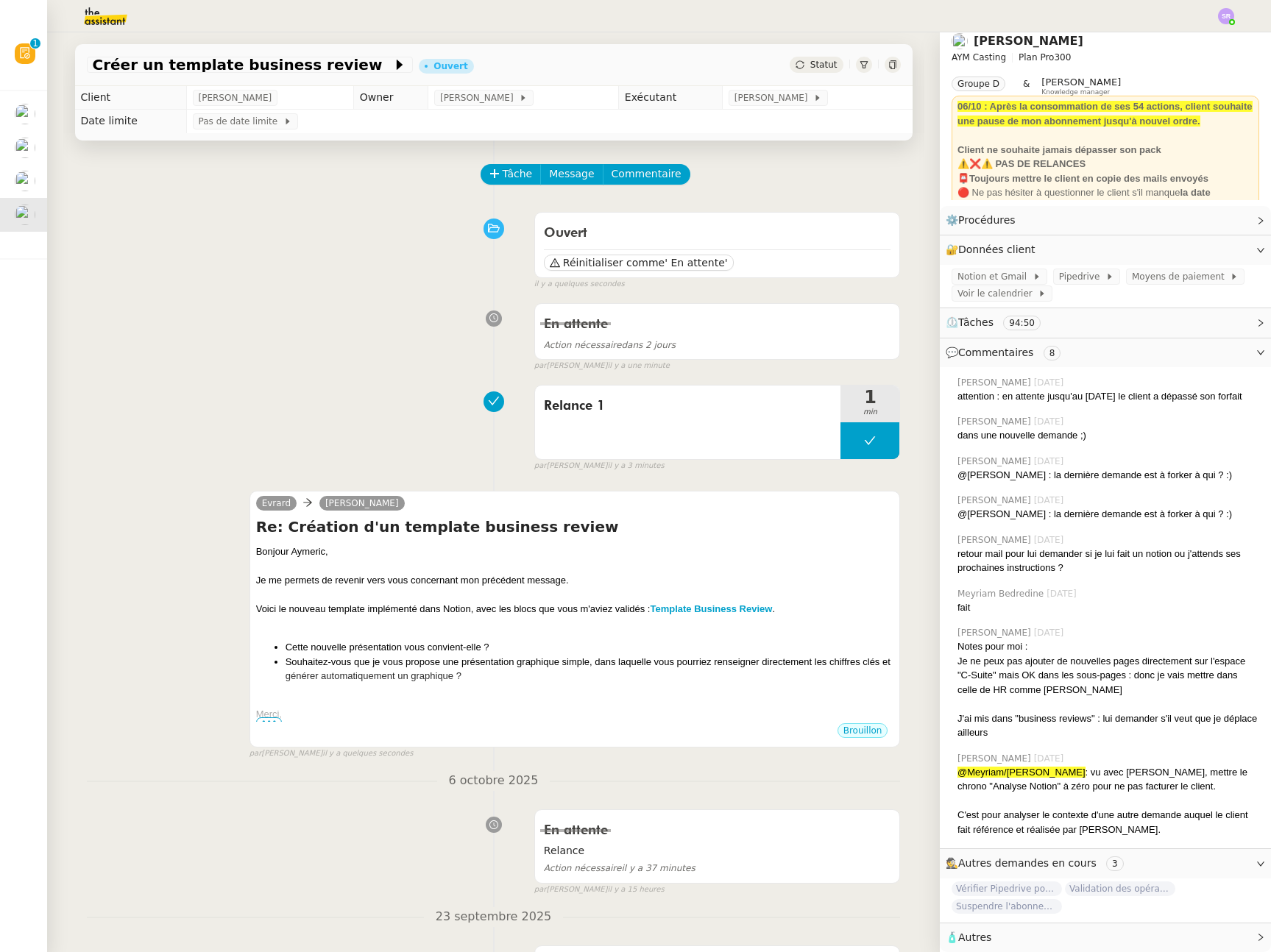
scroll to position [0, 0]
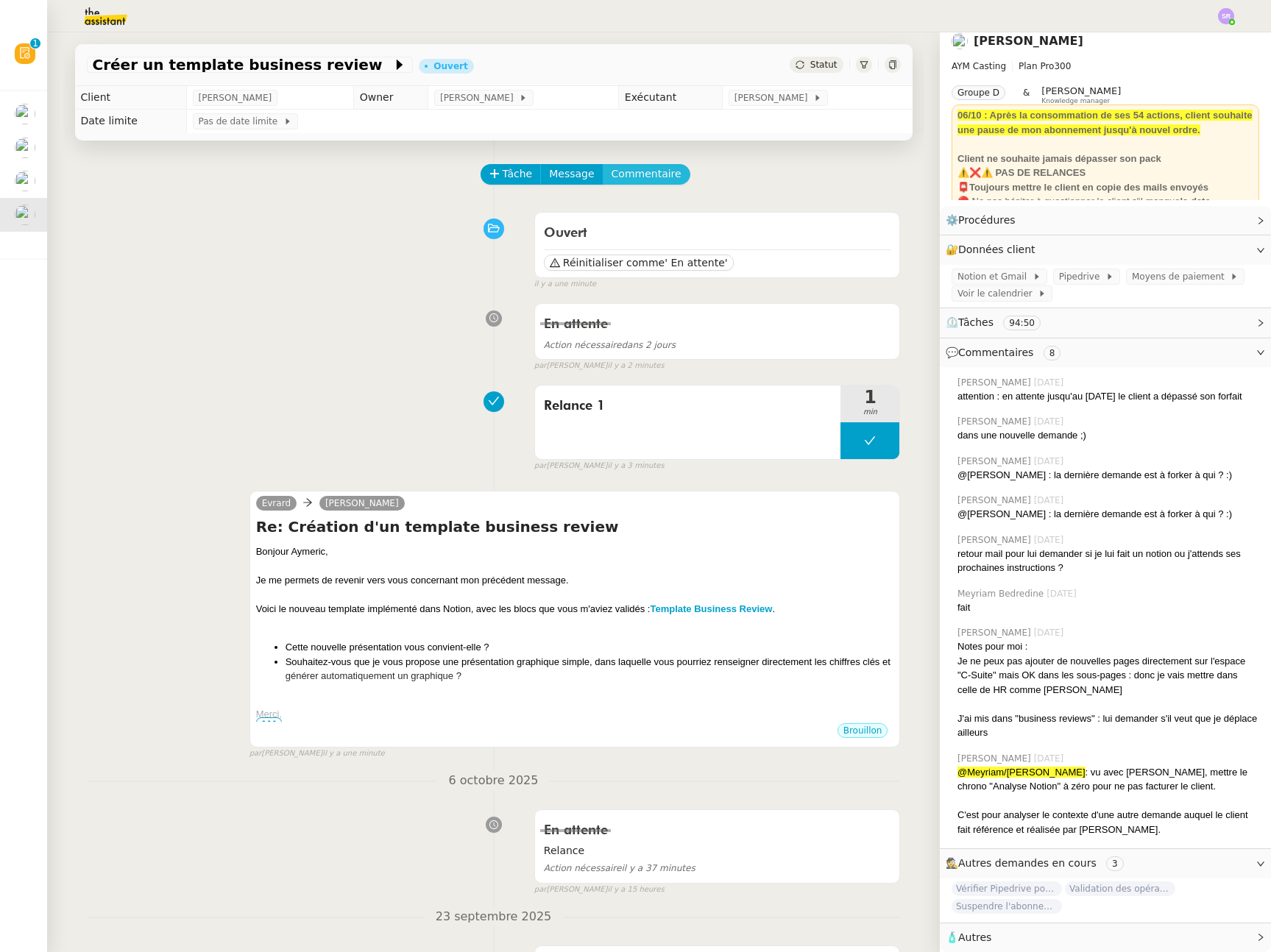
click at [633, 176] on span "Commentaire" at bounding box center [647, 173] width 70 height 17
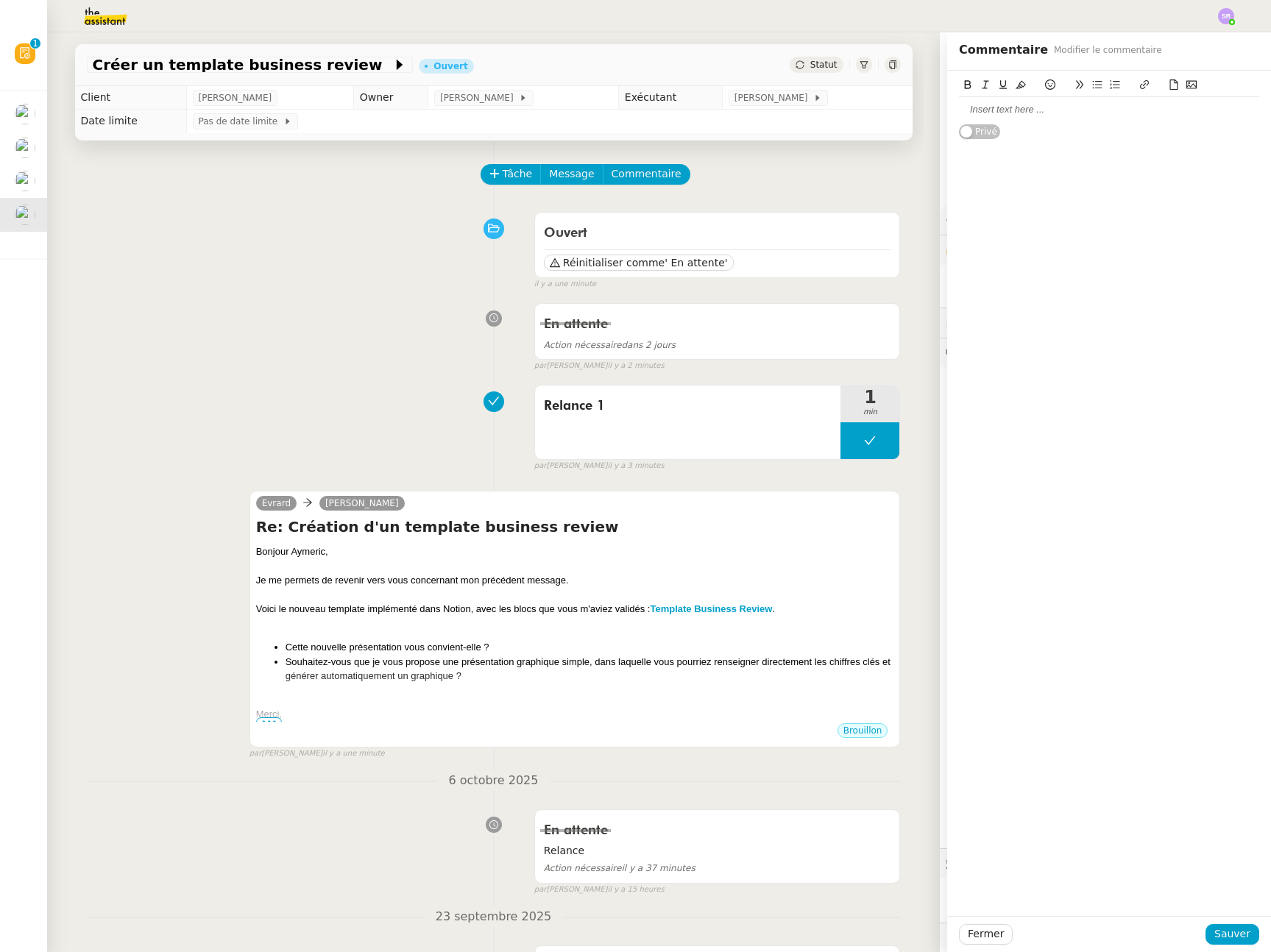
click at [987, 107] on div at bounding box center [1109, 110] width 300 height 14
click at [1001, 111] on div "@Camille : je relance ou pas du coup" at bounding box center [1109, 110] width 300 height 14
click at [1226, 111] on div "@Camille : étant donné l'encadré jaune, je relance ou pas du coup" at bounding box center [1109, 117] width 300 height 27
click at [1214, 934] on span "Sauver" at bounding box center [1231, 934] width 36 height 17
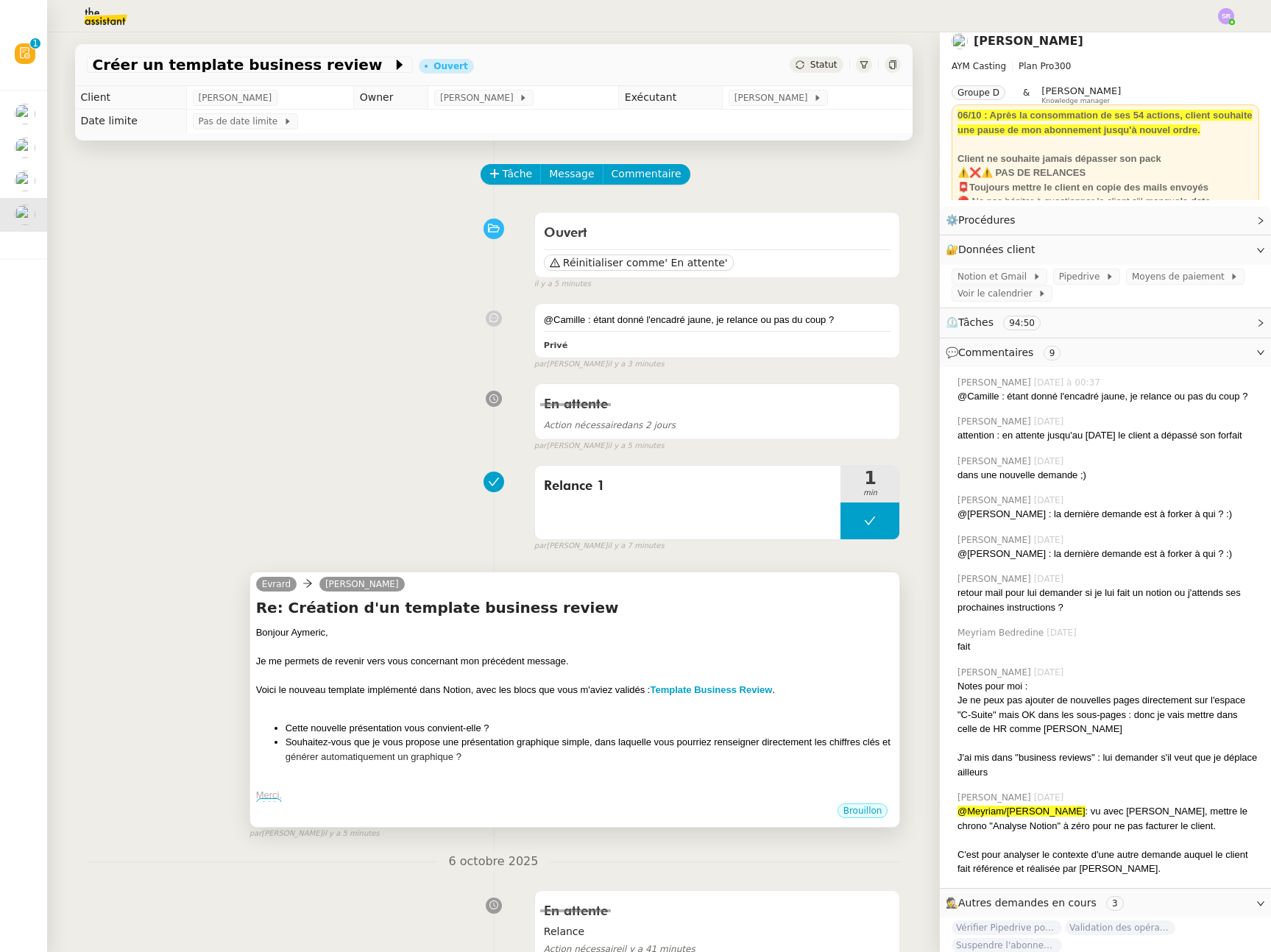
scroll to position [97, 0]
